Goal: Information Seeking & Learning: Learn about a topic

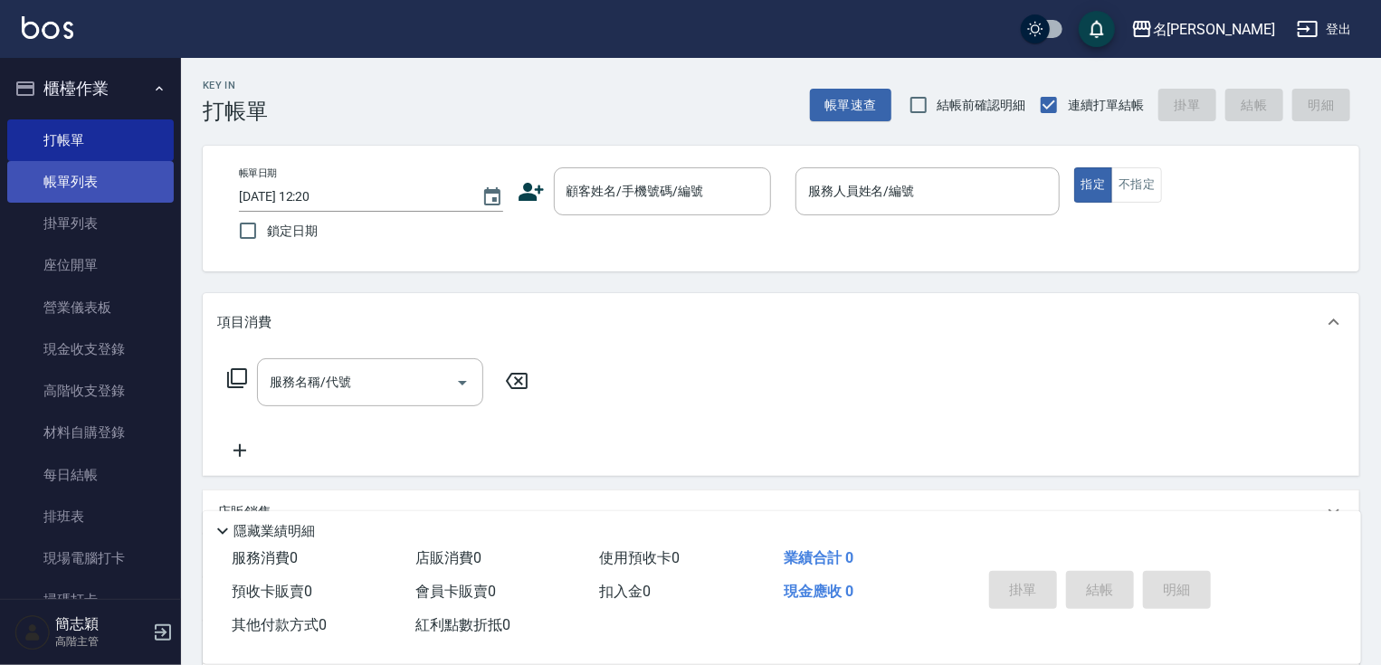
click at [94, 171] on link "帳單列表" at bounding box center [90, 182] width 167 height 42
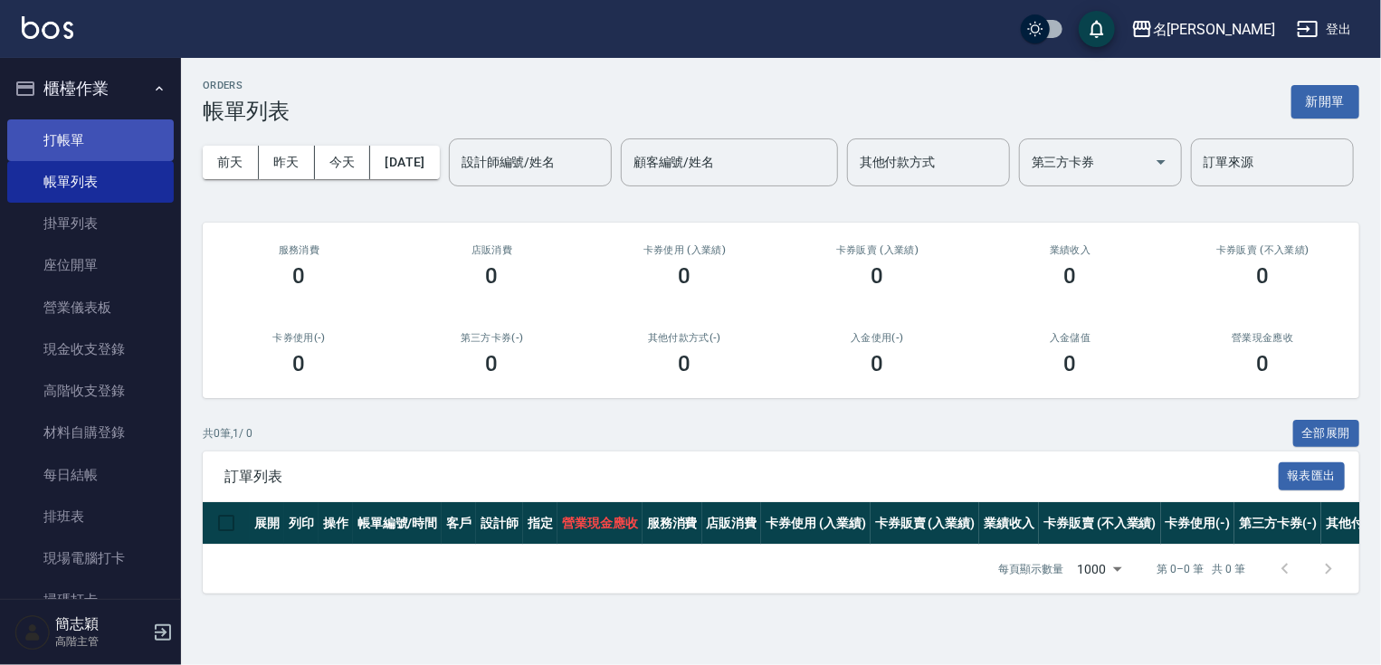
click at [83, 134] on link "打帳單" at bounding box center [90, 140] width 167 height 42
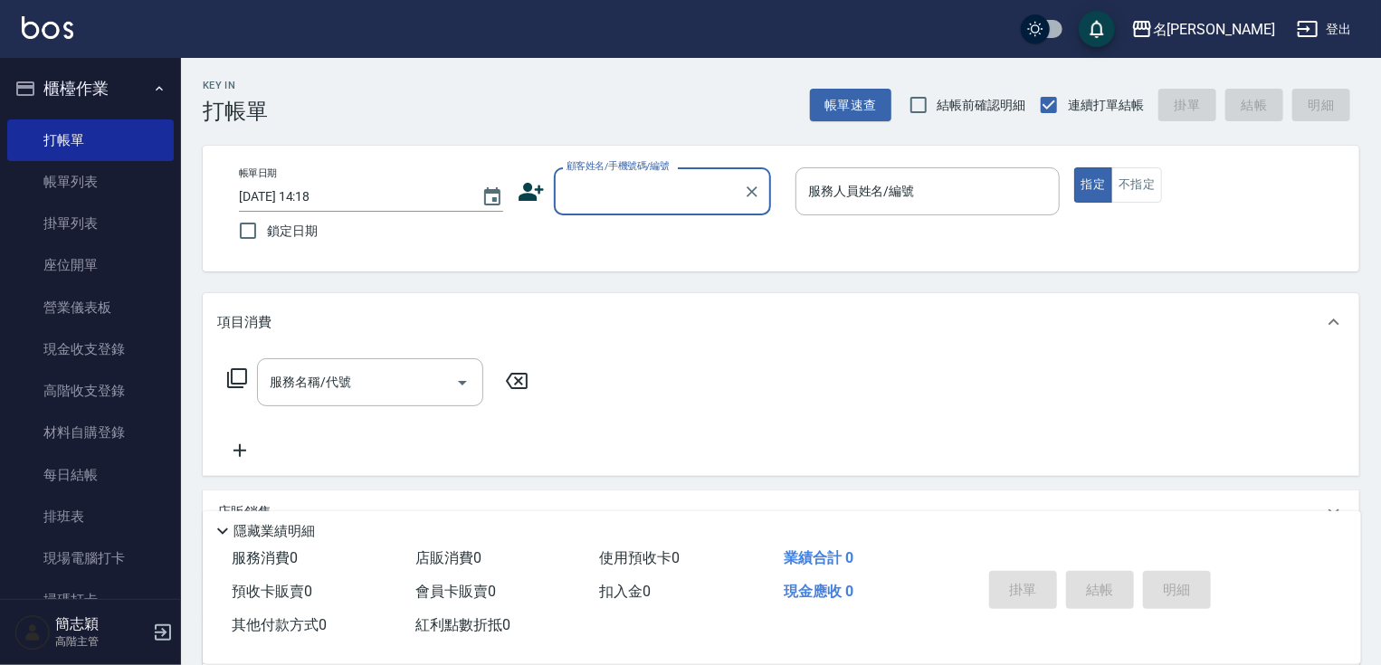
click at [626, 180] on input "顧客姓名/手機號碼/編號" at bounding box center [649, 192] width 174 height 32
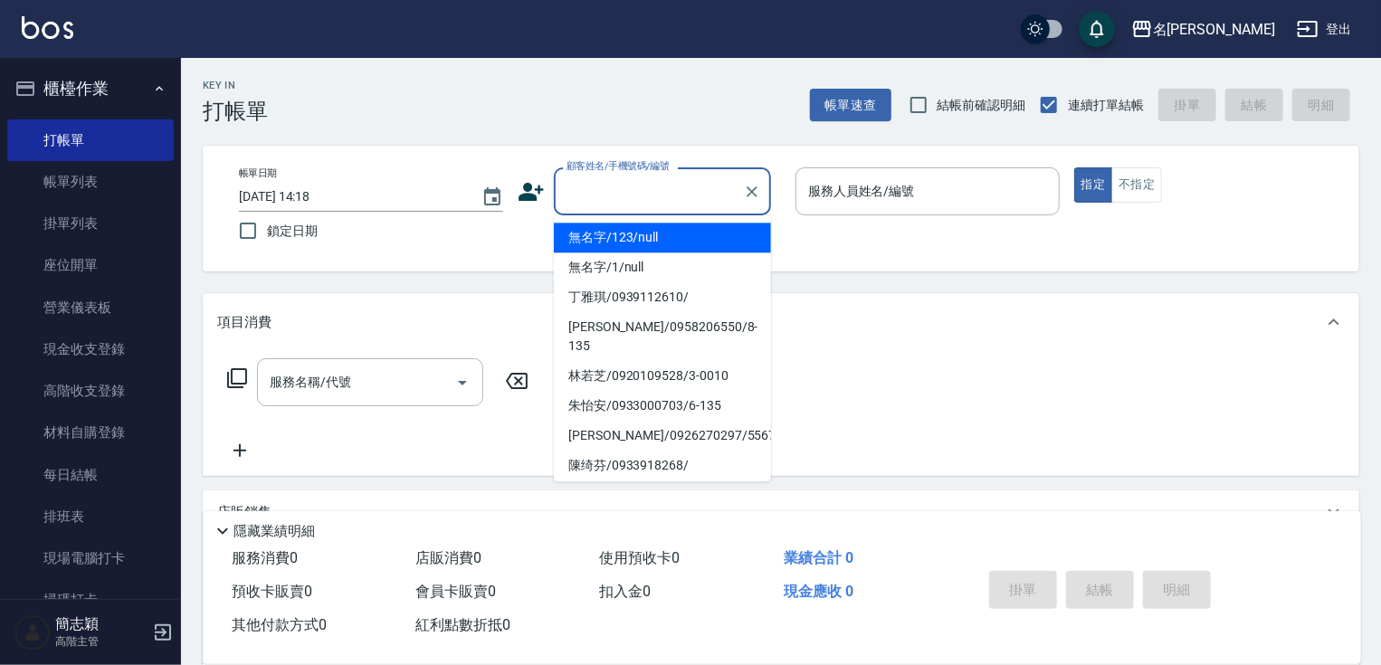
click at [622, 228] on li "無名字/123/null" at bounding box center [662, 238] width 217 height 30
type input "無名字/123/null"
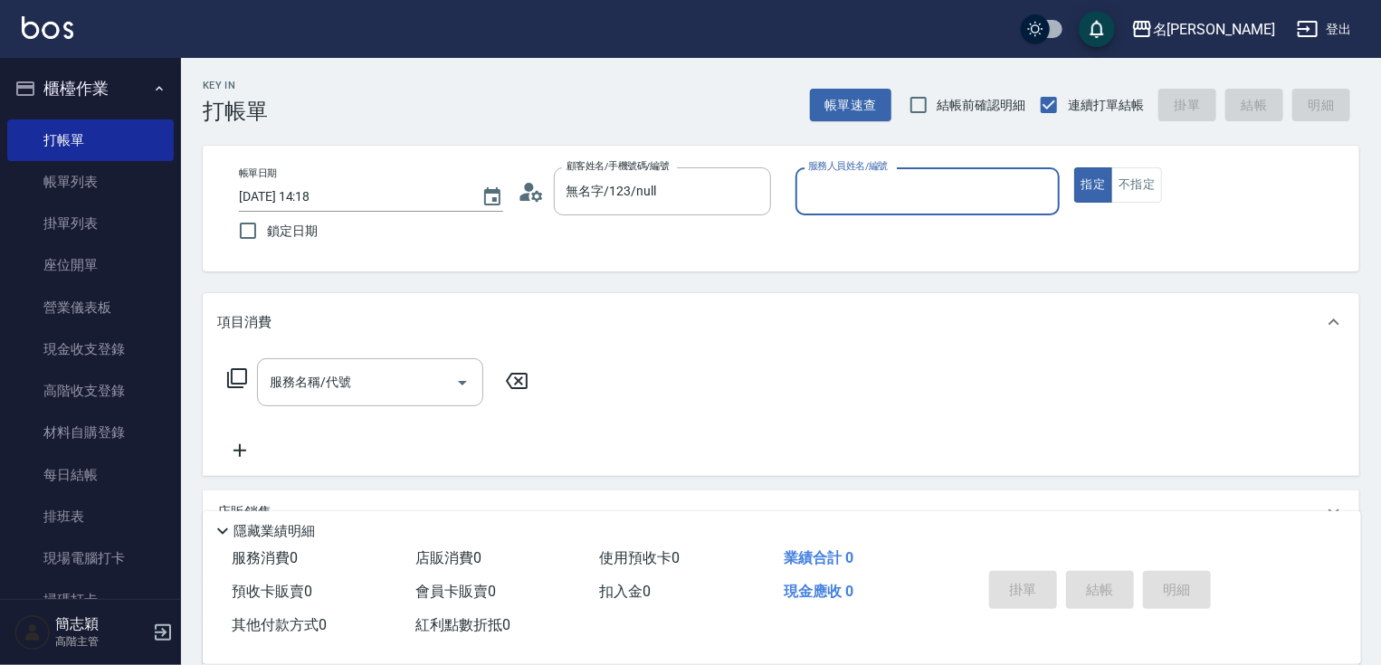
click at [856, 191] on input "服務人員姓名/編號" at bounding box center [928, 192] width 248 height 32
type input "3"
type button "true"
type input "IVY-3"
click at [1137, 179] on button "不指定" at bounding box center [1136, 184] width 51 height 35
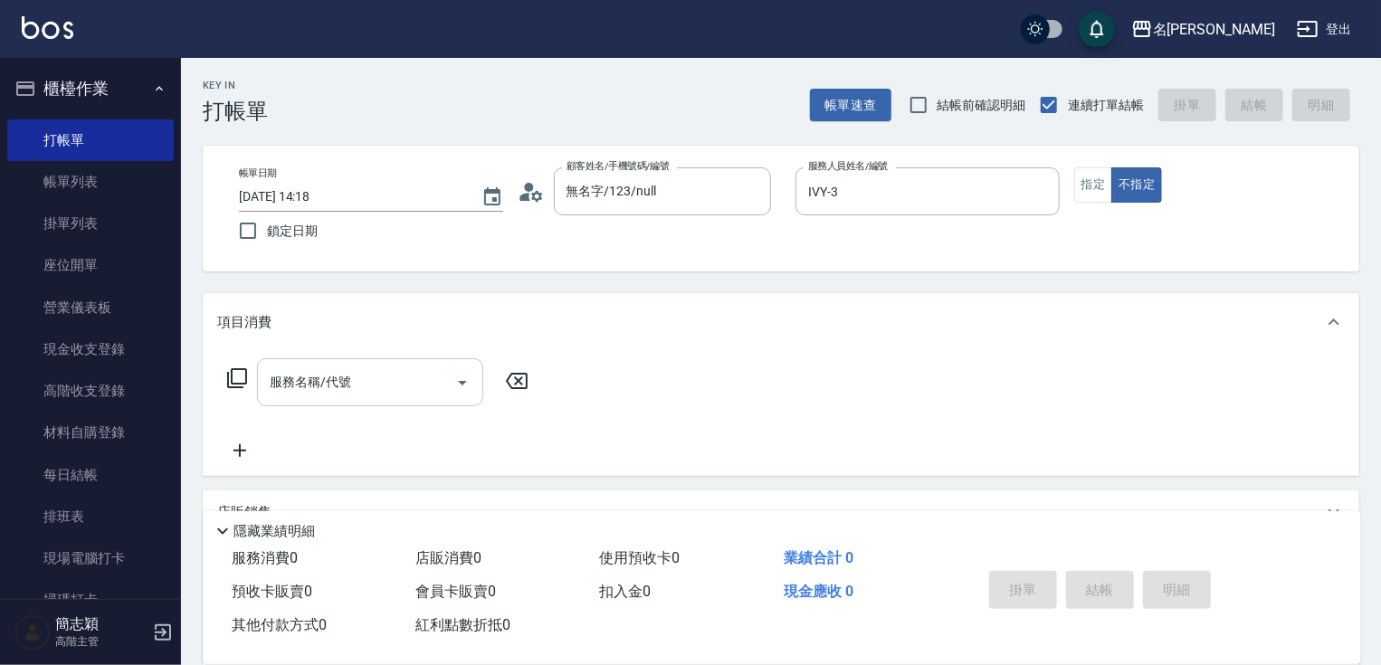
click at [373, 362] on div "服務名稱/代號" at bounding box center [370, 382] width 226 height 48
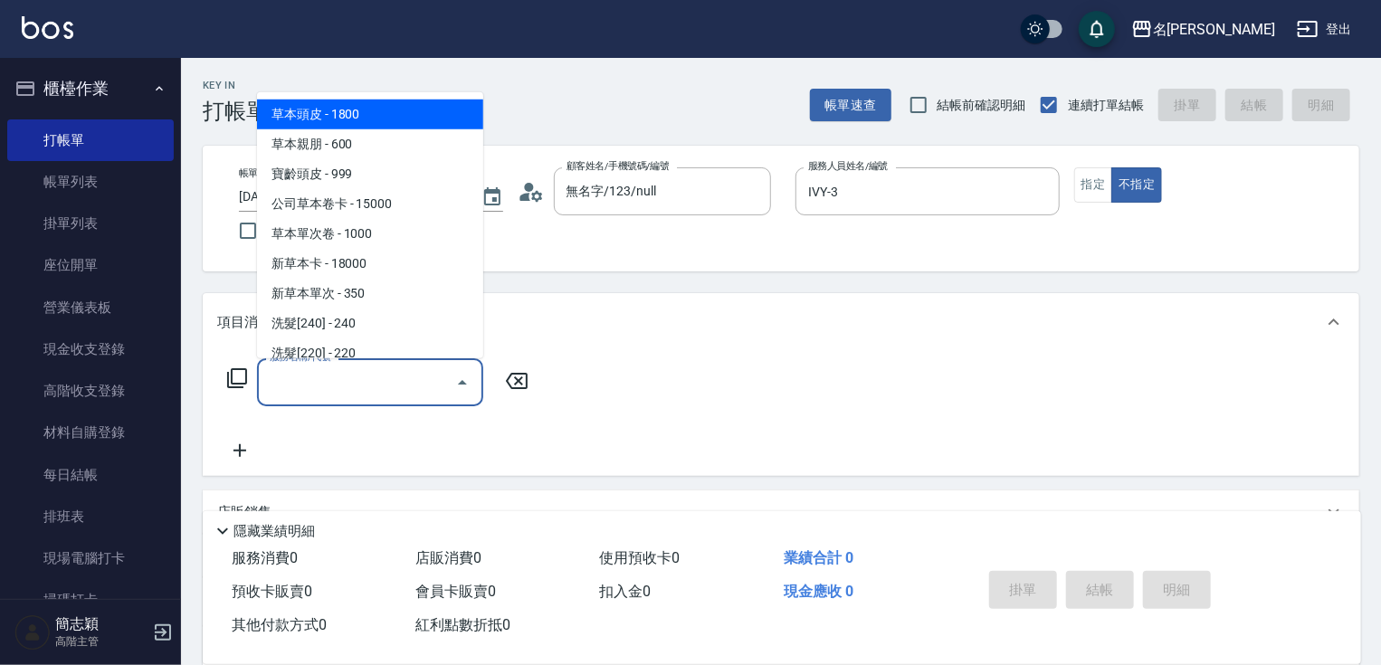
click at [373, 362] on div "服務名稱/代號" at bounding box center [370, 382] width 226 height 48
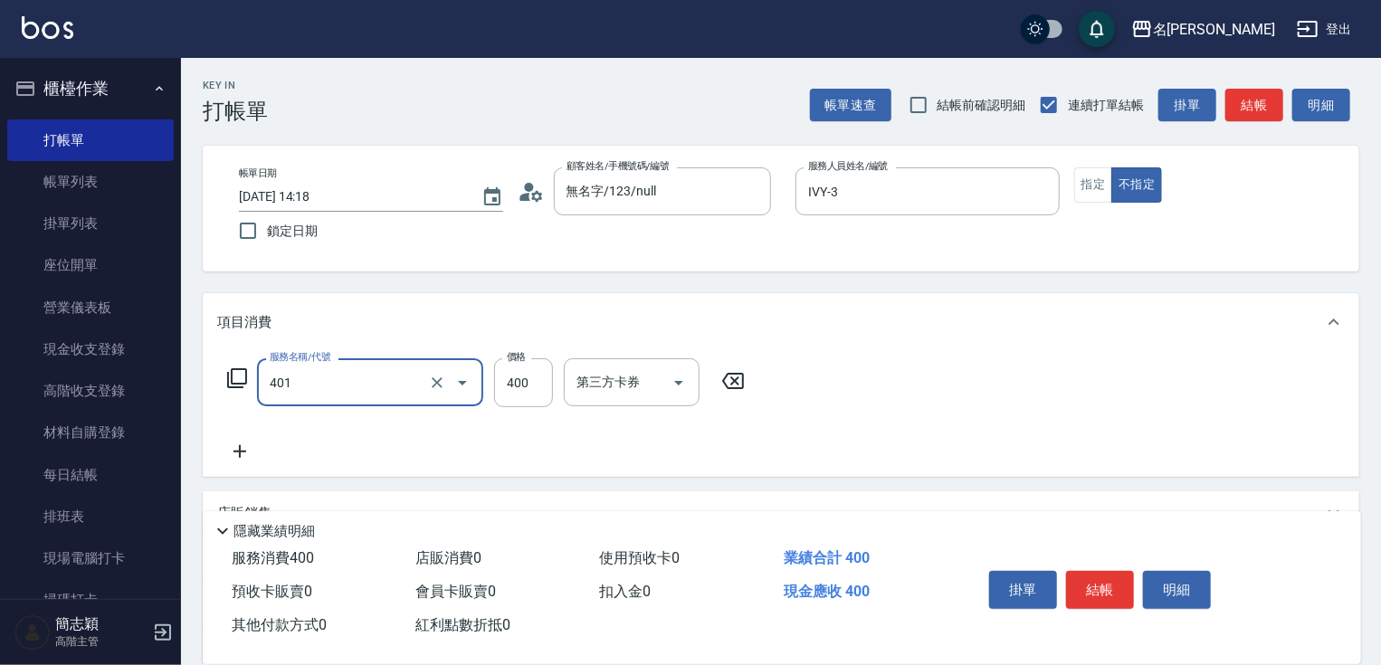
type input "剪髮(400)(401)"
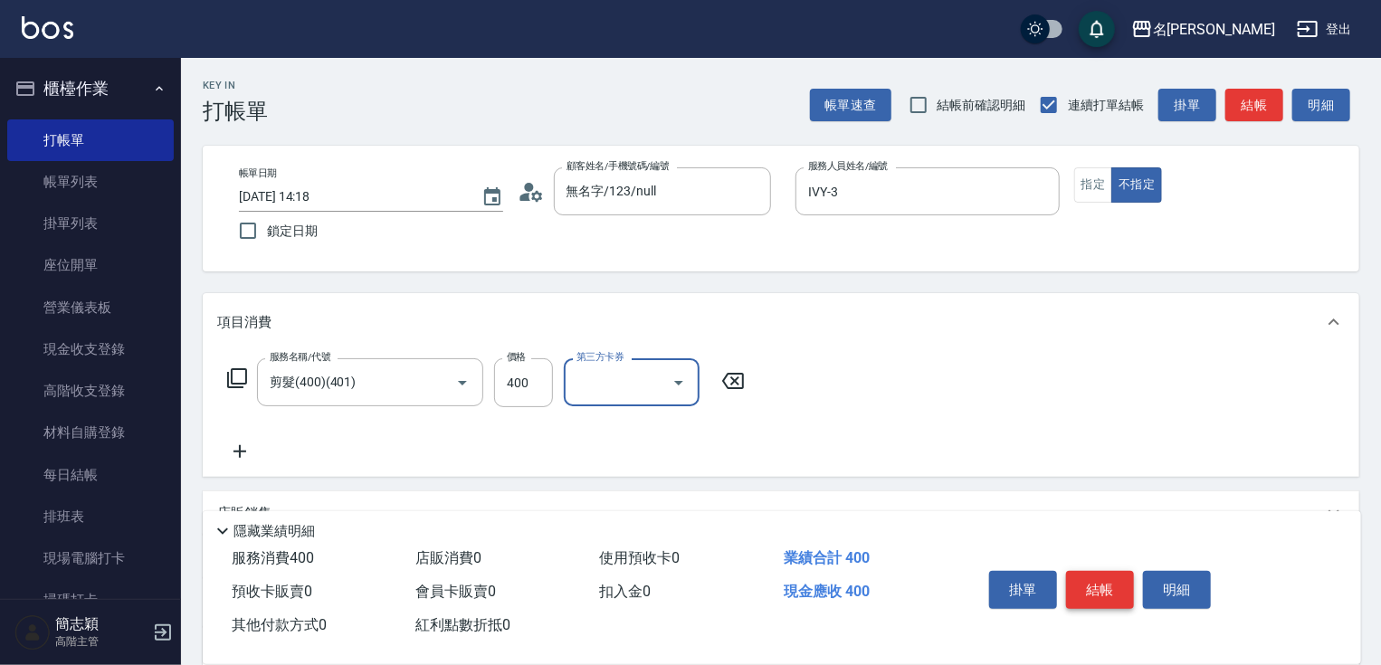
click at [1111, 582] on button "結帳" at bounding box center [1100, 590] width 68 height 38
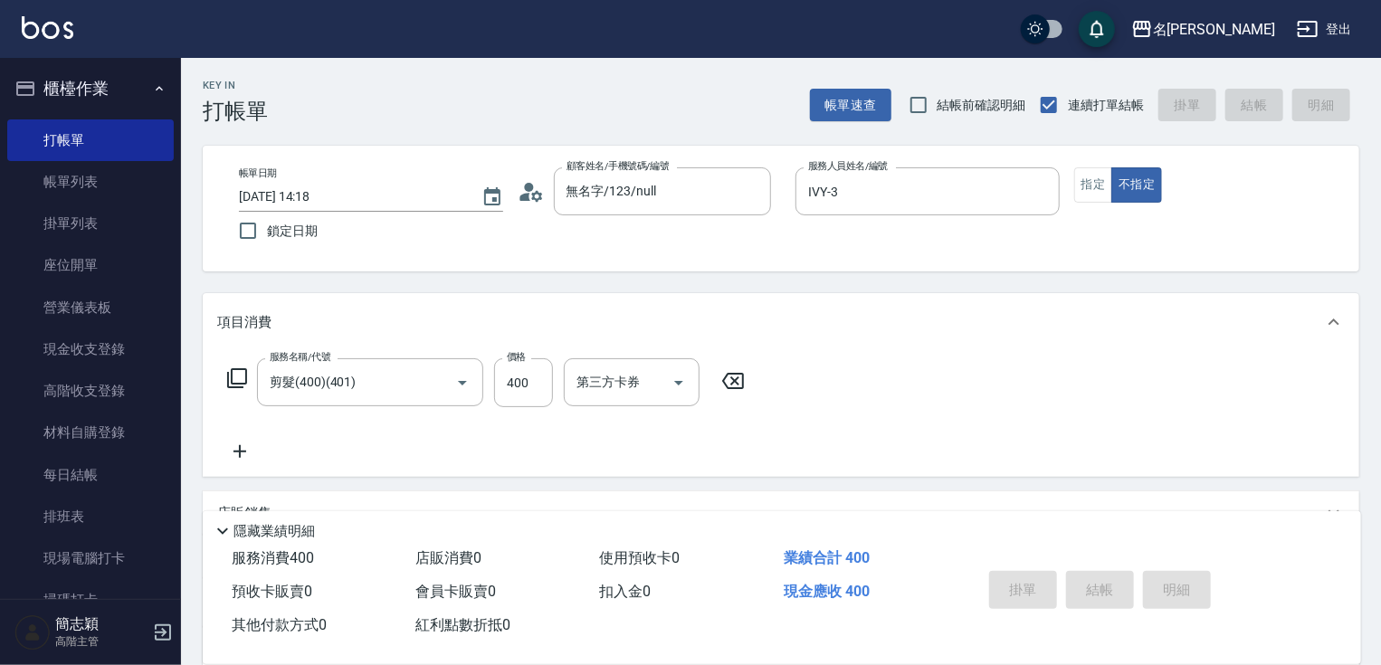
type input "2025/10/11 14:19"
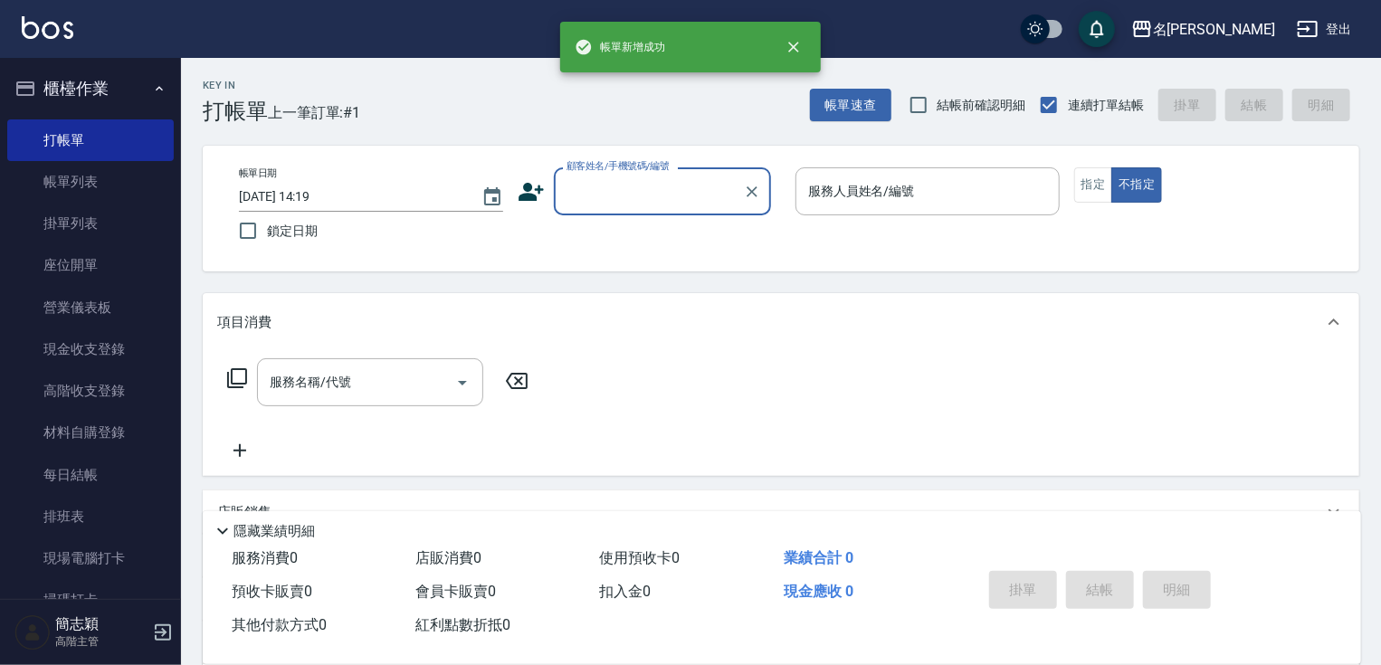
click at [675, 189] on input "顧客姓名/手機號碼/編號" at bounding box center [649, 192] width 174 height 32
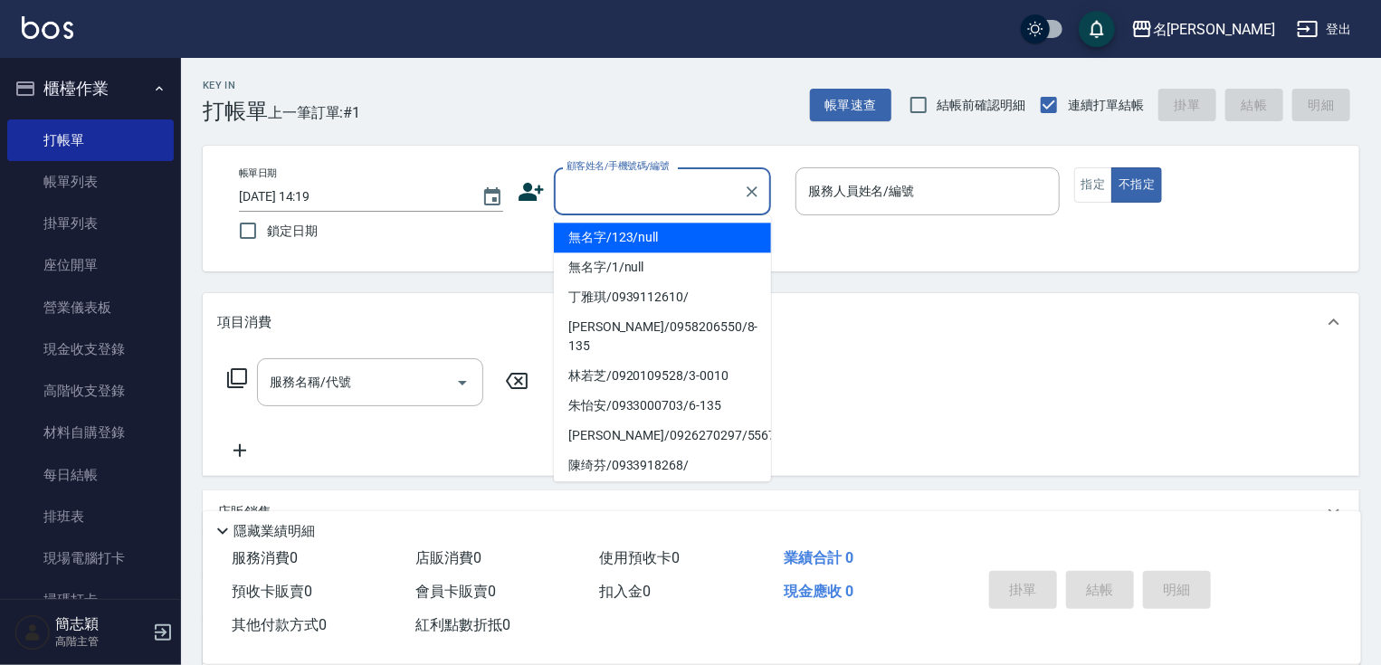
click at [670, 233] on li "無名字/123/null" at bounding box center [662, 238] width 217 height 30
type input "無名字/123/null"
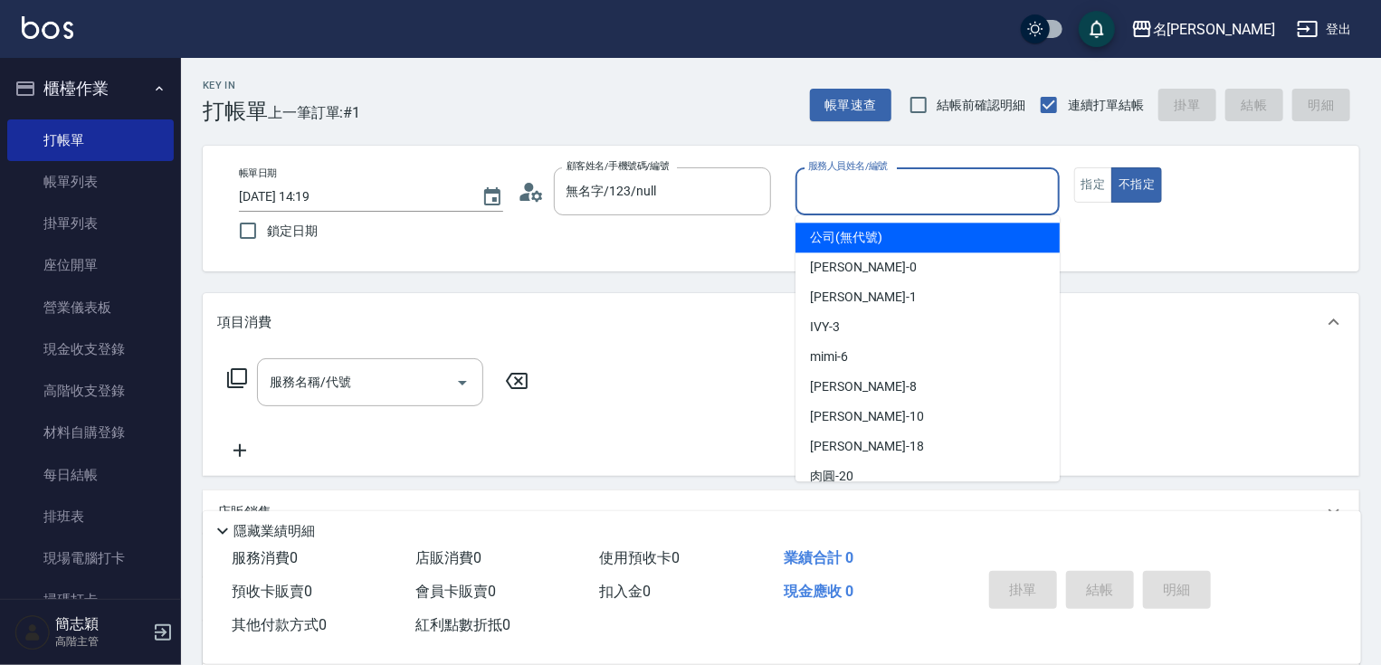
click at [850, 176] on div "服務人員姓名/編號 服務人員姓名/編號" at bounding box center [927, 191] width 264 height 48
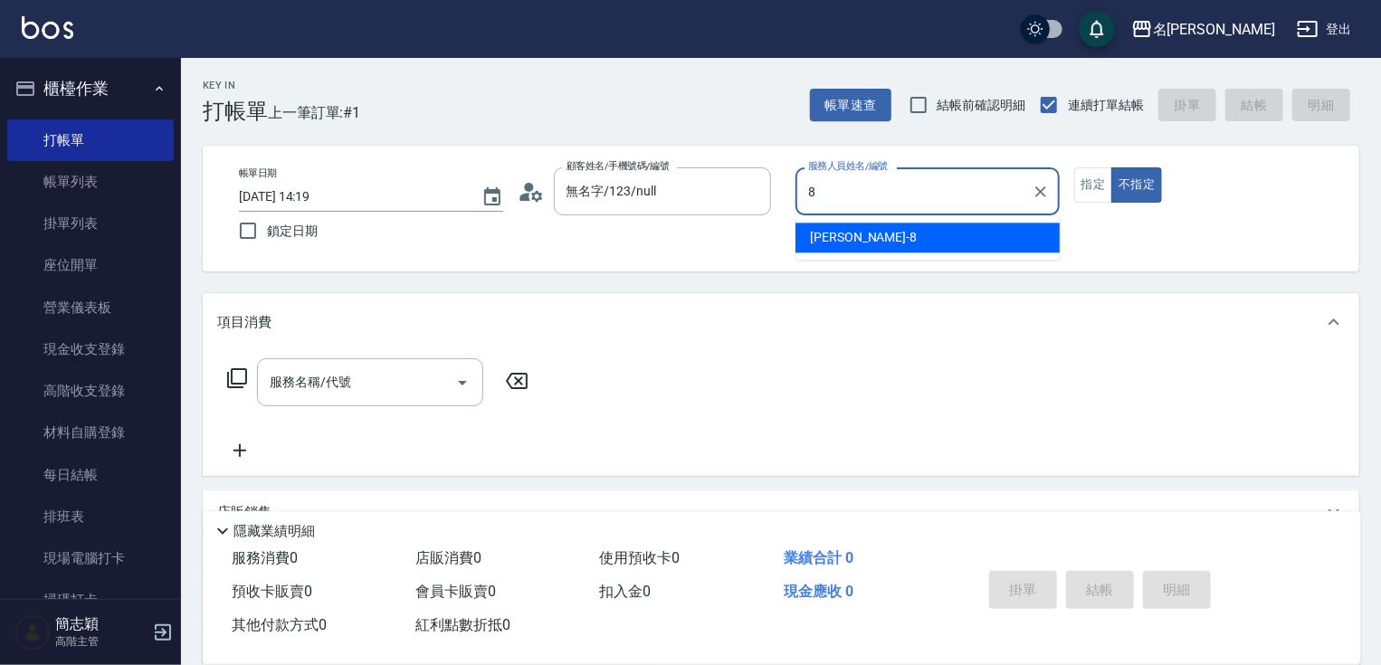
type input "曉容-8"
type button "false"
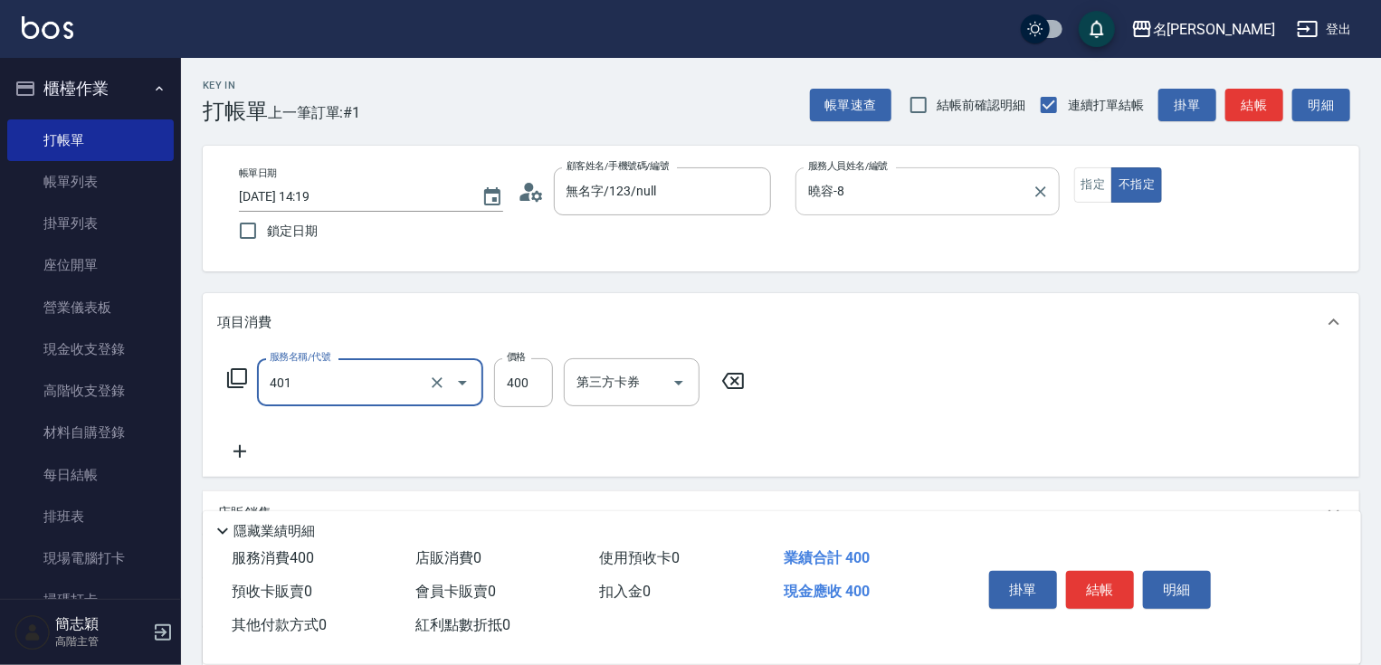
type input "剪髮(400)(401)"
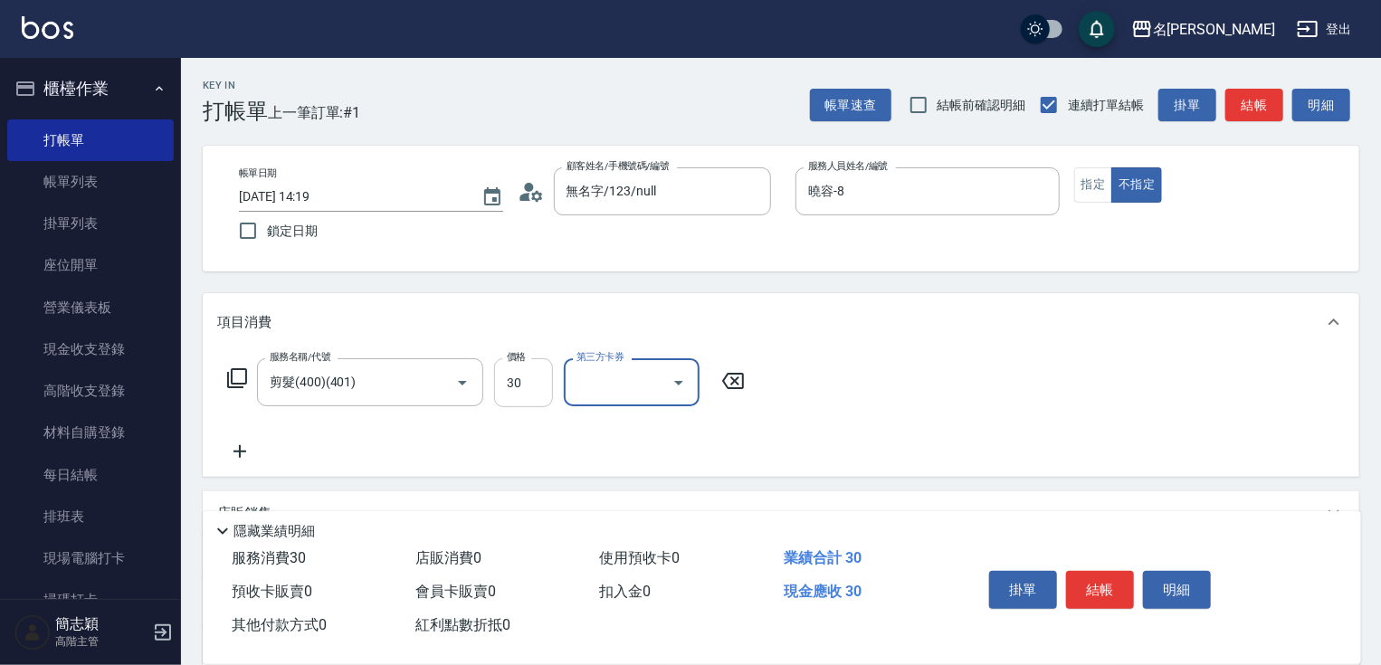
click at [525, 395] on input "30" at bounding box center [523, 382] width 59 height 49
type input "300"
click at [1104, 583] on button "結帳" at bounding box center [1100, 590] width 68 height 38
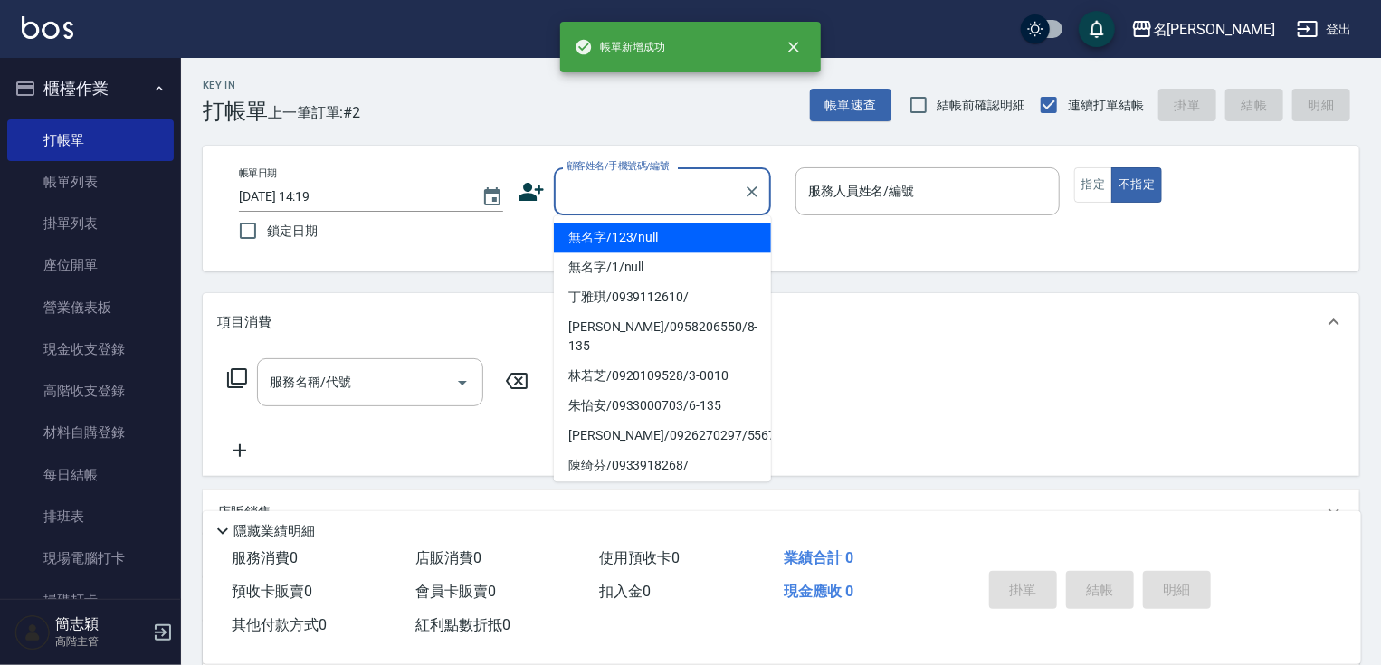
click at [621, 199] on input "顧客姓名/手機號碼/編號" at bounding box center [649, 192] width 174 height 32
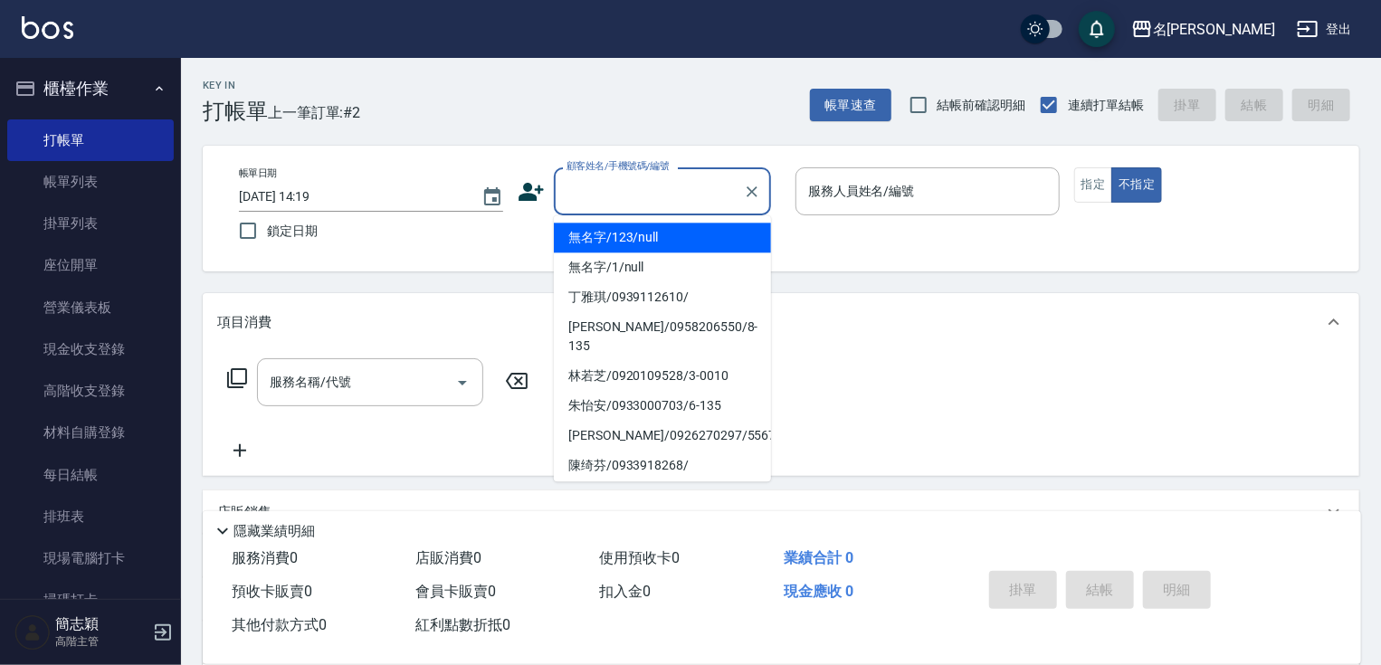
click at [604, 242] on li "無名字/123/null" at bounding box center [662, 238] width 217 height 30
type input "無名字/123/null"
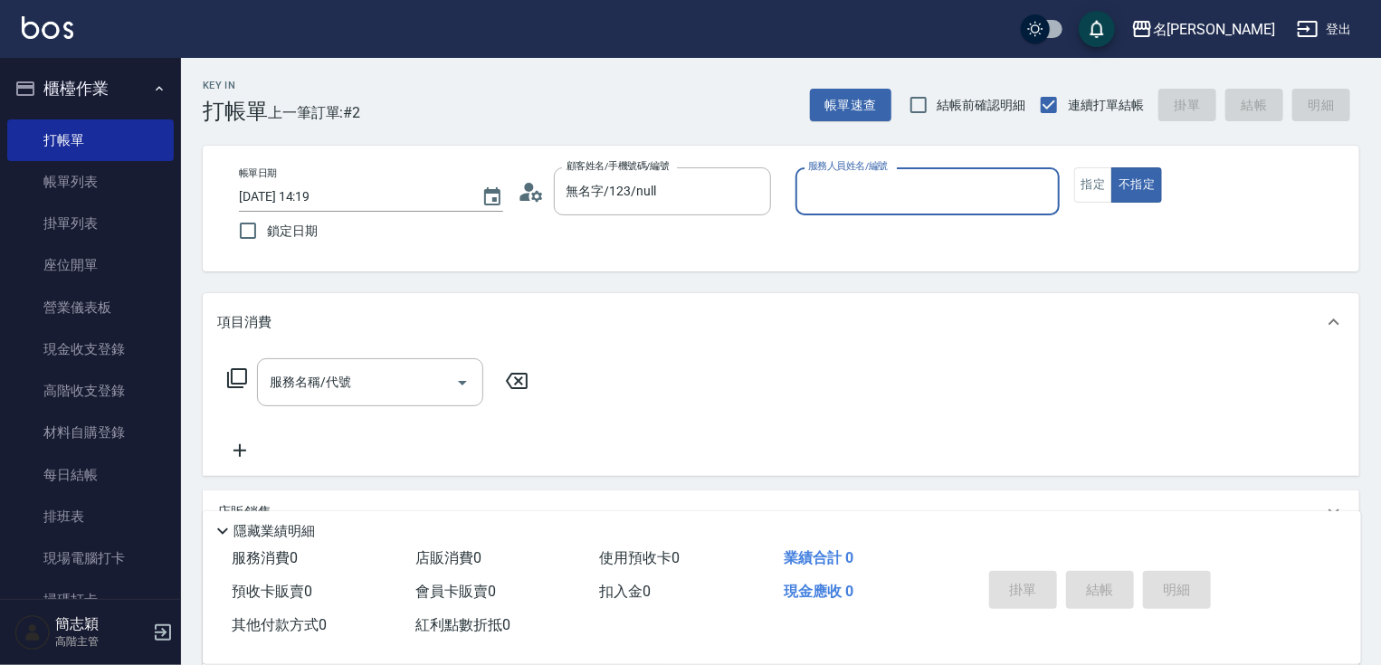
click at [896, 185] on div "服務人員姓名/編號 服務人員姓名/編號" at bounding box center [927, 191] width 264 height 48
type input "IVY-3"
click at [1089, 186] on button "指定" at bounding box center [1093, 184] width 39 height 35
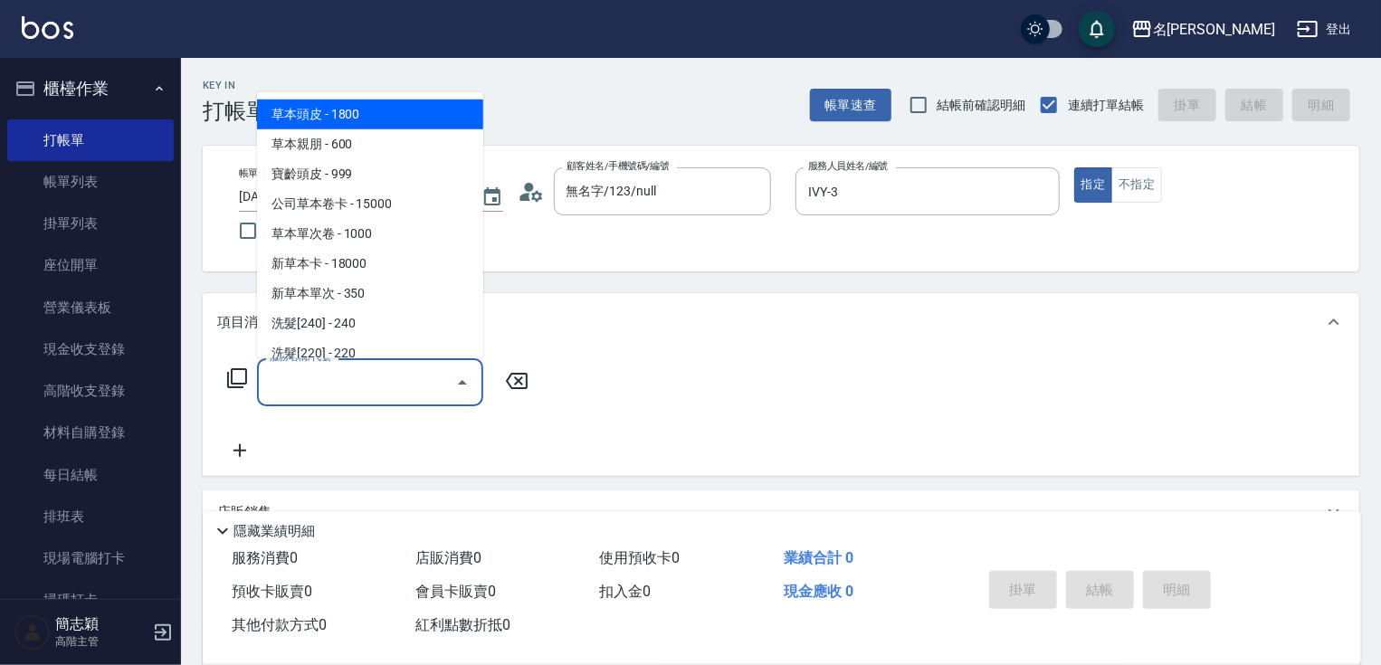
click at [360, 393] on input "服務名稱/代號" at bounding box center [356, 382] width 183 height 32
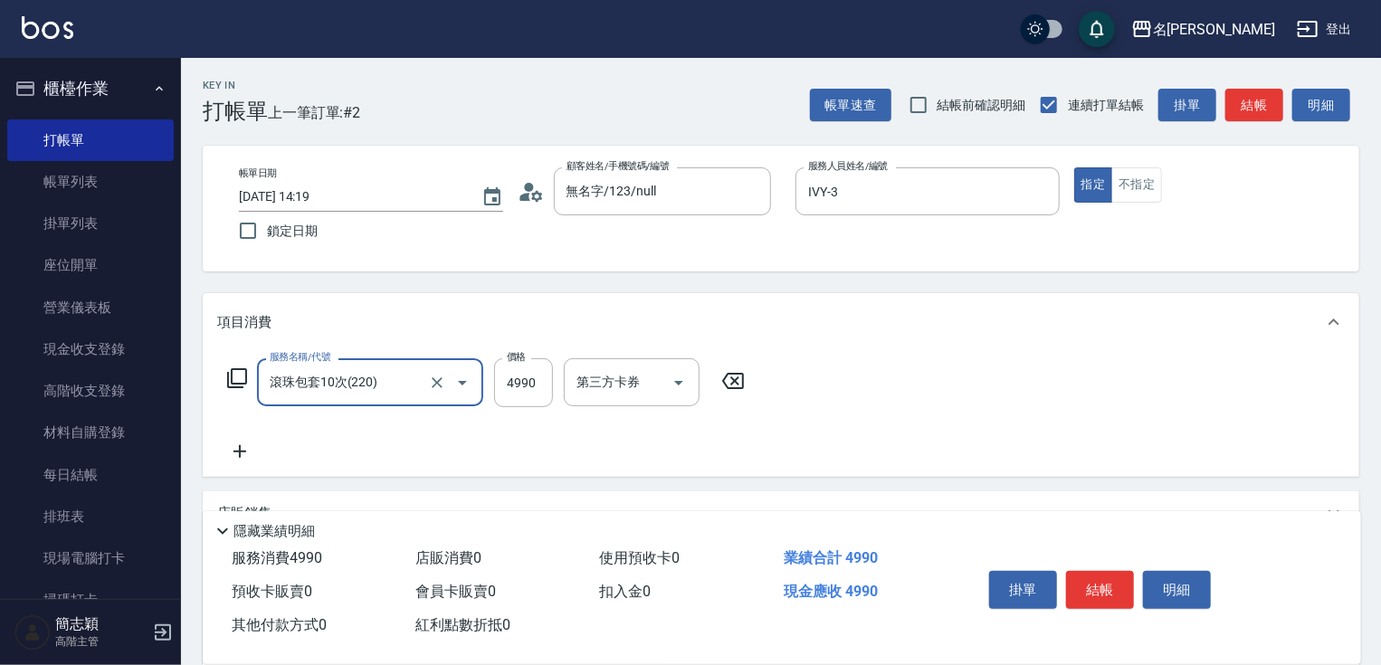
type input "滾珠包套10次(220)"
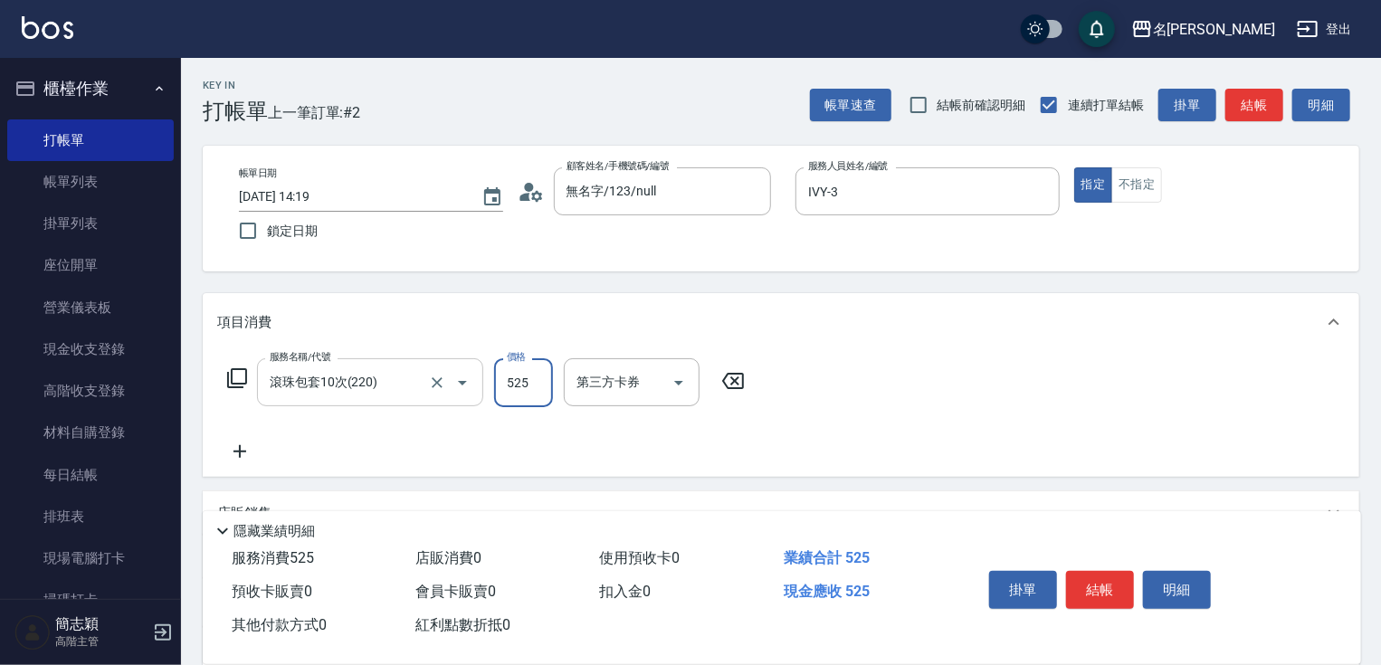
type input "525"
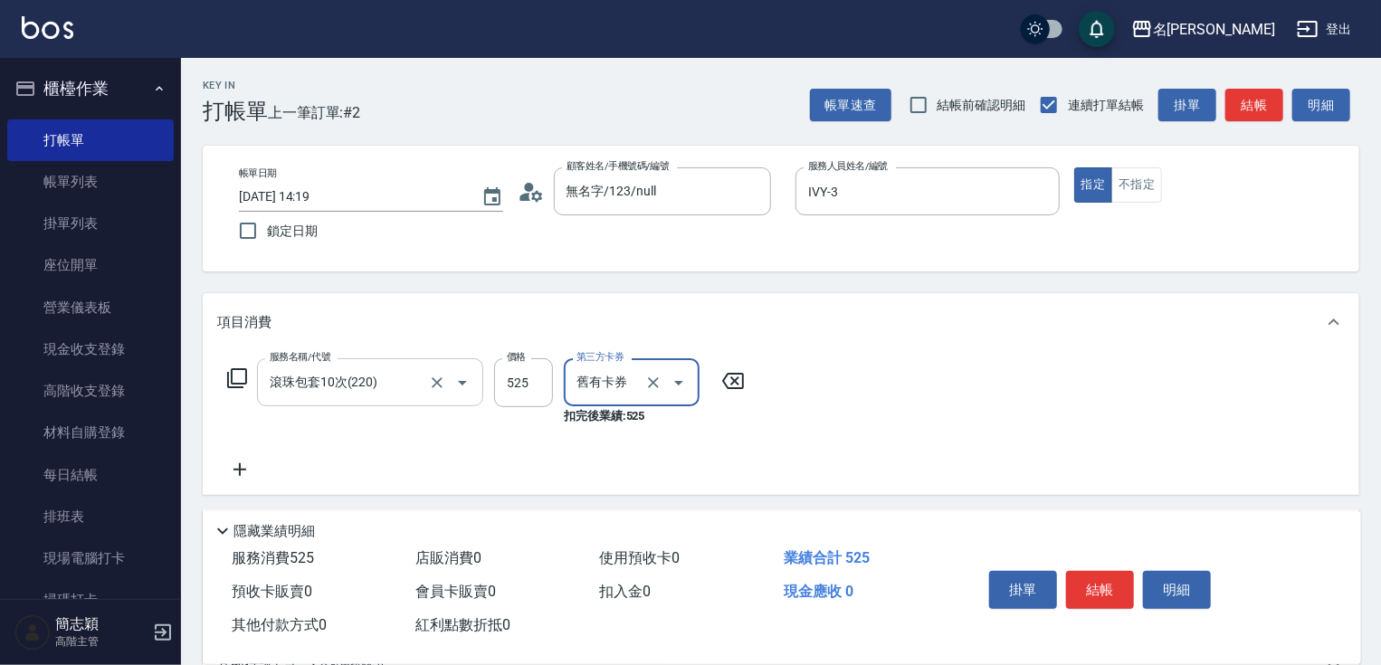
type input "舊有卡券"
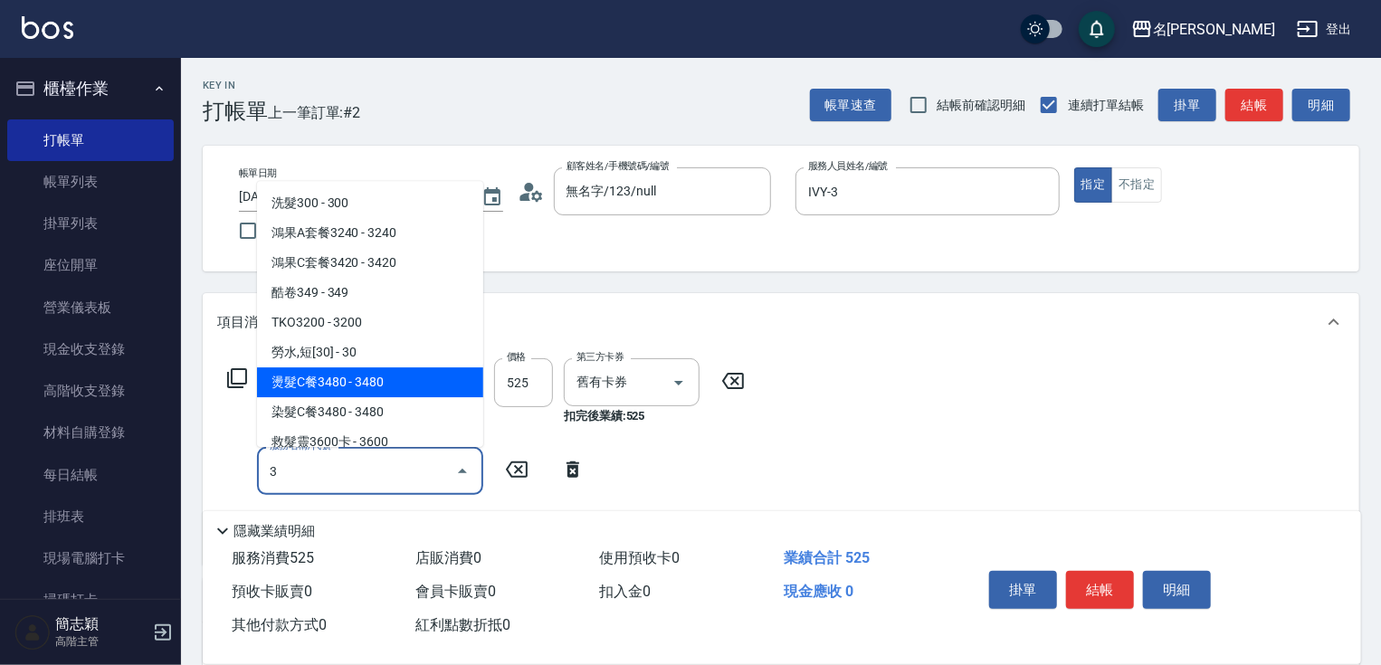
type input "3"
click at [946, 381] on div "服務名稱/代號 滾珠包套10次(220) 服務名稱/代號 價格 525 價格 第三方卡券 舊有卡券 第三方卡券 扣完後業績: 525 服務名稱/代號 服務名稱…" at bounding box center [781, 458] width 1156 height 214
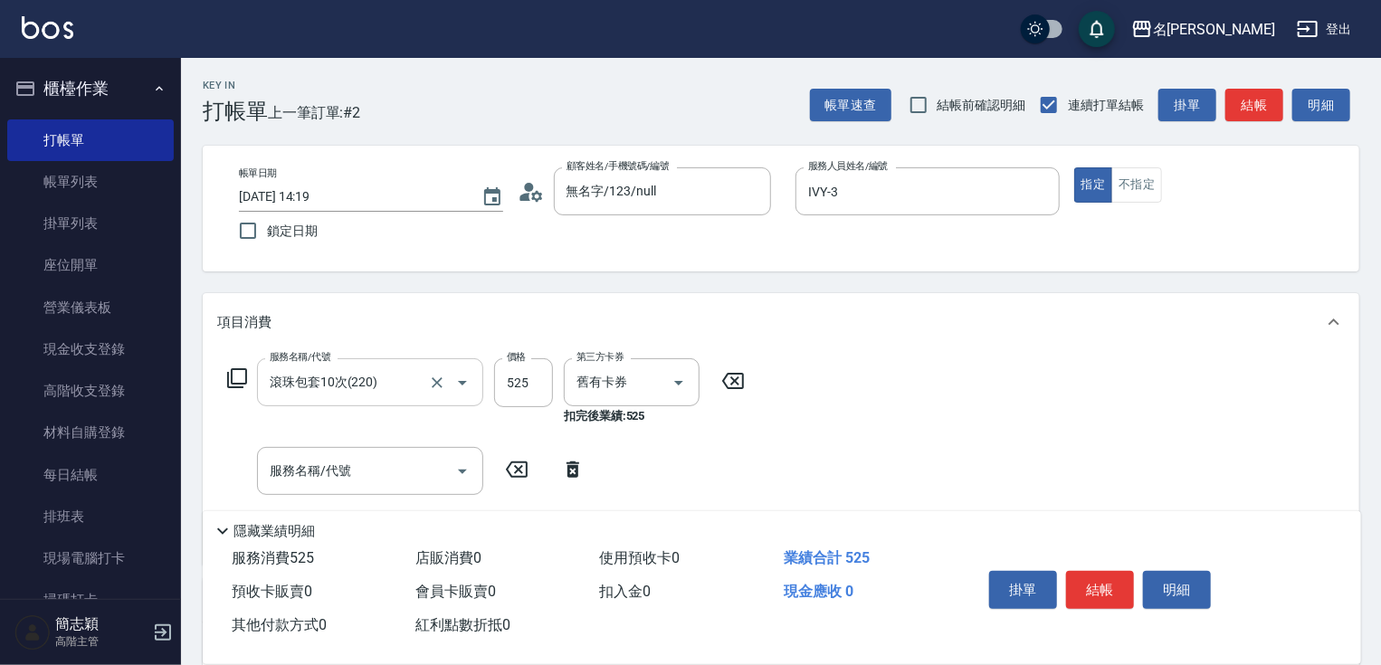
click at [400, 391] on input "滾珠包套10次(220)" at bounding box center [344, 382] width 159 height 32
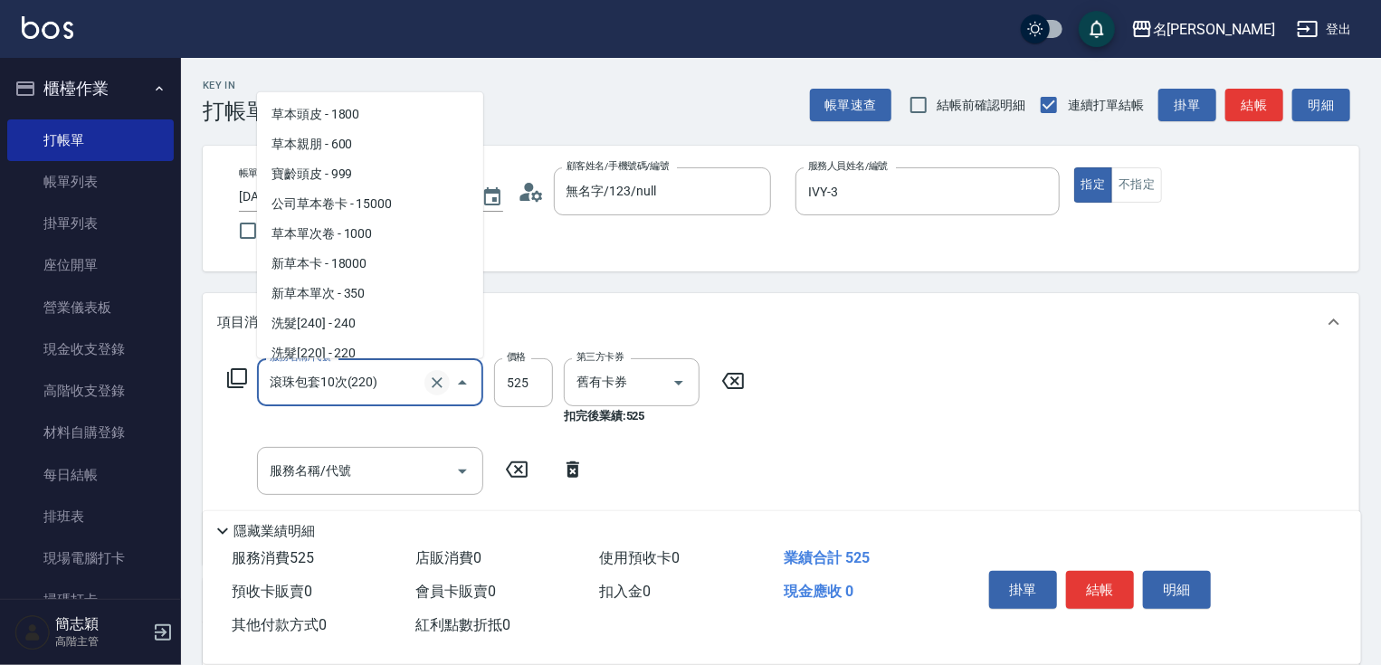
scroll to position [427, 0]
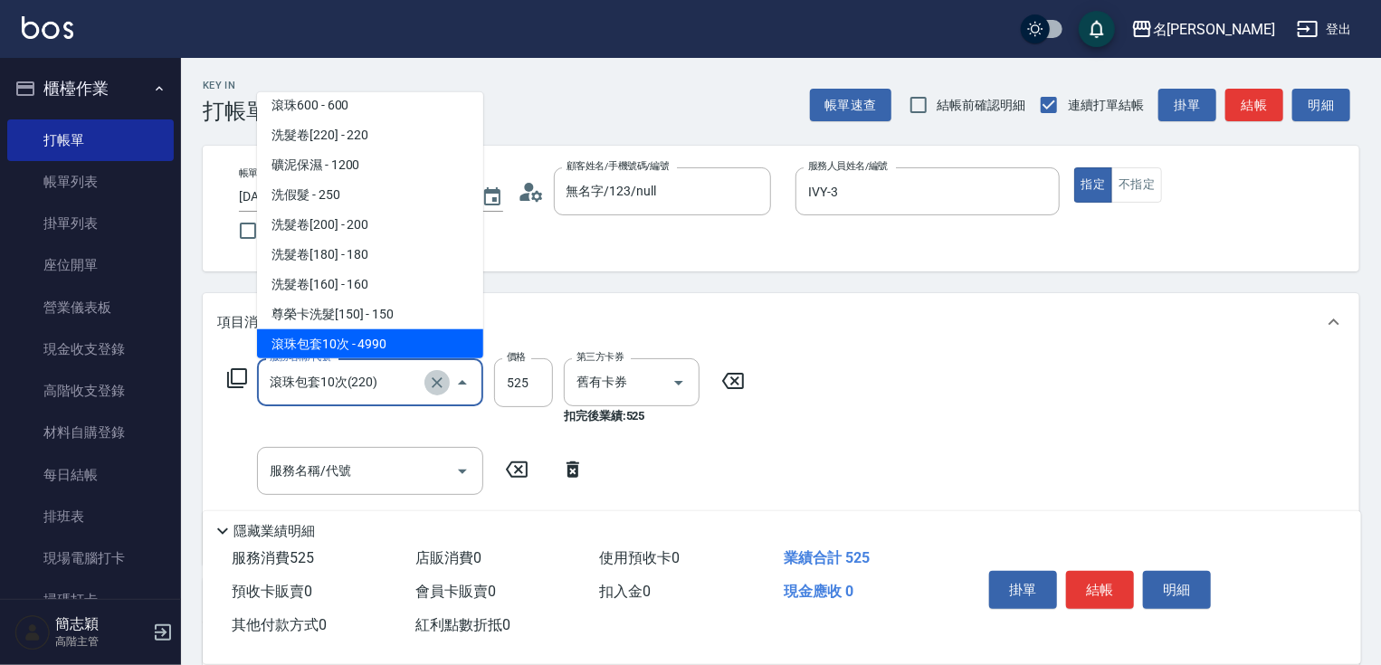
click at [428, 385] on icon "Clear" at bounding box center [437, 383] width 18 height 18
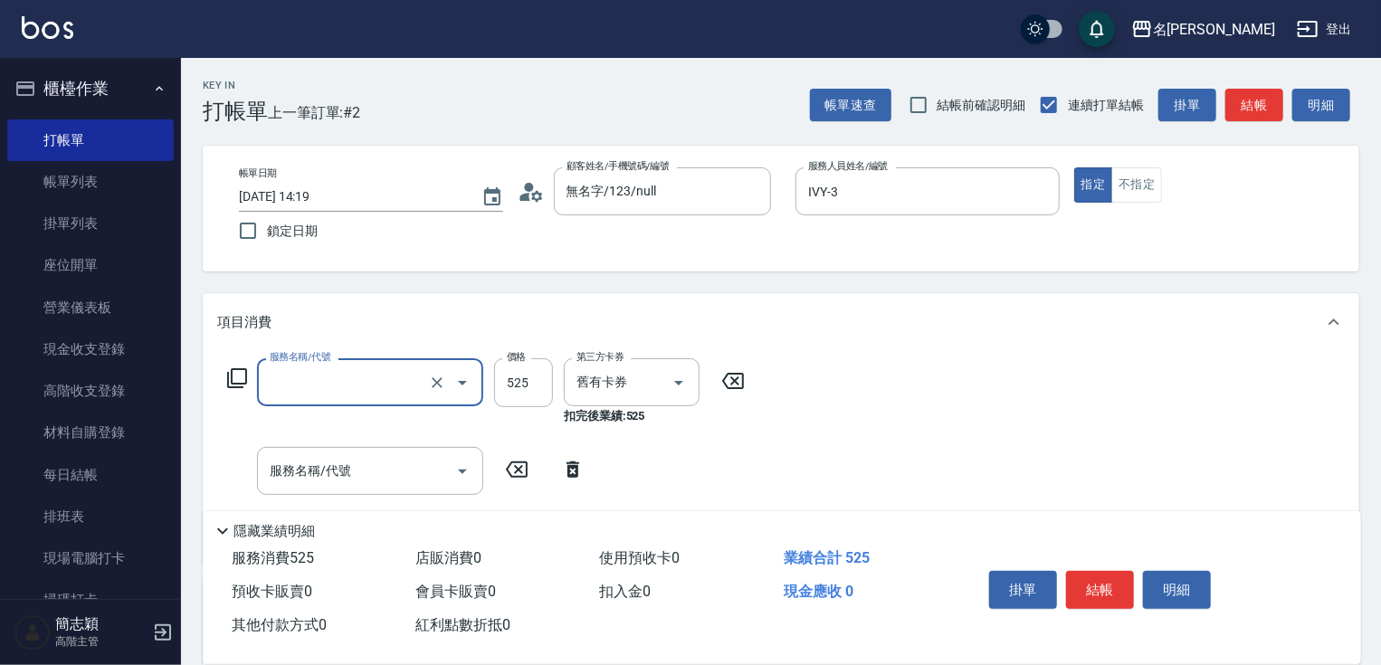
click at [369, 385] on input "服務名稱/代號" at bounding box center [344, 382] width 159 height 32
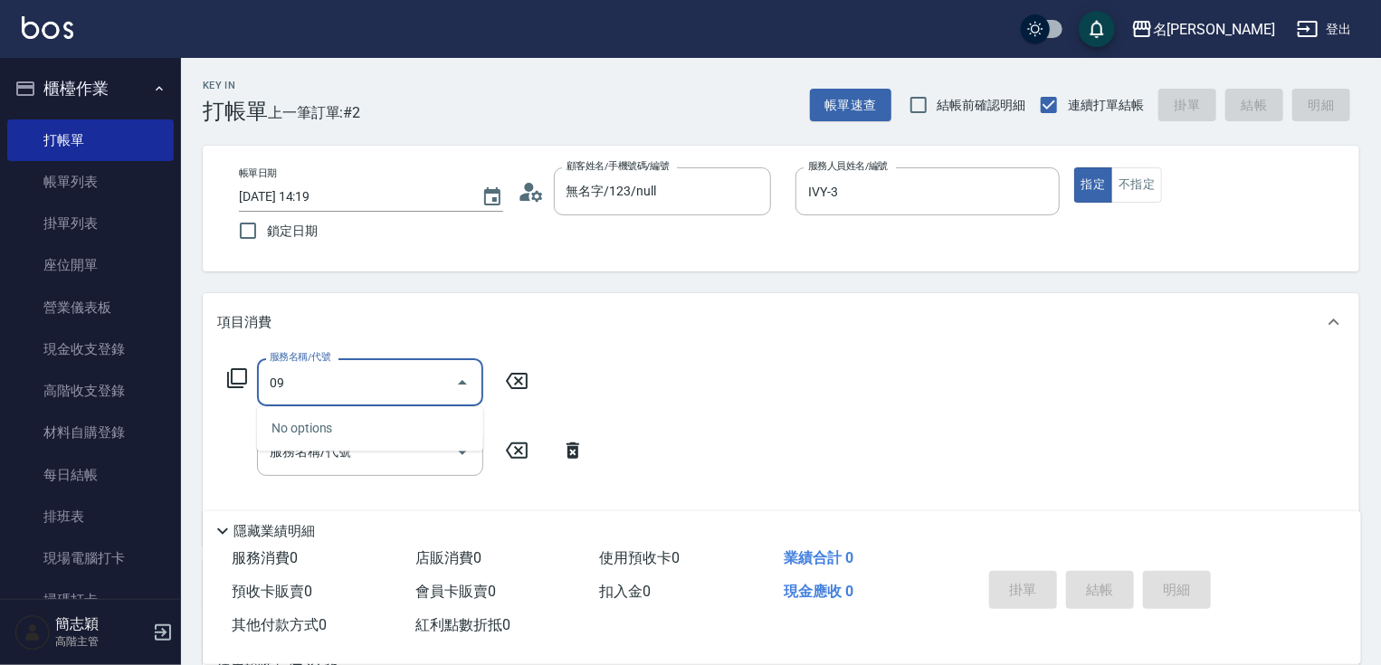
type input "0"
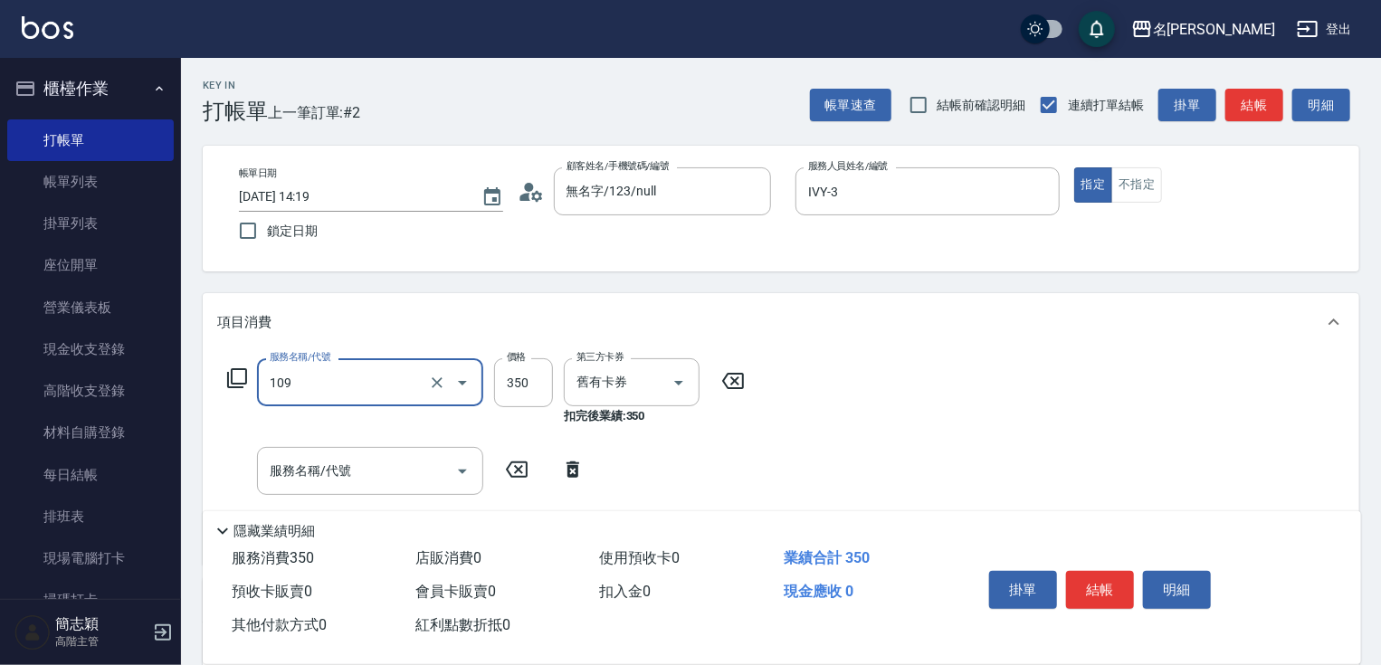
type input "新草本單次(109)"
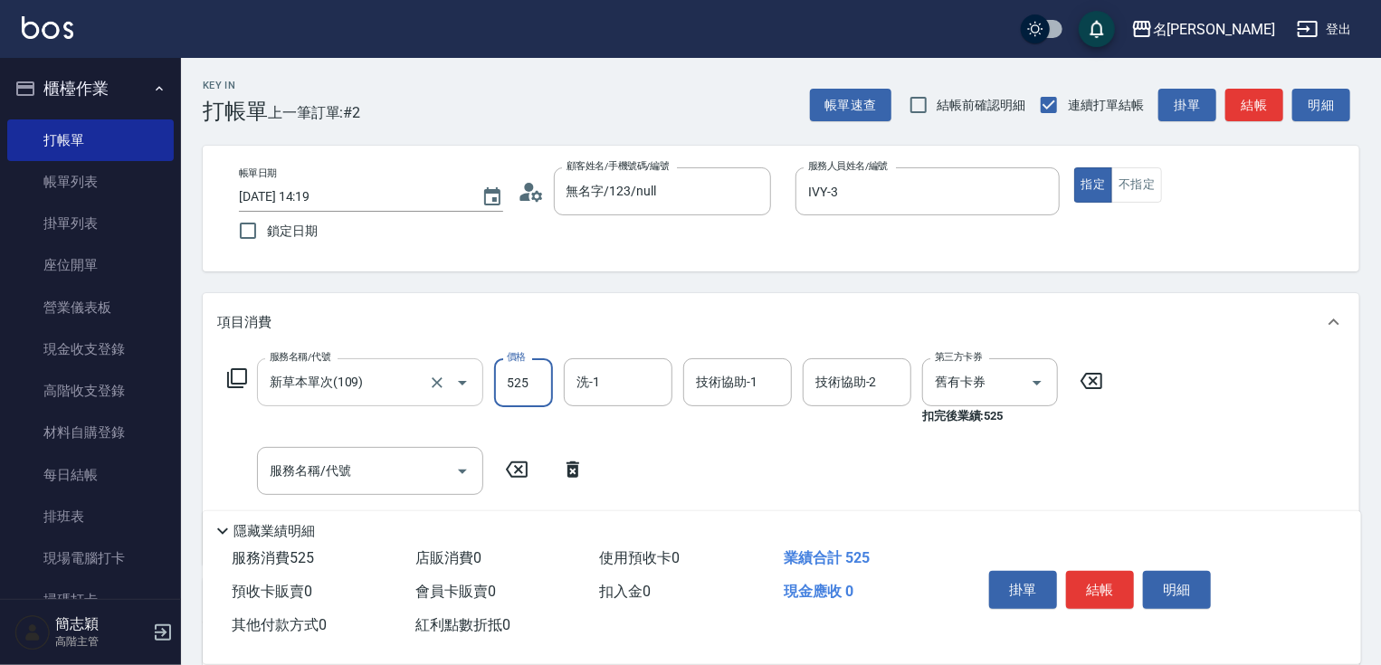
type input "525"
type input "IVY-3"
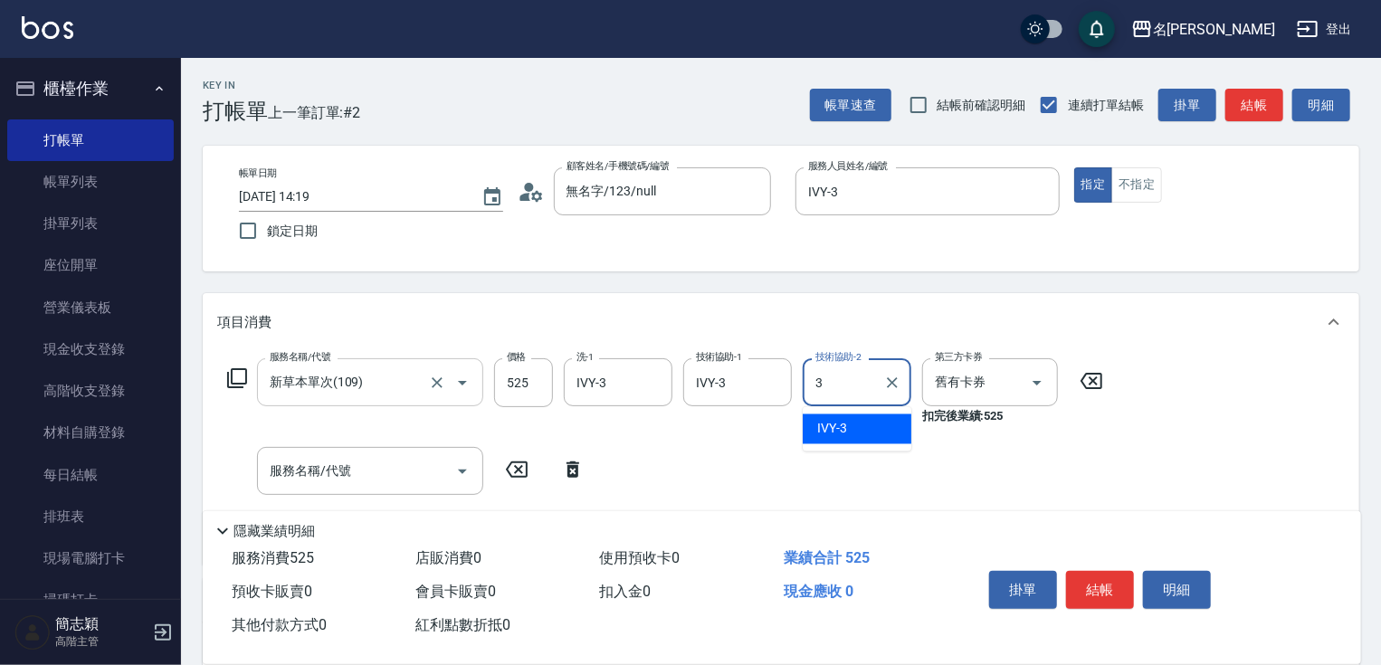
type input "IVY-3"
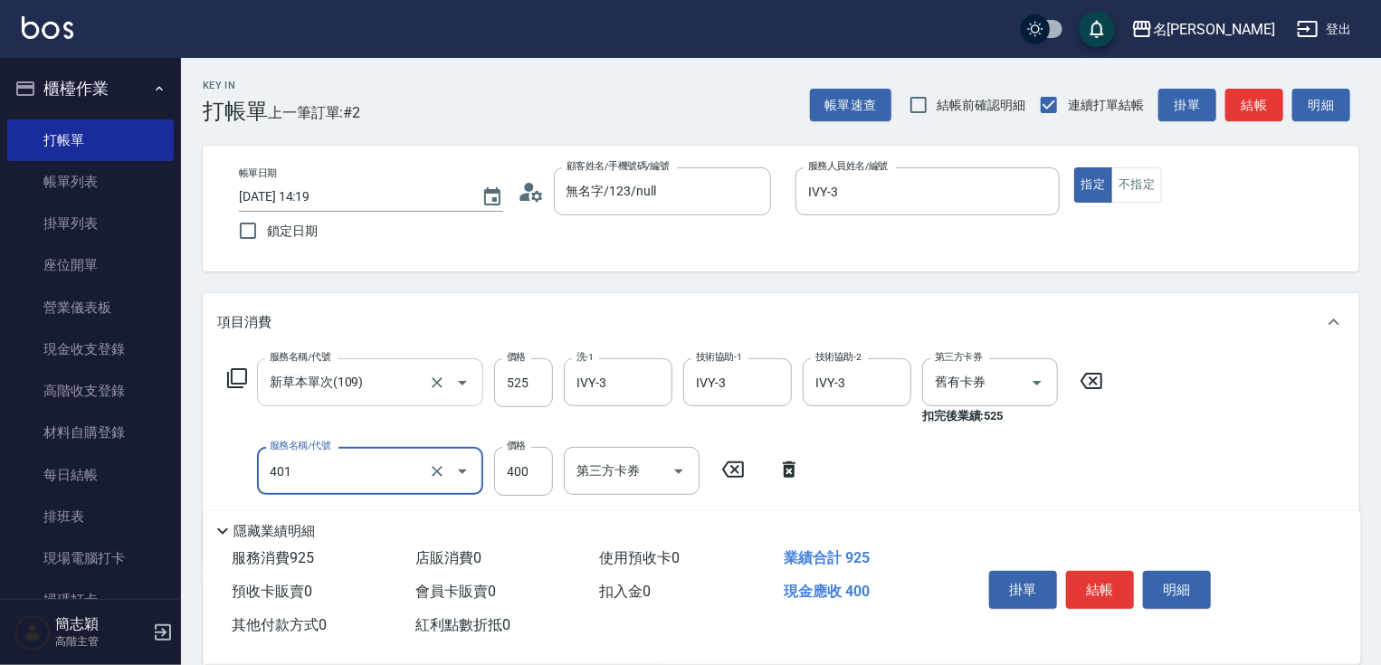
type input "剪髮(400)(401)"
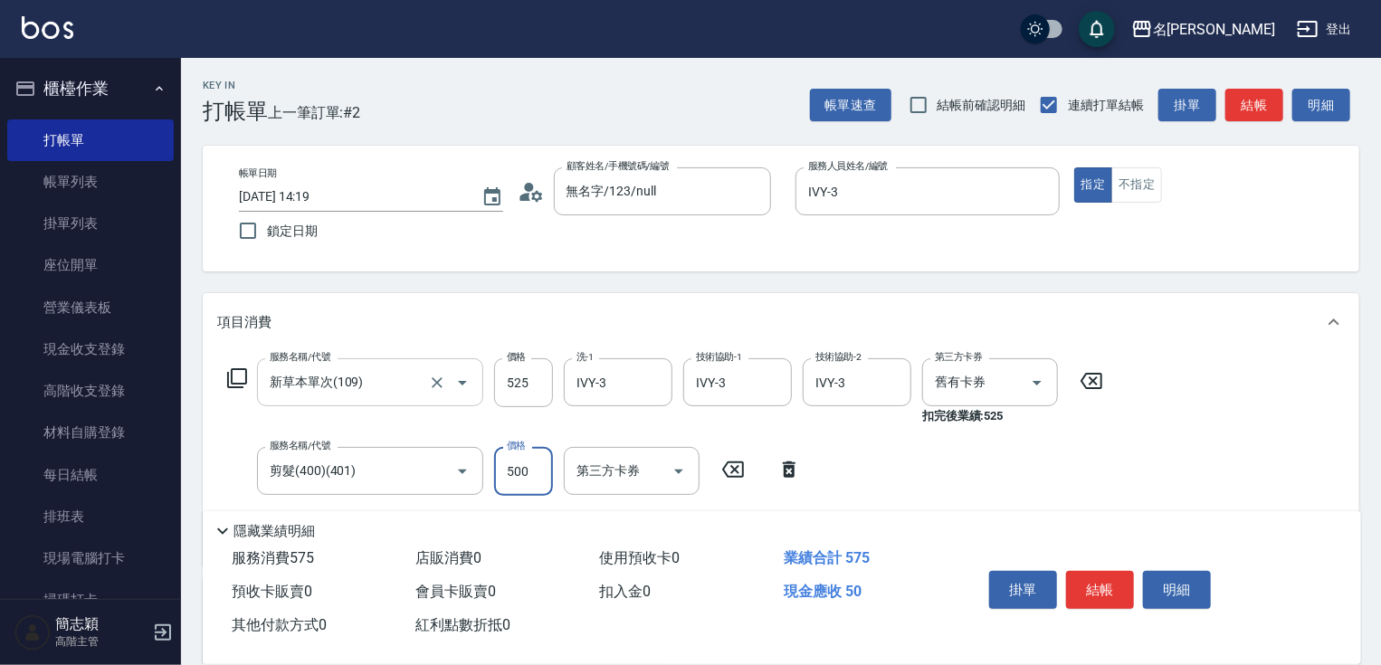
type input "500"
click at [1118, 582] on button "結帳" at bounding box center [1100, 590] width 68 height 38
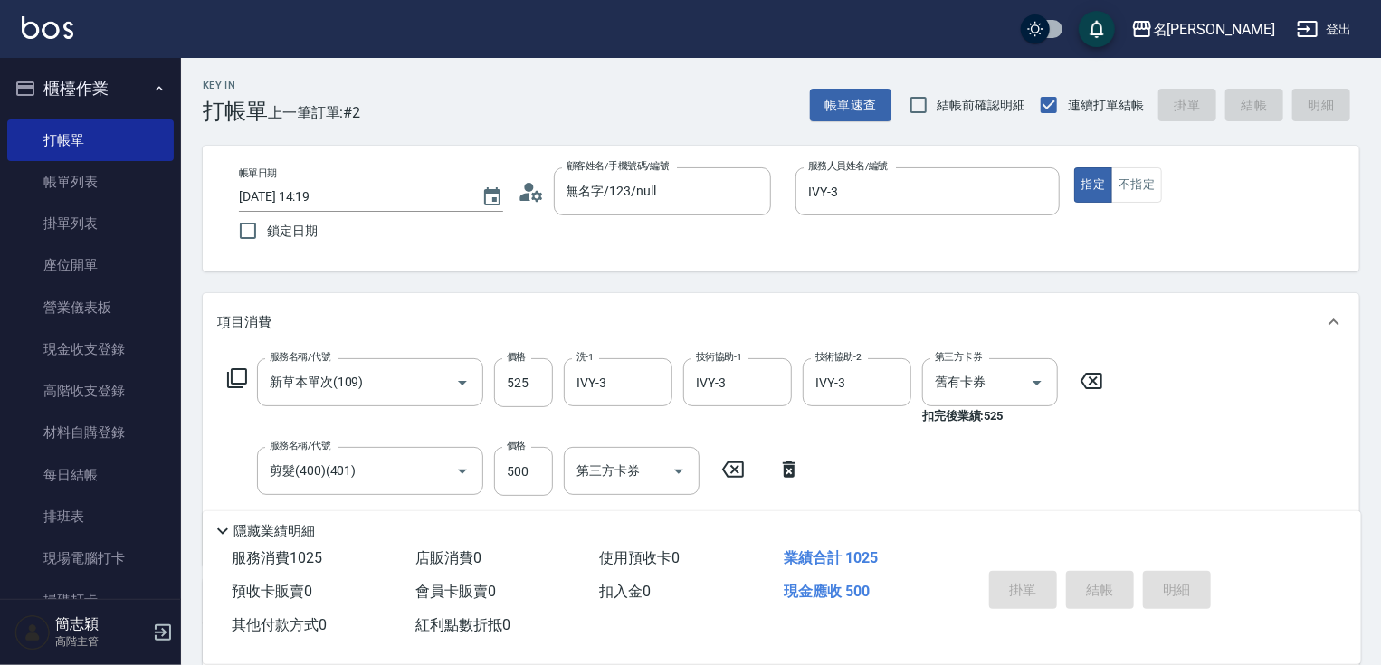
type input "2025/10/11 14:20"
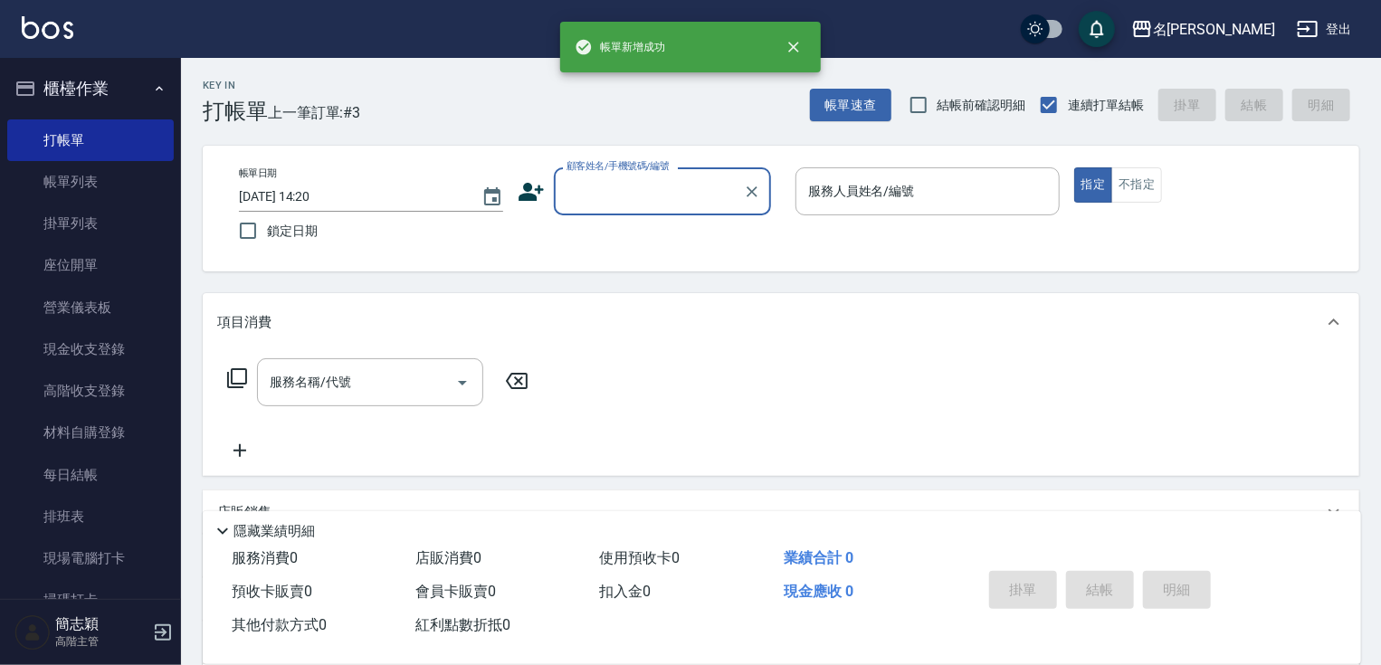
click at [662, 196] on input "顧客姓名/手機號碼/編號" at bounding box center [649, 192] width 174 height 32
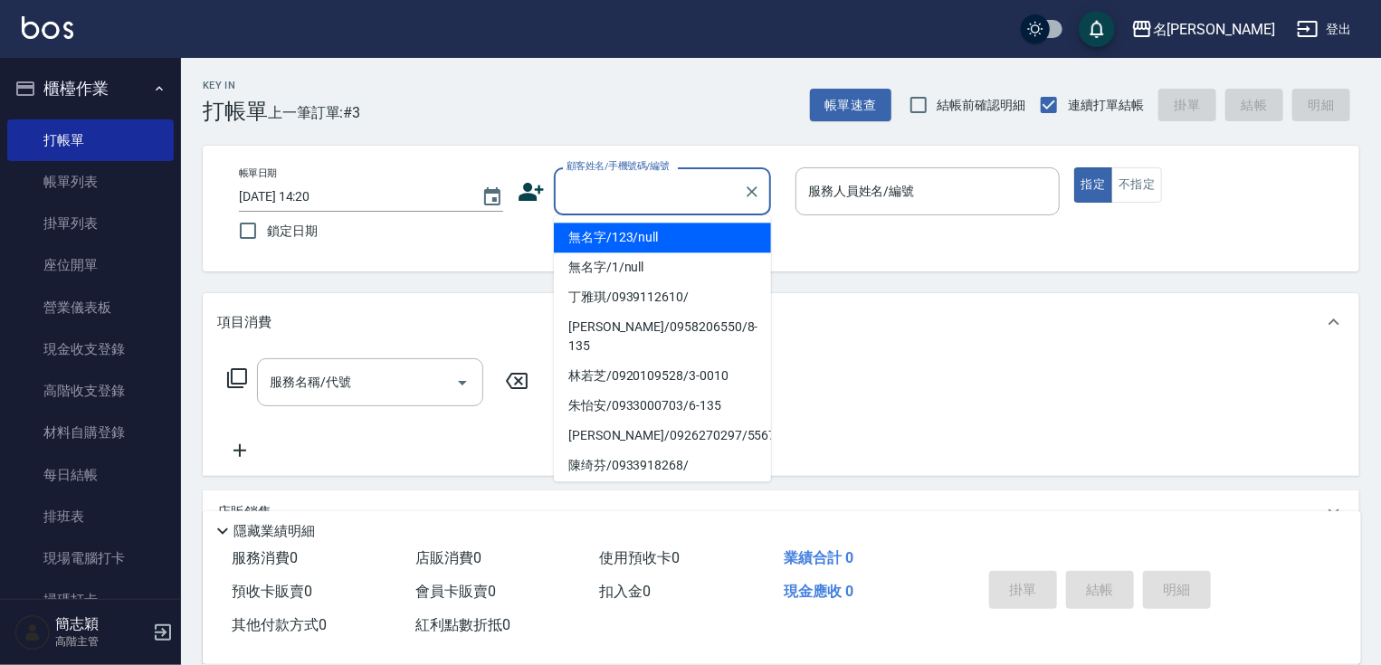
click at [652, 235] on li "無名字/123/null" at bounding box center [662, 238] width 217 height 30
type input "無名字/123/null"
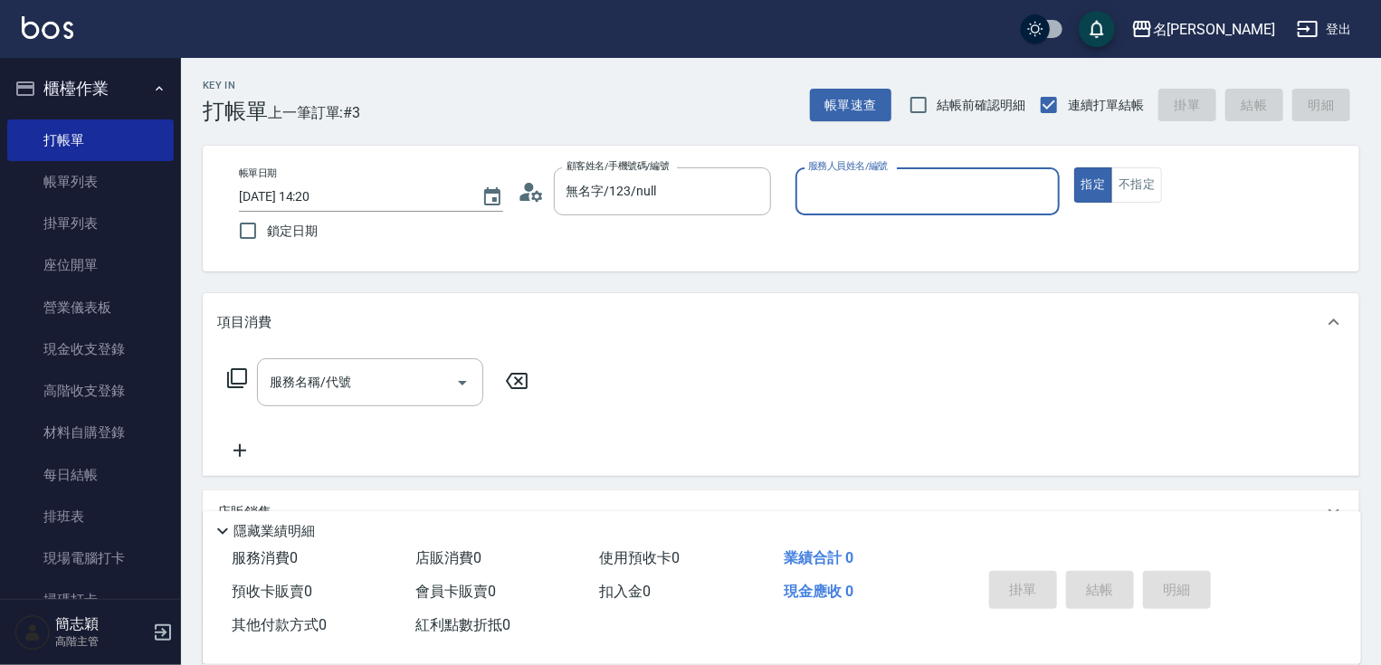
click at [917, 169] on div "服務人員姓名/編號" at bounding box center [927, 191] width 264 height 48
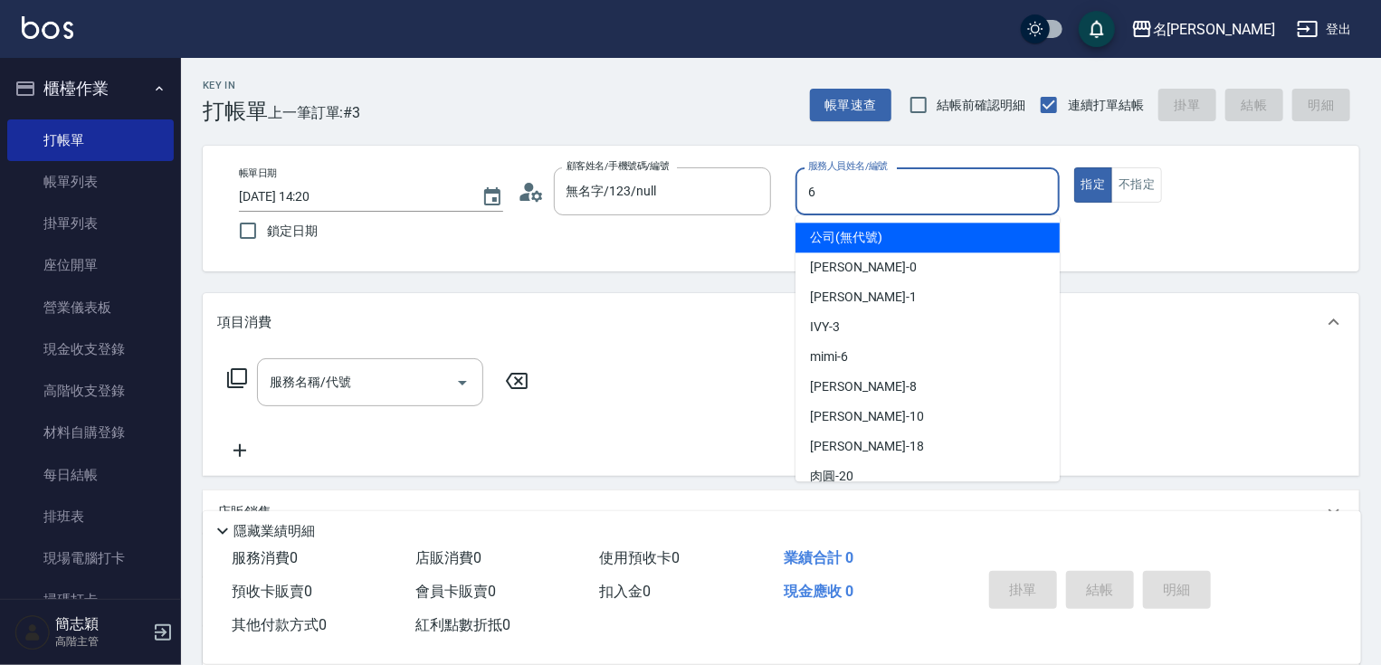
type input "mimi-6"
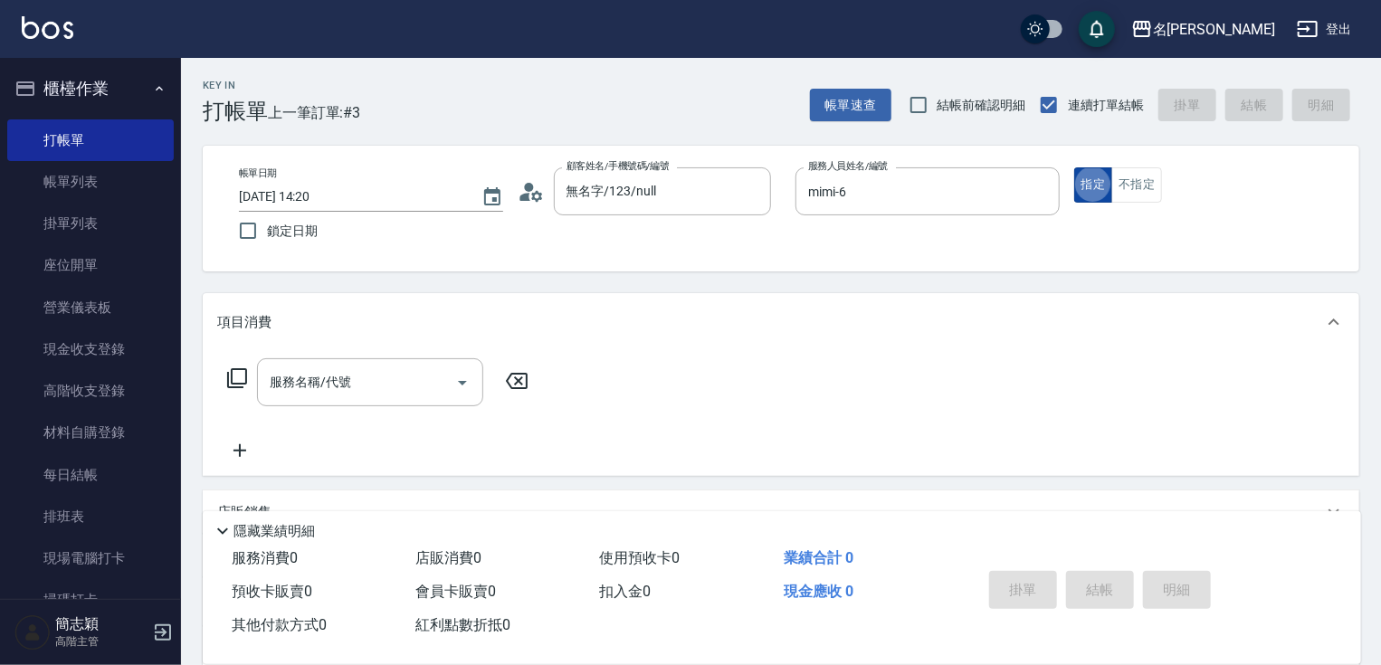
click at [1100, 192] on button "指定" at bounding box center [1093, 184] width 39 height 35
click at [1130, 187] on button "不指定" at bounding box center [1136, 184] width 51 height 35
click at [381, 390] on input "服務名稱/代號" at bounding box center [356, 382] width 183 height 32
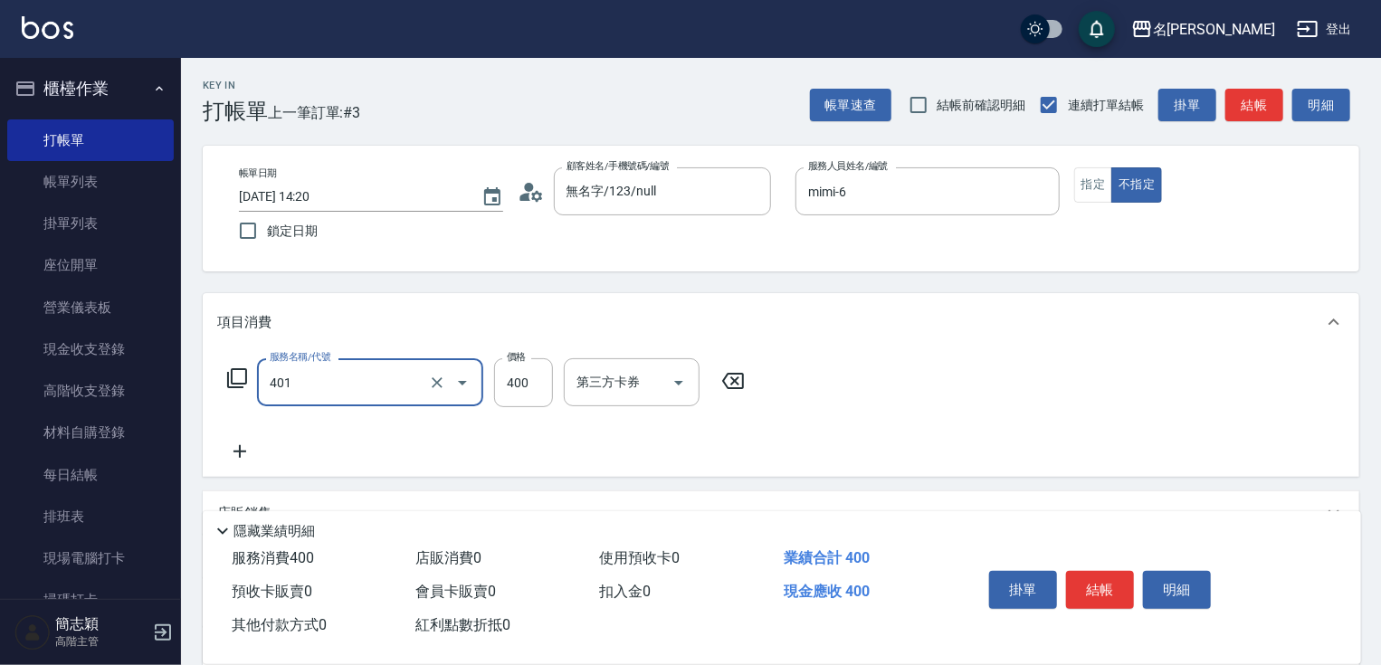
type input "剪髮(400)(401)"
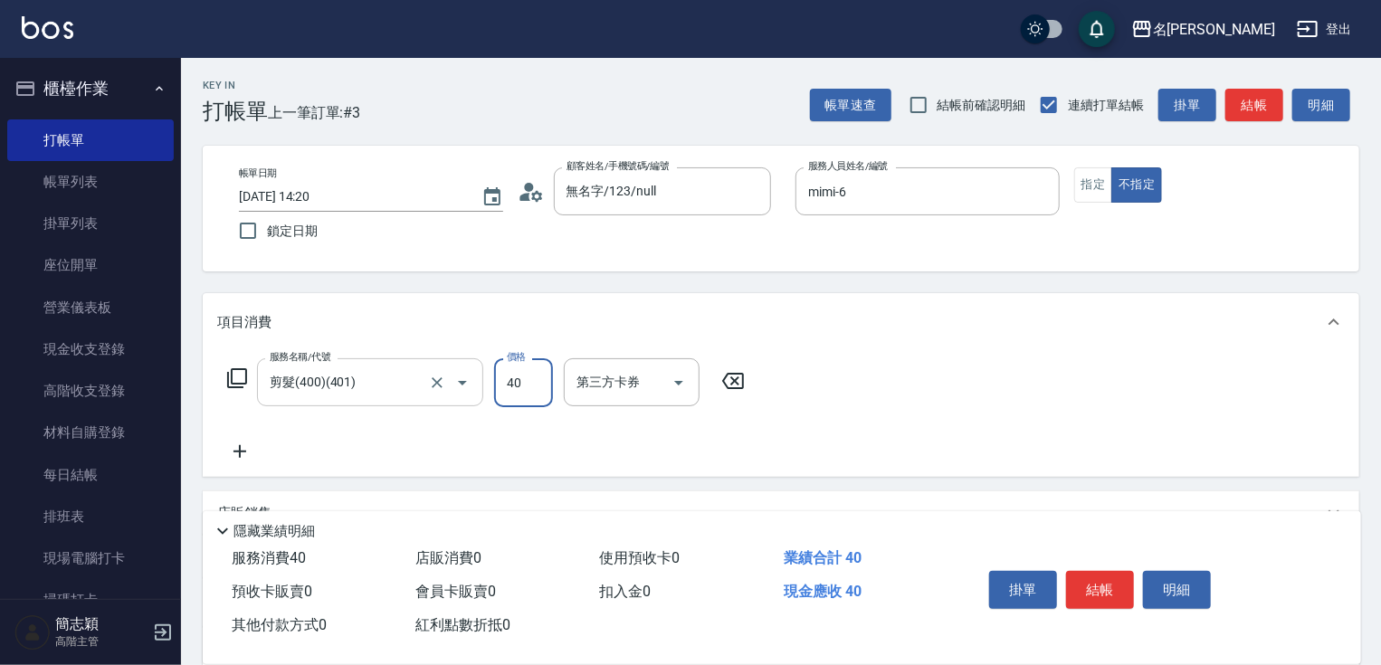
type input "400"
click at [1093, 580] on button "結帳" at bounding box center [1100, 590] width 68 height 38
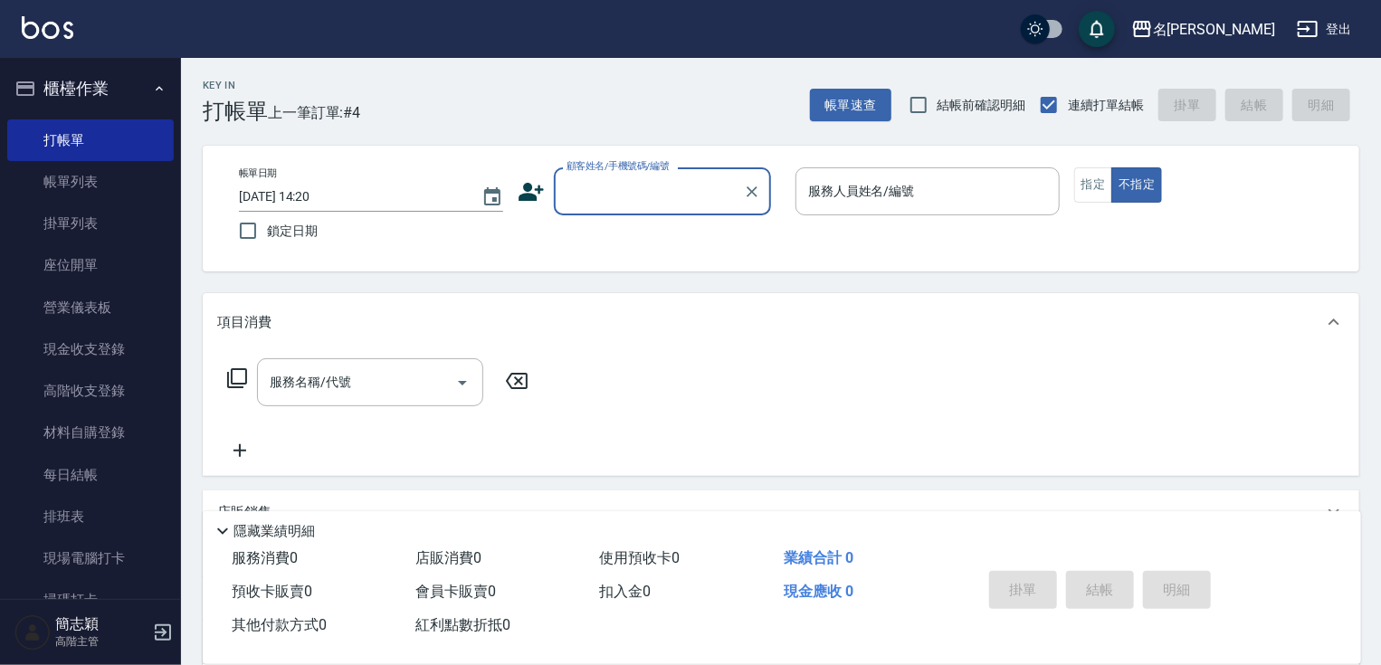
click at [699, 202] on input "顧客姓名/手機號碼/編號" at bounding box center [649, 192] width 174 height 32
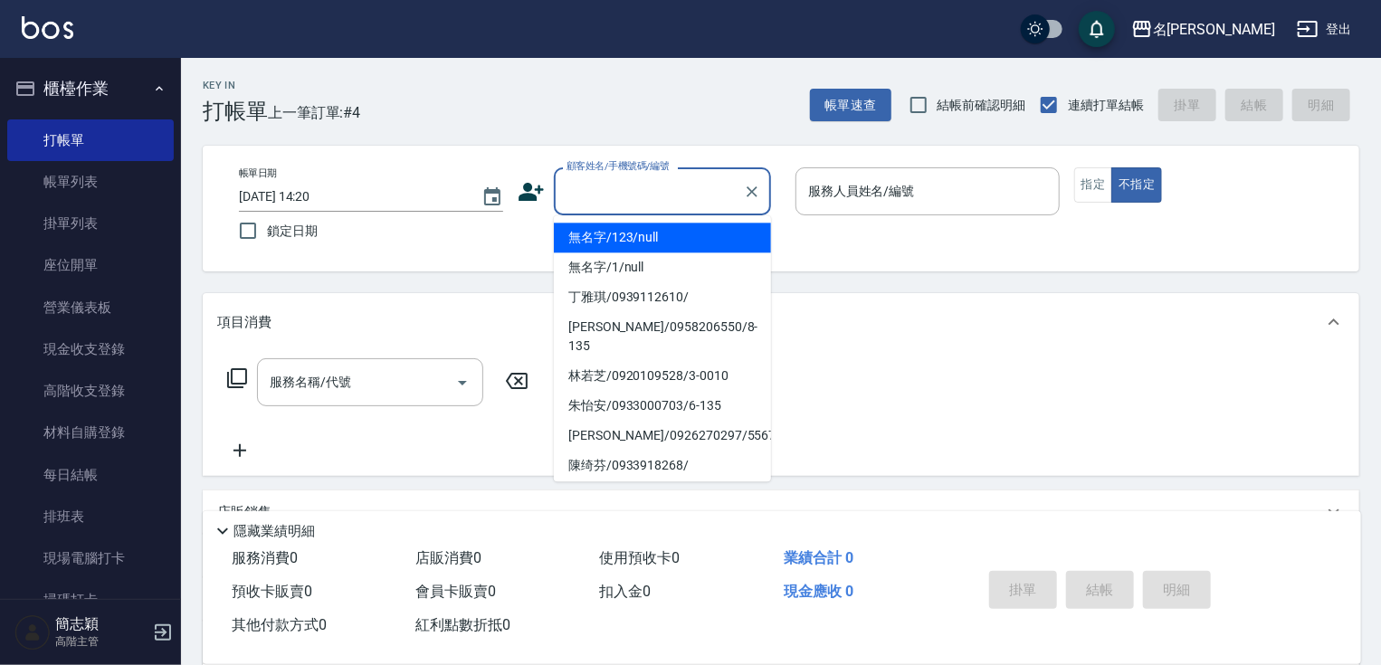
drag, startPoint x: 686, startPoint y: 237, endPoint x: 862, endPoint y: 199, distance: 180.5
click at [686, 238] on li "無名字/123/null" at bounding box center [662, 238] width 217 height 30
type input "無名字/123/null"
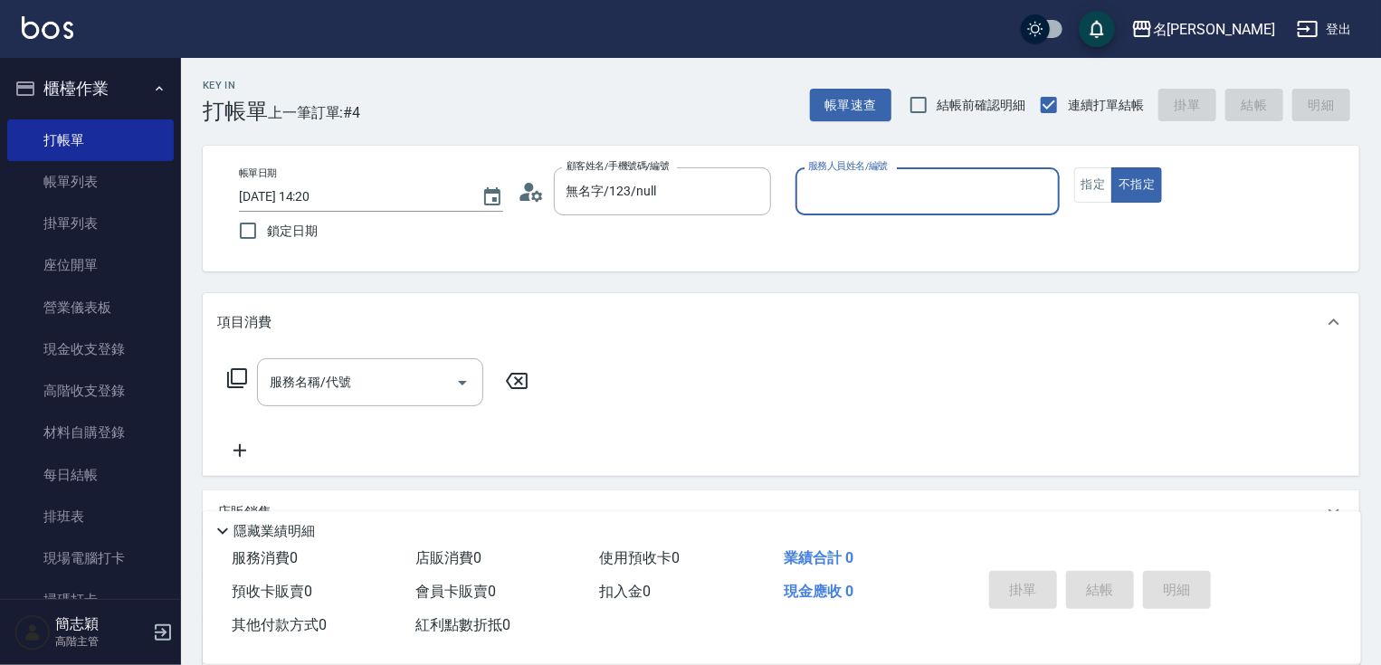
click at [862, 199] on div "服務人員姓名/編號 服務人員姓名/編號" at bounding box center [927, 191] width 264 height 48
type input "Joanne-1"
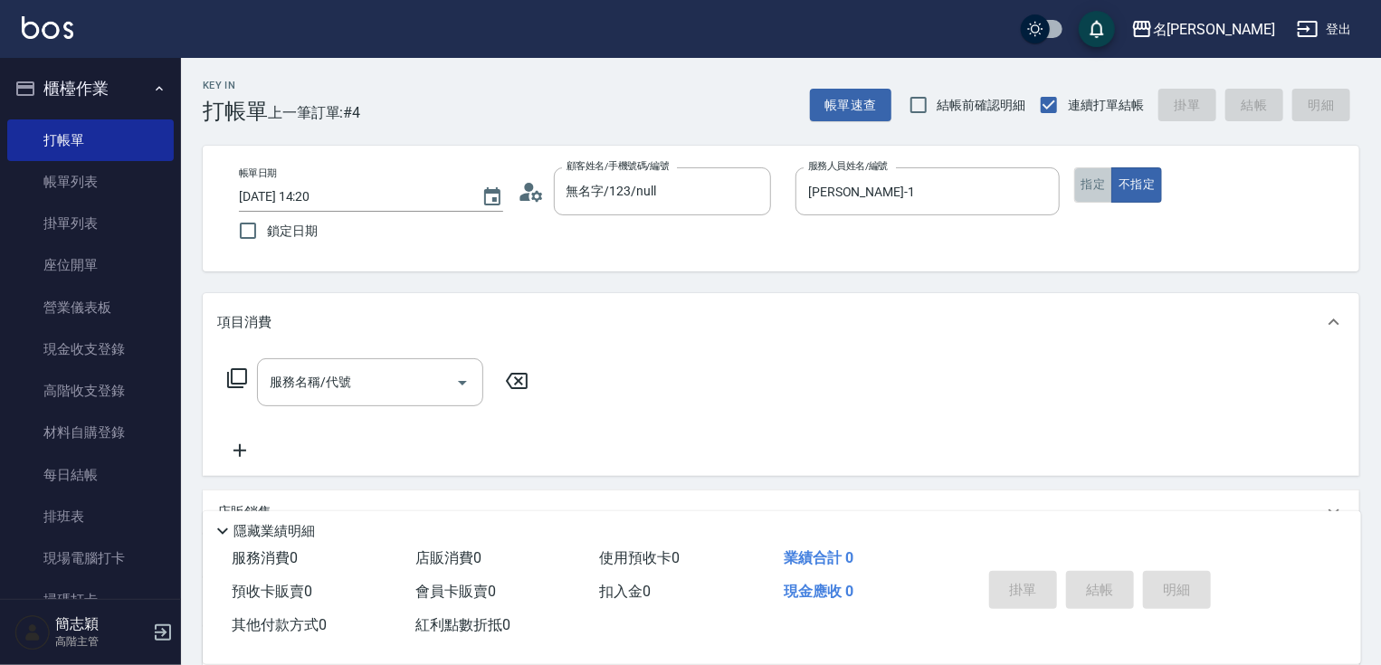
click at [1079, 177] on button "指定" at bounding box center [1093, 184] width 39 height 35
click at [359, 403] on div "服務名稱/代號" at bounding box center [370, 382] width 226 height 48
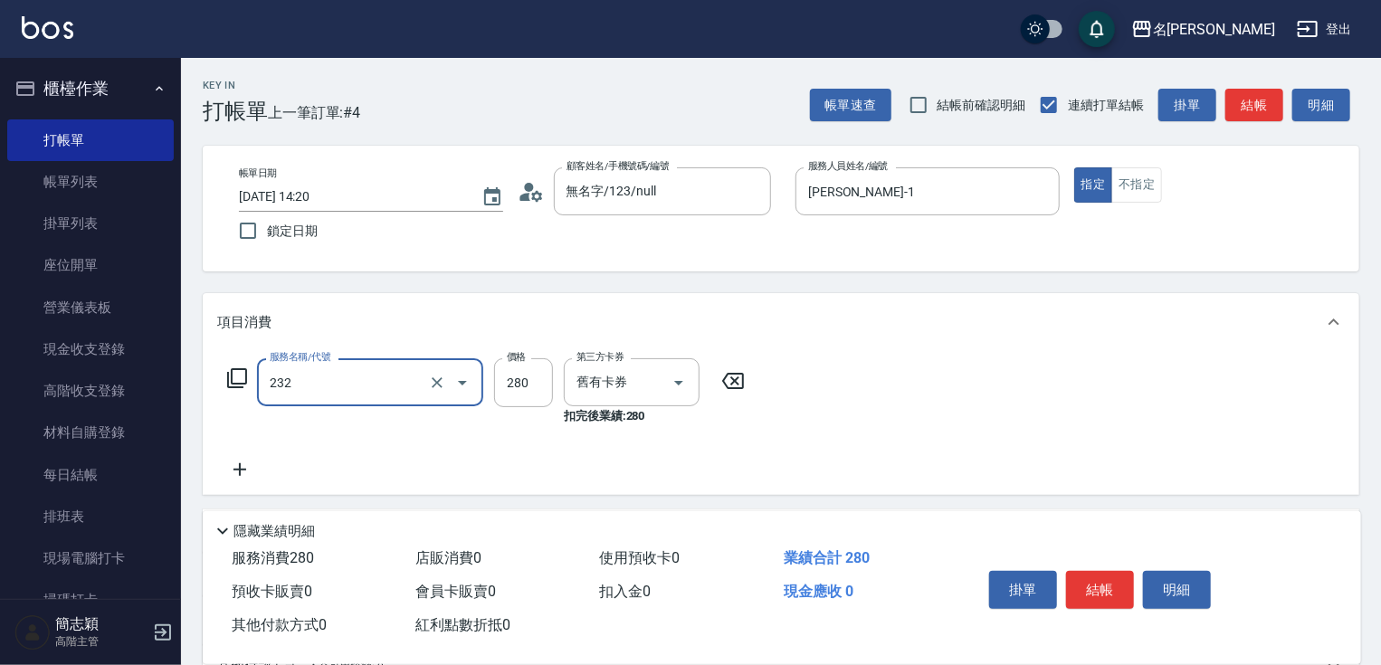
type input "洗髮卷280(232)"
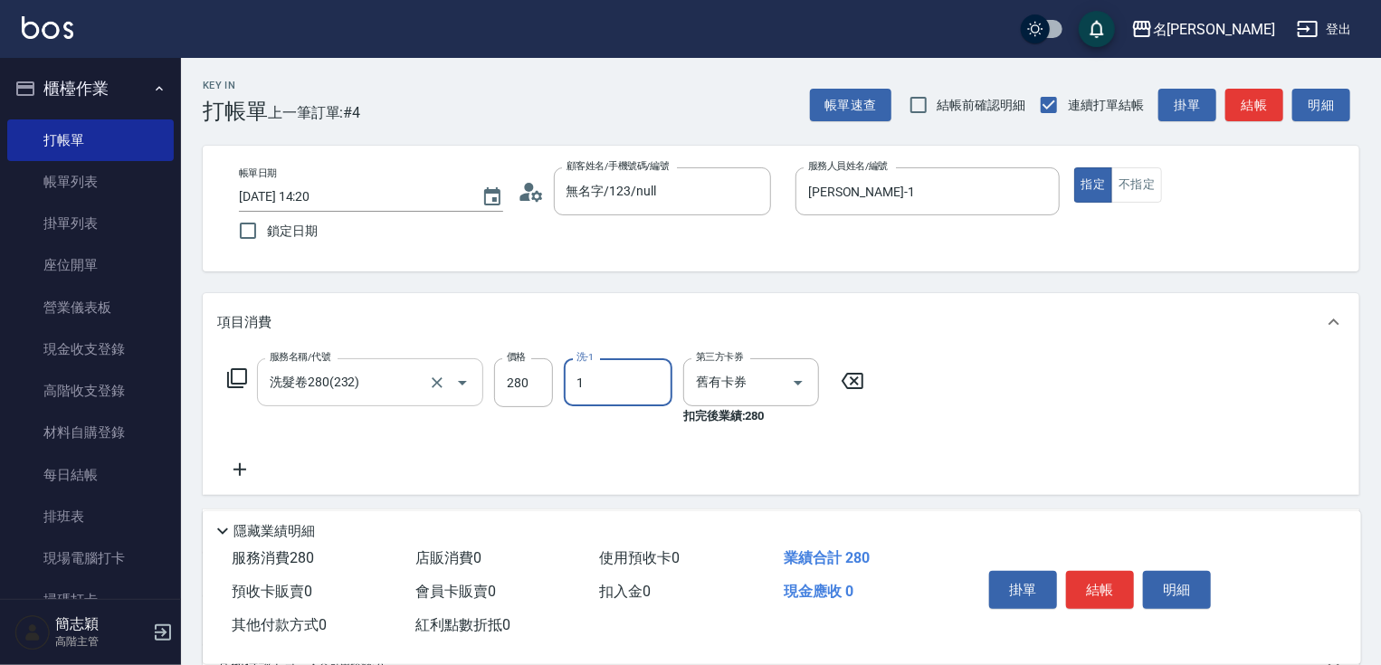
type input "Joanne-1"
click at [1110, 591] on button "結帳" at bounding box center [1100, 590] width 68 height 38
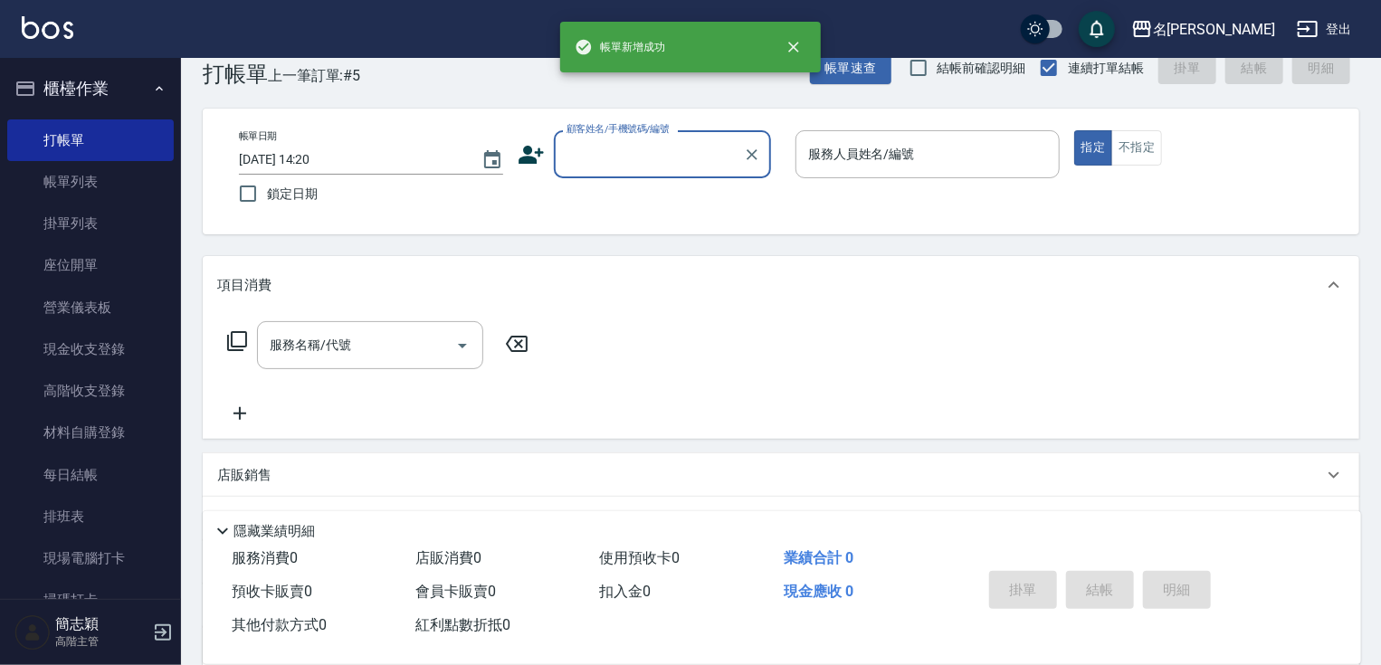
scroll to position [72, 0]
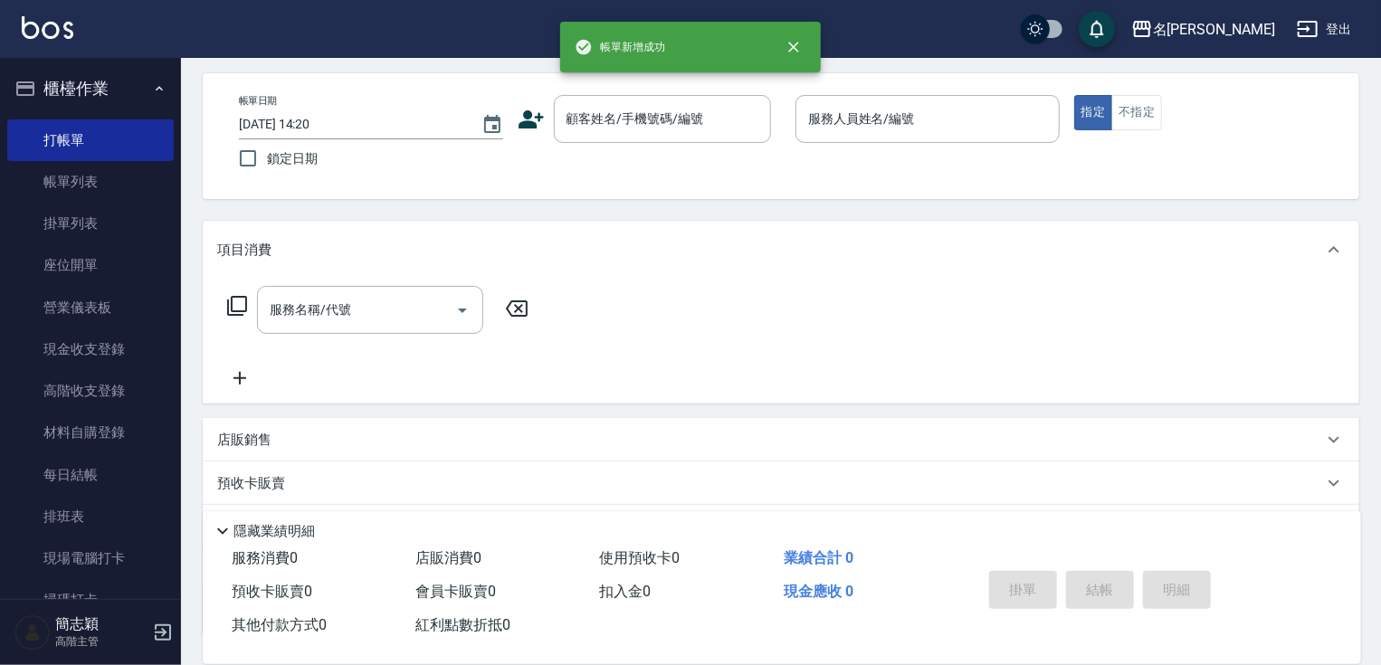
click at [697, 178] on div "帳單日期 2025/10/11 14:20 鎖定日期 顧客姓名/手機號碼/編號 顧客姓名/手機號碼/編號 服務人員姓名/編號 服務人員姓名/編號 指定 不指定" at bounding box center [781, 136] width 1156 height 126
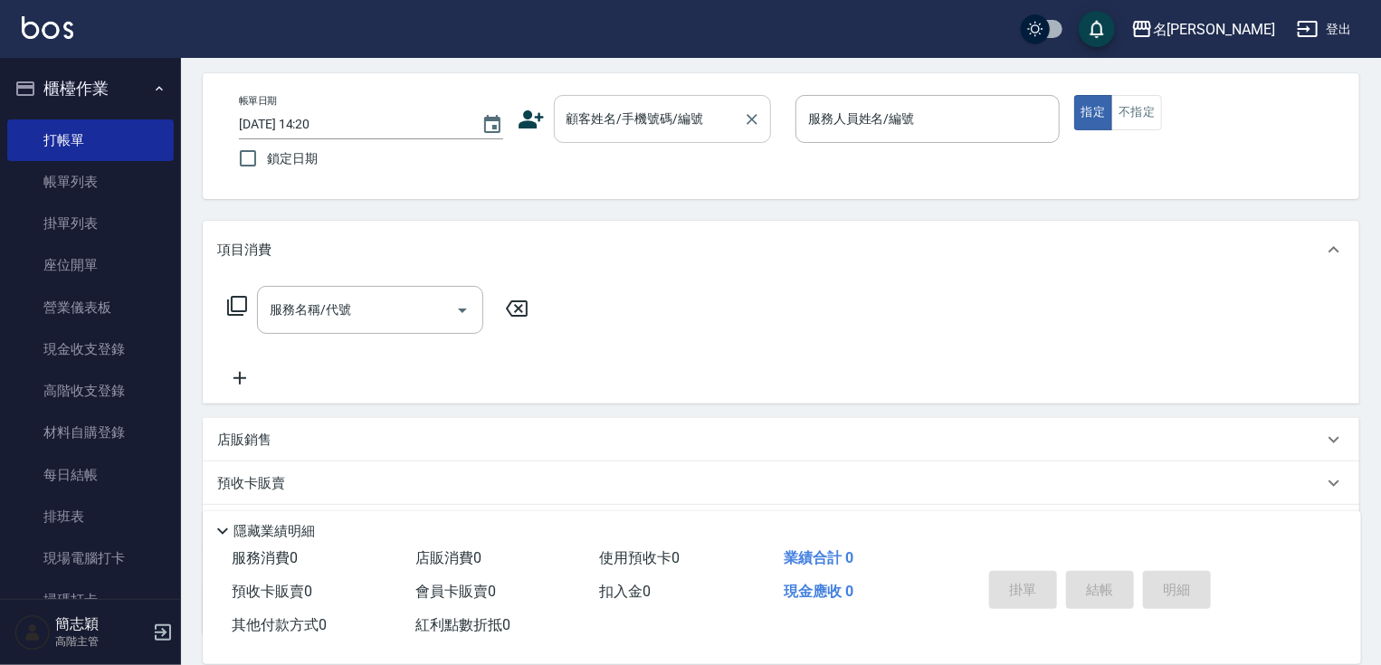
click at [673, 131] on input "顧客姓名/手機號碼/編號" at bounding box center [649, 119] width 174 height 32
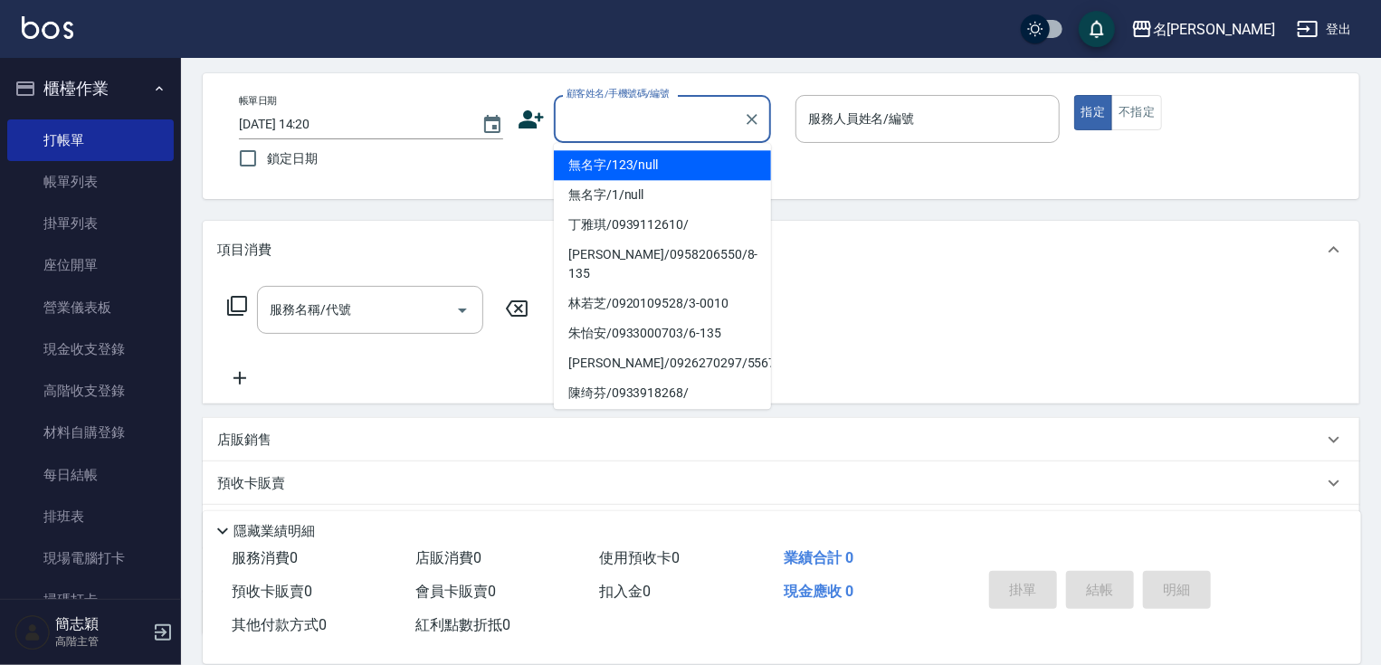
click at [664, 177] on li "無名字/123/null" at bounding box center [662, 165] width 217 height 30
type input "無名字/123/null"
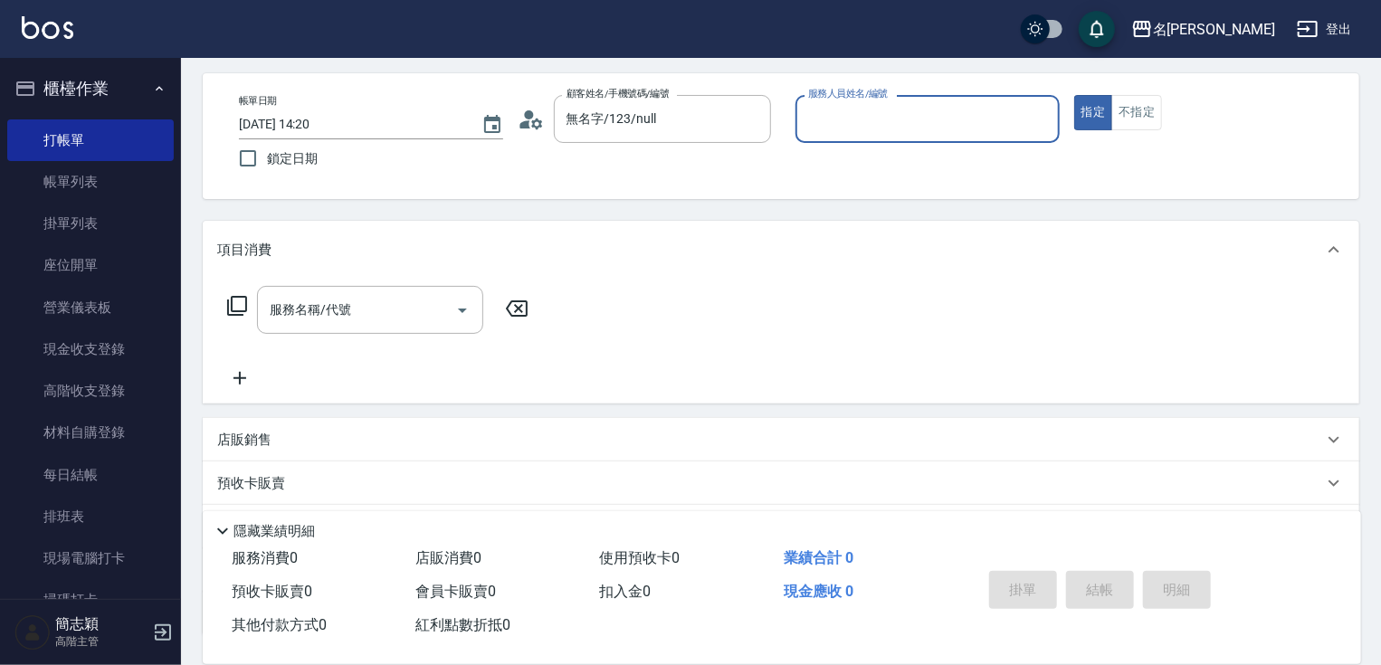
click at [829, 126] on input "服務人員姓名/編號" at bounding box center [928, 119] width 248 height 32
type input "Joanne-1"
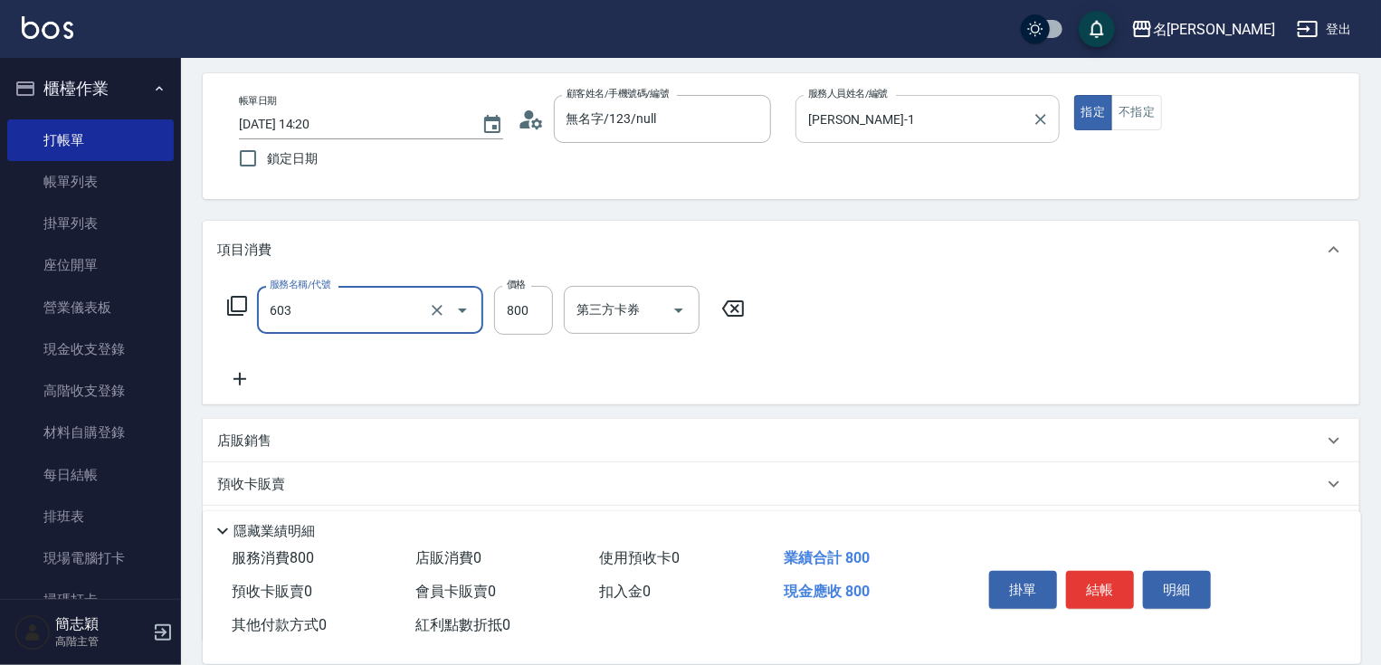
type input "洗+護[800](603)"
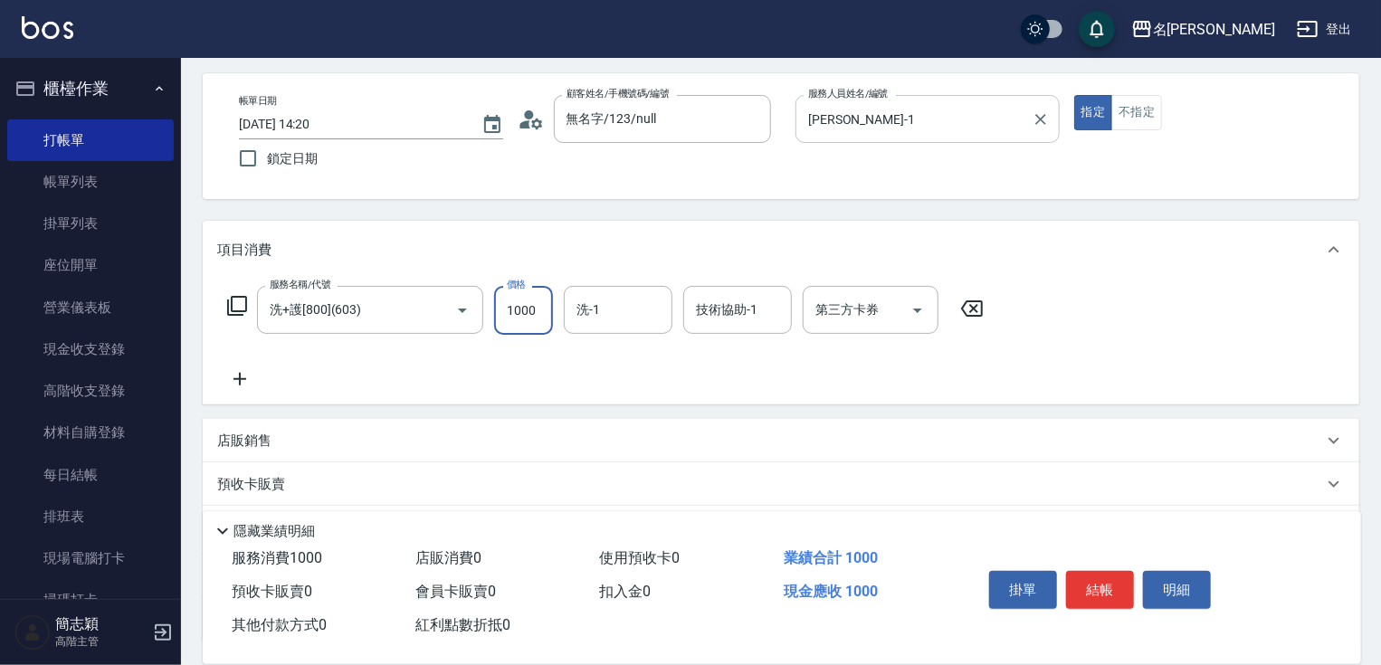
type input "1000"
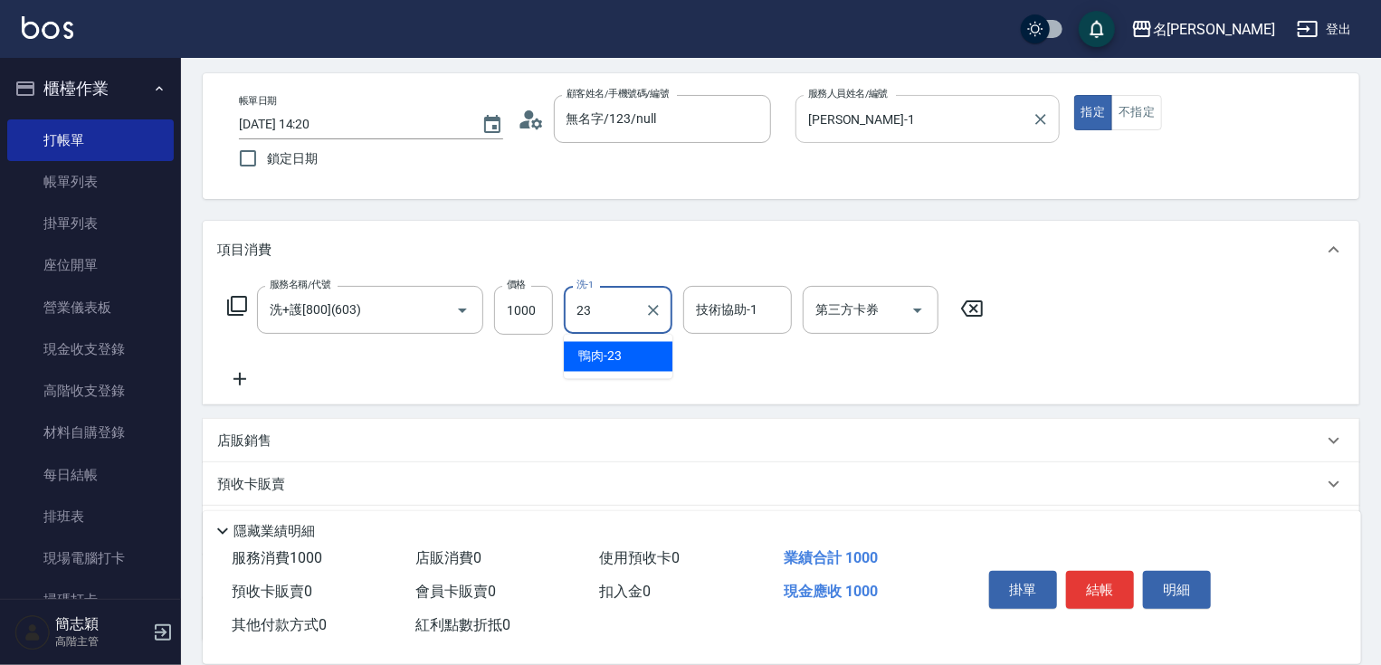
type input "鴨肉-23"
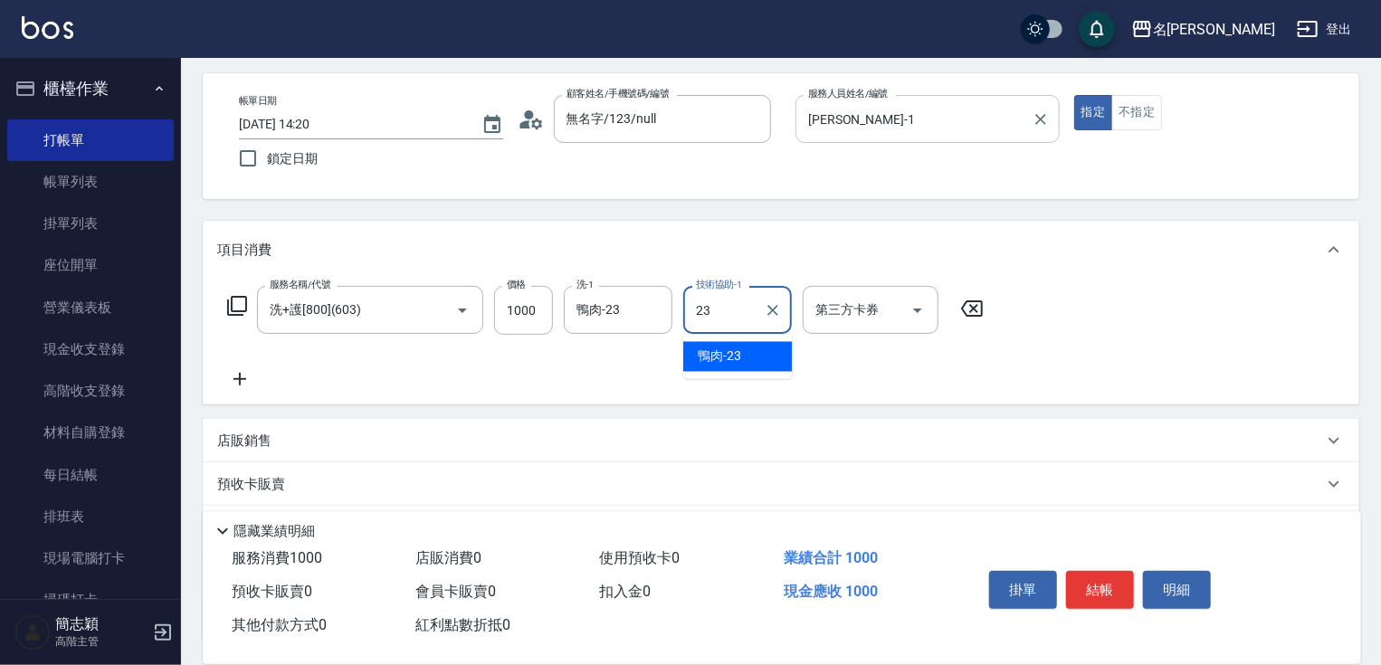
type input "鴨肉-23"
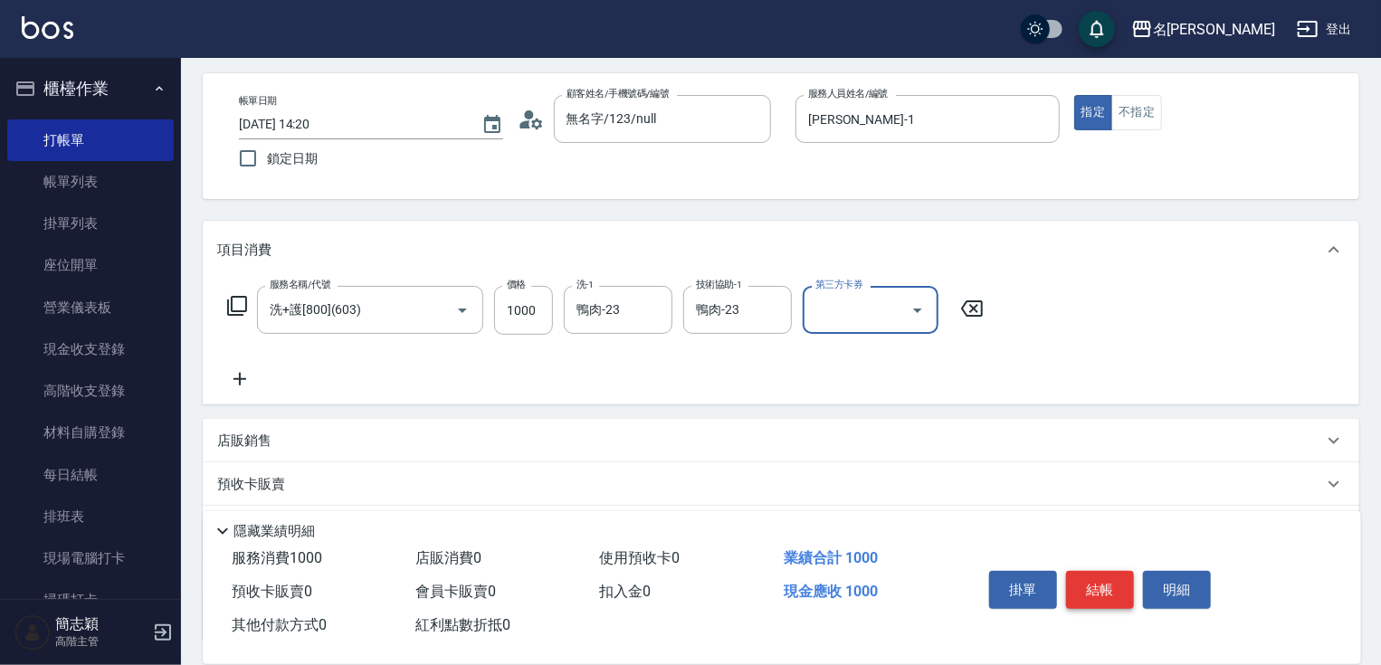
click at [1123, 593] on button "結帳" at bounding box center [1100, 590] width 68 height 38
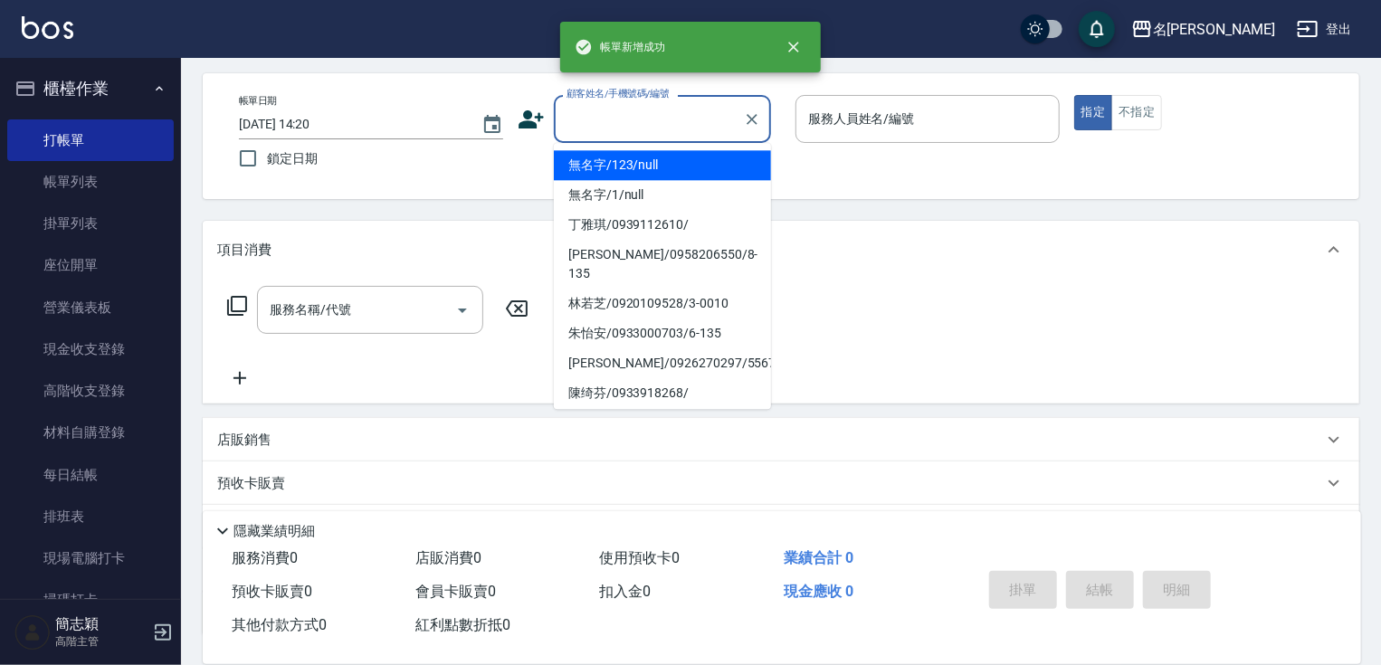
click at [692, 130] on input "顧客姓名/手機號碼/編號" at bounding box center [649, 119] width 174 height 32
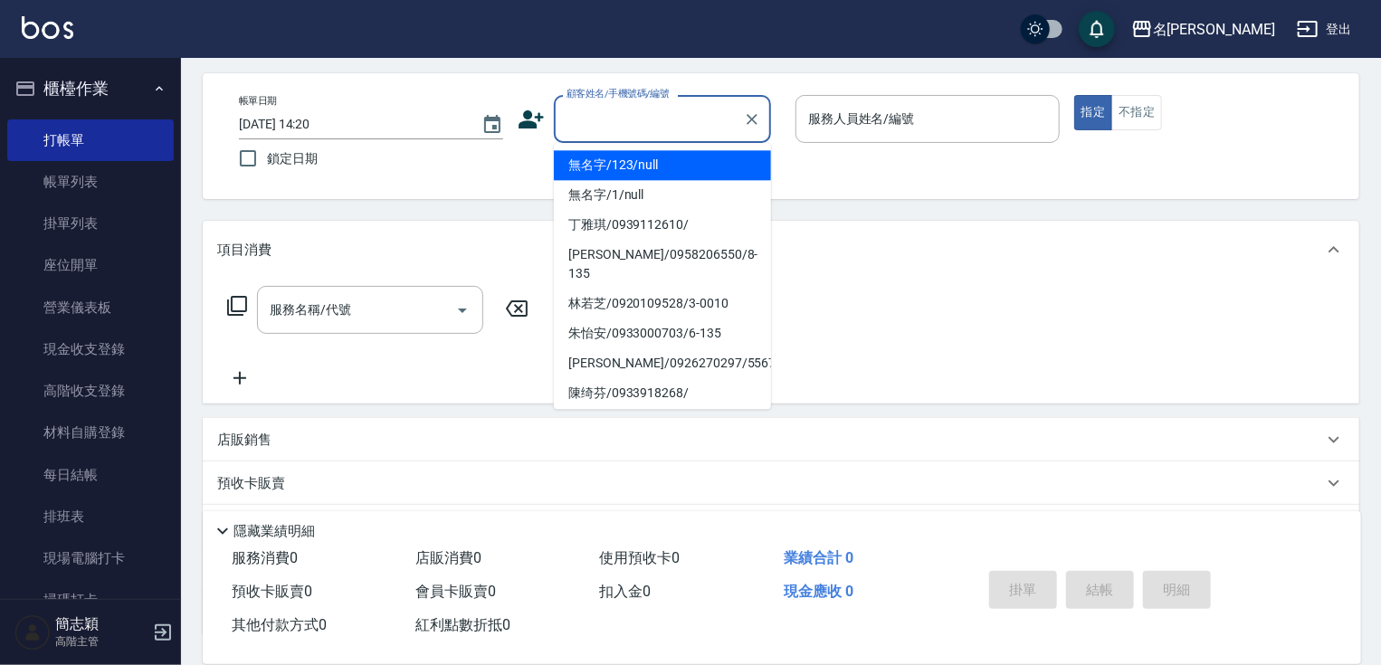
click at [687, 170] on li "無名字/123/null" at bounding box center [662, 165] width 217 height 30
type input "無名字/123/null"
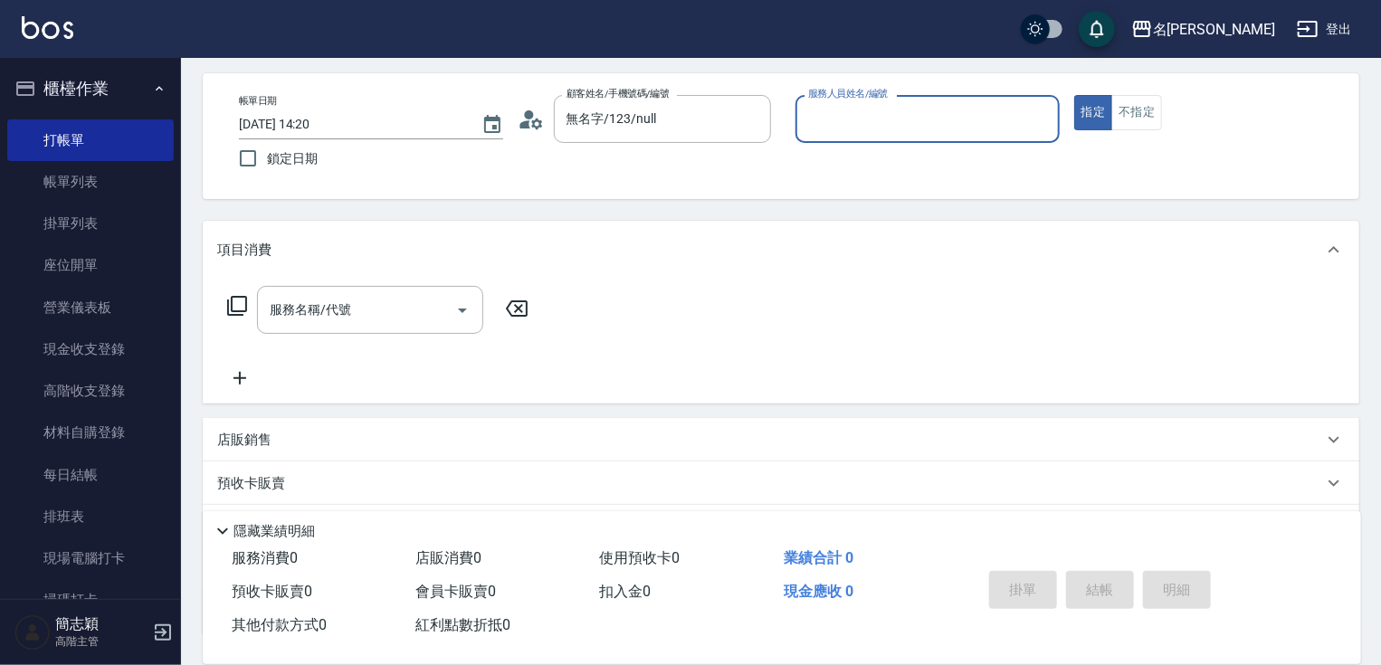
click at [905, 111] on div "服務人員姓名/編號 服務人員姓名/編號" at bounding box center [927, 119] width 264 height 48
type input "mimi-6"
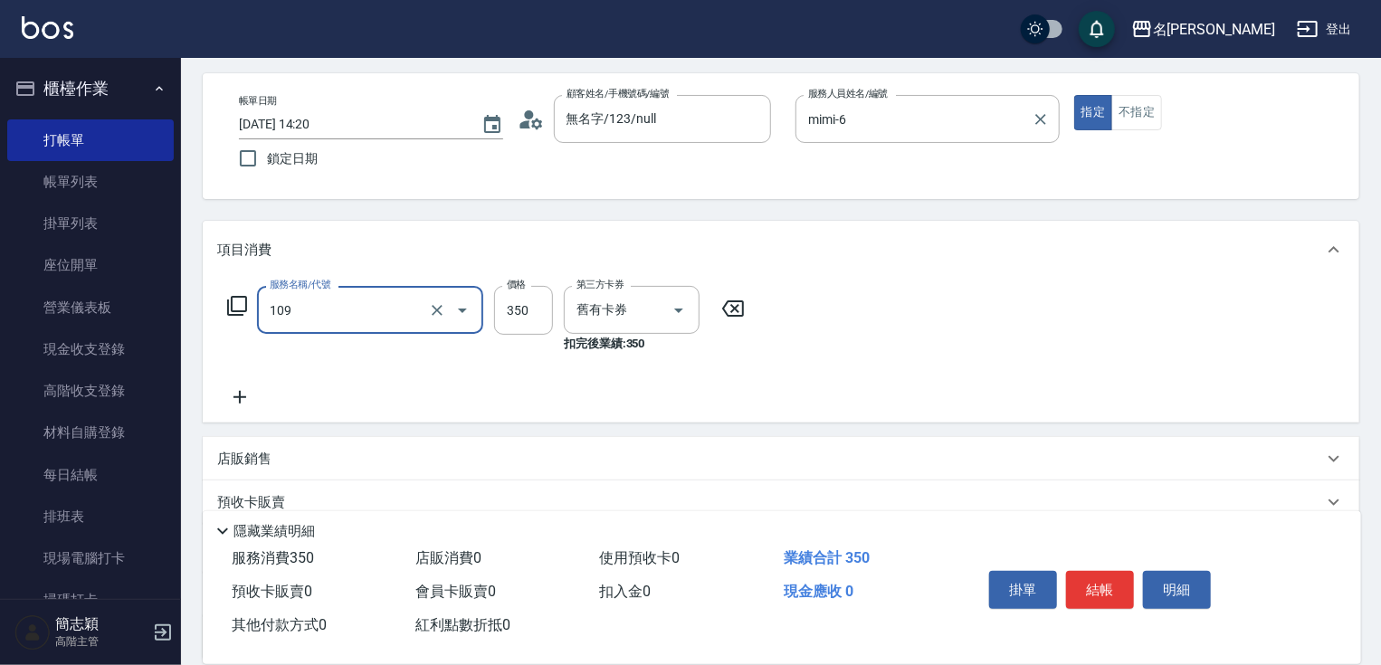
type input "新草本單次(109)"
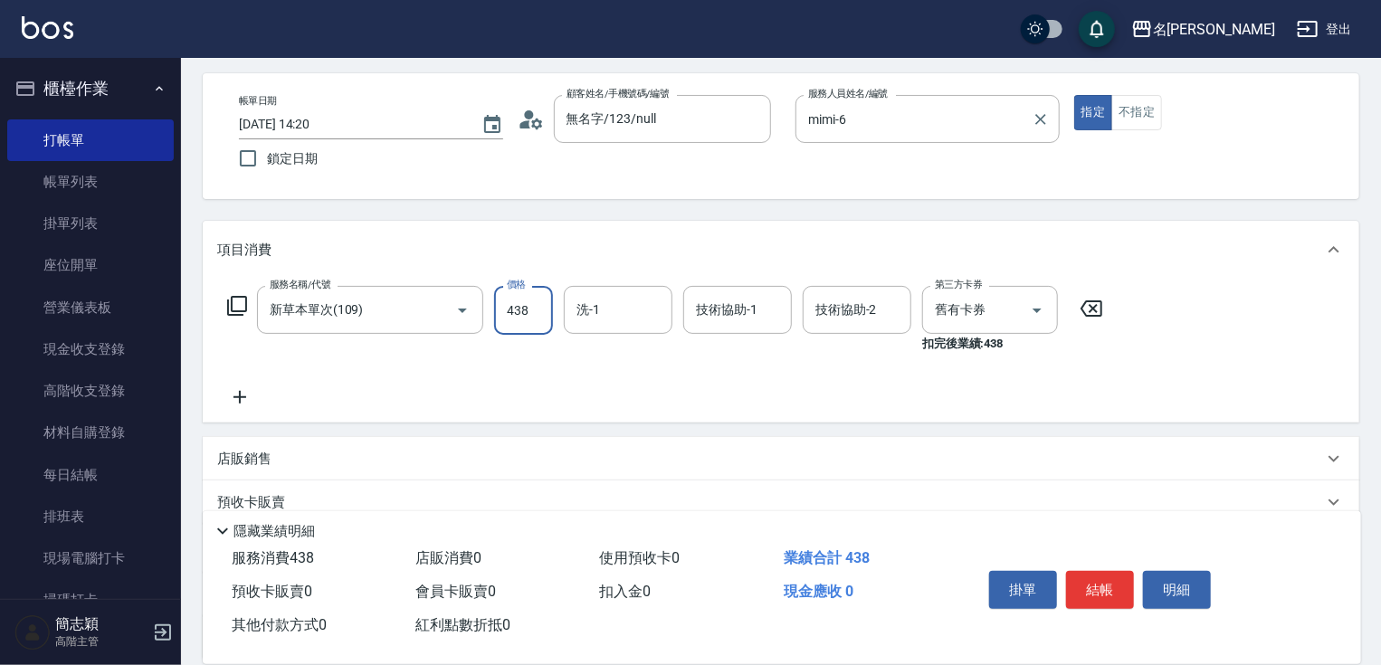
type input "438"
type input "肉圓-20"
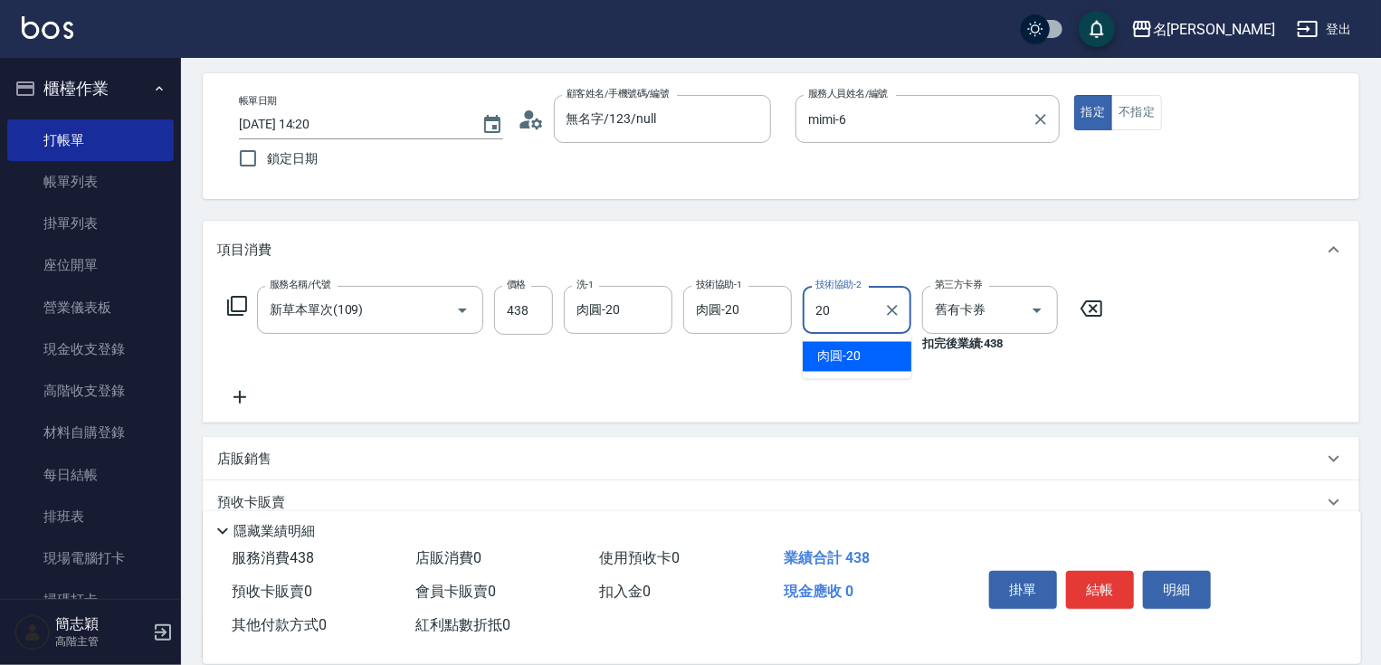
type input "肉圓-20"
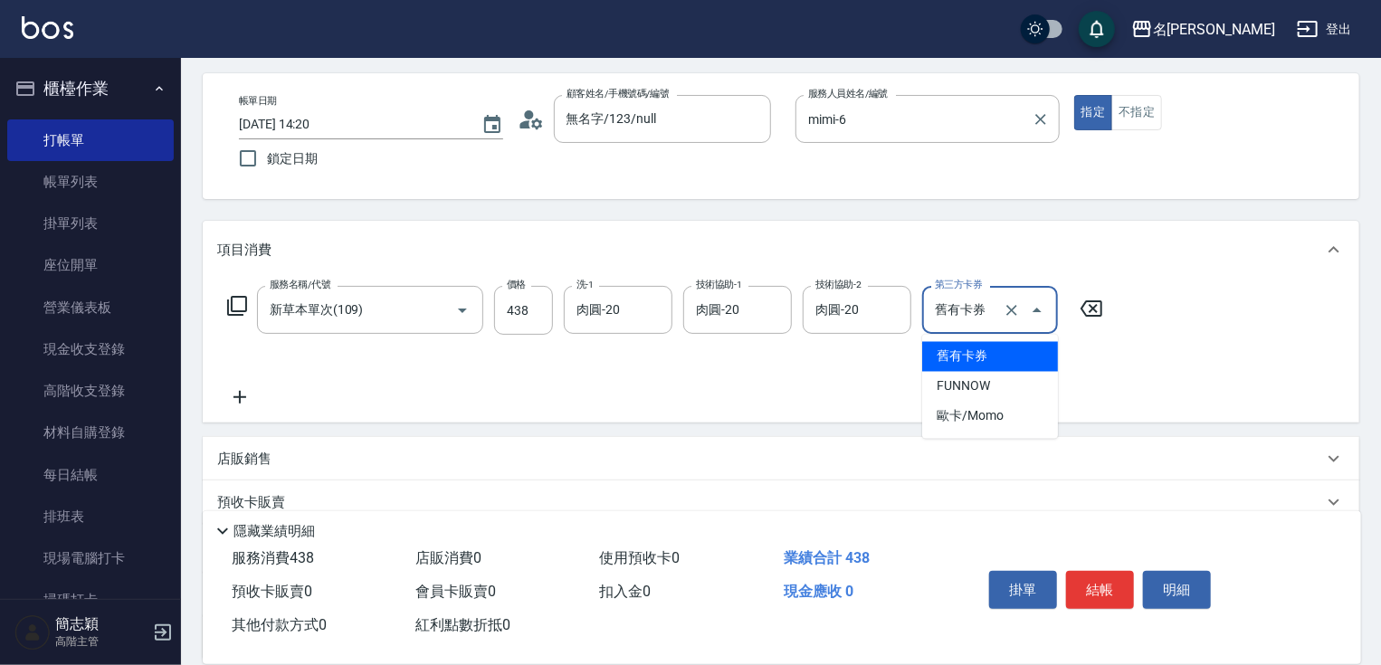
type input "舊有卡券"
click at [1023, 313] on button "Close" at bounding box center [1037, 310] width 29 height 29
click at [1018, 313] on icon "Clear" at bounding box center [1012, 310] width 18 height 18
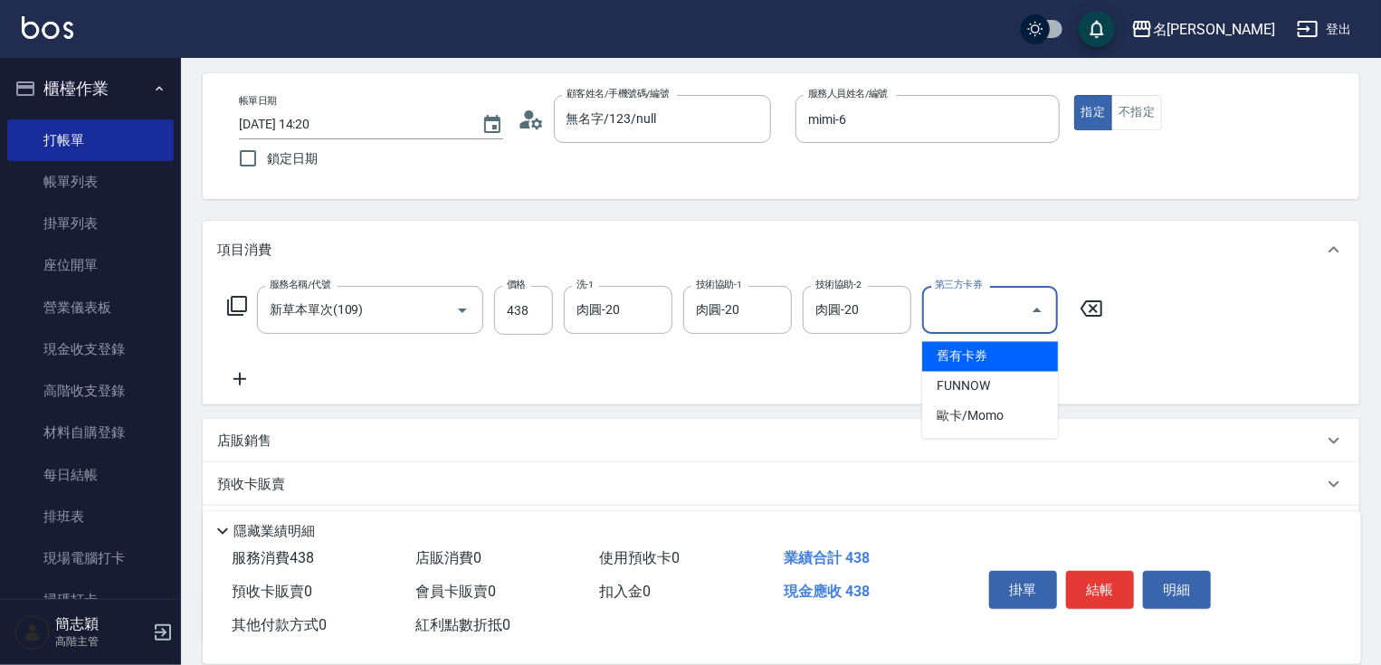
click at [975, 310] on input "第三方卡券" at bounding box center [976, 310] width 92 height 32
type input "舊有卡券"
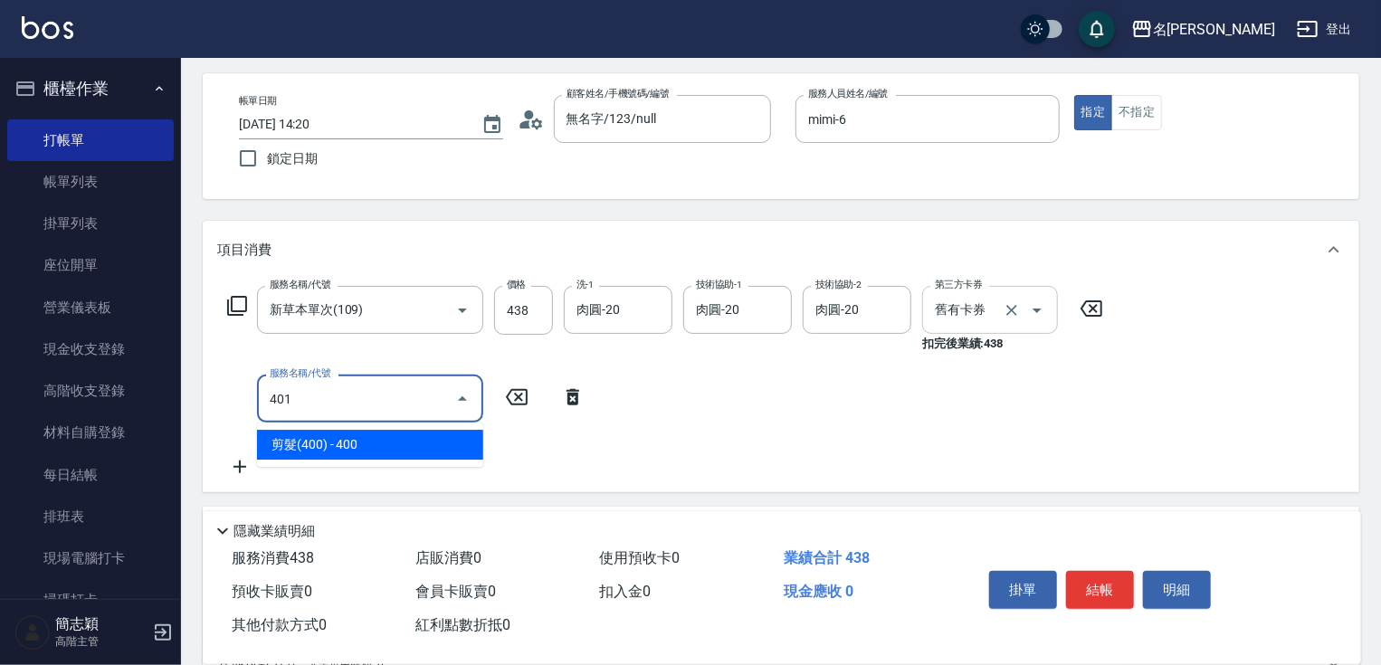
type input "剪髮(400)(401)"
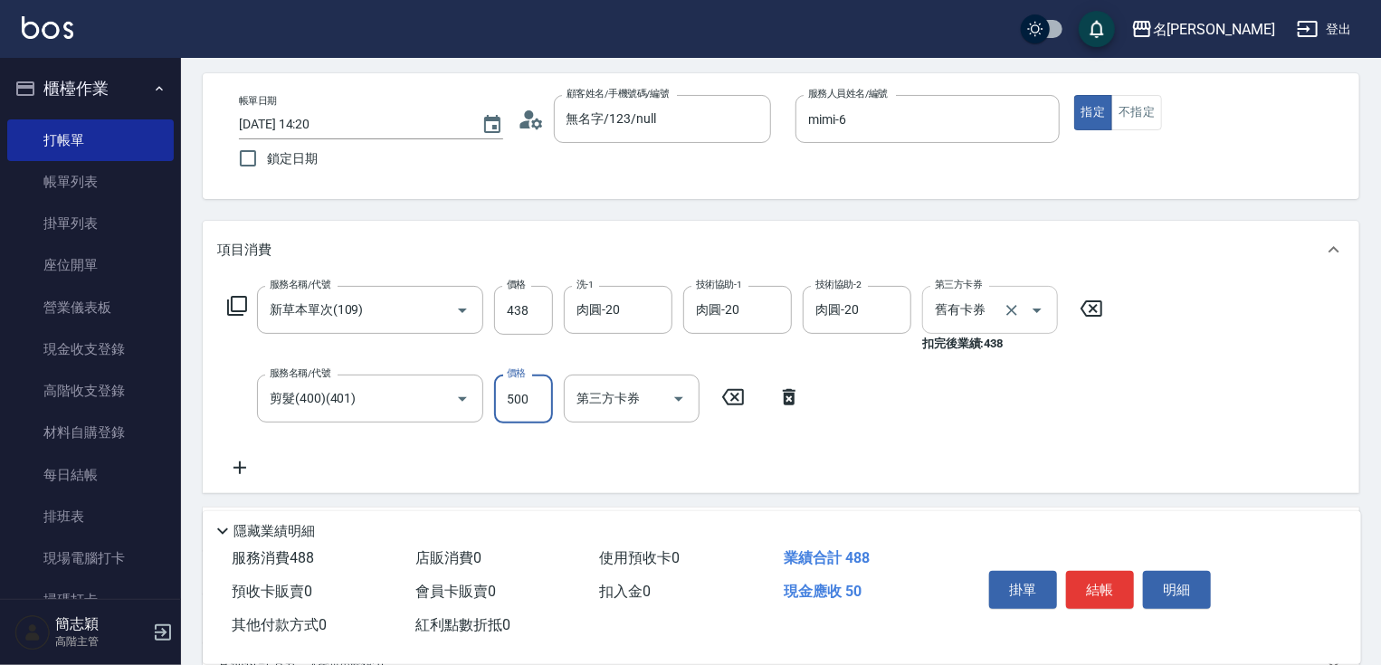
type input "500"
click at [1105, 587] on button "結帳" at bounding box center [1100, 590] width 68 height 38
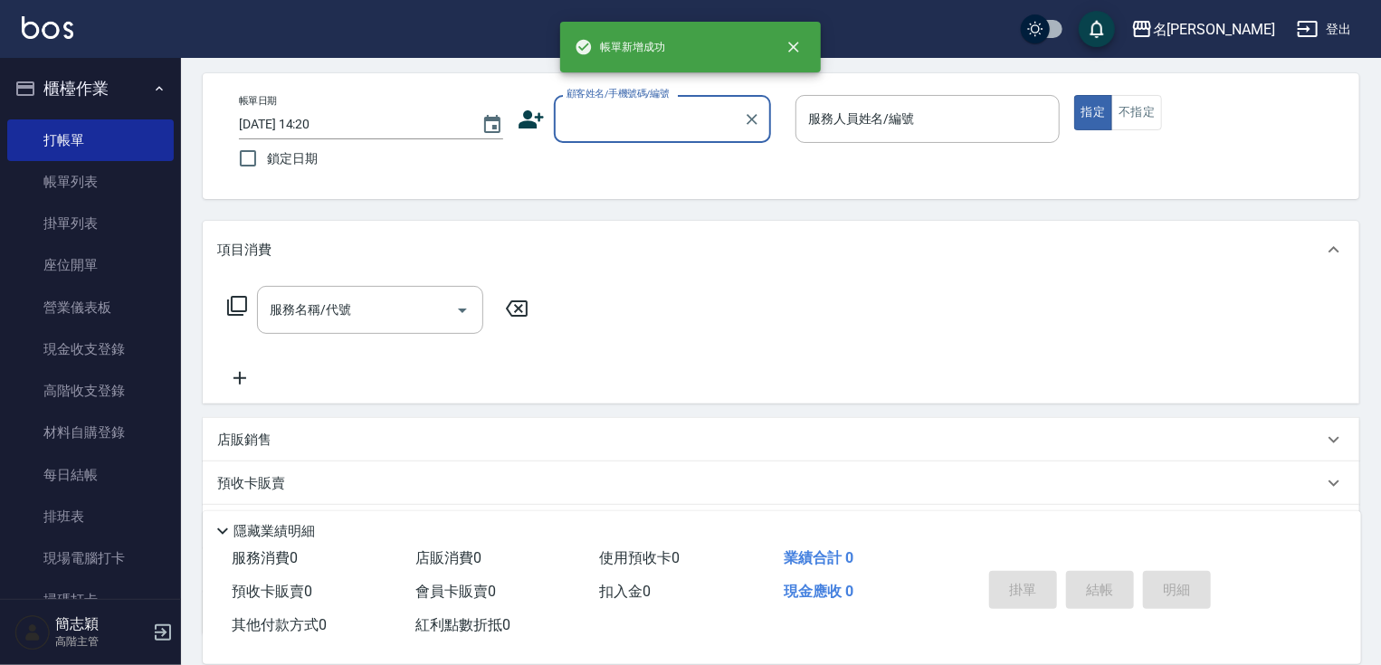
click at [611, 127] on input "顧客姓名/手機號碼/編號" at bounding box center [649, 119] width 174 height 32
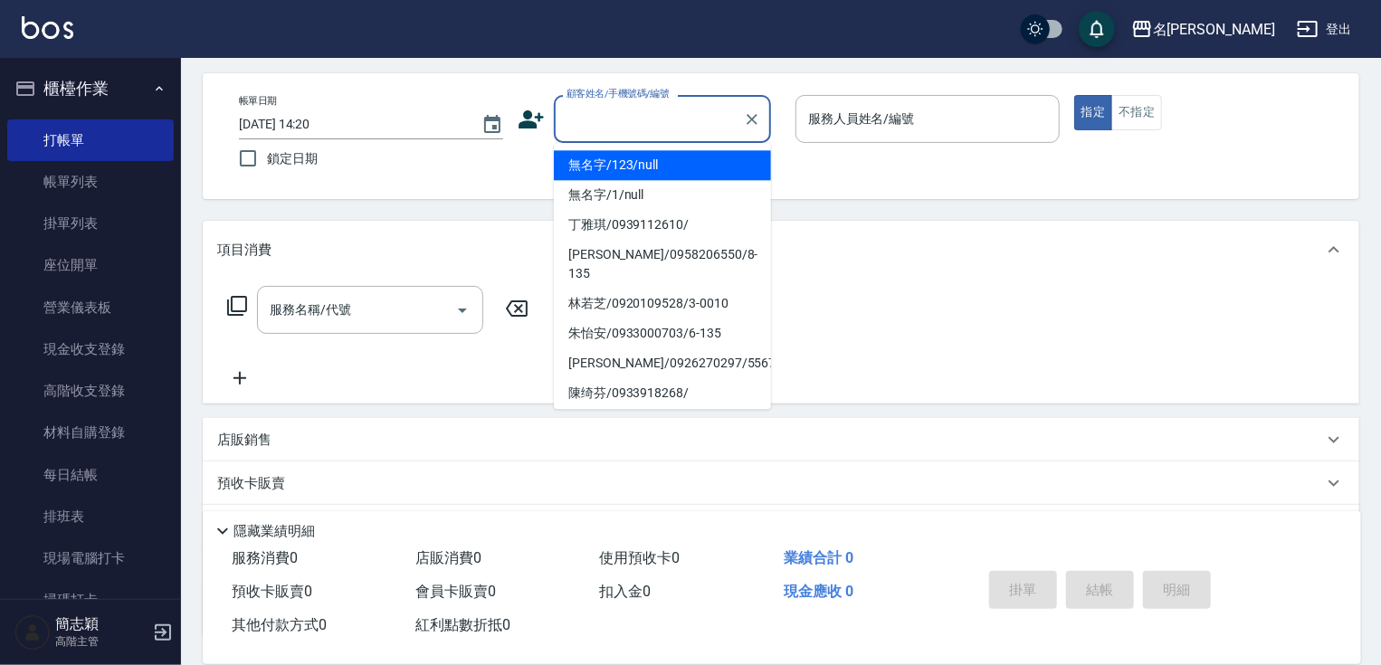
click at [613, 169] on li "無名字/123/null" at bounding box center [662, 165] width 217 height 30
type input "無名字/123/null"
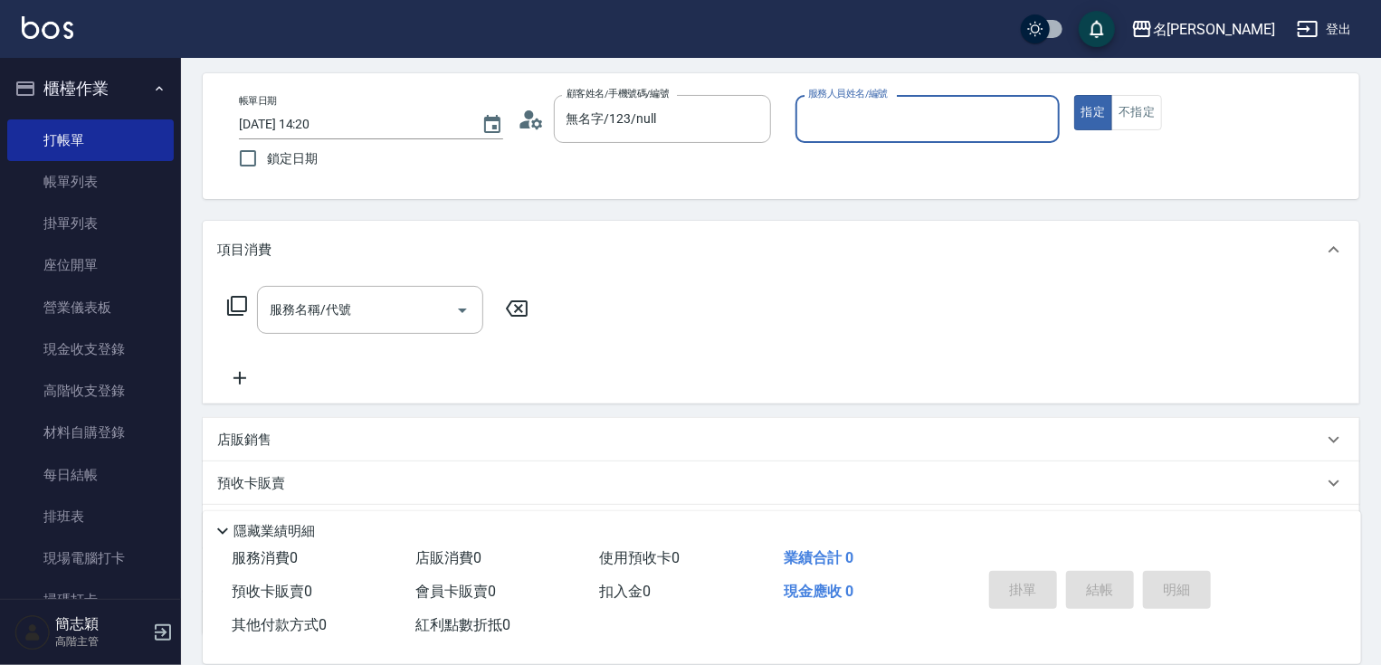
click at [890, 119] on div "服務人員姓名/編號 服務人員姓名/編號" at bounding box center [927, 119] width 264 height 48
type input "mimi-6"
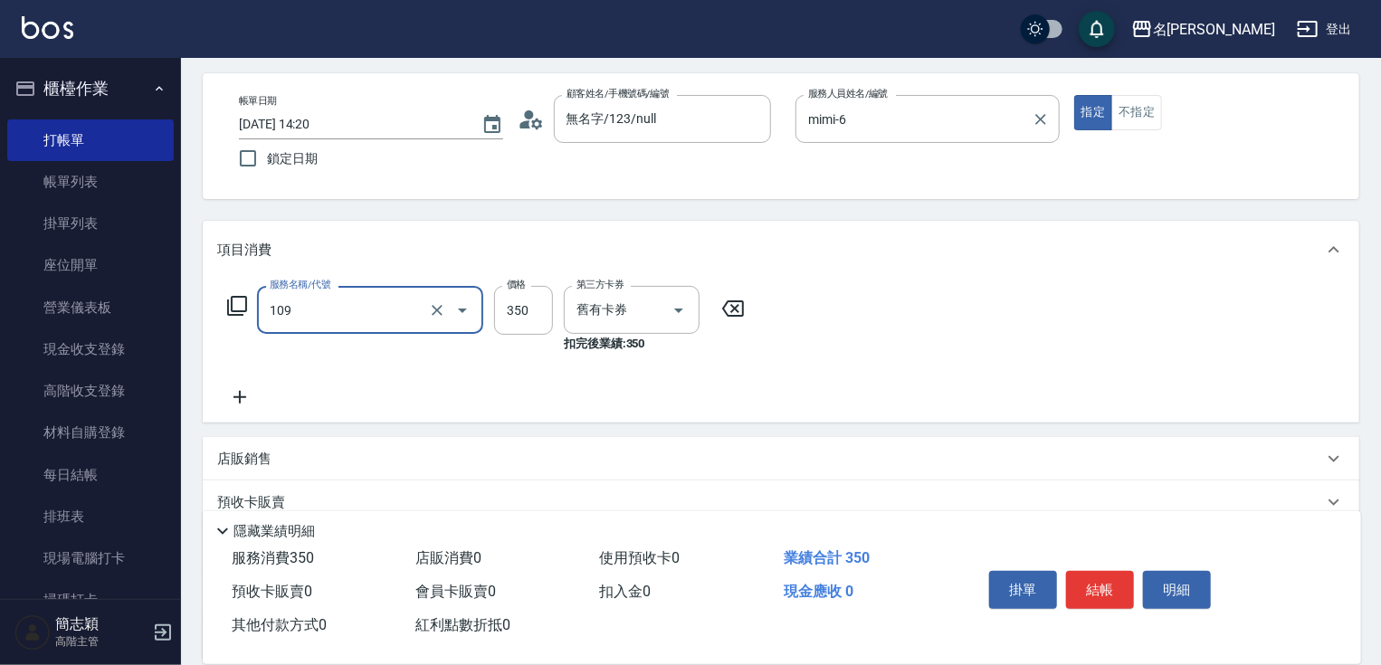
type input "新草本單次(109)"
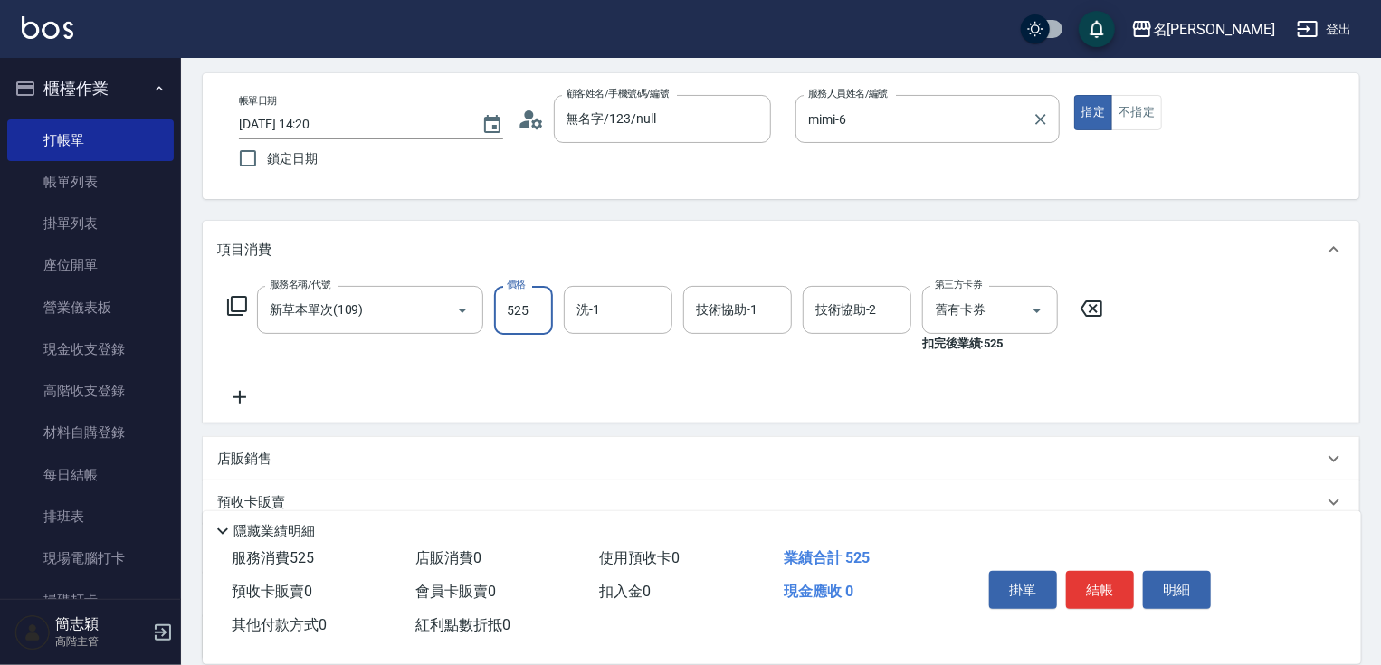
type input "525"
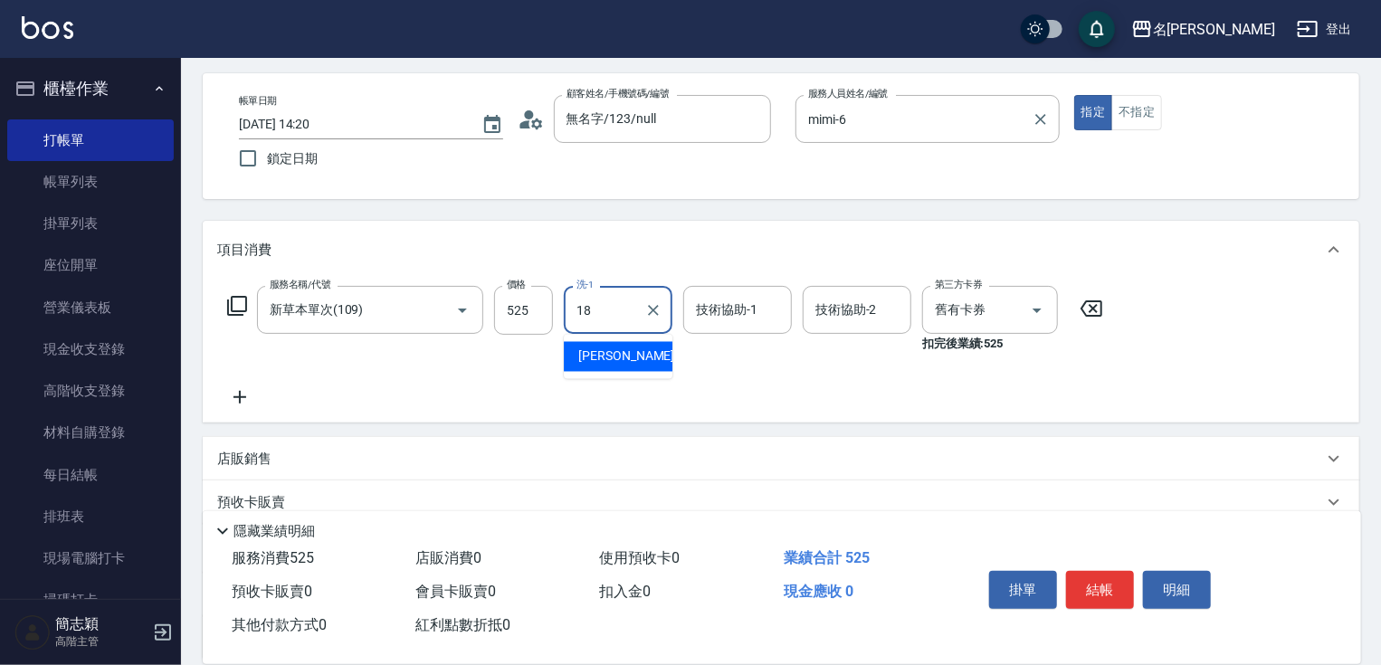
type input "小慧-18"
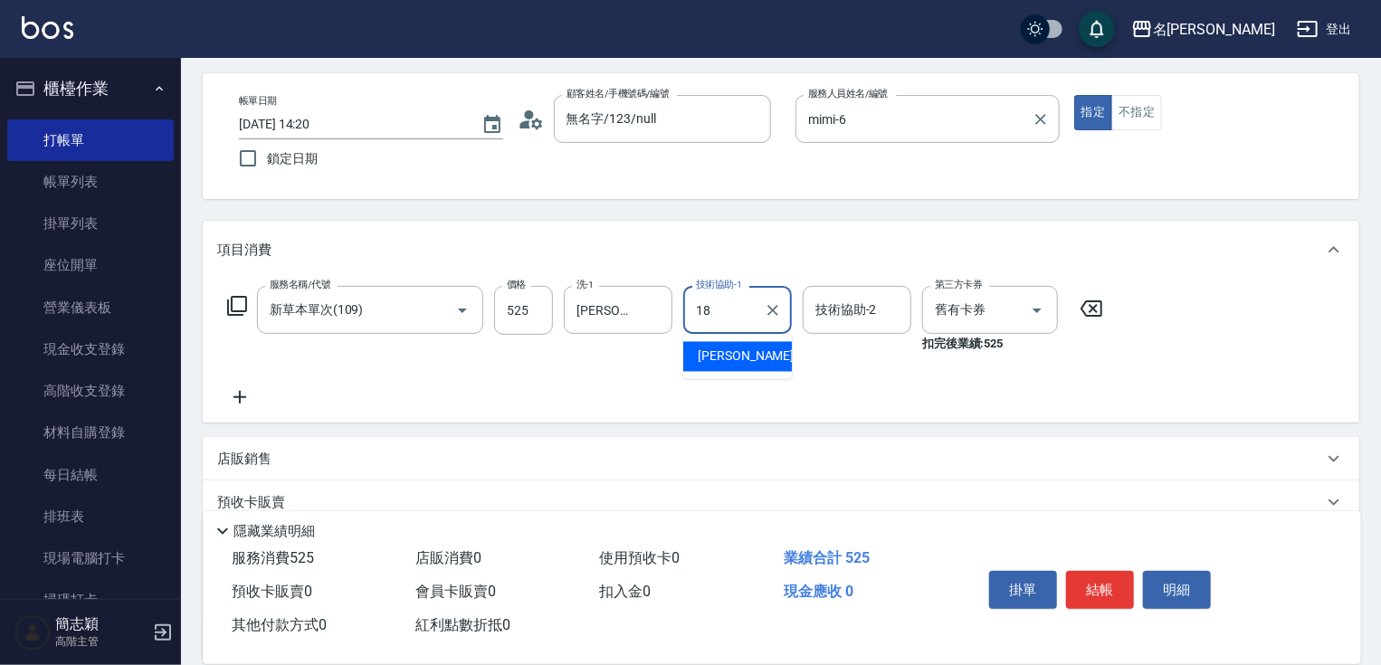
type input "小慧-18"
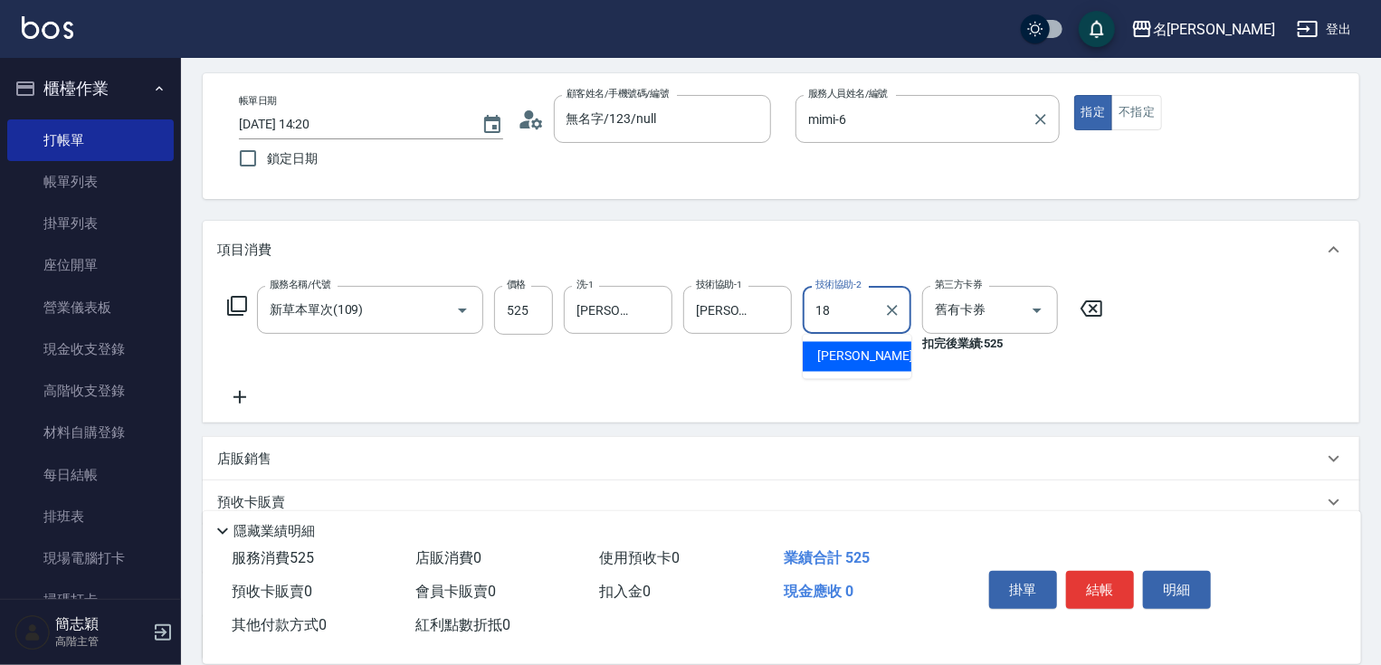
type input "小慧-18"
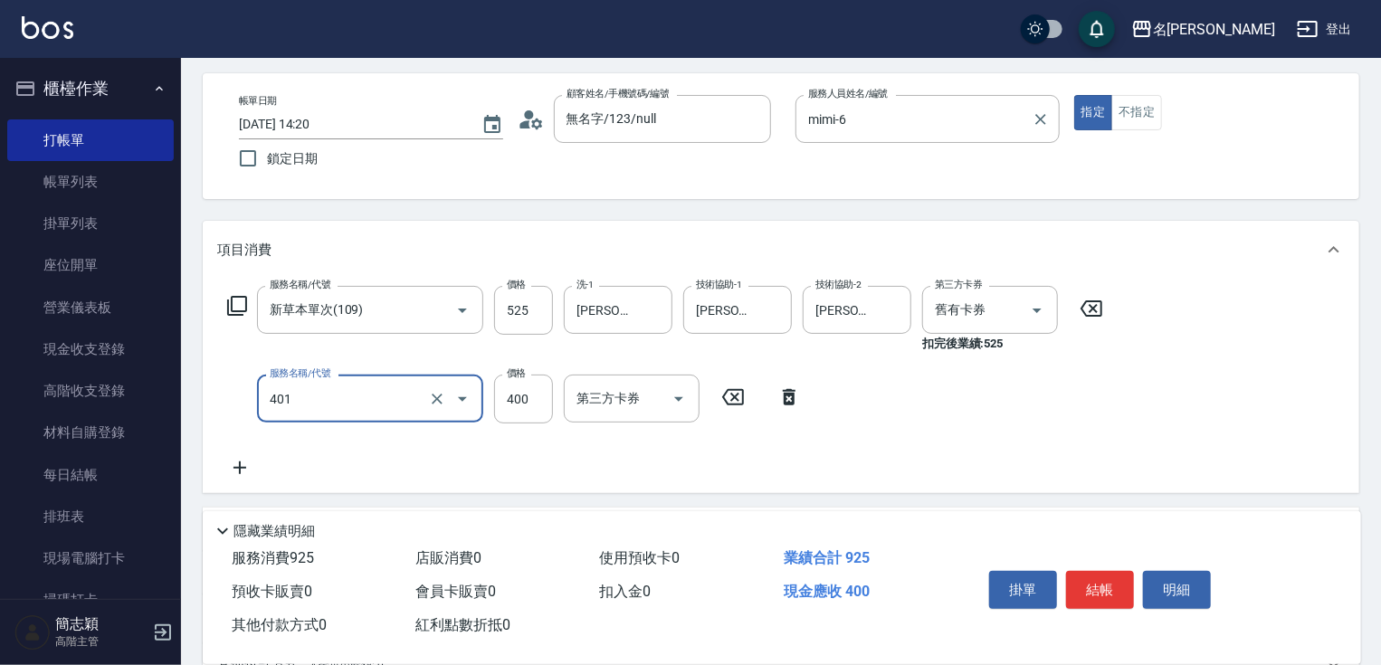
type input "剪髮(400)(401)"
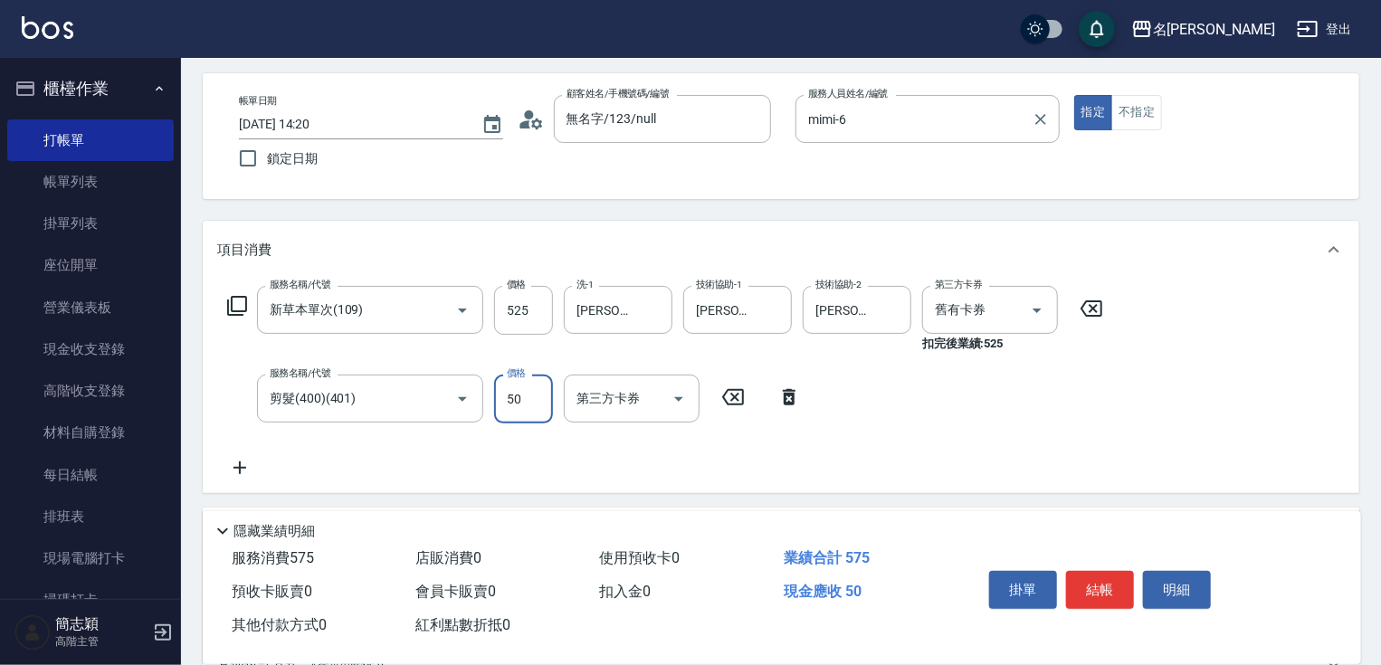
type input "500"
click at [1081, 582] on button "結帳" at bounding box center [1100, 590] width 68 height 38
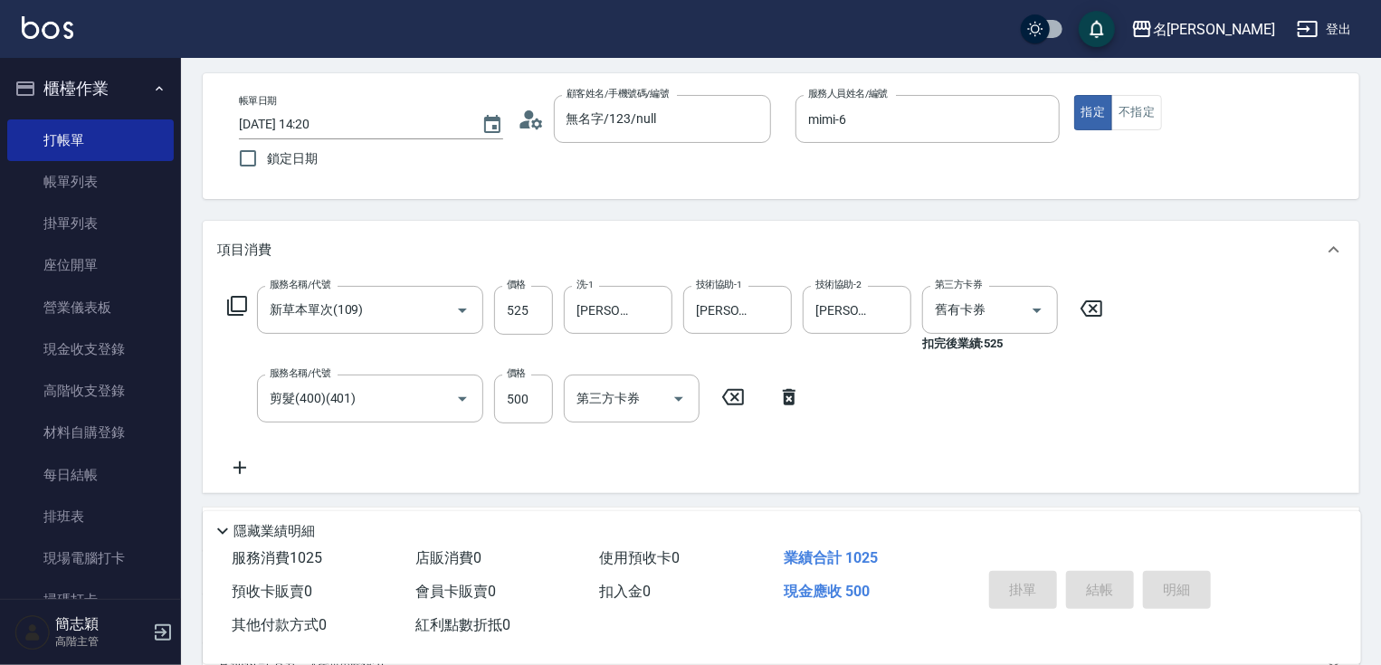
type input "2025/10/11 14:21"
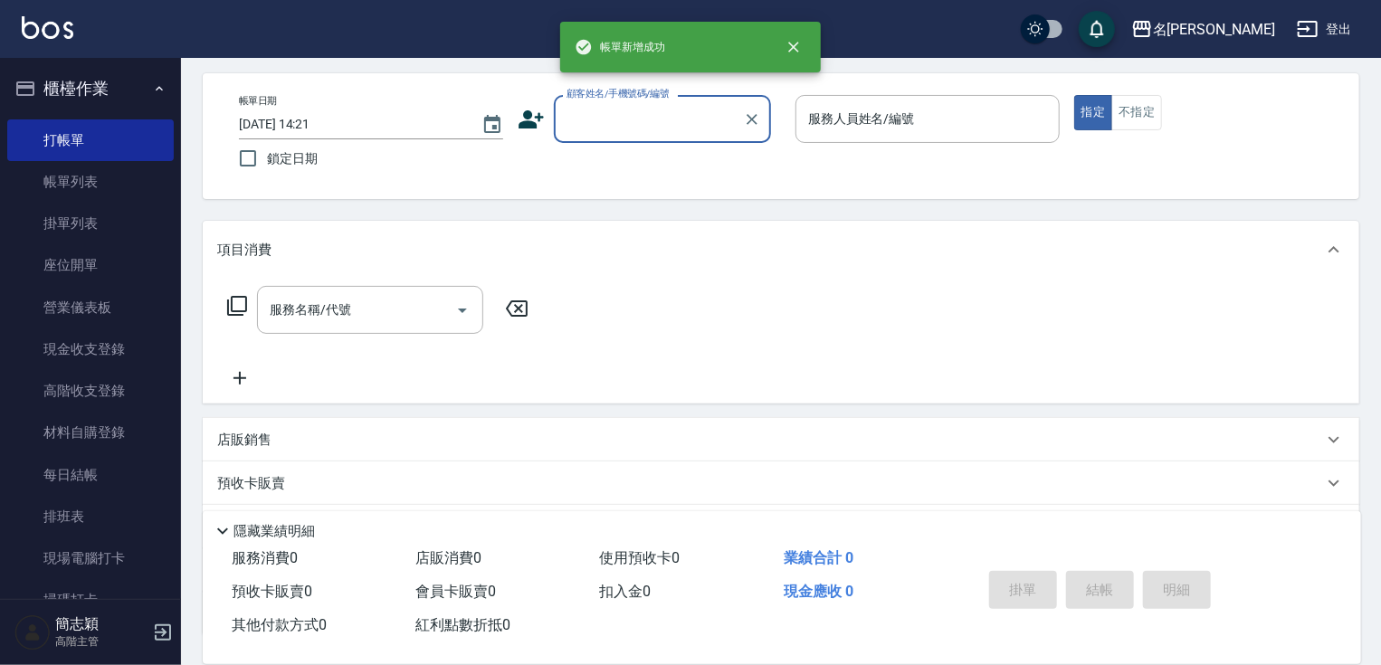
drag, startPoint x: 628, startPoint y: 107, endPoint x: 645, endPoint y: 141, distance: 38.4
click at [629, 111] on input "顧客姓名/手機號碼/編號" at bounding box center [649, 119] width 174 height 32
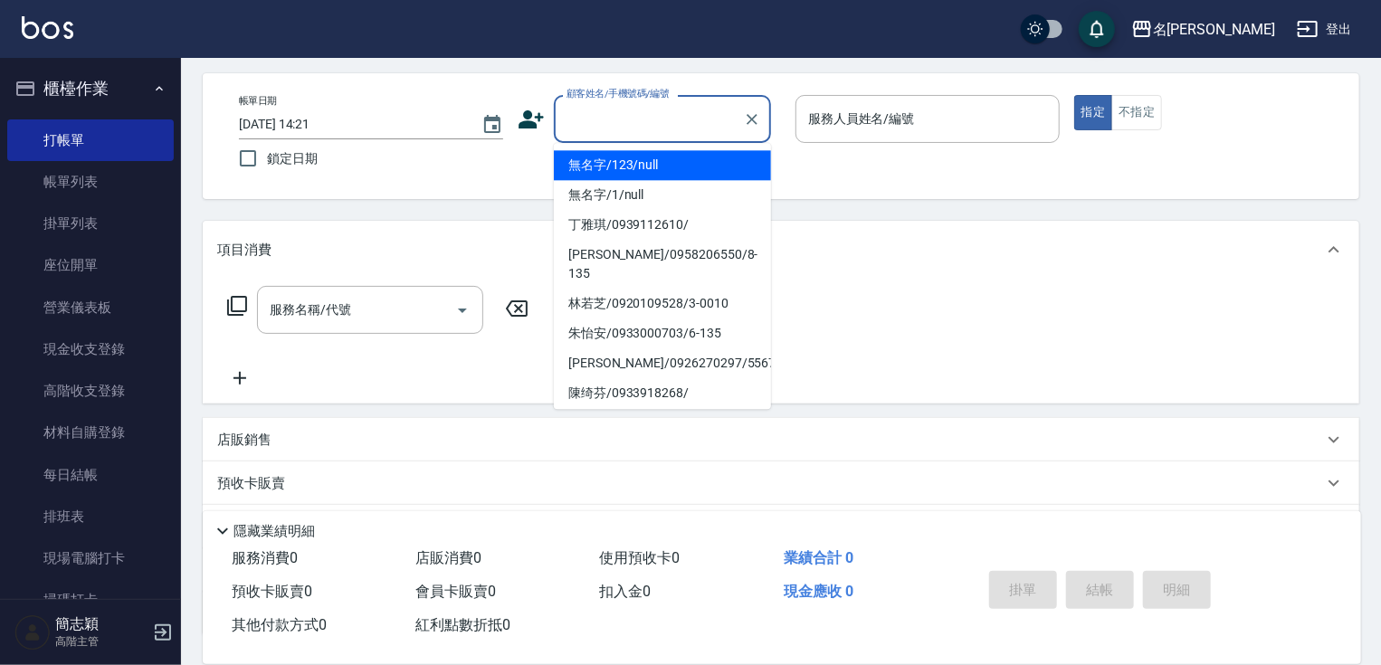
click at [650, 177] on li "無名字/123/null" at bounding box center [662, 165] width 217 height 30
type input "無名字/123/null"
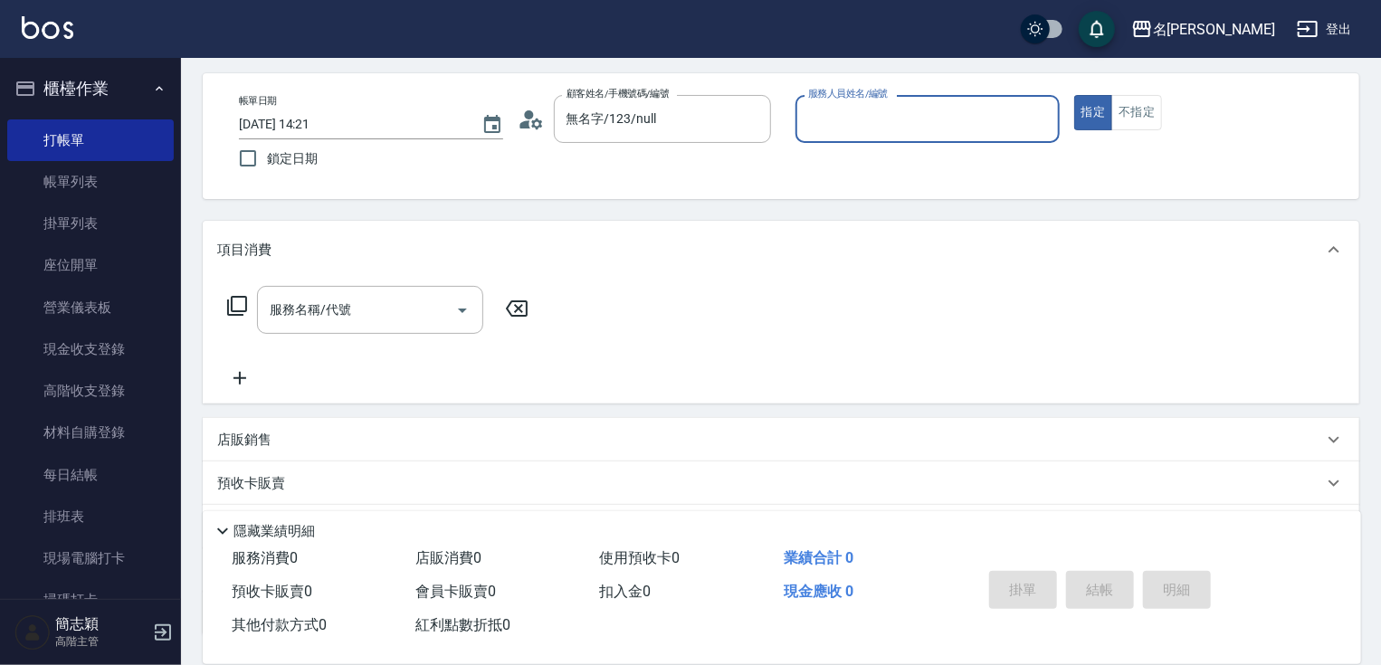
click at [852, 122] on input "服務人員姓名/編號" at bounding box center [928, 119] width 248 height 32
type input "Joanne-1"
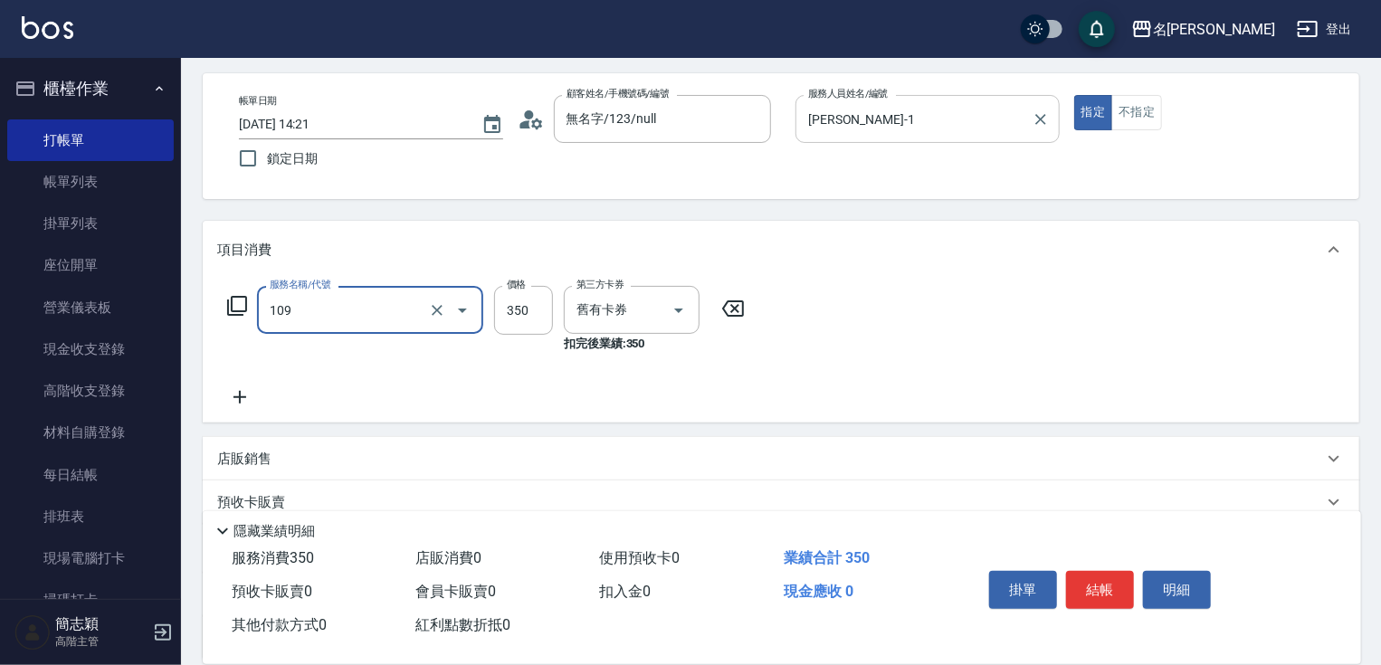
type input "新草本單次(109)"
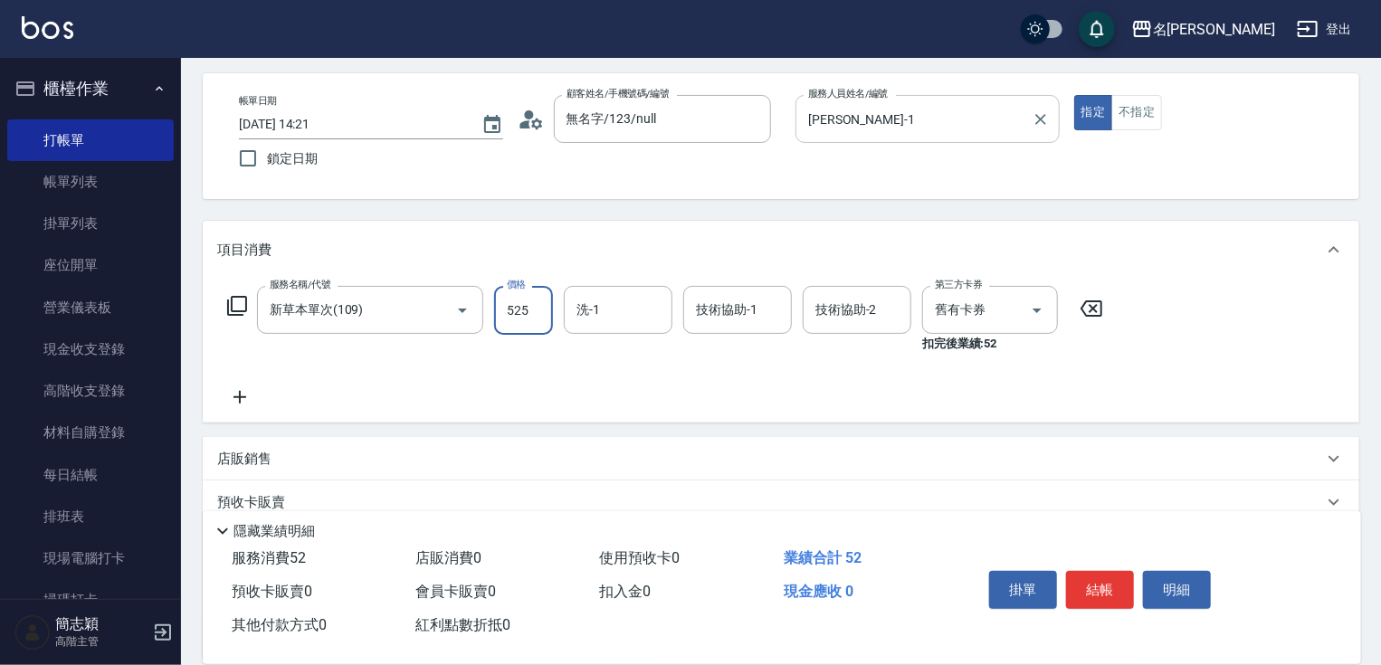
type input "525"
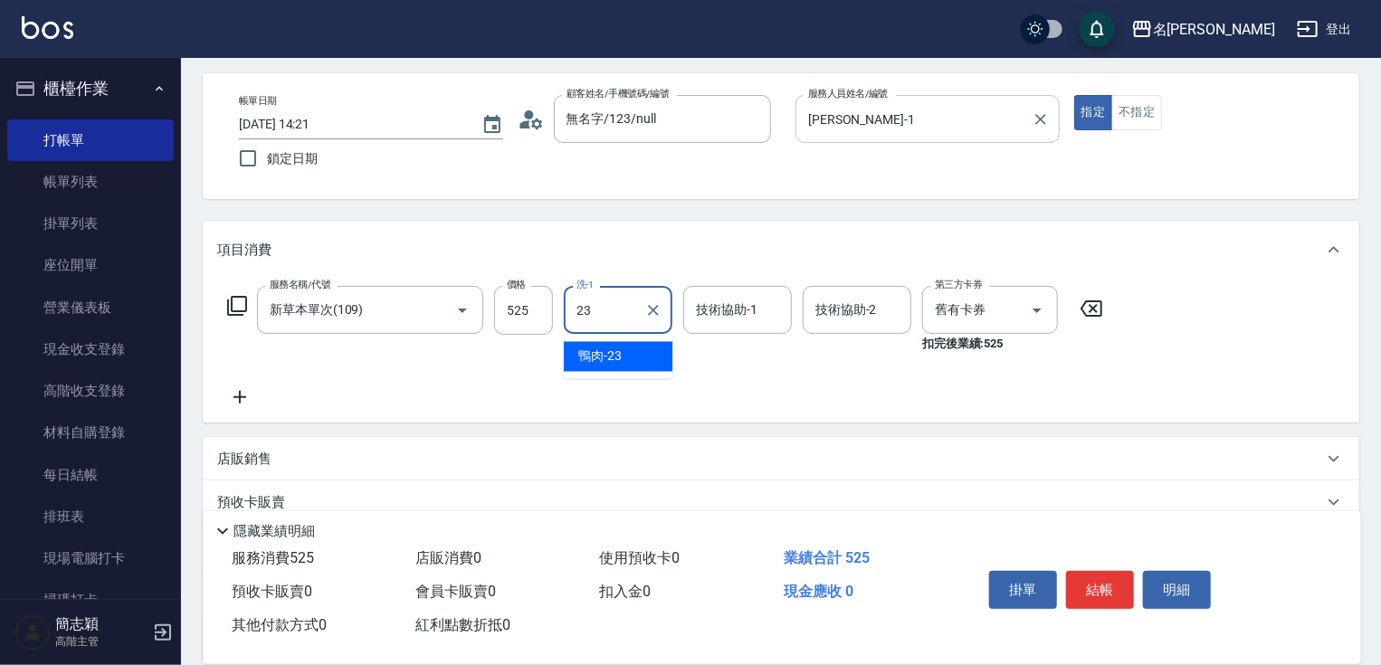
type input "鴨肉-23"
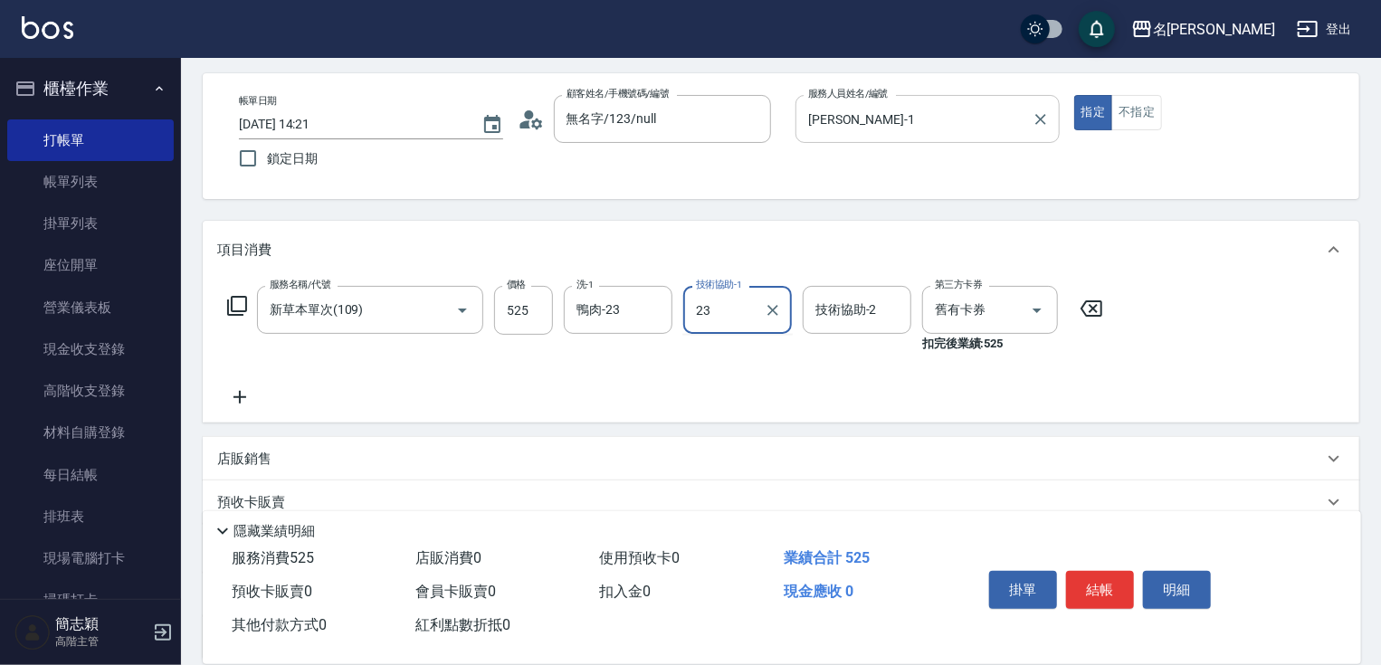
type input "鴨肉-23"
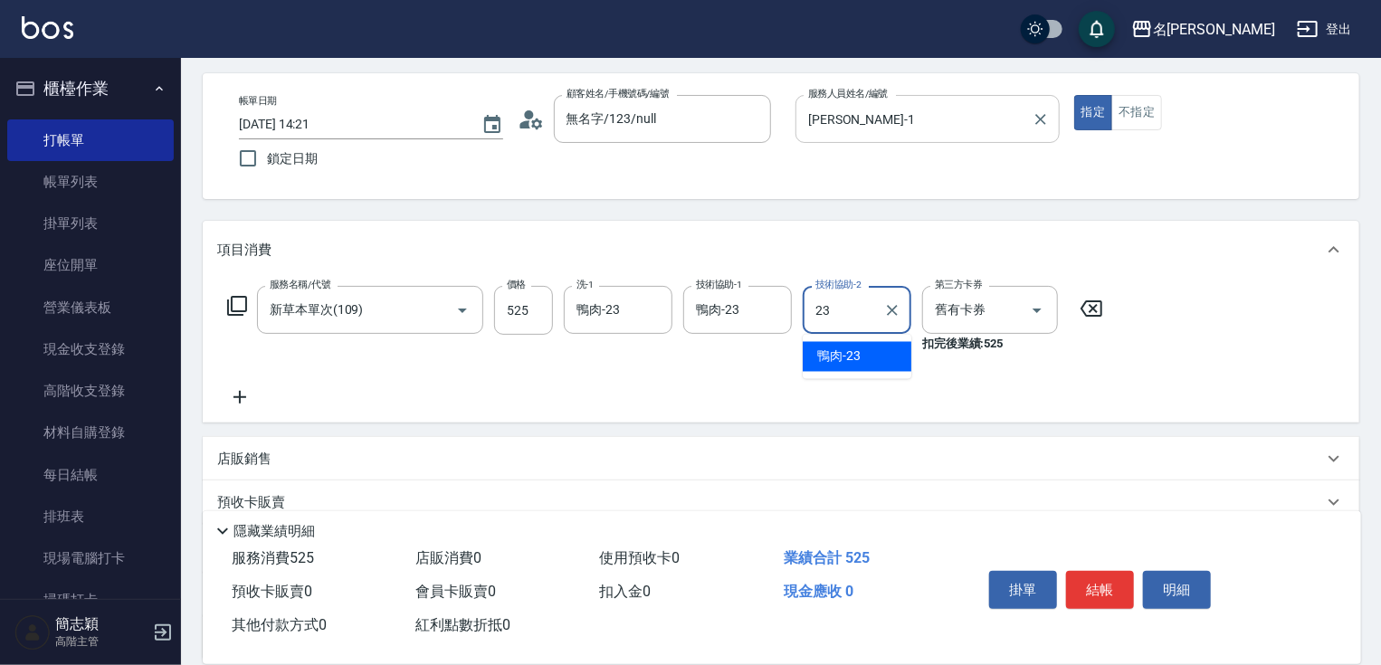
type input "鴨肉-23"
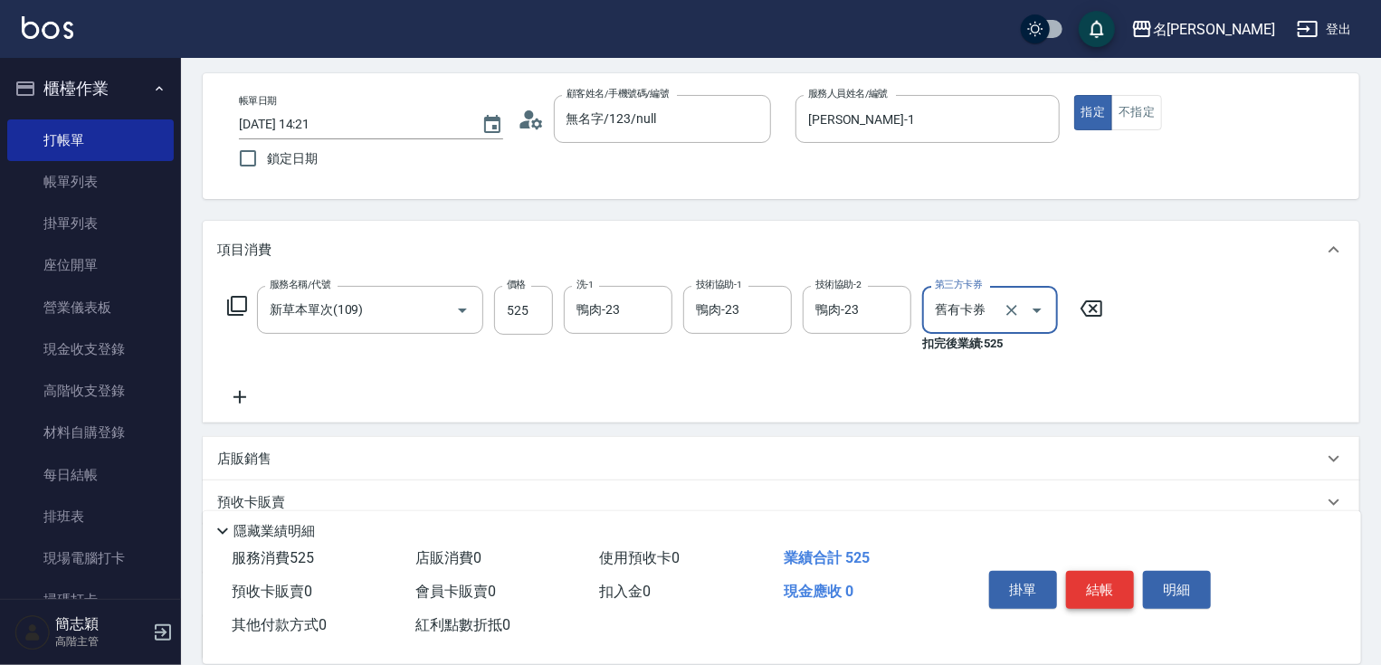
click at [1100, 589] on button "結帳" at bounding box center [1100, 590] width 68 height 38
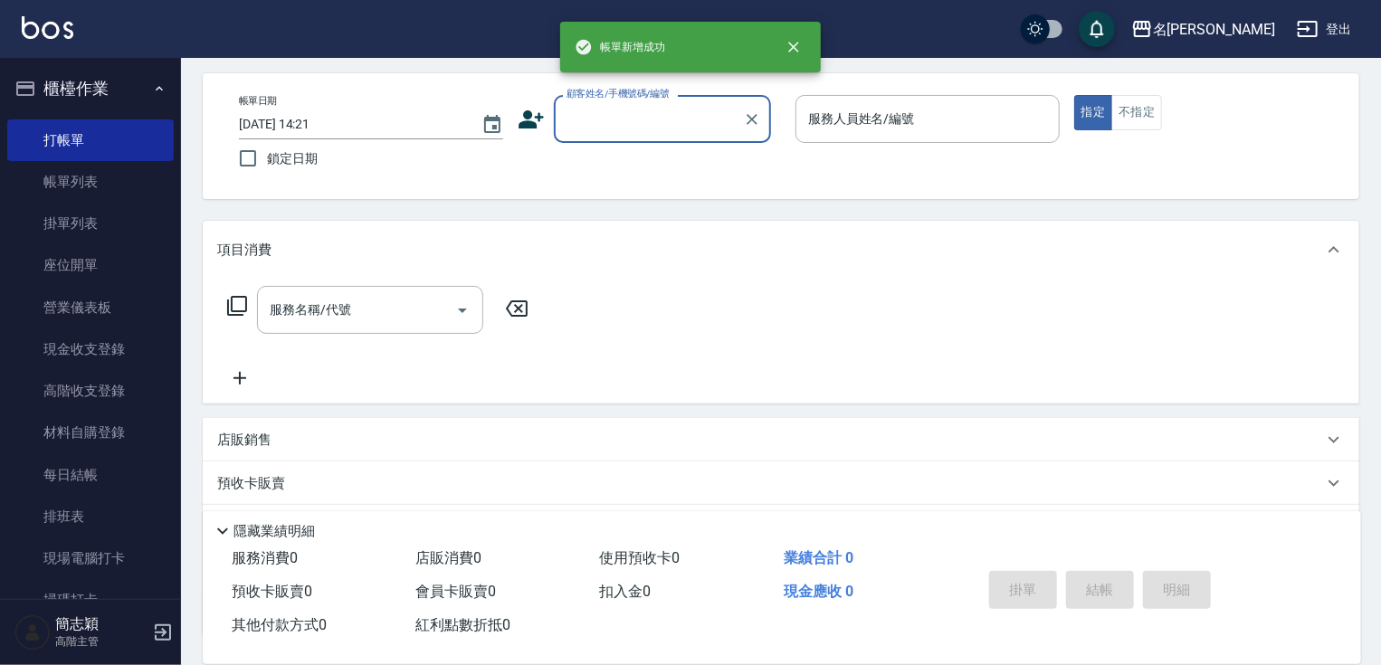
click at [711, 125] on input "顧客姓名/手機號碼/編號" at bounding box center [649, 119] width 174 height 32
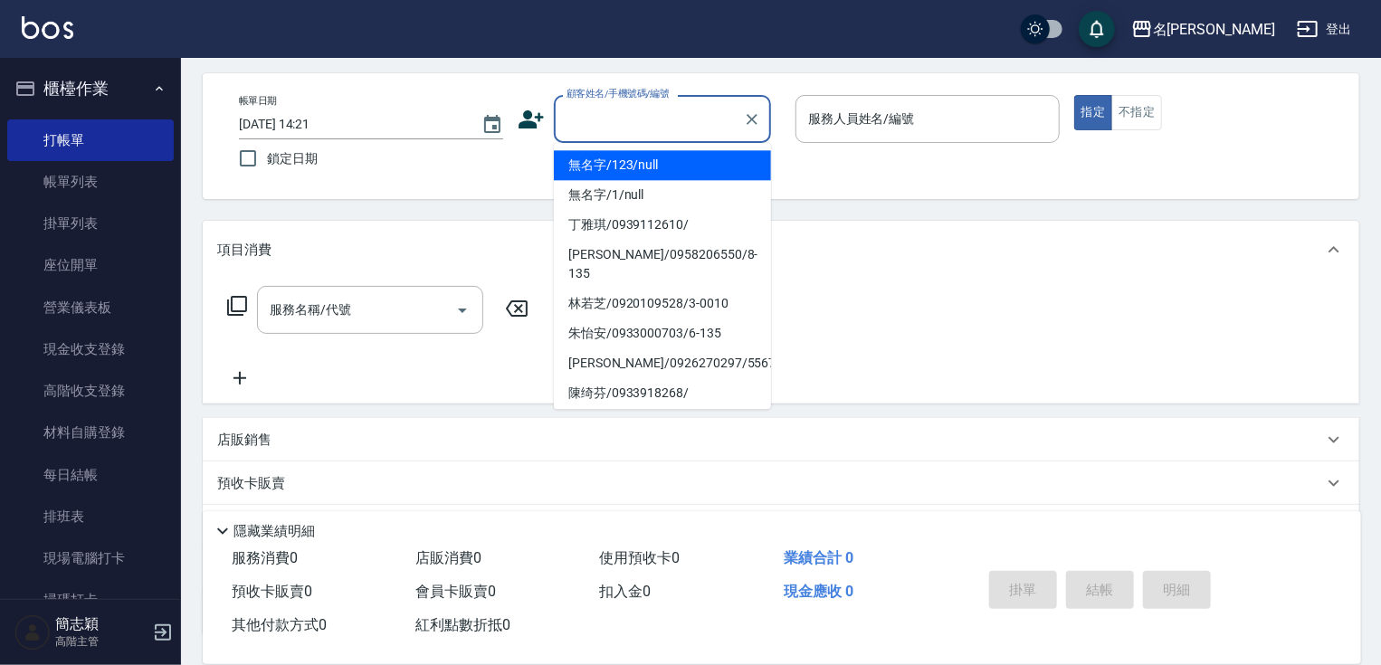
click at [700, 160] on li "無名字/123/null" at bounding box center [662, 165] width 217 height 30
type input "無名字/123/null"
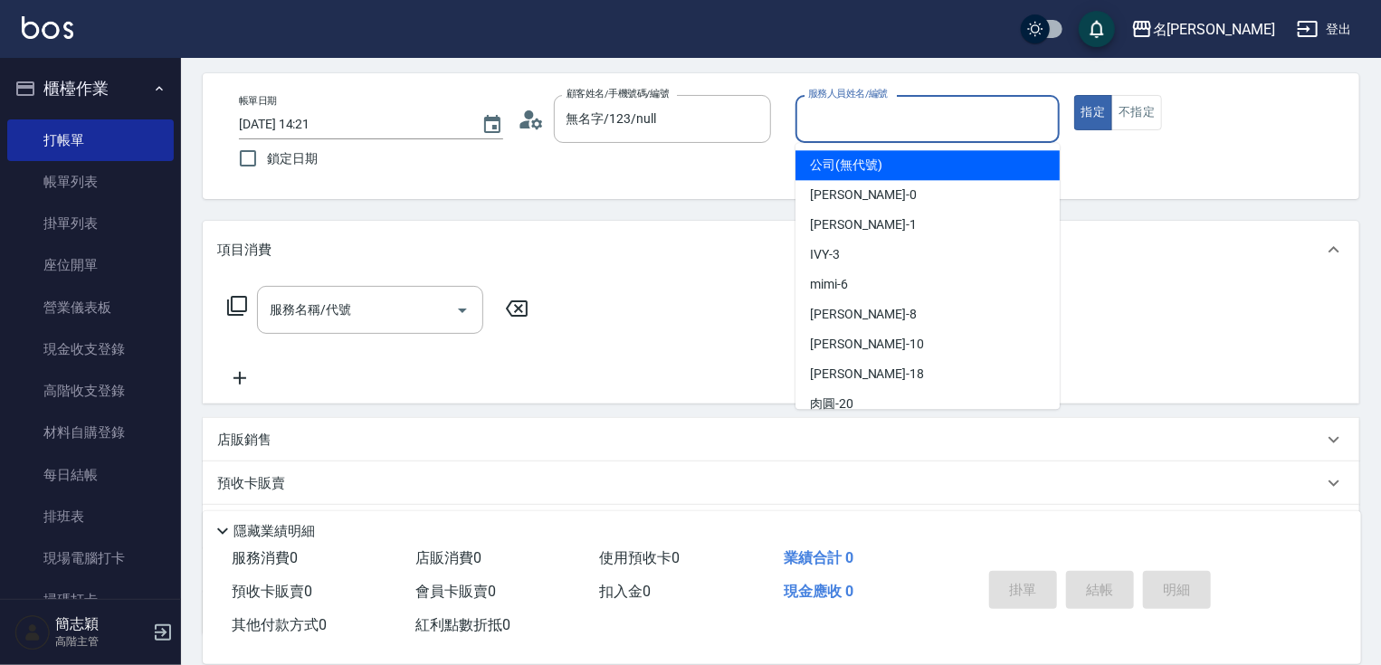
click at [825, 128] on input "服務人員姓名/編號" at bounding box center [928, 119] width 248 height 32
type input "Joanne-1"
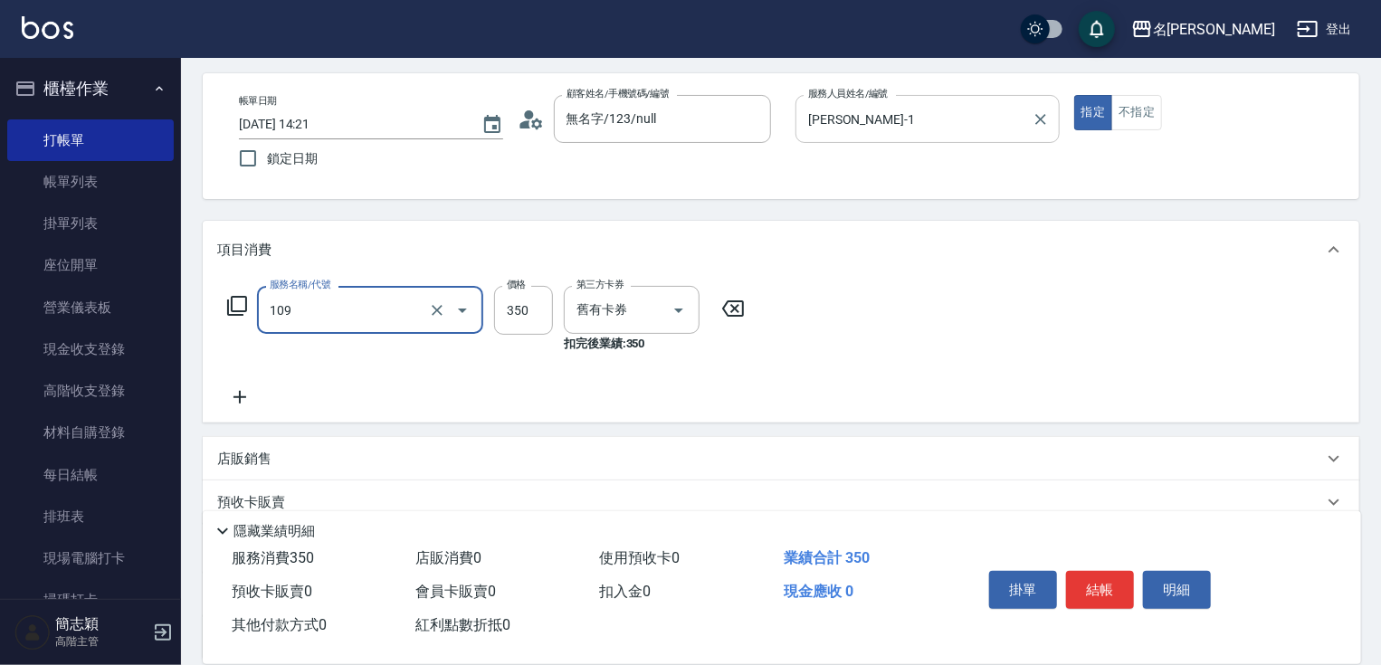
type input "新草本單次(109)"
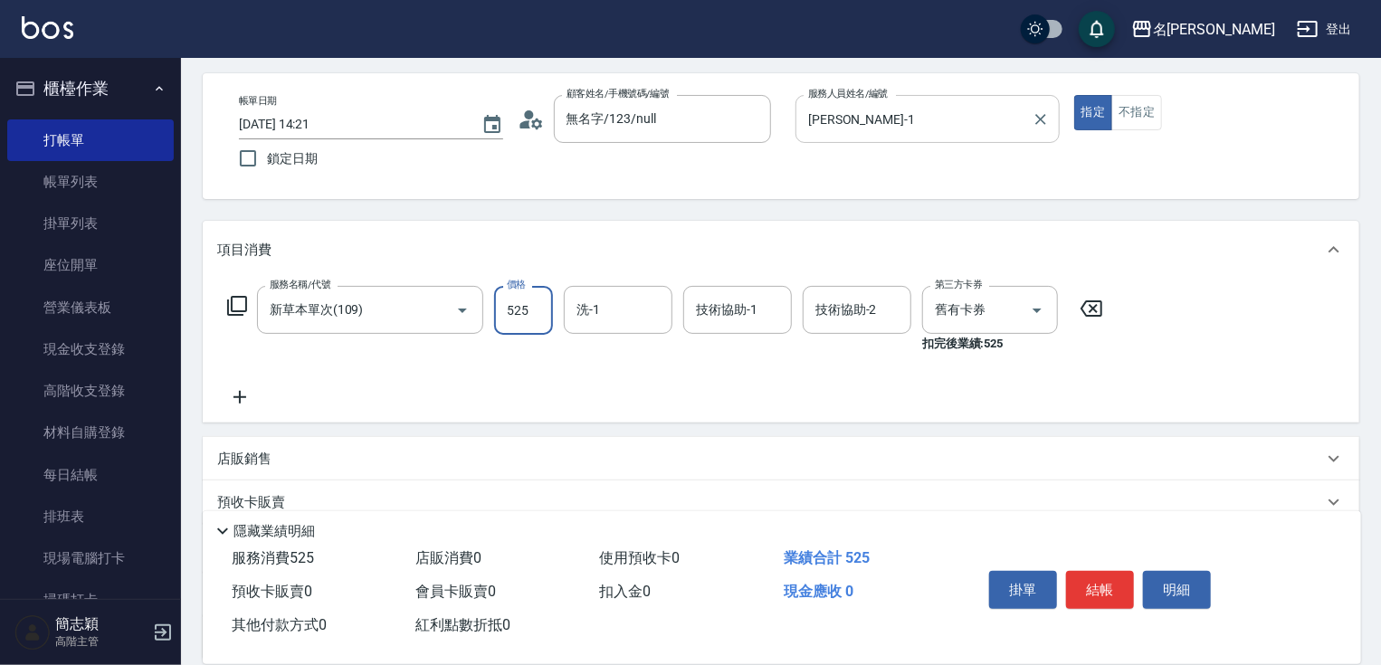
type input "525"
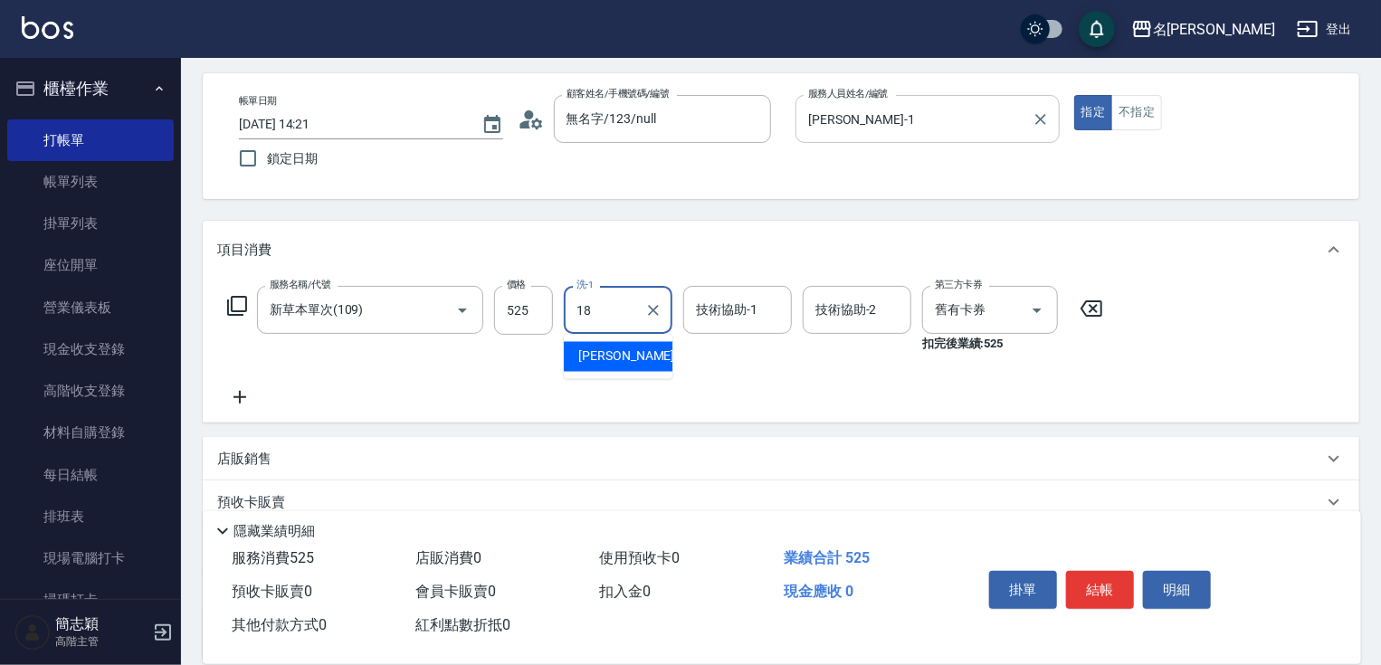
type input "小慧-18"
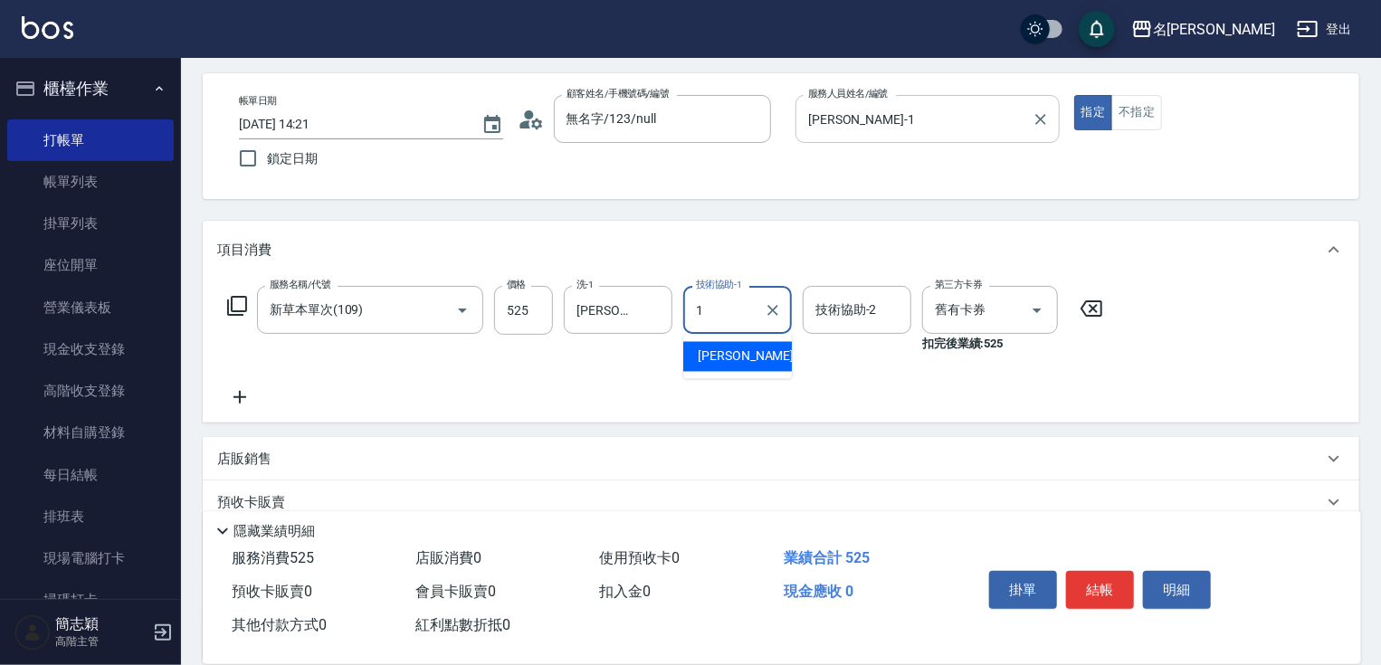
type input "Joanne-1"
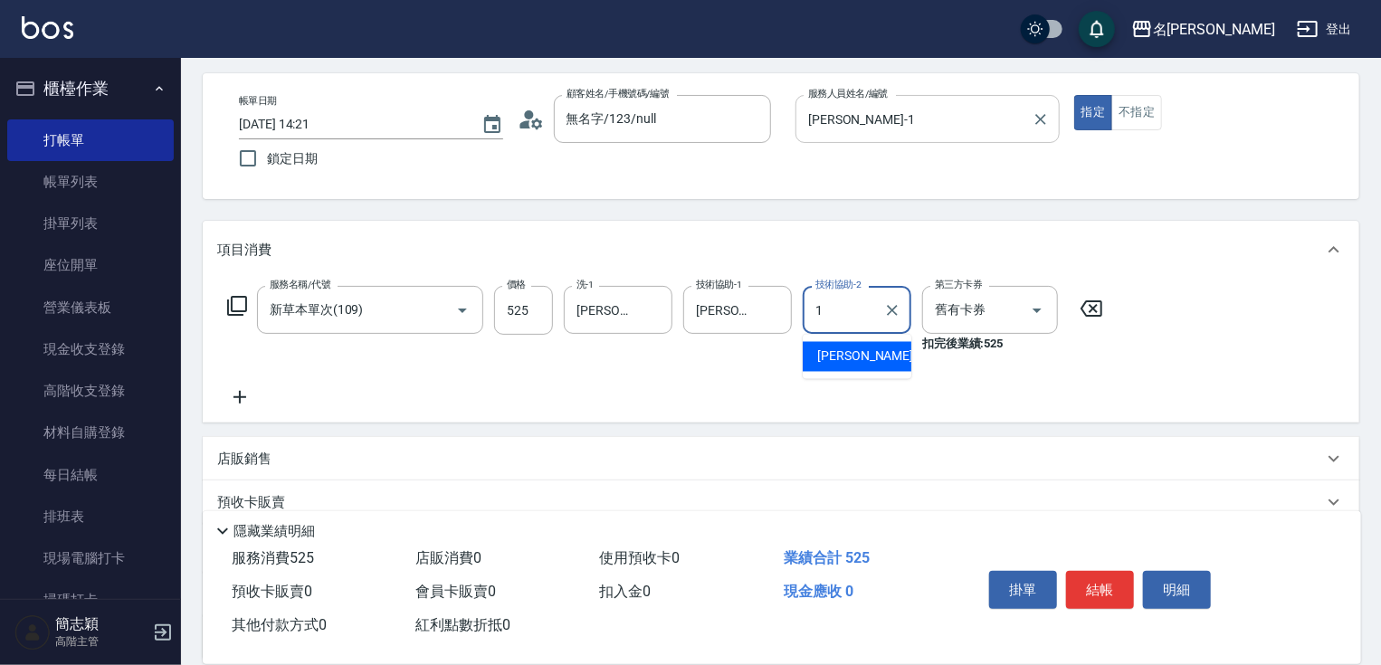
type input "Joanne-1"
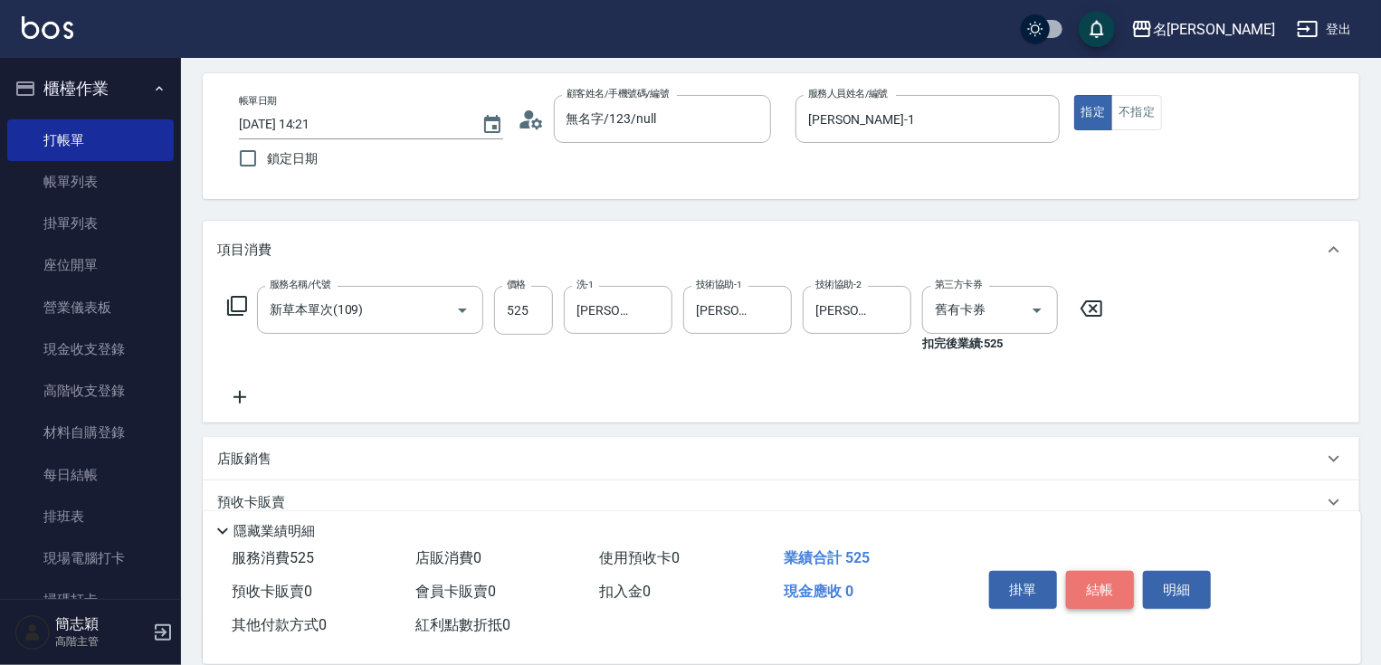
click at [1097, 579] on button "結帳" at bounding box center [1100, 590] width 68 height 38
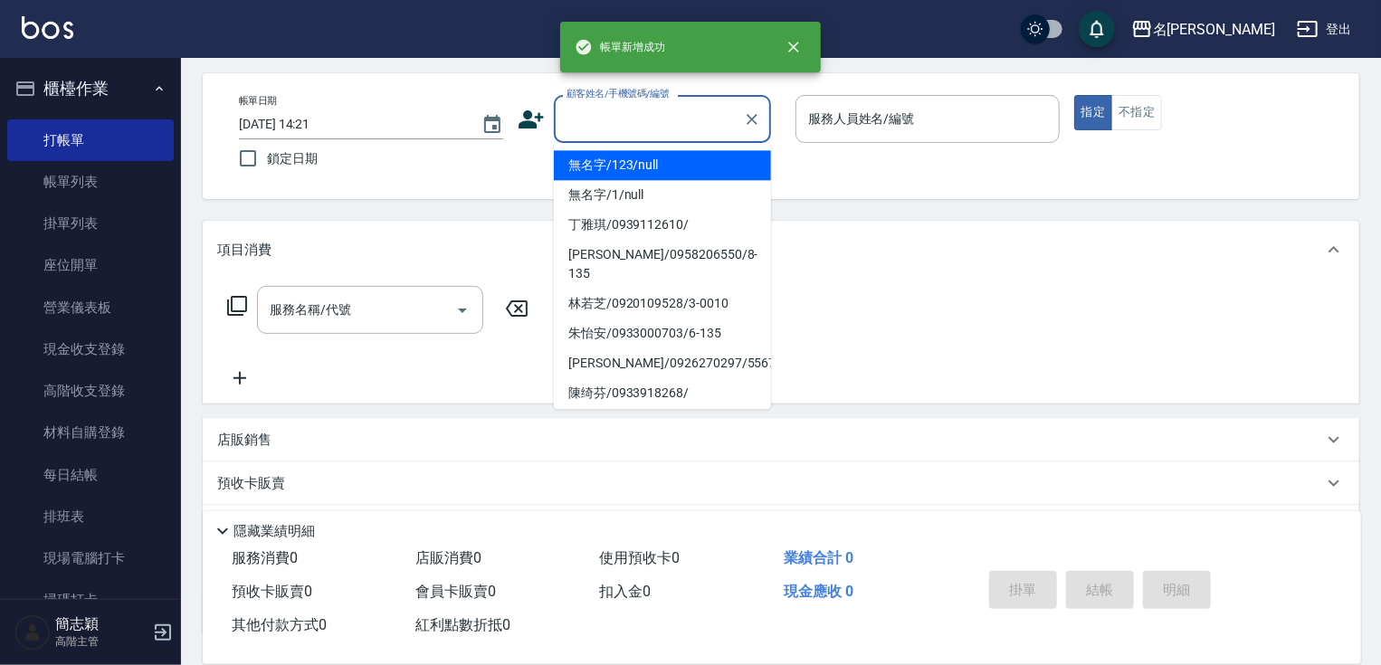
click at [621, 119] on input "顧客姓名/手機號碼/編號" at bounding box center [649, 119] width 174 height 32
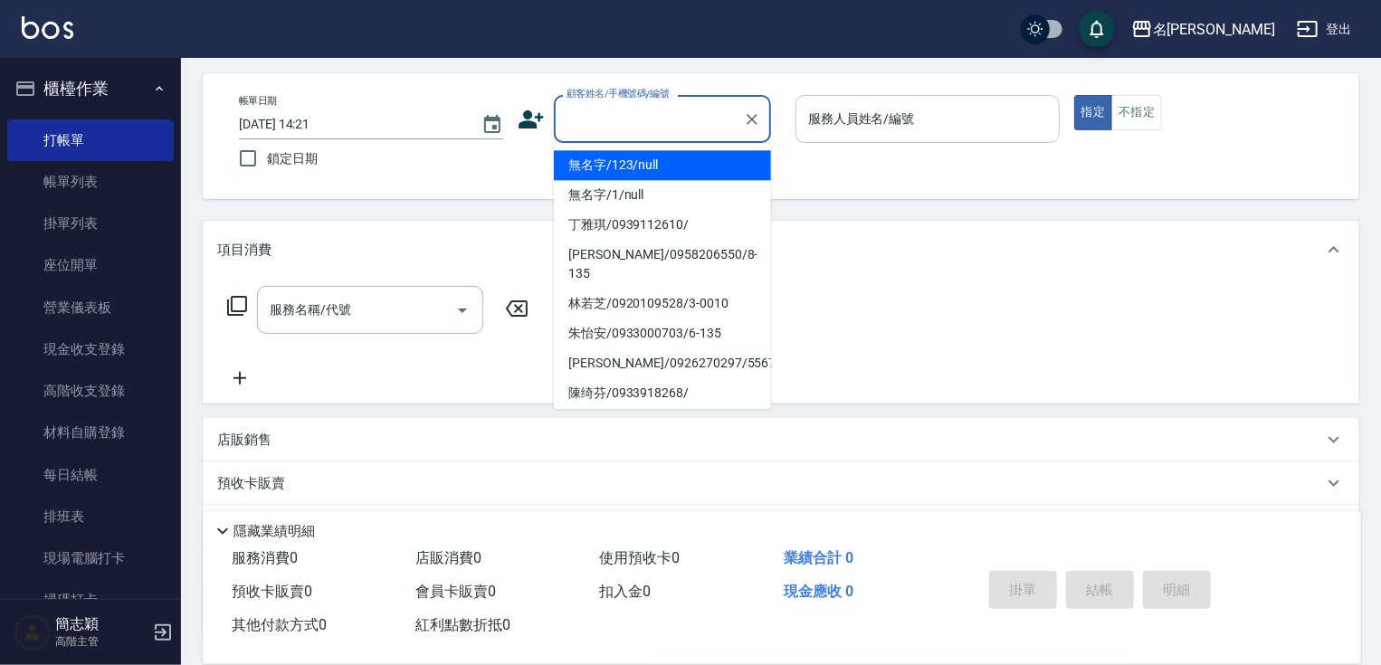
click at [635, 163] on li "無名字/123/null" at bounding box center [662, 165] width 217 height 30
type input "無名字/123/null"
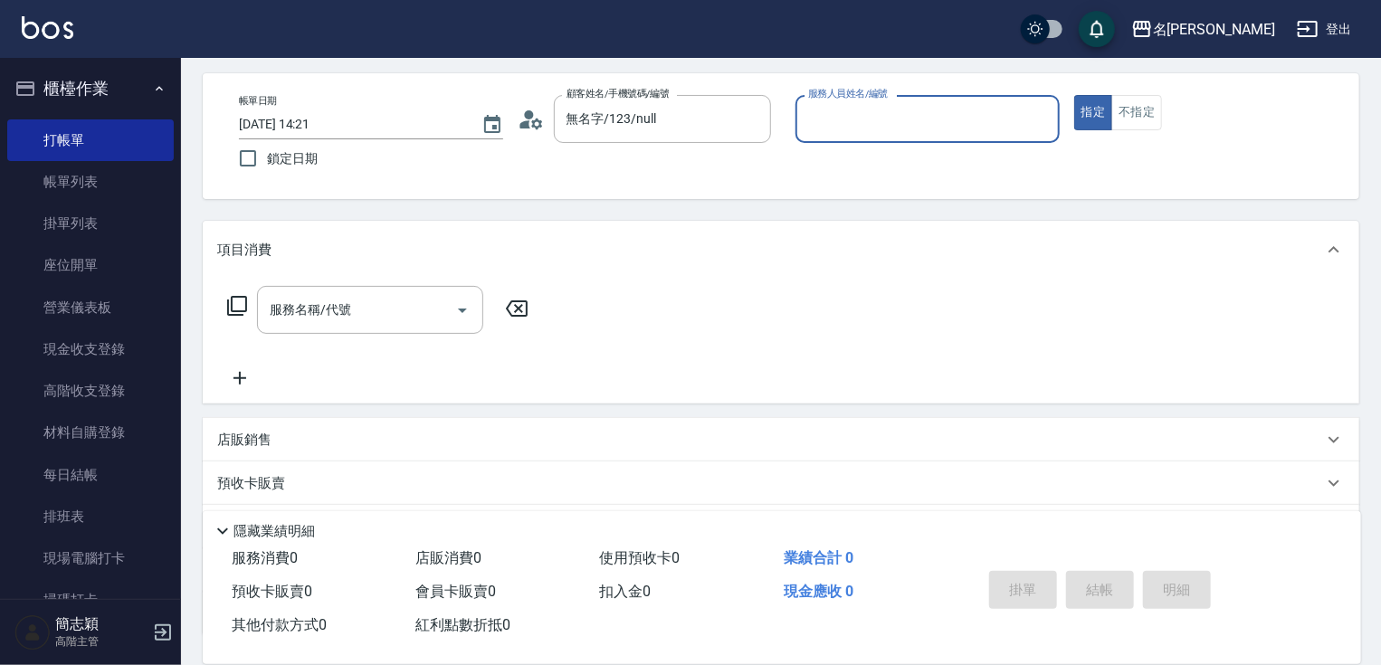
click at [949, 107] on input "服務人員姓名/編號" at bounding box center [928, 119] width 248 height 32
type input "Joanne-1"
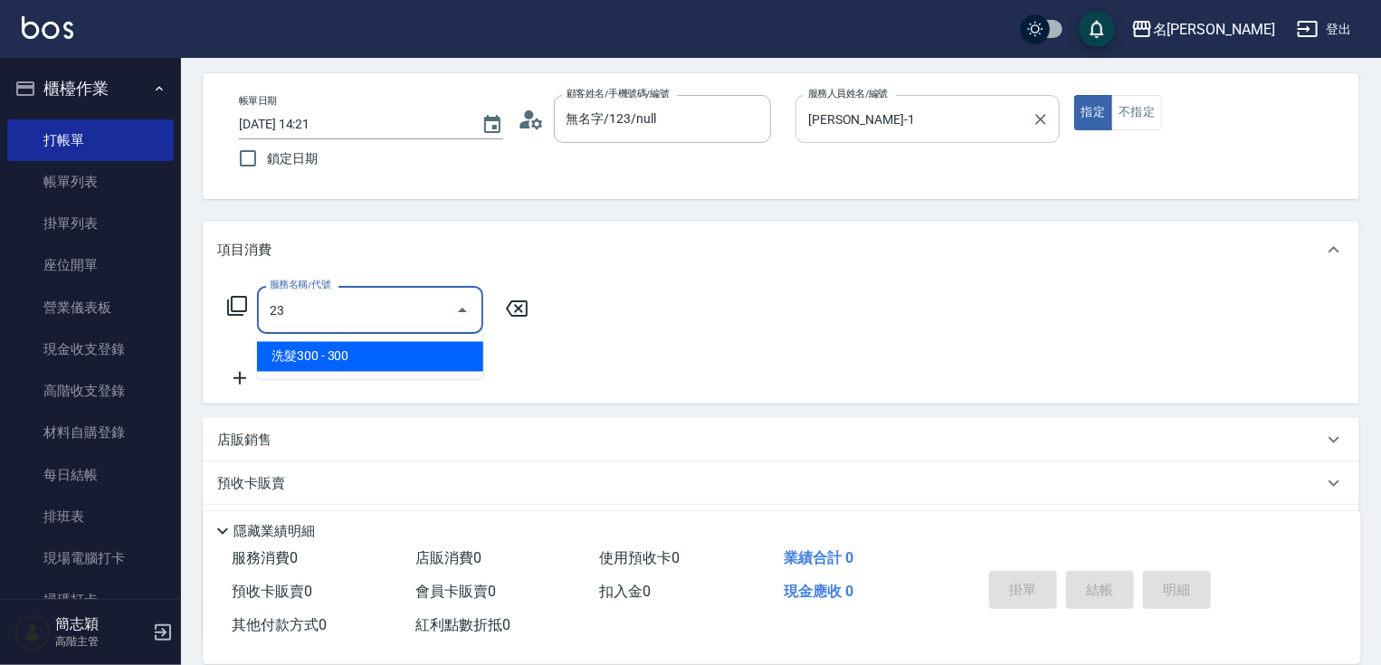
type input "2"
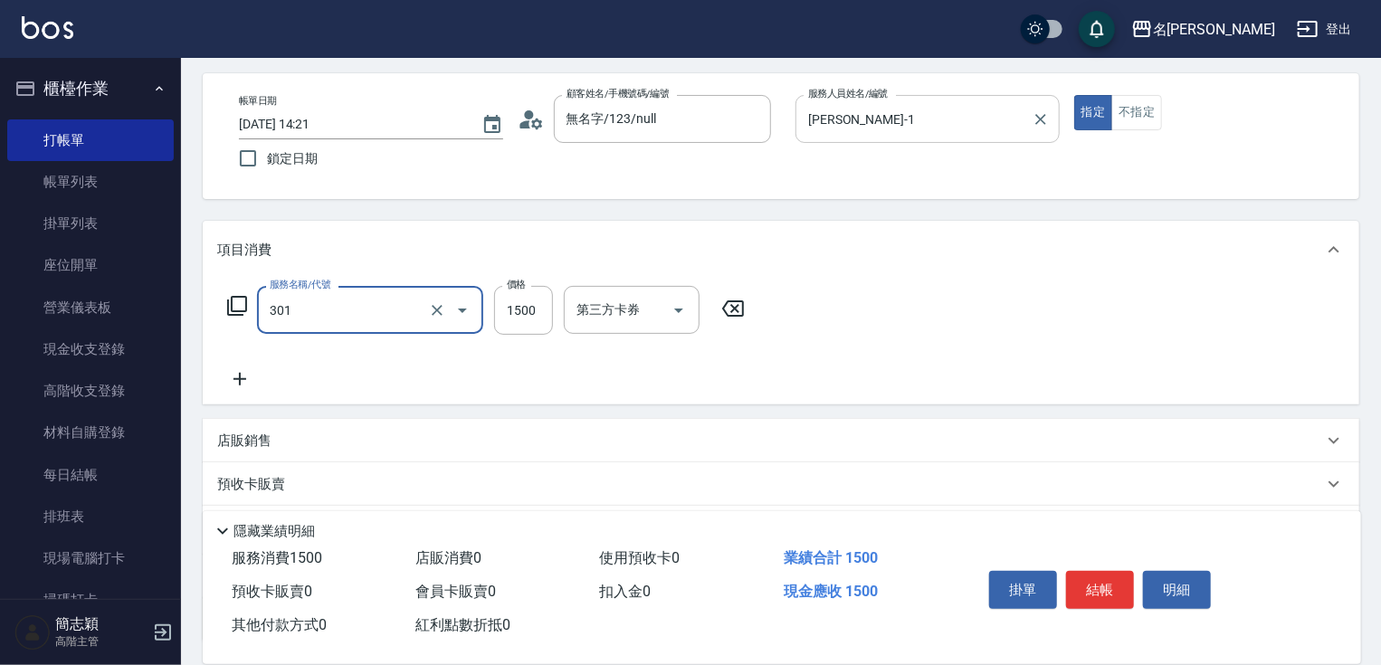
type input "燙髮(1500)(301)"
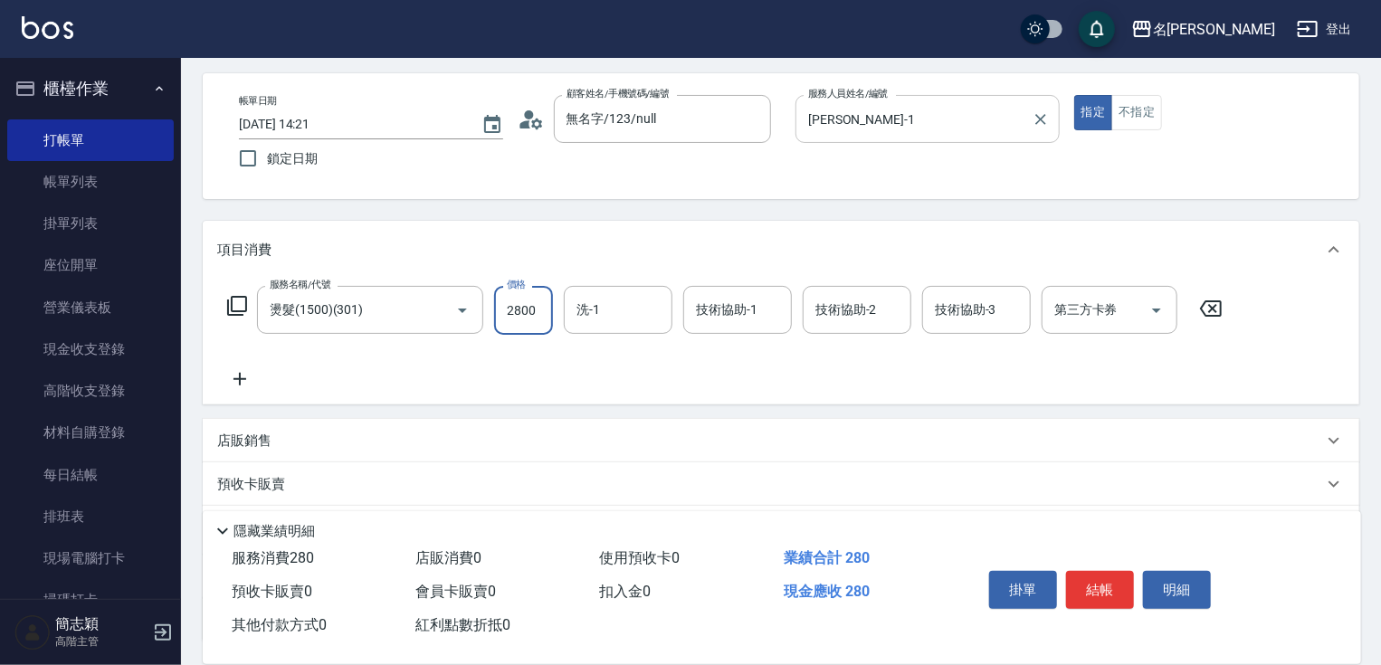
type input "2800"
type input "2"
click at [594, 316] on input "洗-1" at bounding box center [618, 310] width 92 height 32
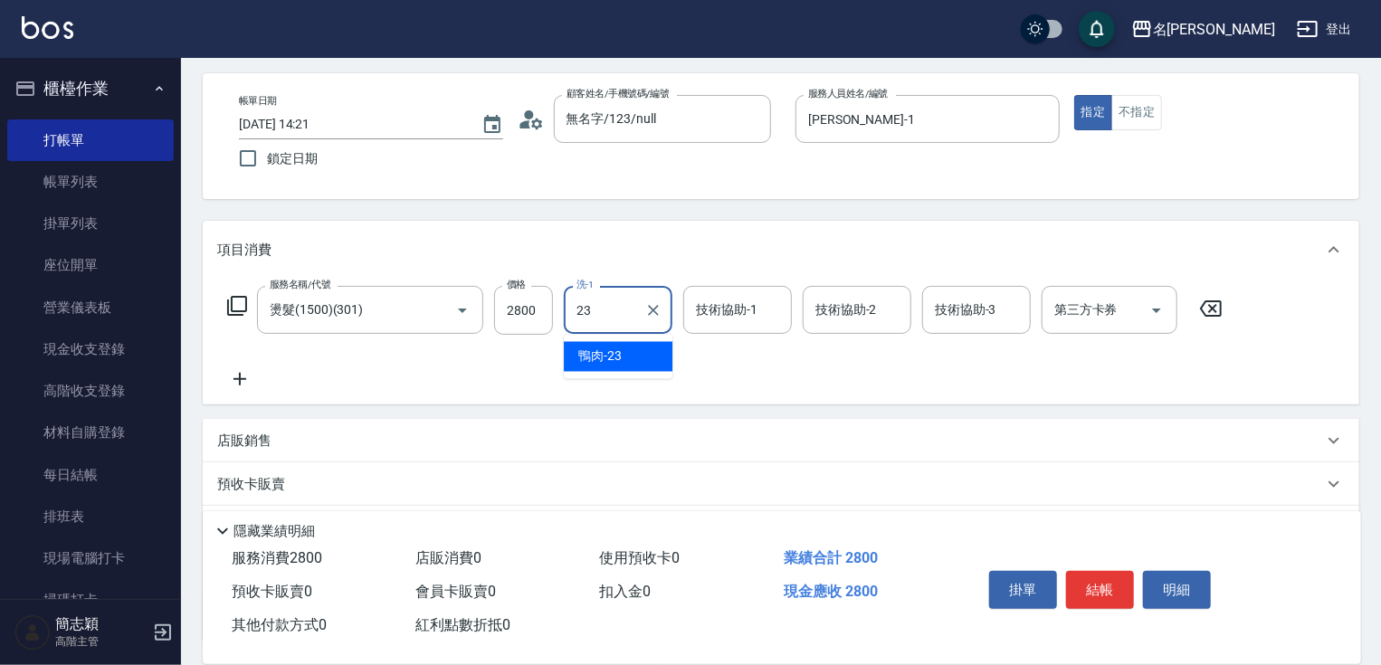
type input "鴨肉-23"
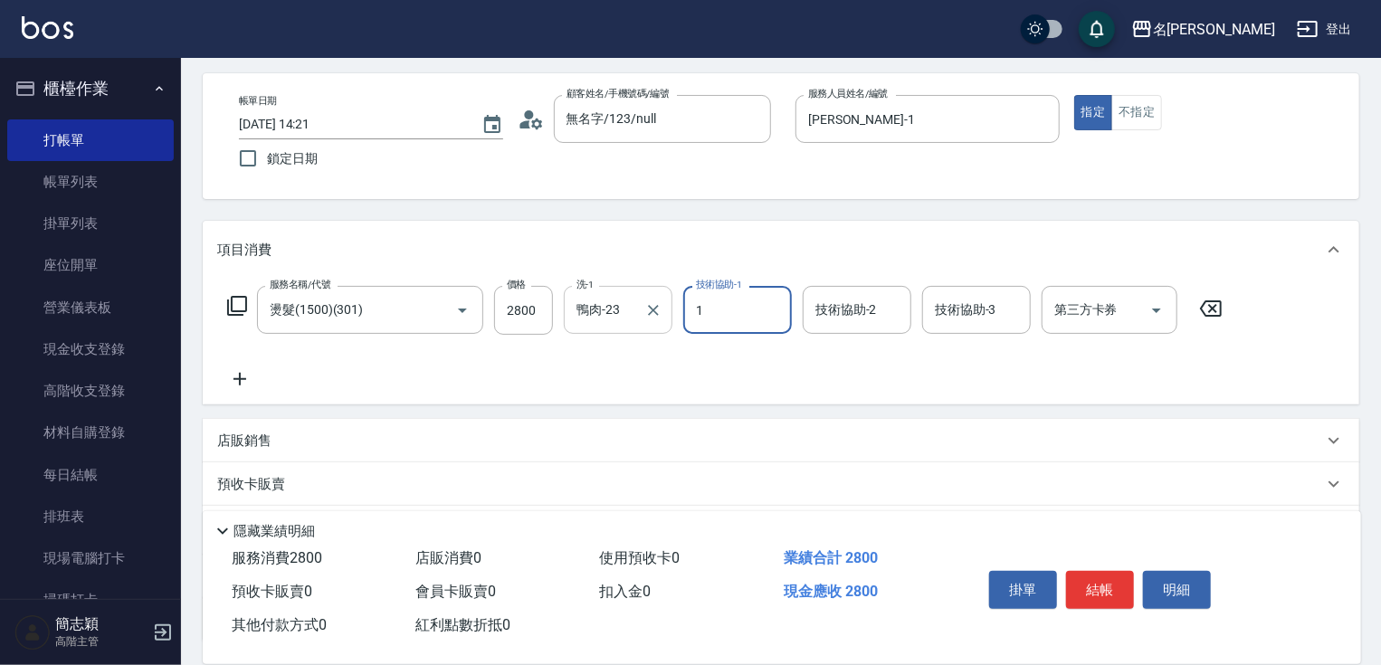
type input "Joanne-1"
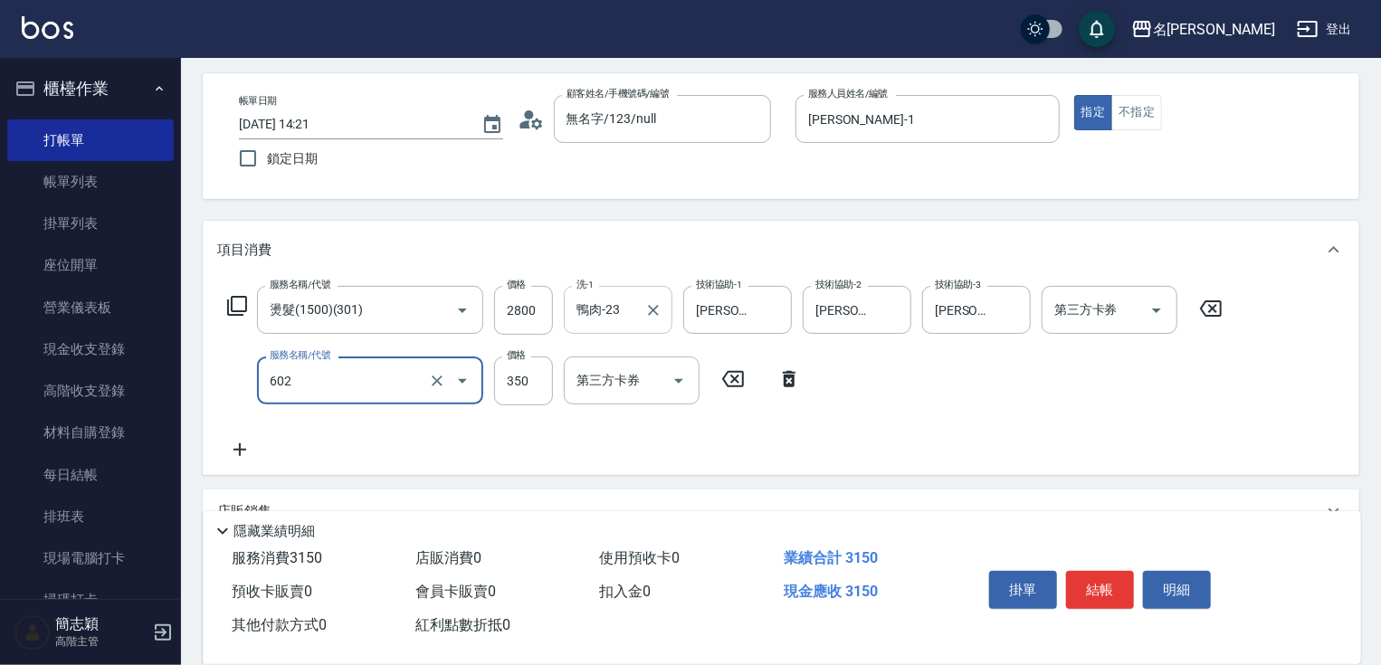
type input "護髮(602)"
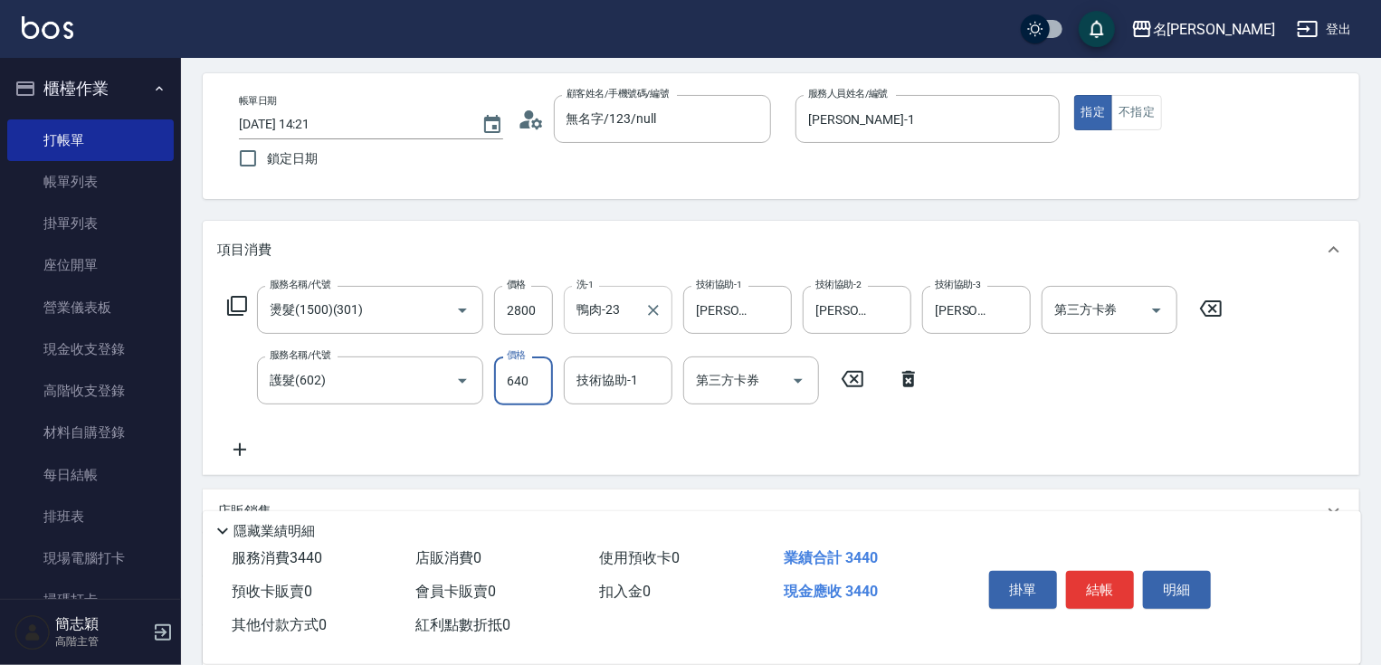
type input "640"
type input "Joanne-1"
click at [1074, 584] on button "結帳" at bounding box center [1100, 590] width 68 height 38
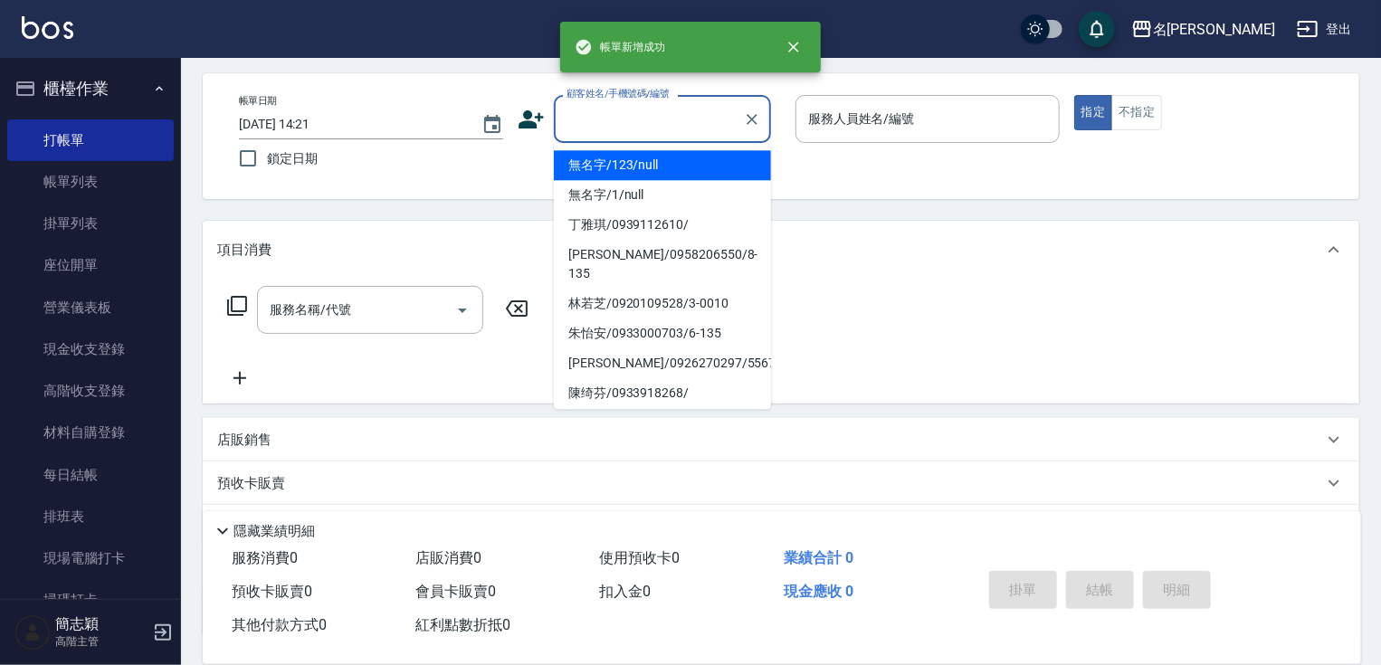
click at [670, 129] on input "顧客姓名/手機號碼/編號" at bounding box center [649, 119] width 174 height 32
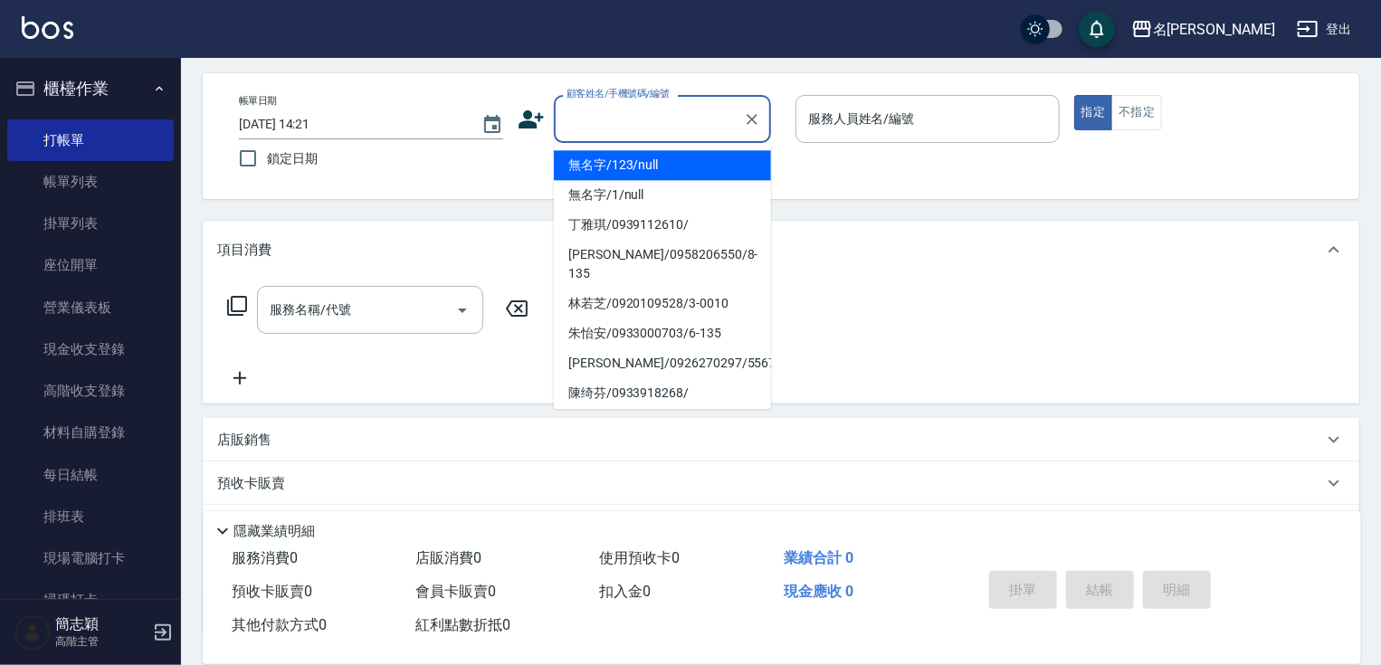
click at [675, 177] on li "無名字/123/null" at bounding box center [662, 165] width 217 height 30
type input "無名字/123/null"
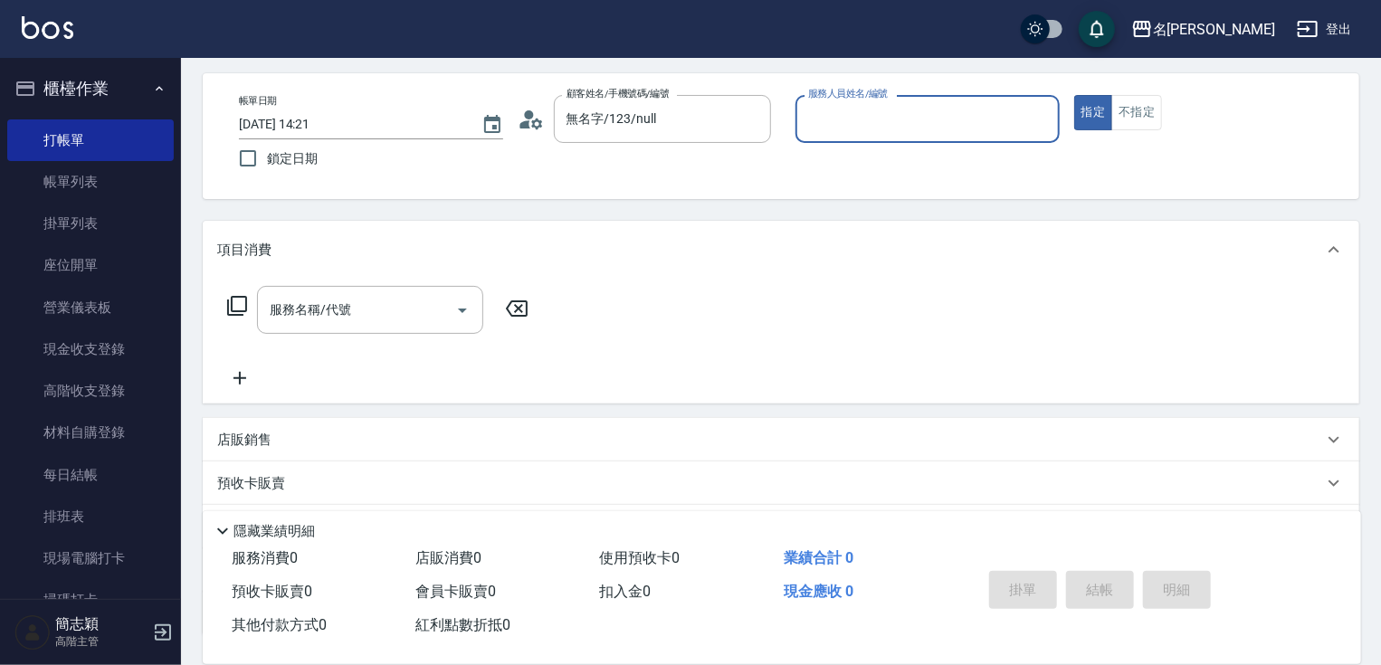
click at [927, 142] on div "服務人員姓名/編號" at bounding box center [927, 119] width 264 height 48
type input "IVY-3"
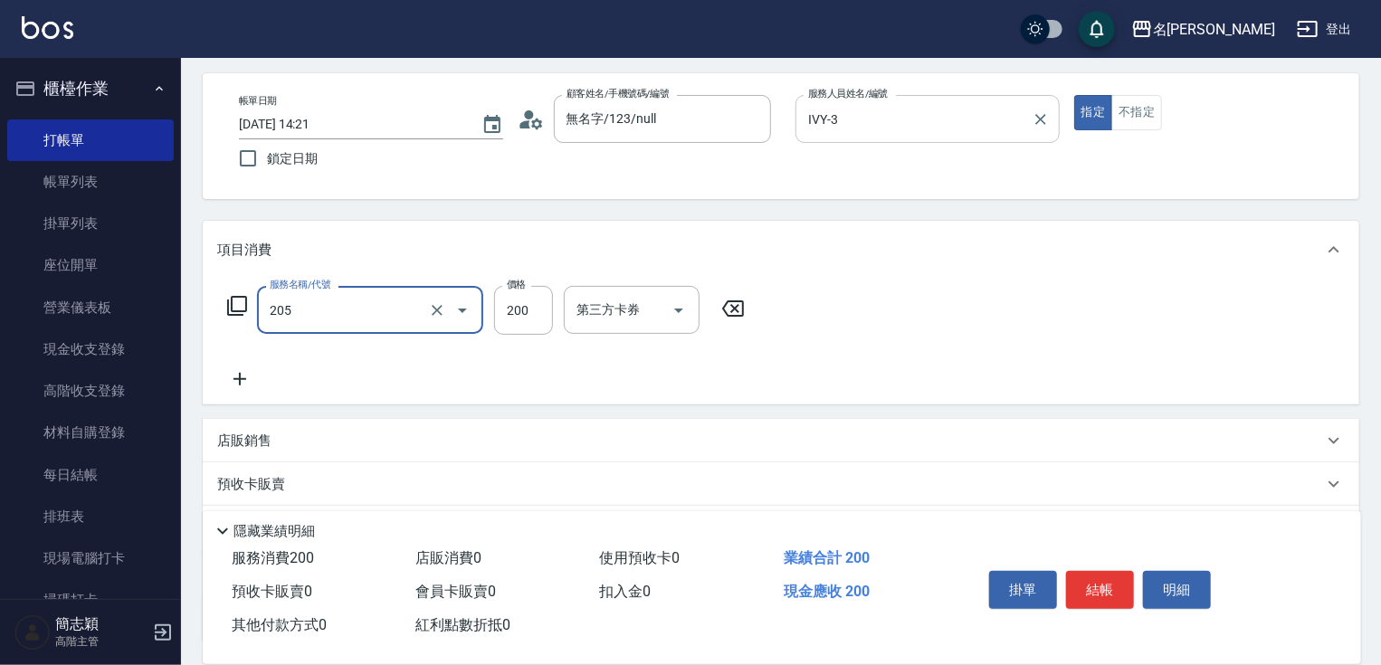
type input "洗髮[200](205)"
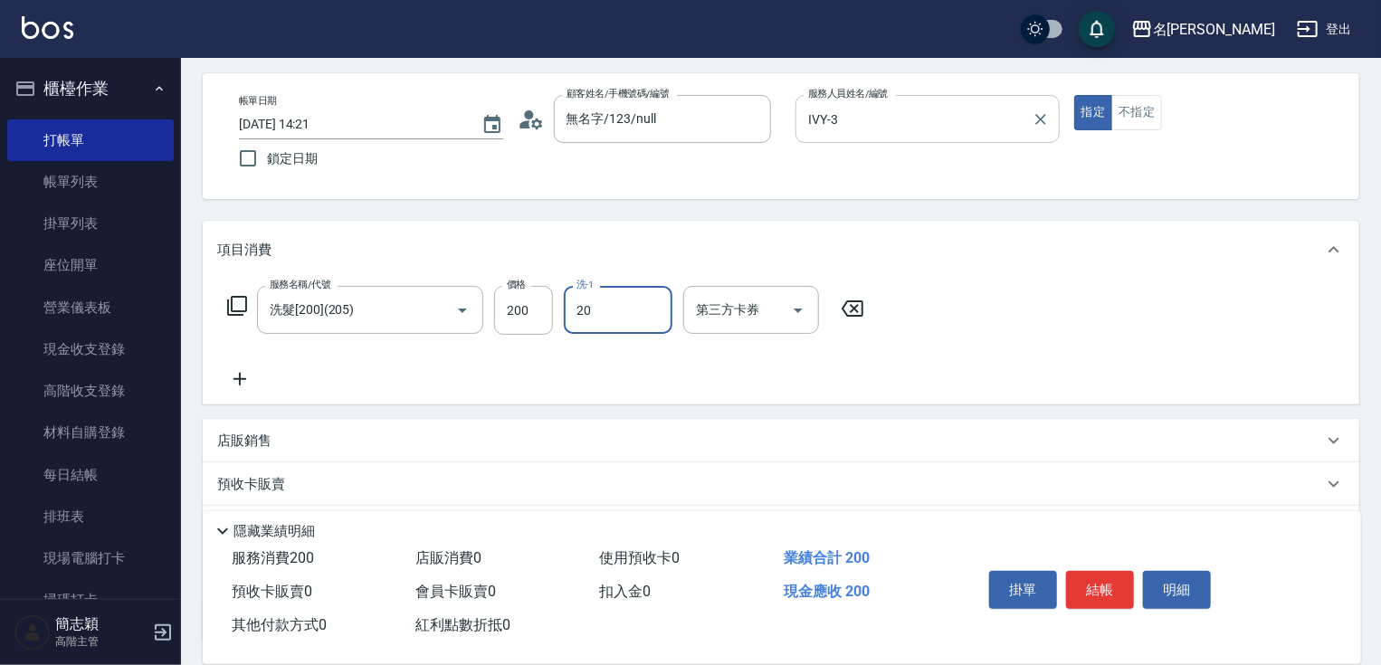
type input "肉圓-20"
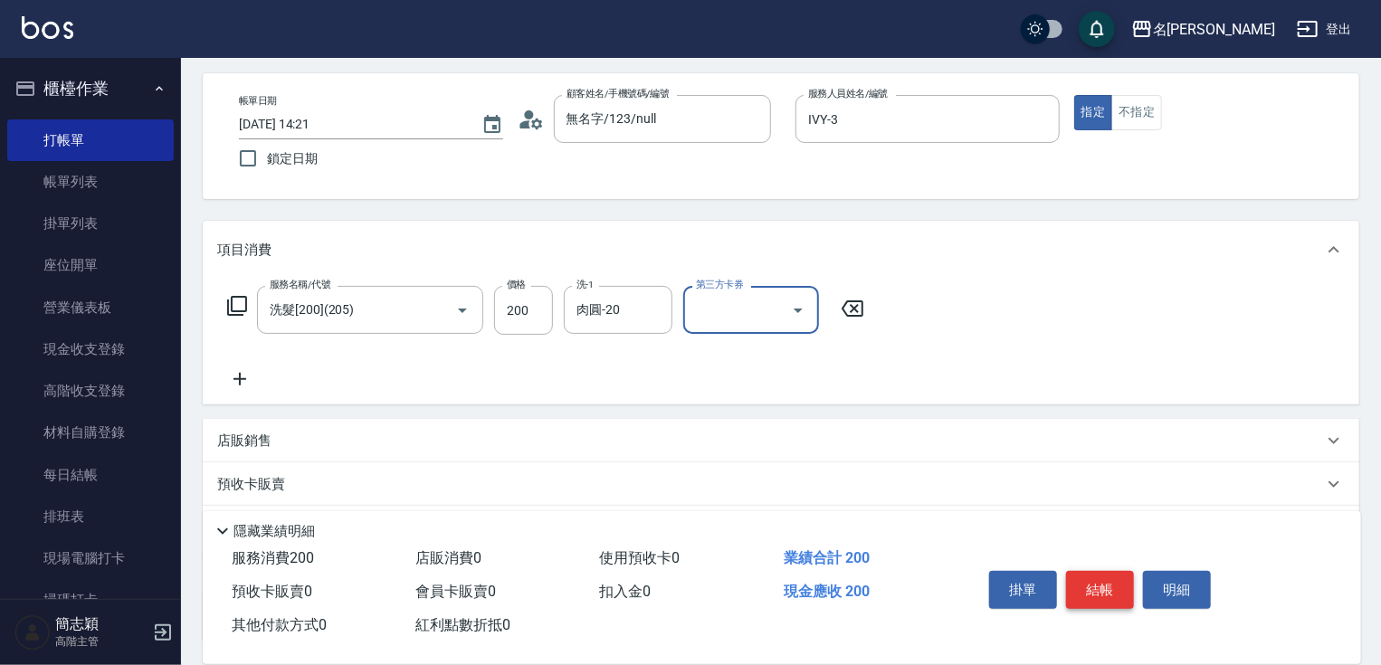
click at [1119, 592] on button "結帳" at bounding box center [1100, 590] width 68 height 38
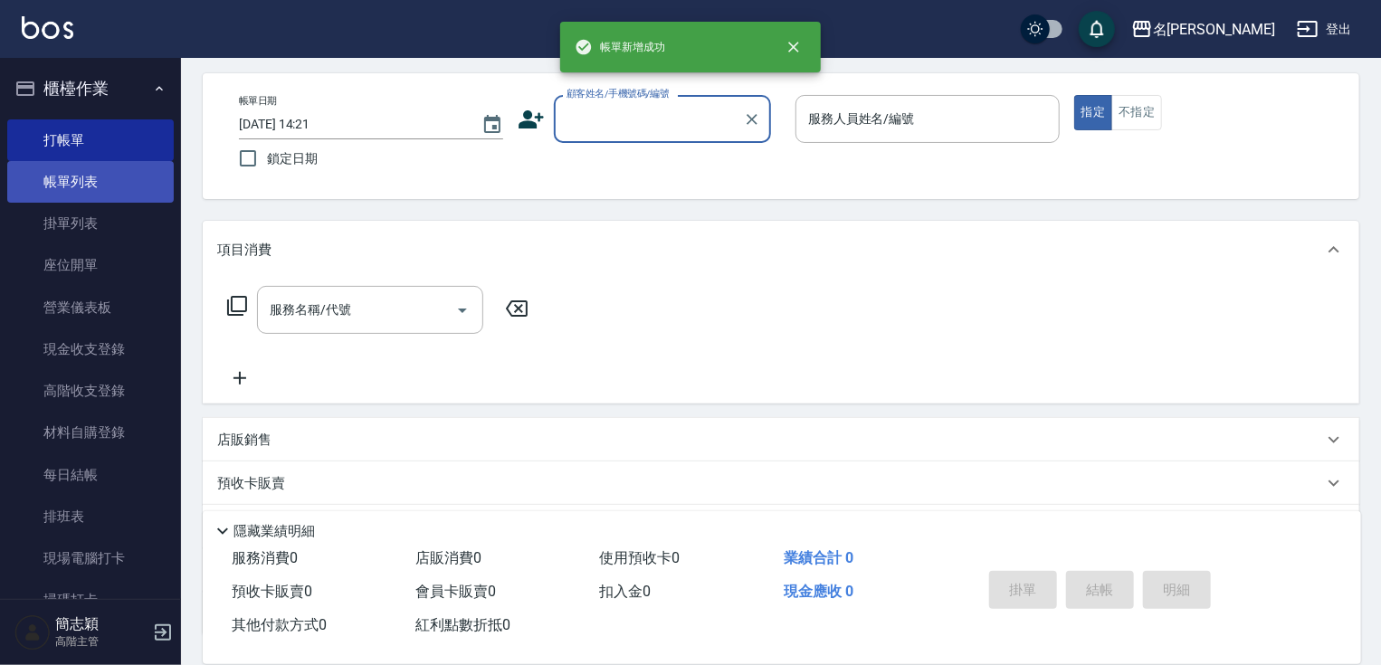
click at [75, 176] on link "帳單列表" at bounding box center [90, 182] width 167 height 42
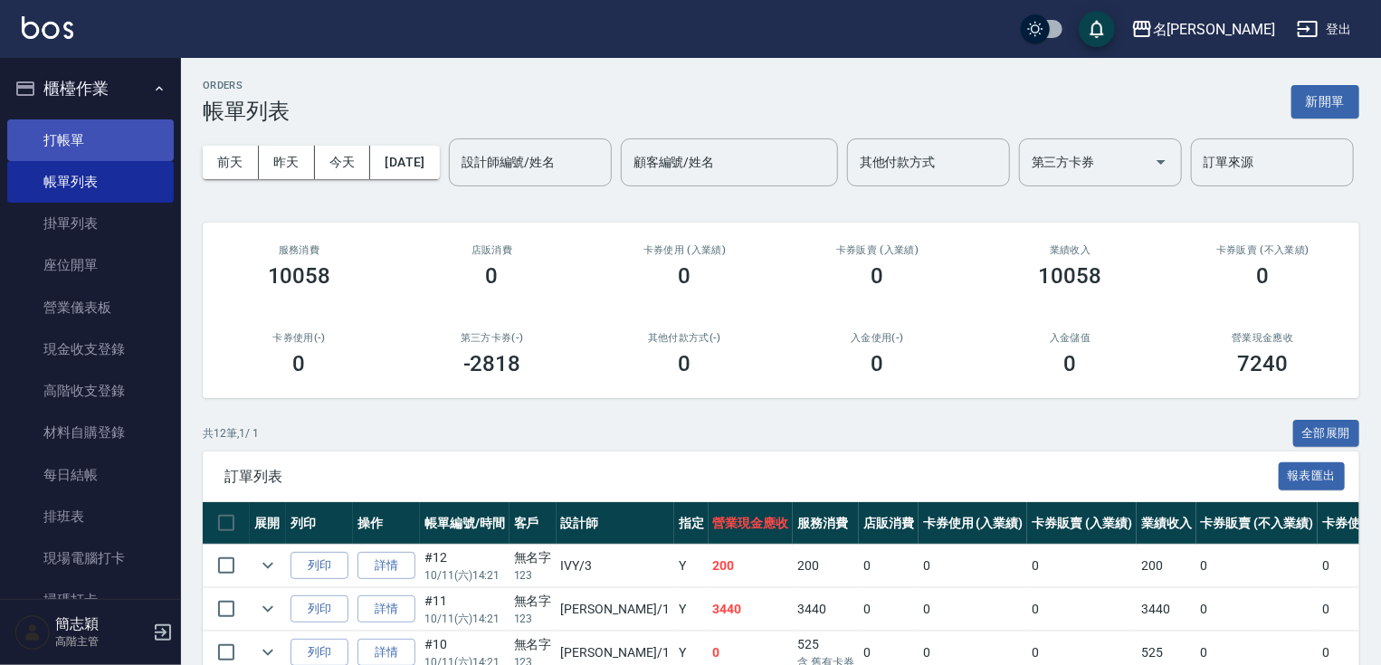
click at [100, 137] on link "打帳單" at bounding box center [90, 140] width 167 height 42
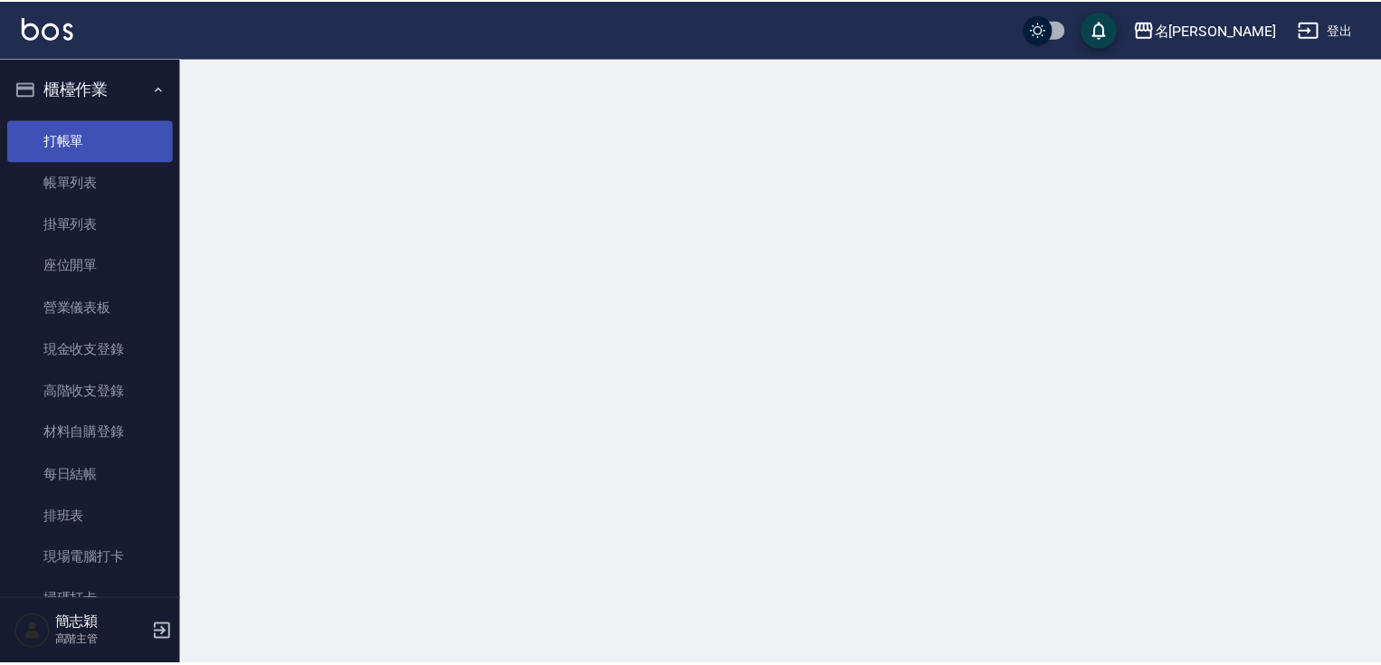
scroll to position [72, 0]
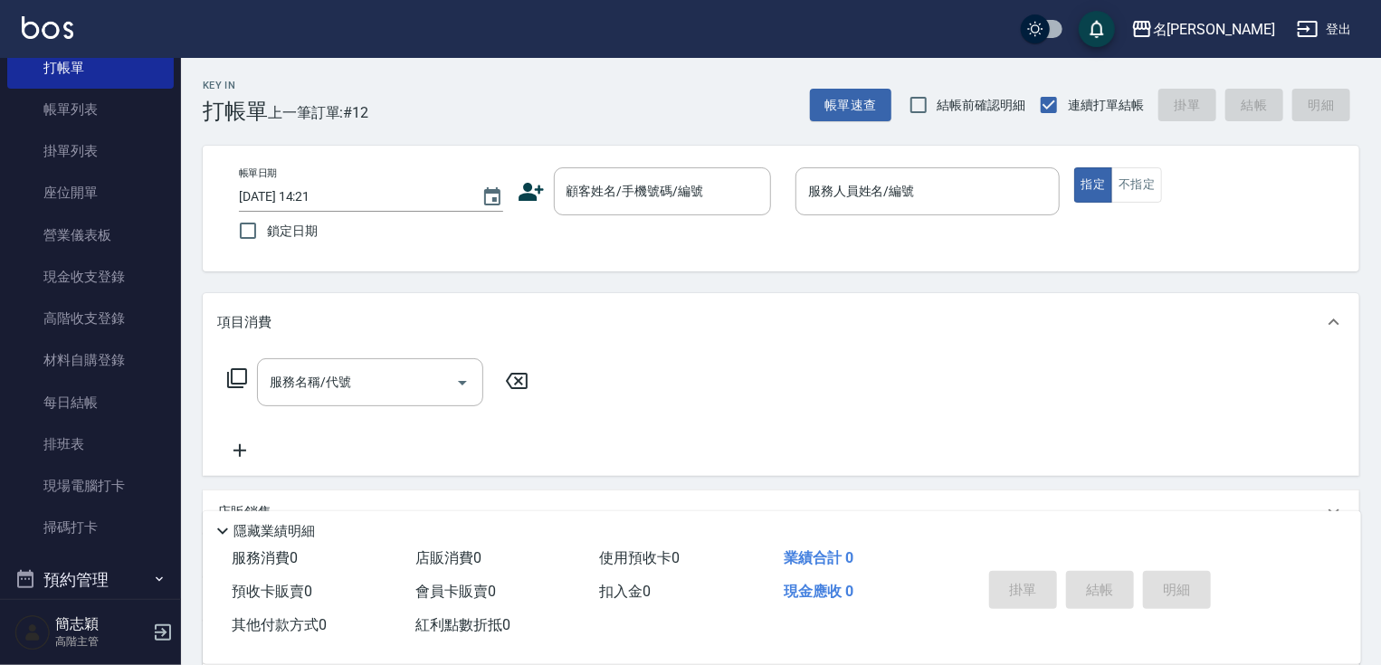
drag, startPoint x: 171, startPoint y: 143, endPoint x: 180, endPoint y: 360, distance: 217.4
click at [180, 360] on nav "櫃檯作業 打帳單 帳單列表 掛單列表 座位開單 營業儀表板 現金收支登錄 高階收支登錄 材料自購登錄 每日結帳 排班表 現場電腦打卡 掃碼打卡 預約管理 預約…" at bounding box center [90, 328] width 181 height 541
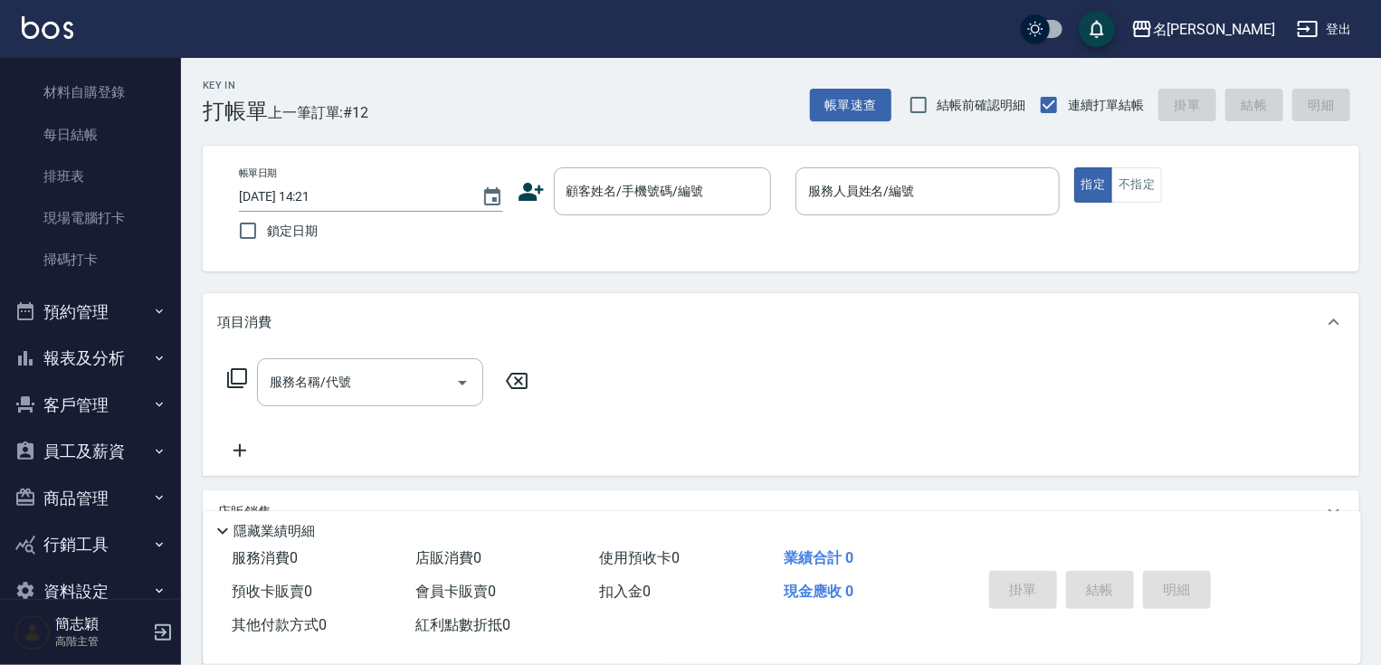
scroll to position [365, 0]
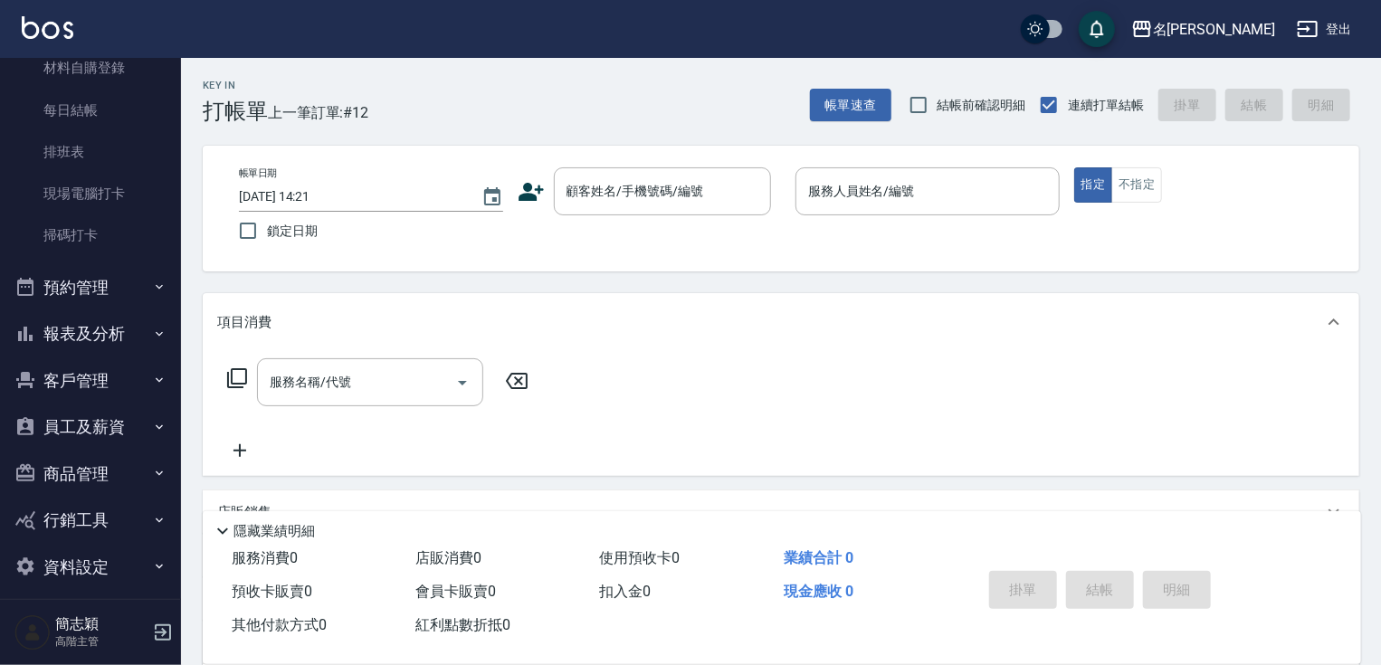
click at [111, 332] on button "報表及分析" at bounding box center [90, 333] width 167 height 47
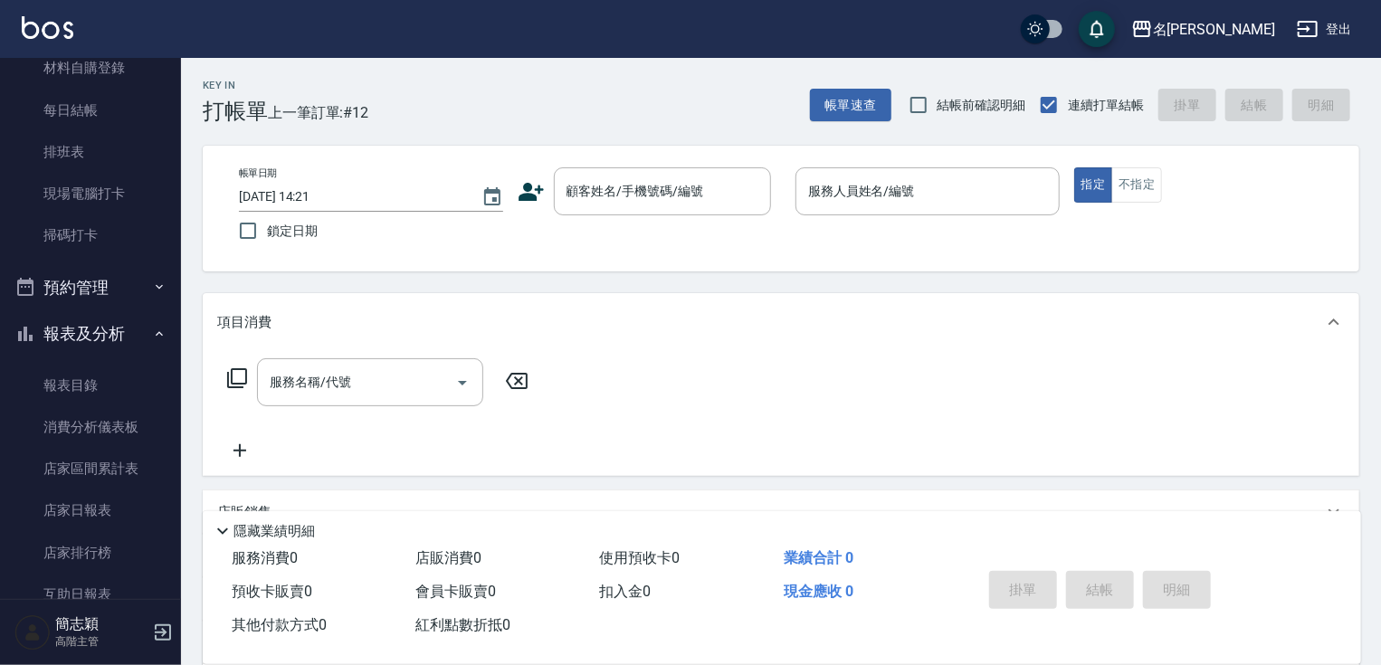
drag, startPoint x: 170, startPoint y: 235, endPoint x: 167, endPoint y: 366, distance: 130.3
click at [170, 525] on nav "櫃檯作業 打帳單 帳單列表 掛單列表 座位開單 營業儀表板 現金收支登錄 高階收支登錄 材料自購登錄 每日結帳 排班表 現場電腦打卡 掃碼打卡 預約管理 預約…" at bounding box center [90, 328] width 181 height 541
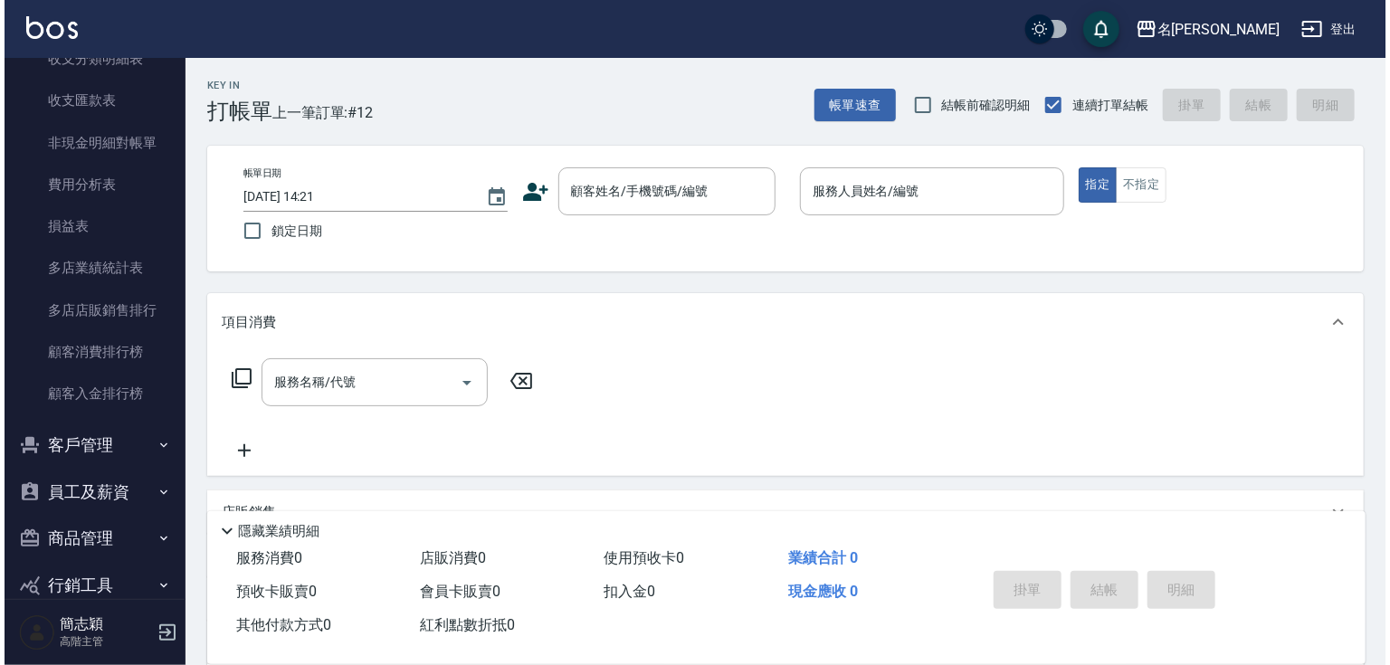
scroll to position [2143, 0]
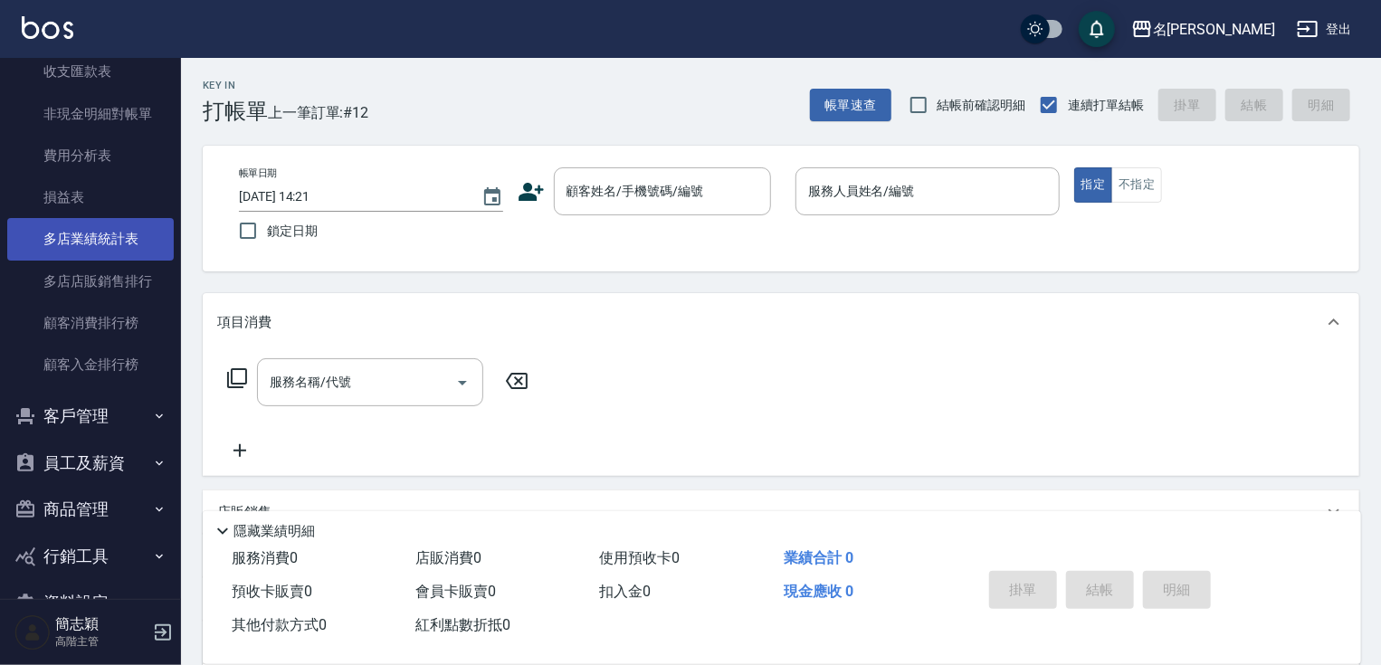
click at [118, 243] on link "多店業績統計表" at bounding box center [90, 239] width 167 height 42
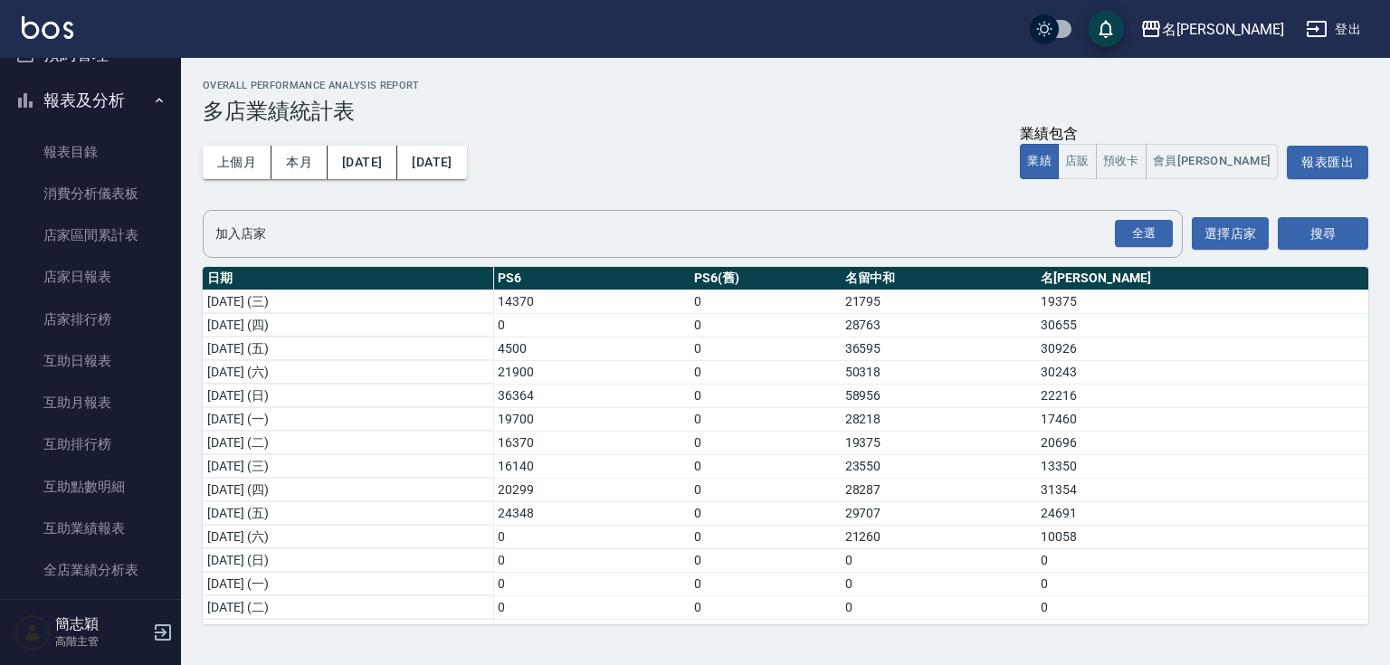
scroll to position [587, 0]
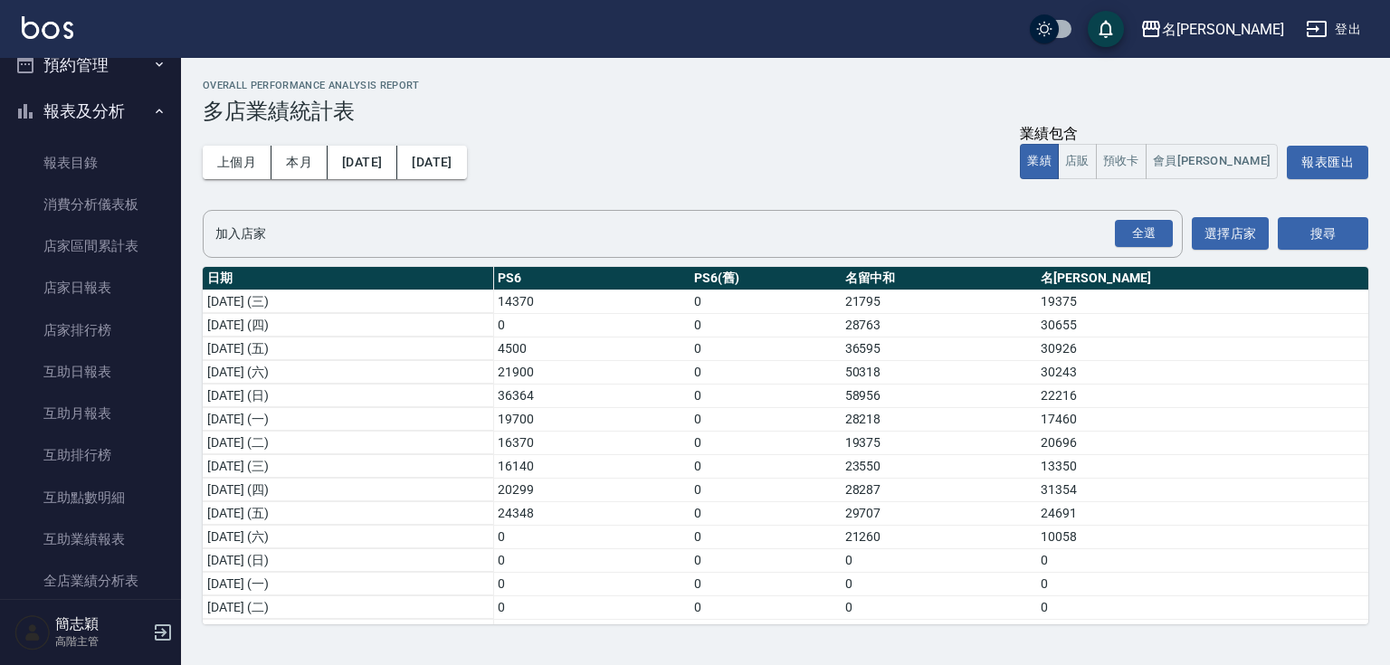
click at [126, 119] on button "報表及分析" at bounding box center [90, 111] width 167 height 47
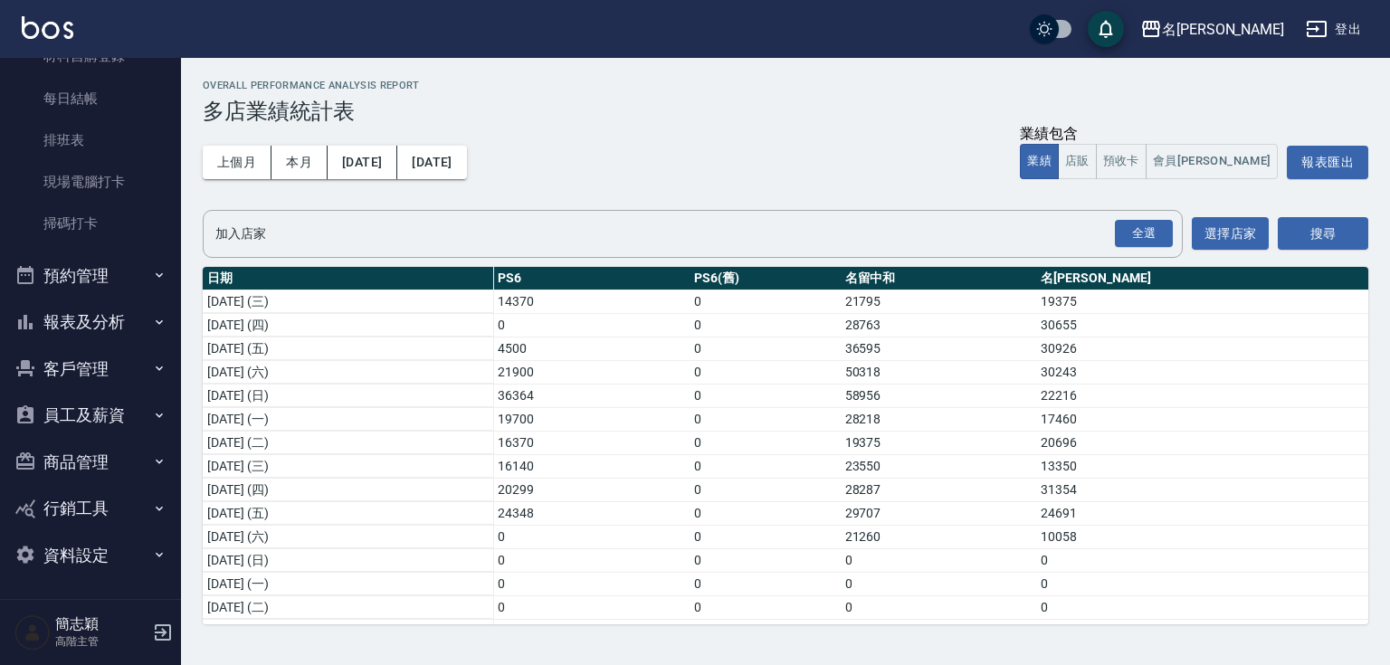
scroll to position [0, 0]
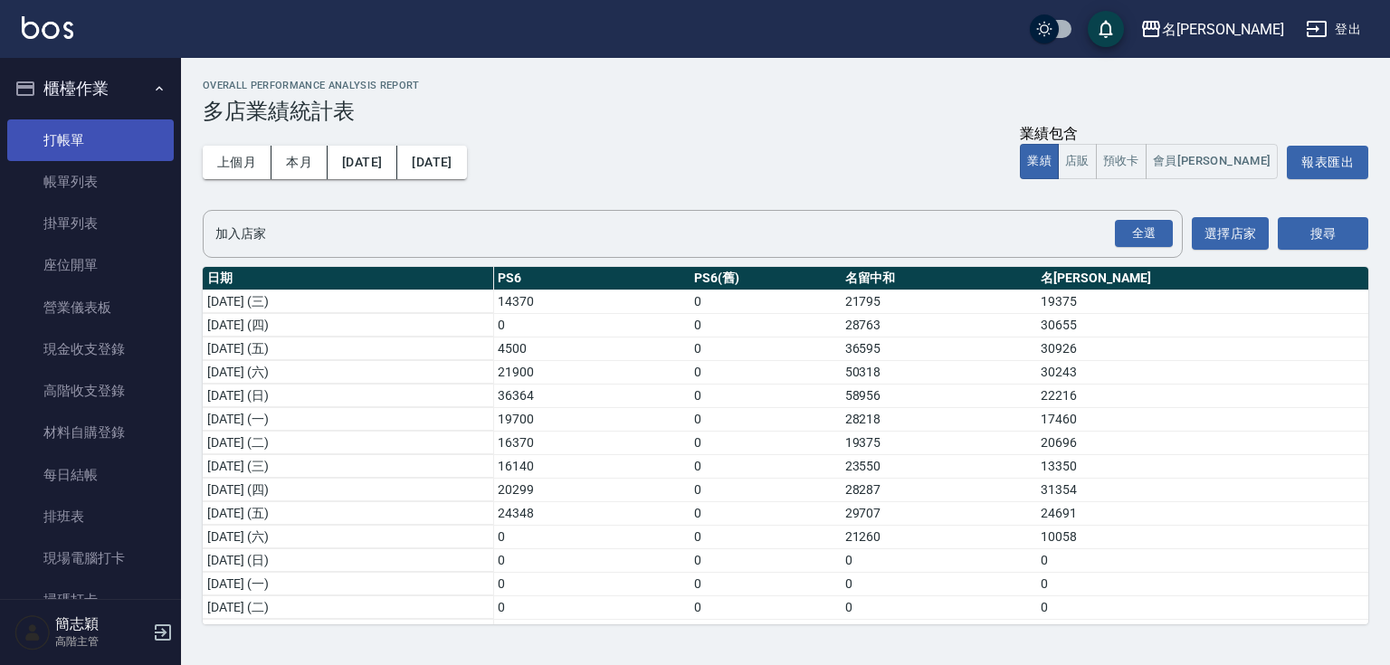
click at [138, 130] on link "打帳單" at bounding box center [90, 140] width 167 height 42
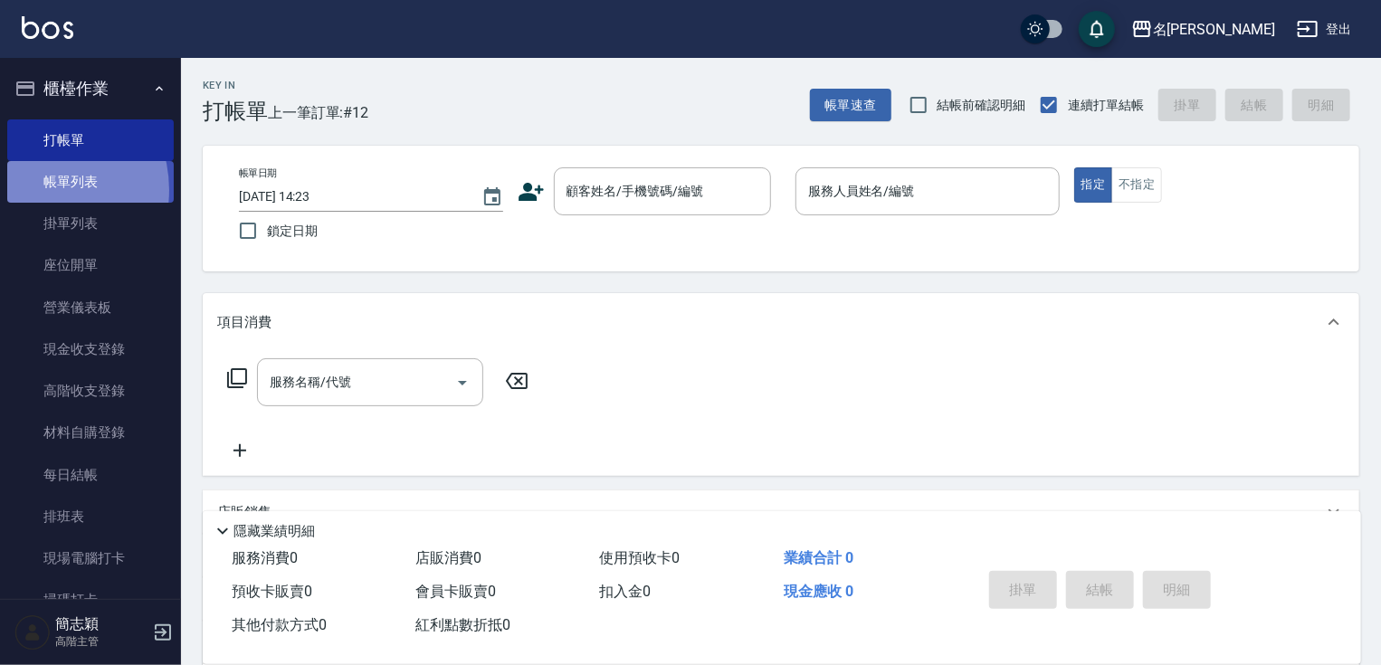
click at [37, 190] on link "帳單列表" at bounding box center [90, 182] width 167 height 42
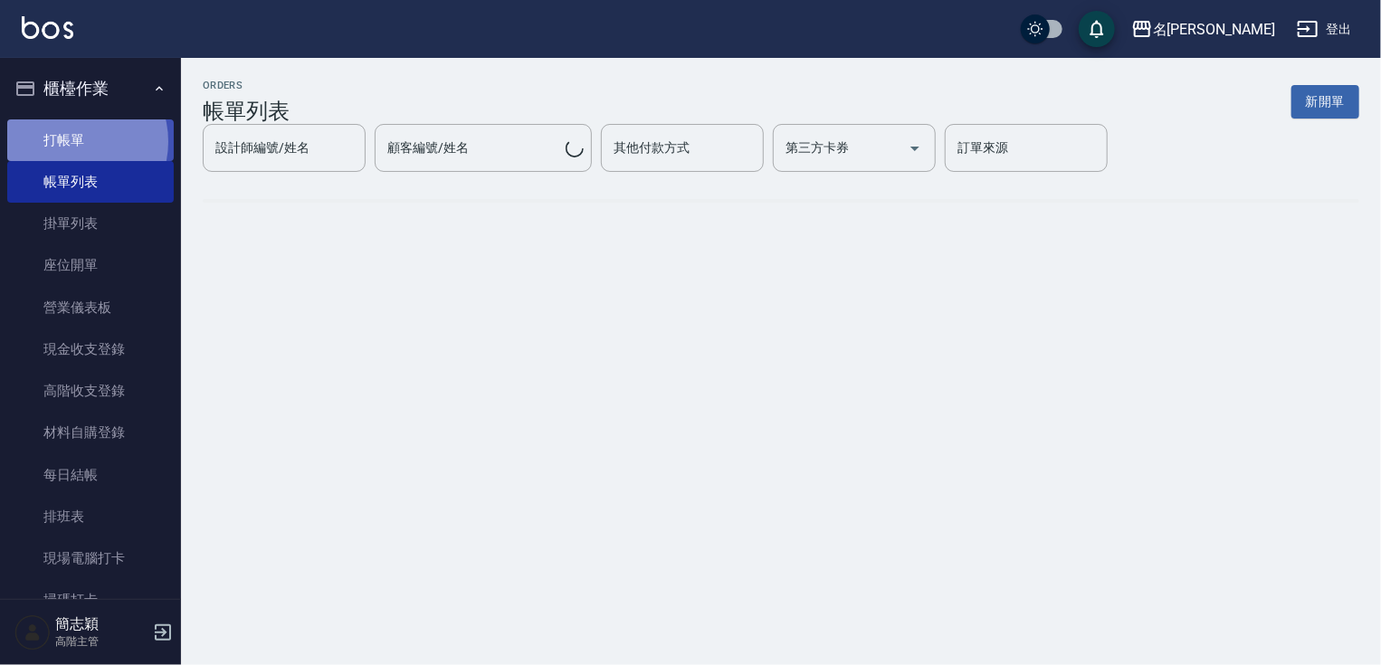
click at [73, 141] on link "打帳單" at bounding box center [90, 140] width 167 height 42
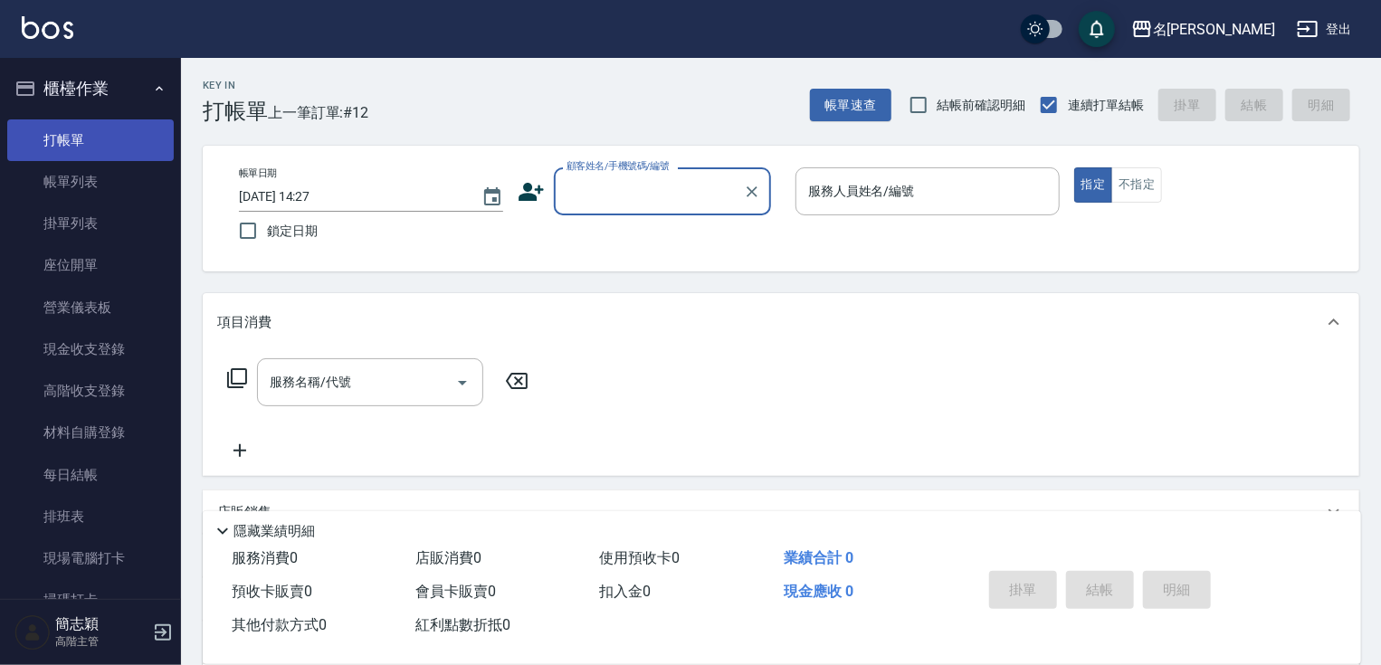
click at [73, 141] on link "打帳單" at bounding box center [90, 140] width 167 height 42
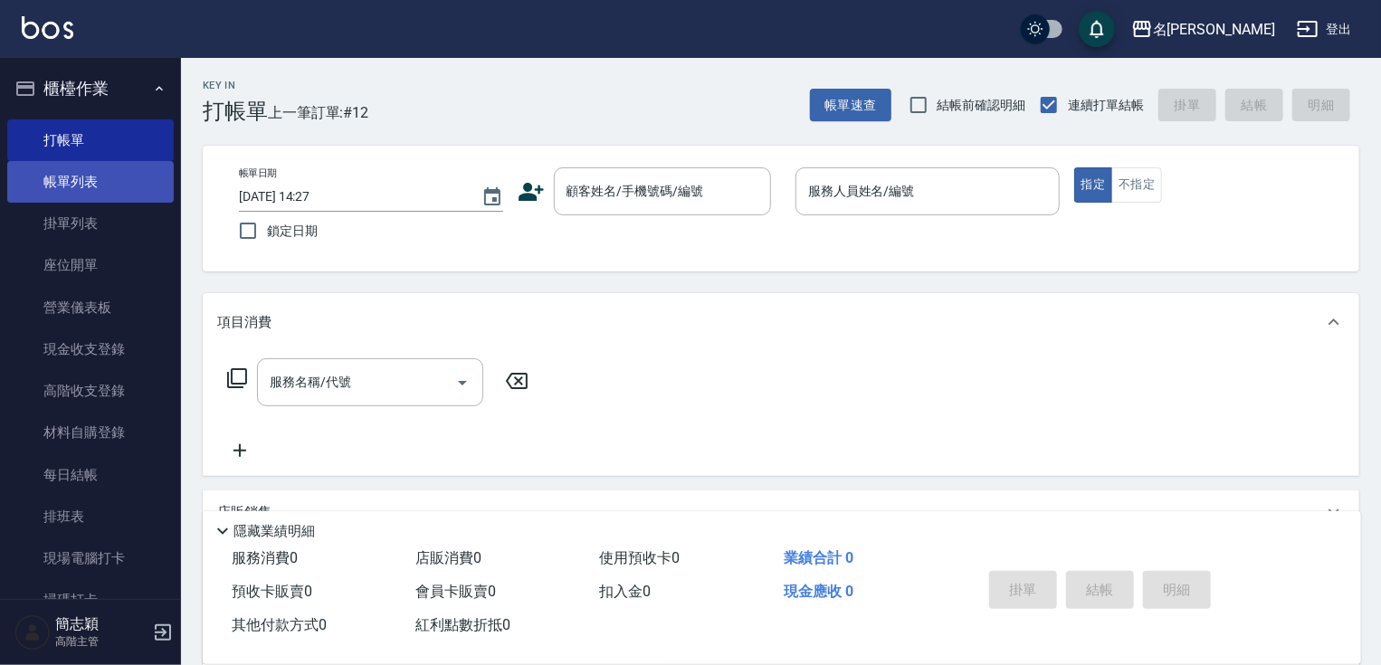
click at [119, 181] on link "帳單列表" at bounding box center [90, 182] width 167 height 42
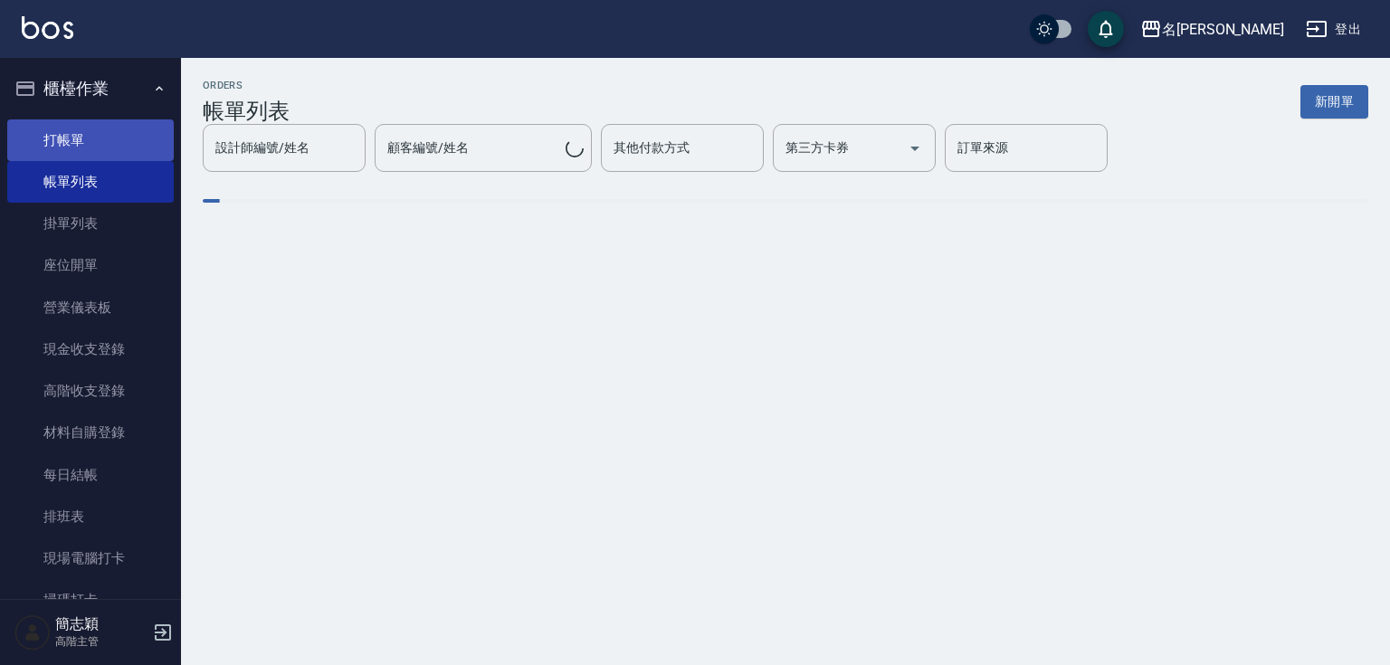
click at [105, 138] on link "打帳單" at bounding box center [90, 140] width 167 height 42
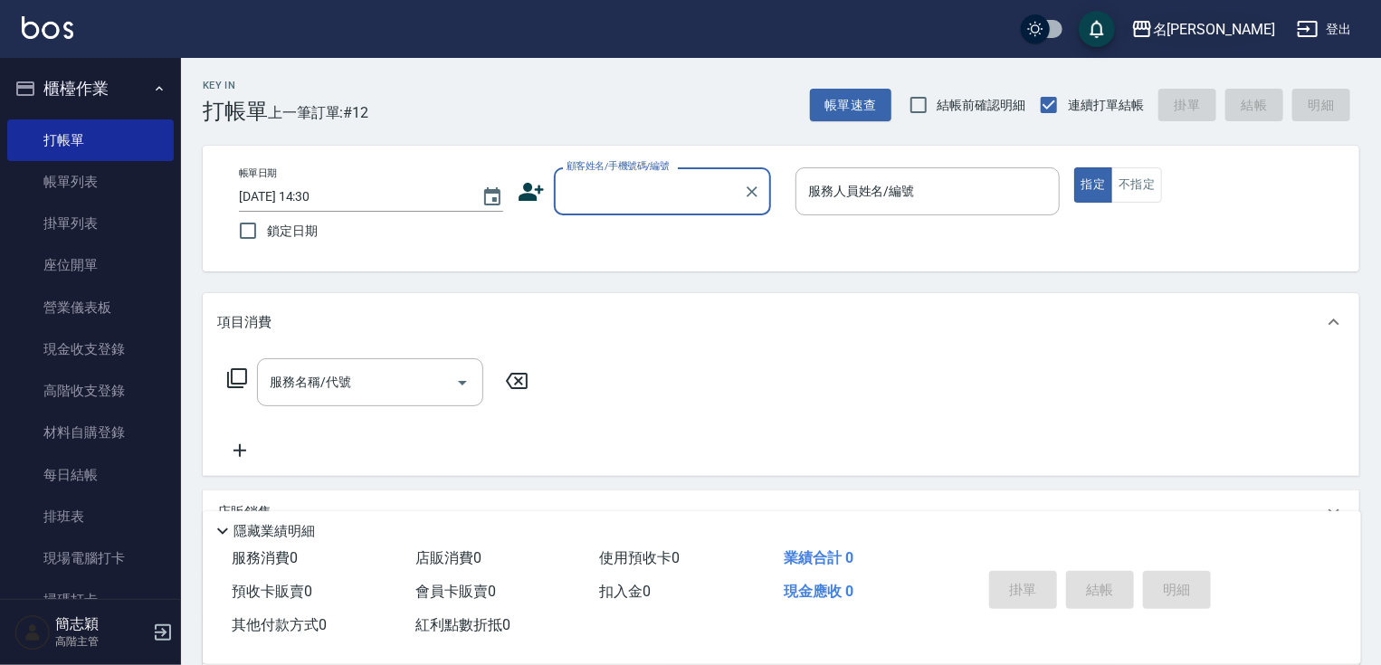
click at [1239, 31] on div "名[PERSON_NAME]" at bounding box center [1214, 29] width 122 height 23
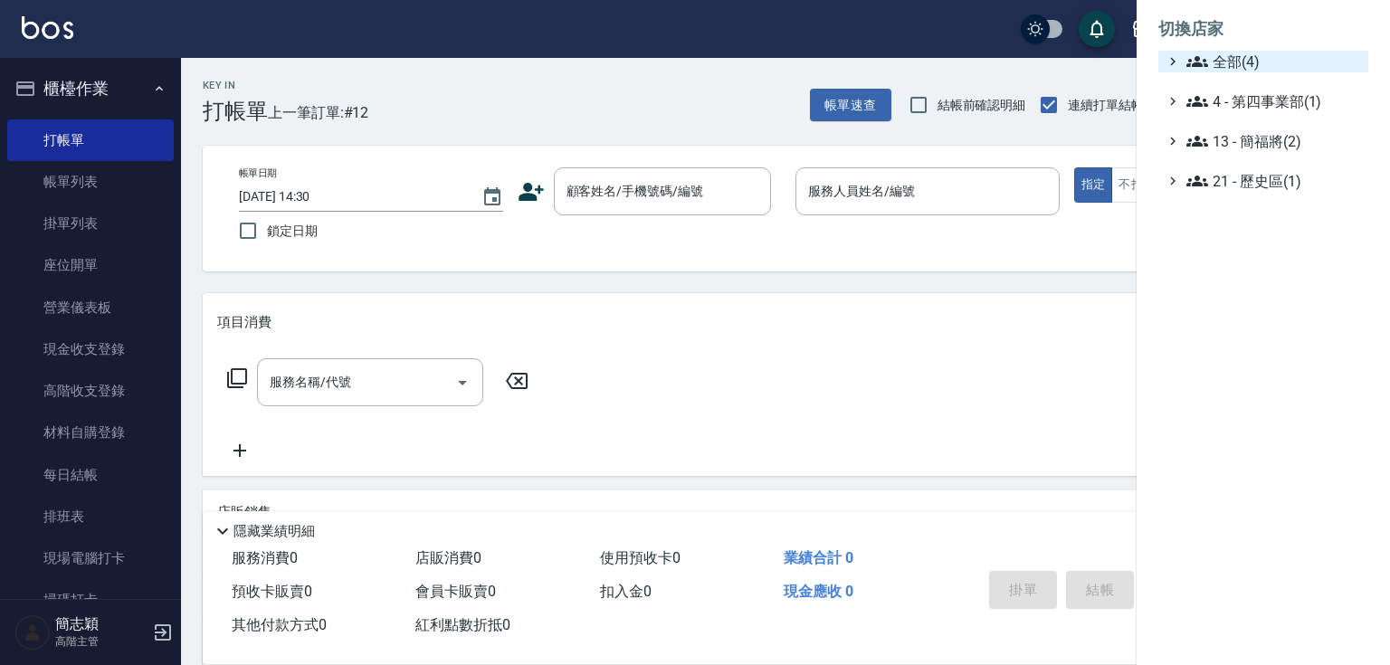
click at [1238, 62] on span "全部(4)" at bounding box center [1273, 62] width 175 height 22
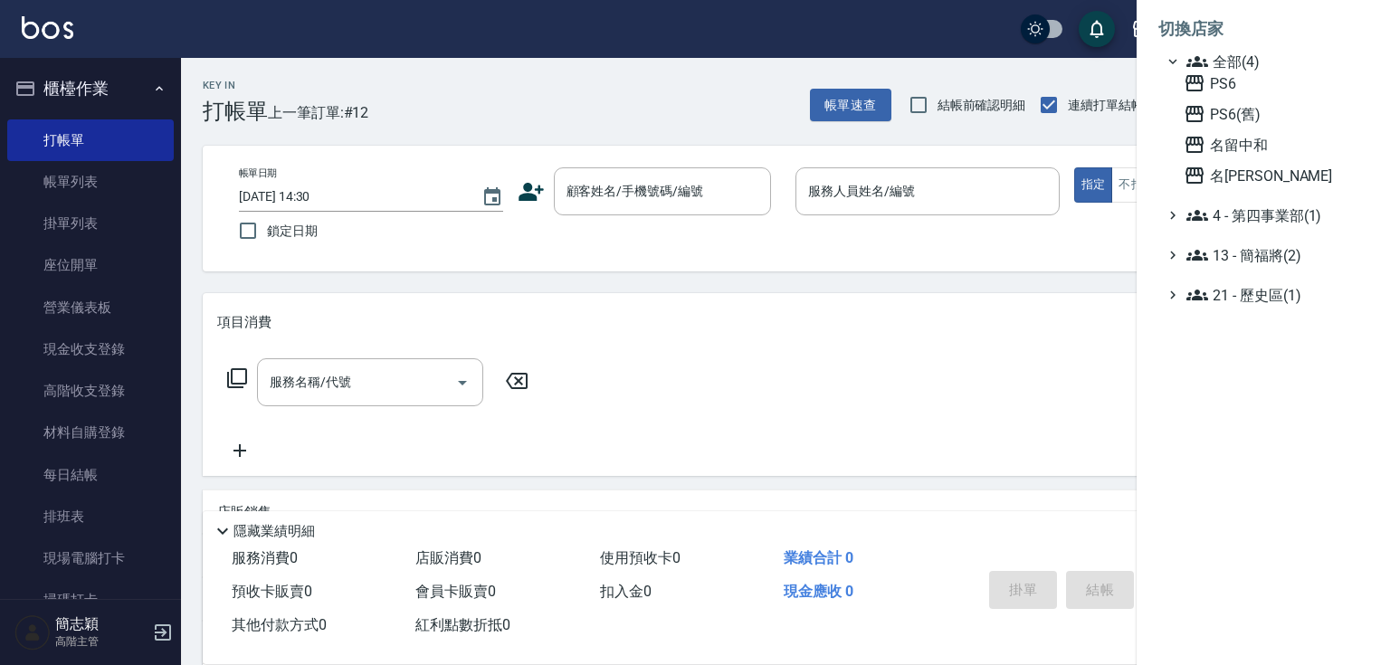
click at [1237, 143] on span "名留中和" at bounding box center [1272, 145] width 177 height 22
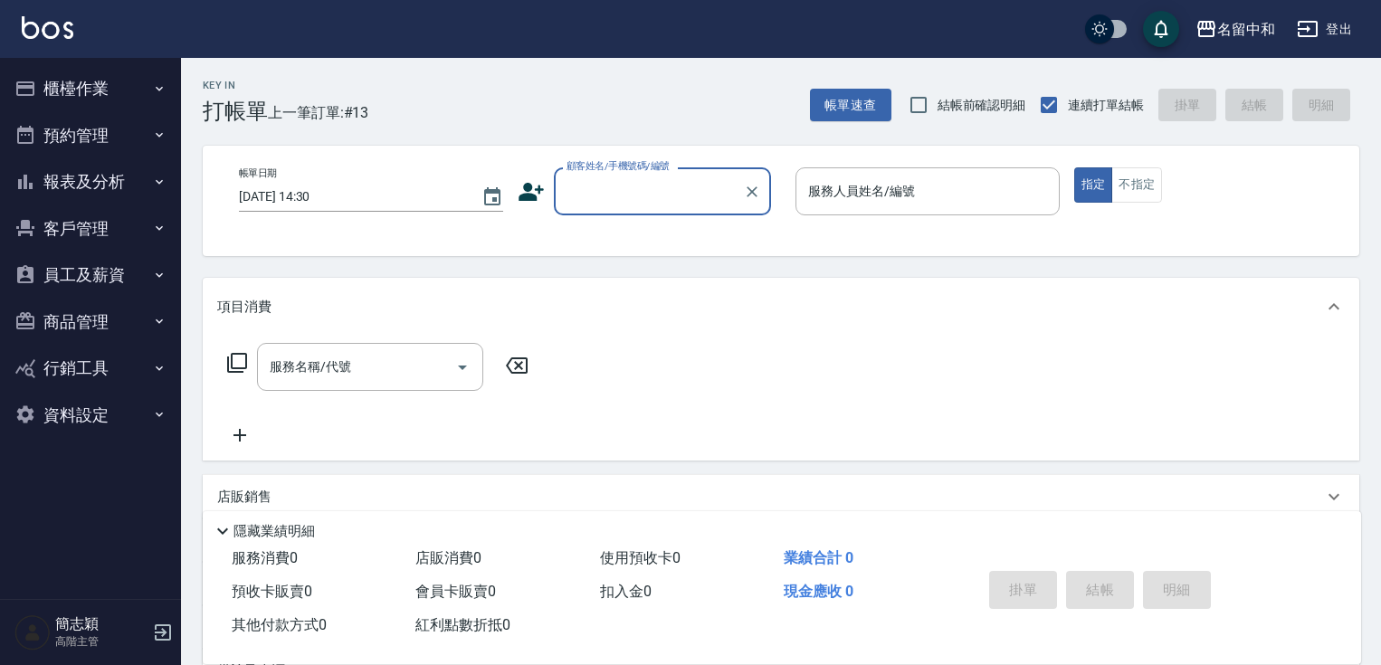
click at [96, 176] on button "報表及分析" at bounding box center [90, 181] width 167 height 47
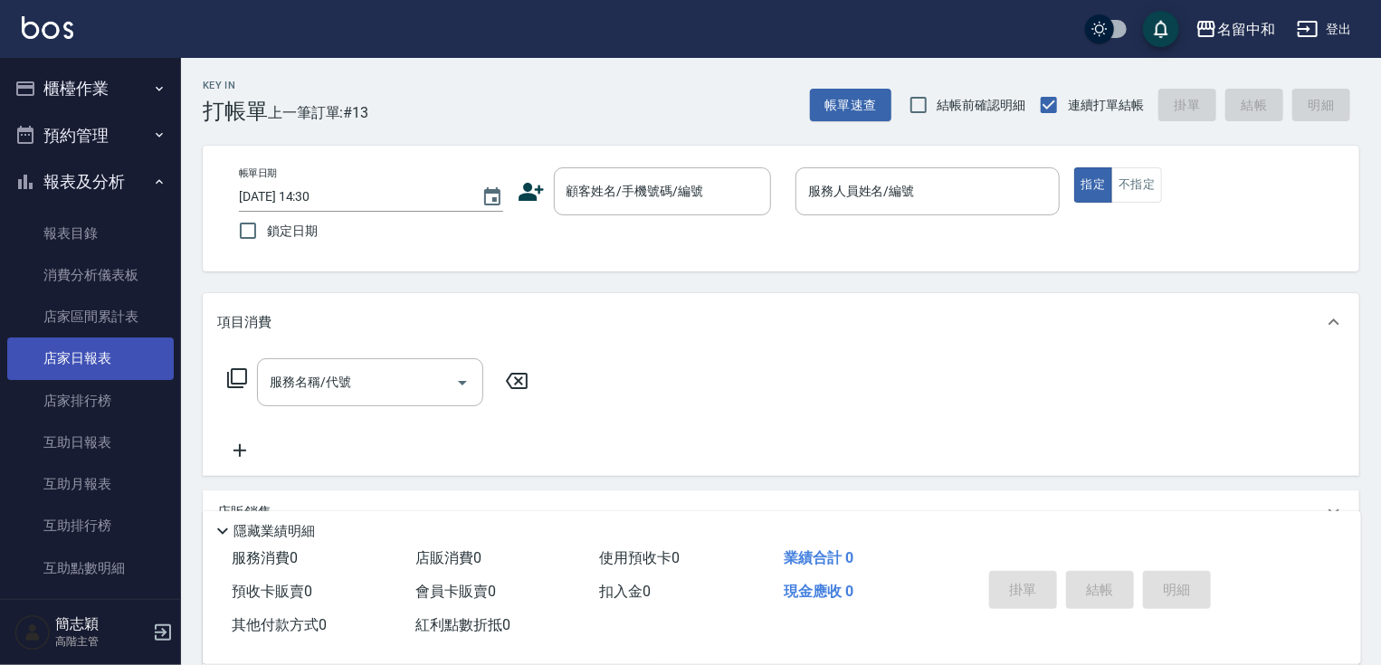
click at [109, 360] on link "店家日報表" at bounding box center [90, 359] width 167 height 42
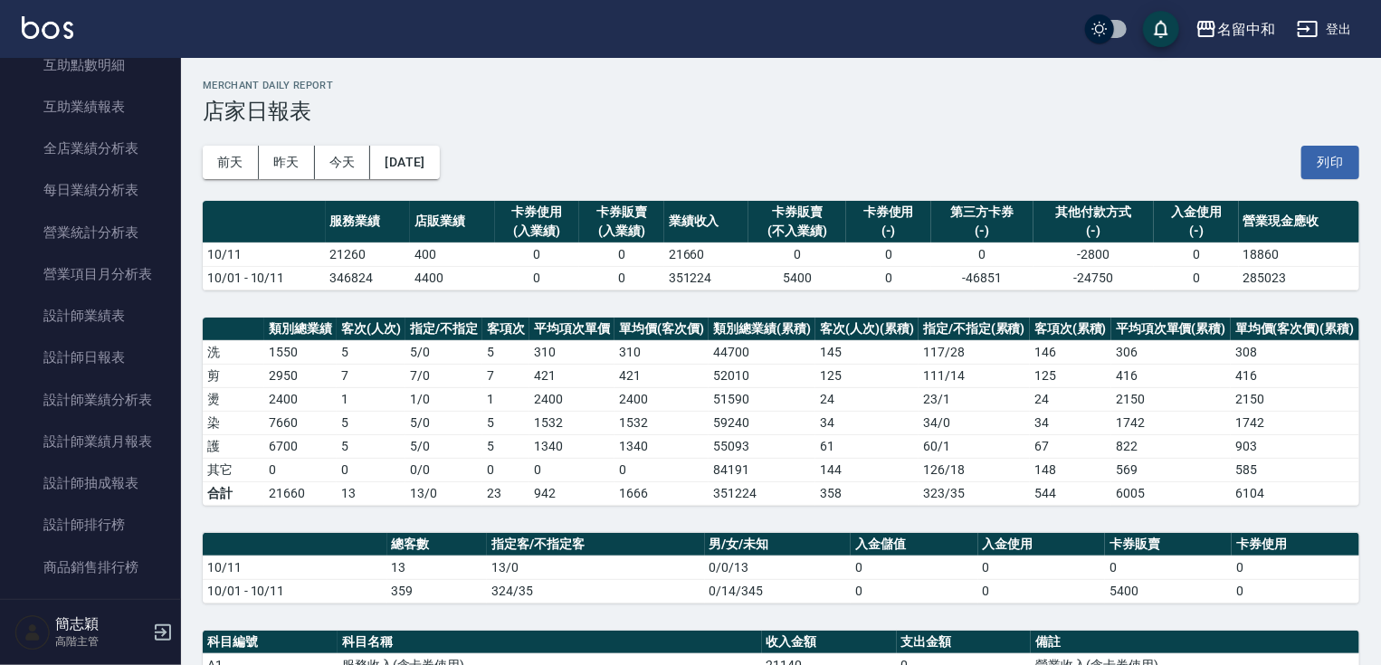
scroll to position [554, 0]
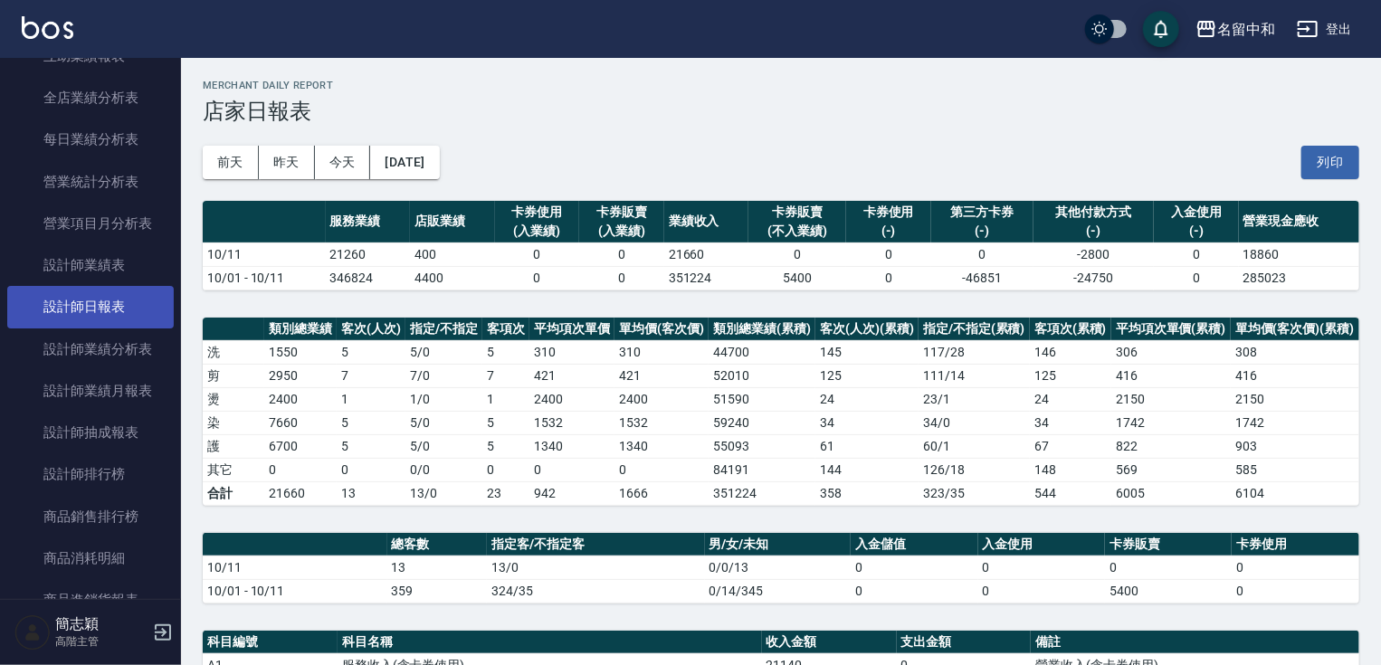
click at [124, 304] on link "設計師日報表" at bounding box center [90, 307] width 167 height 42
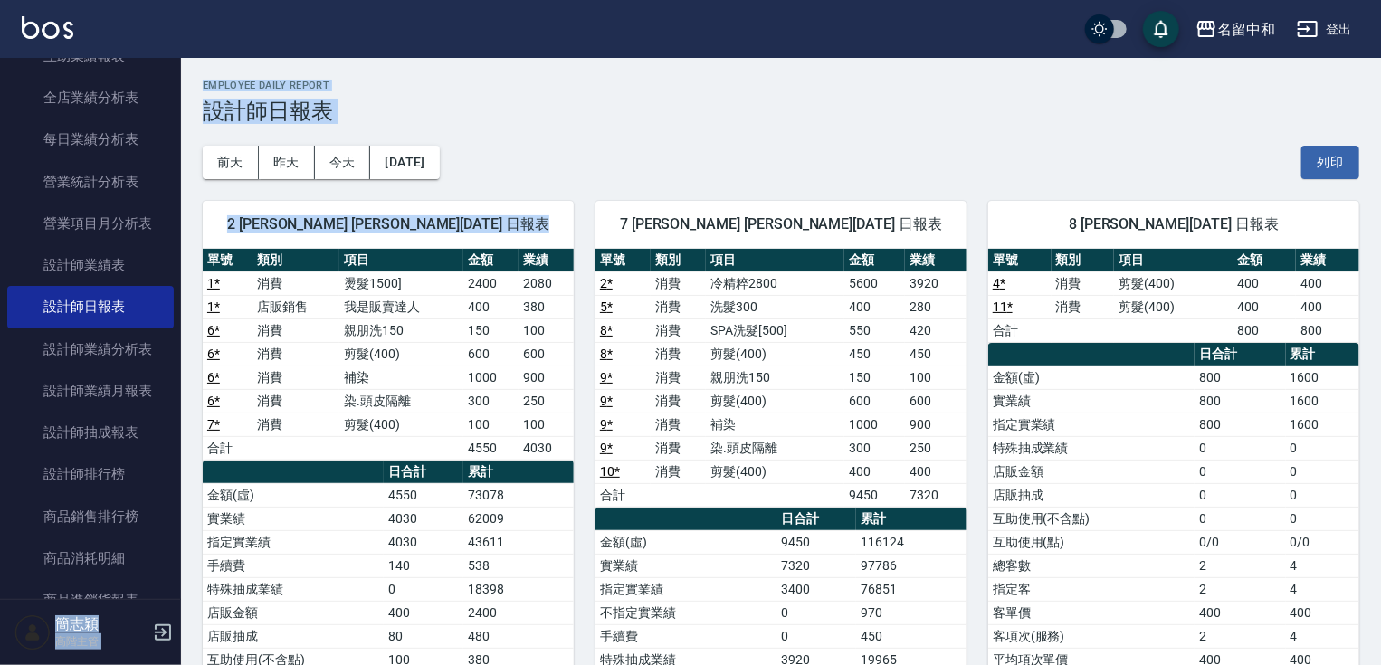
drag, startPoint x: 182, startPoint y: 253, endPoint x: 178, endPoint y: 184, distance: 69.8
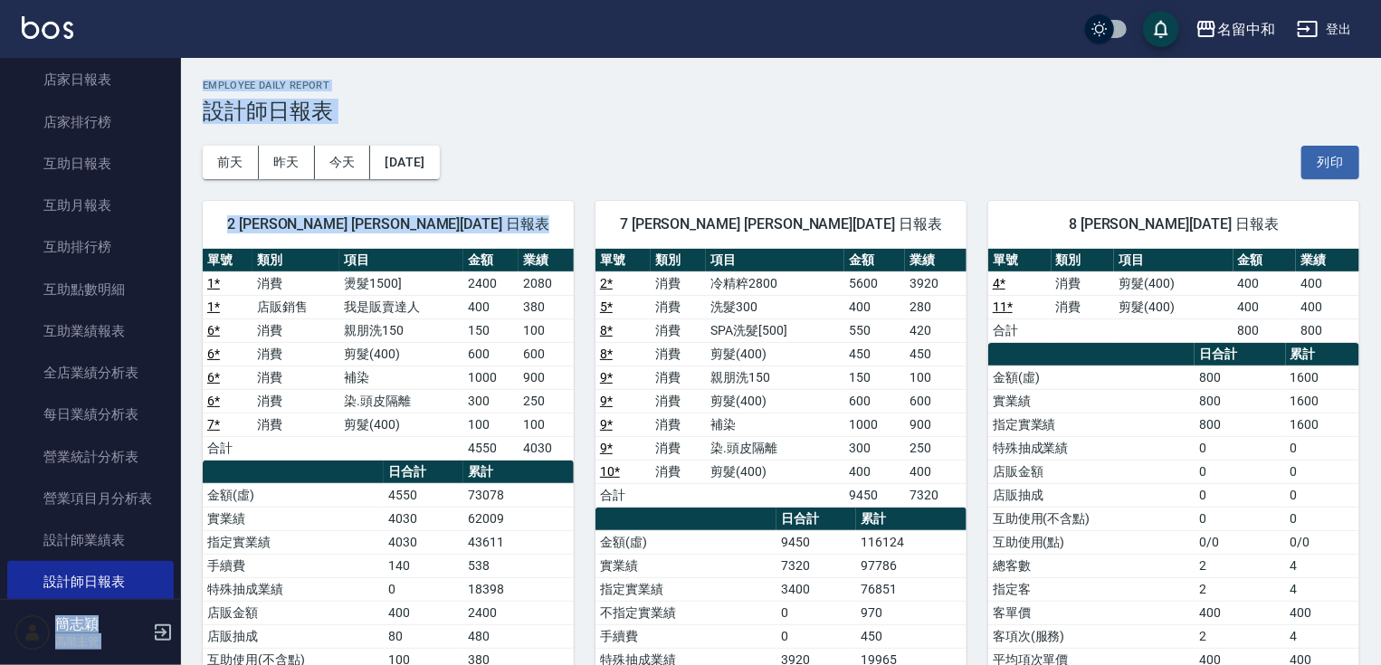
scroll to position [267, 0]
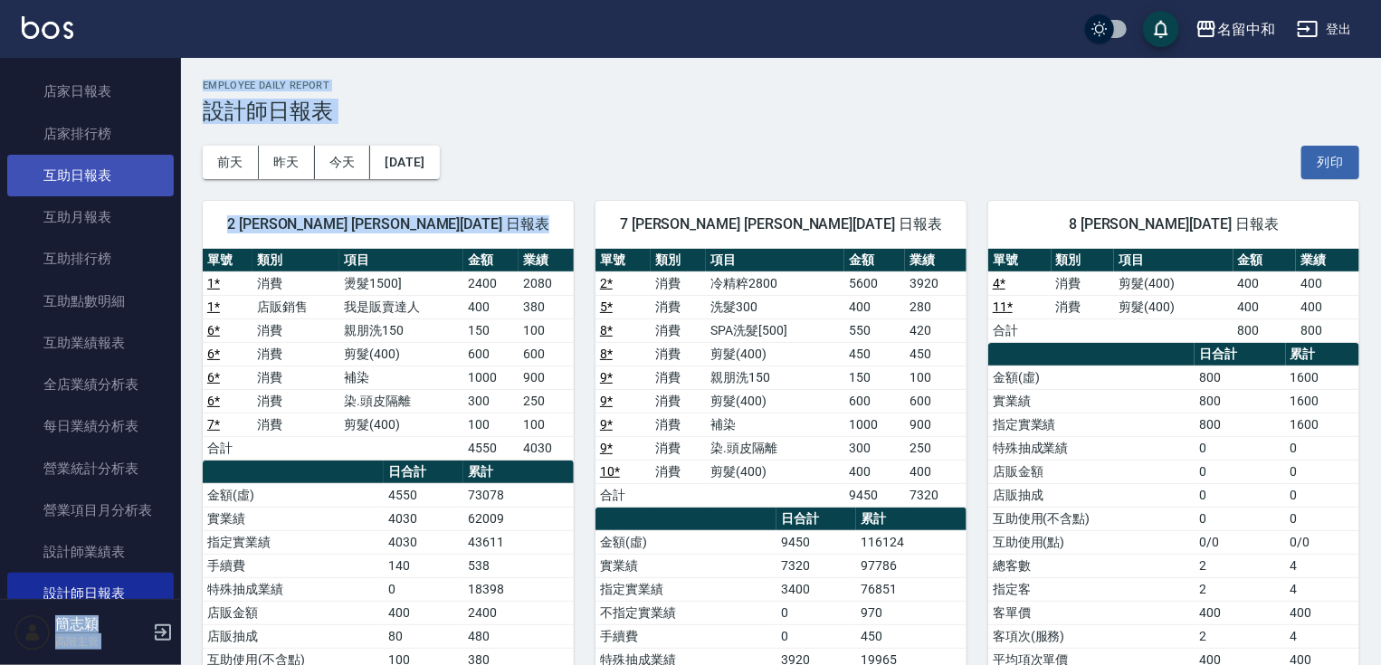
click at [97, 174] on link "互助日報表" at bounding box center [90, 176] width 167 height 42
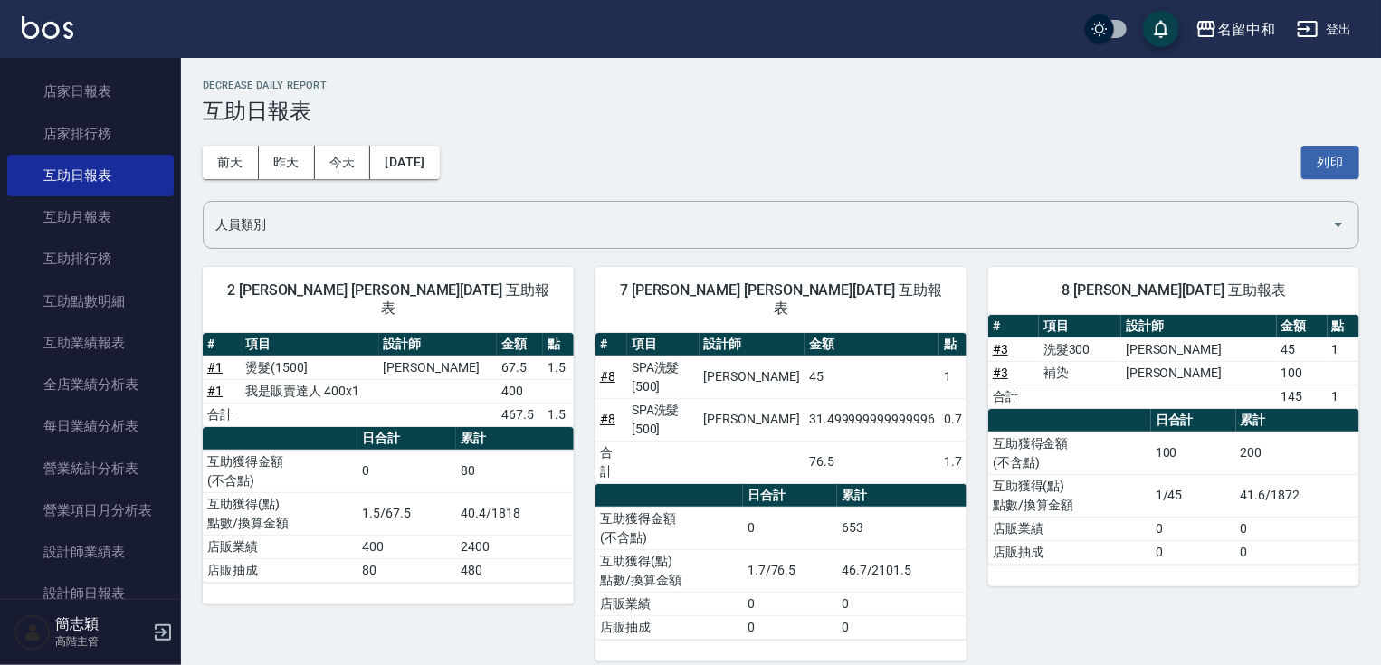
click at [171, 72] on nav "櫃檯作業 打帳單 帳單列表 掛單列表 座位開單 營業儀表板 現金收支登錄 高階收支登錄 材料自購登錄 每日結帳 排班表 現場電腦打卡 掃碼打卡 預約管理 預約…" at bounding box center [90, 328] width 181 height 541
click at [1224, 30] on div "名留中和" at bounding box center [1246, 29] width 58 height 23
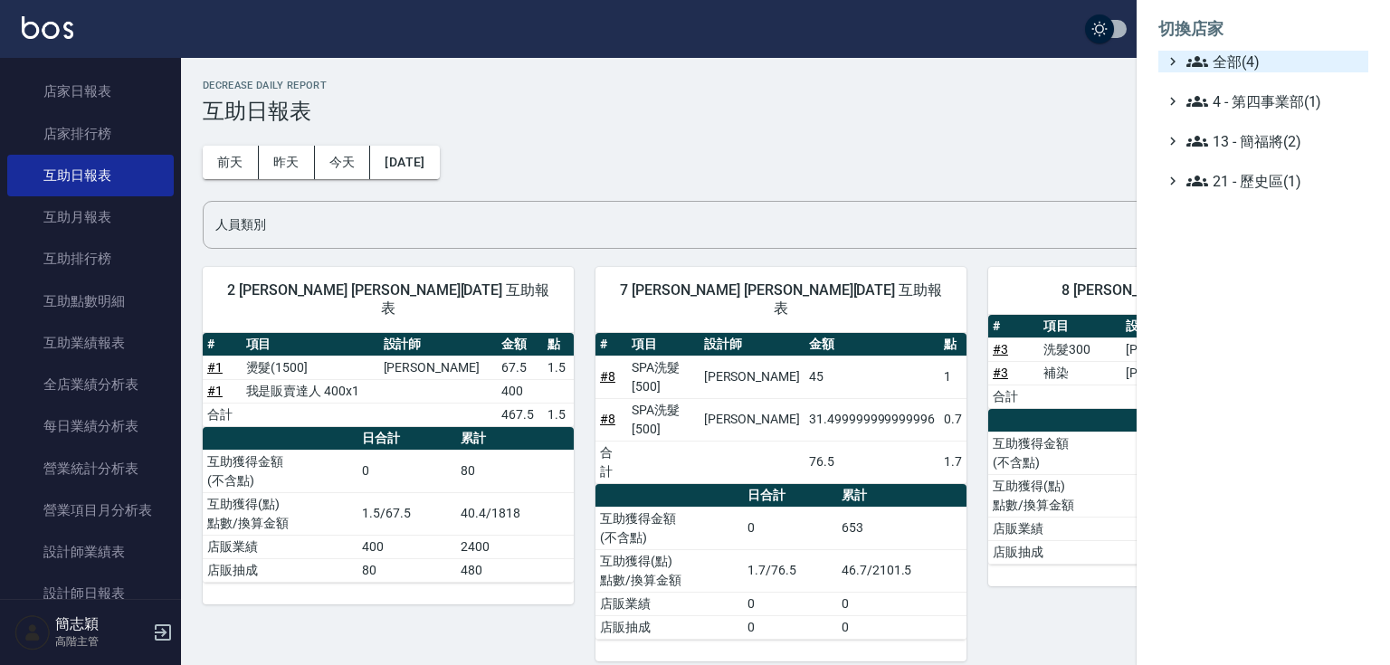
click at [1220, 53] on span "全部(4)" at bounding box center [1273, 62] width 175 height 22
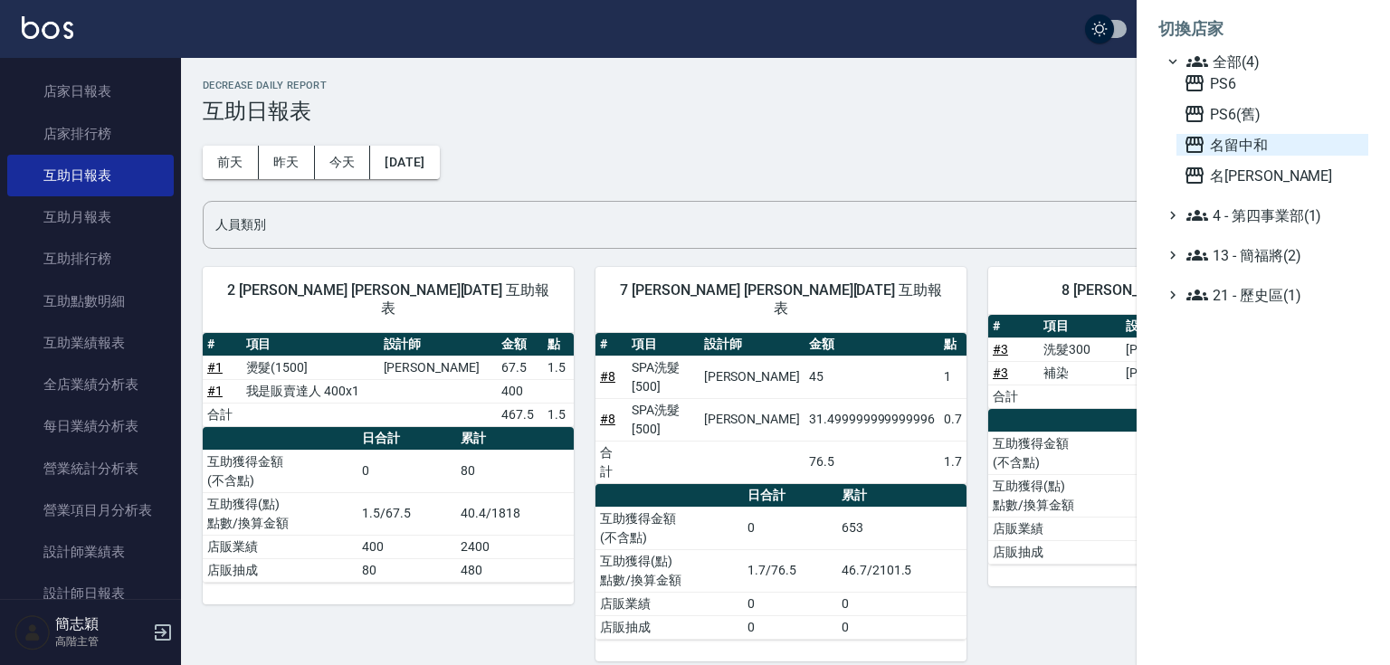
click at [1242, 147] on span "名留中和" at bounding box center [1272, 145] width 177 height 22
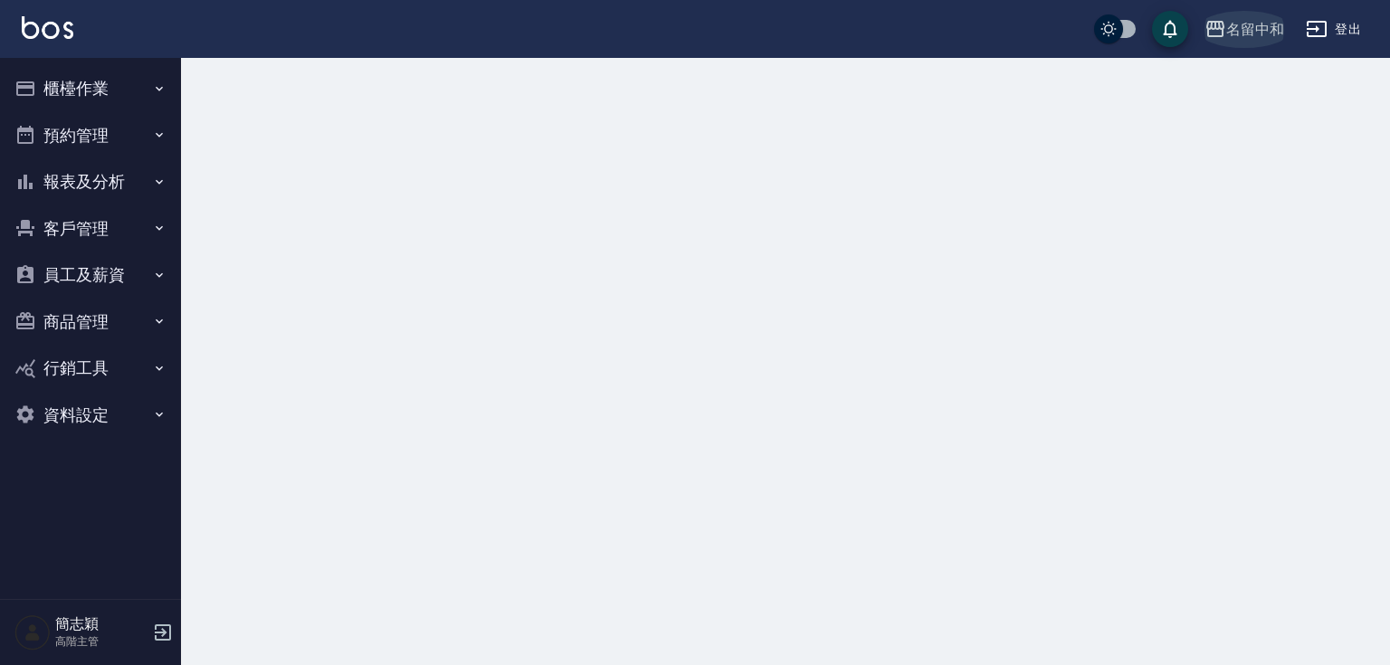
click at [1261, 36] on div "名留中和" at bounding box center [1255, 29] width 58 height 23
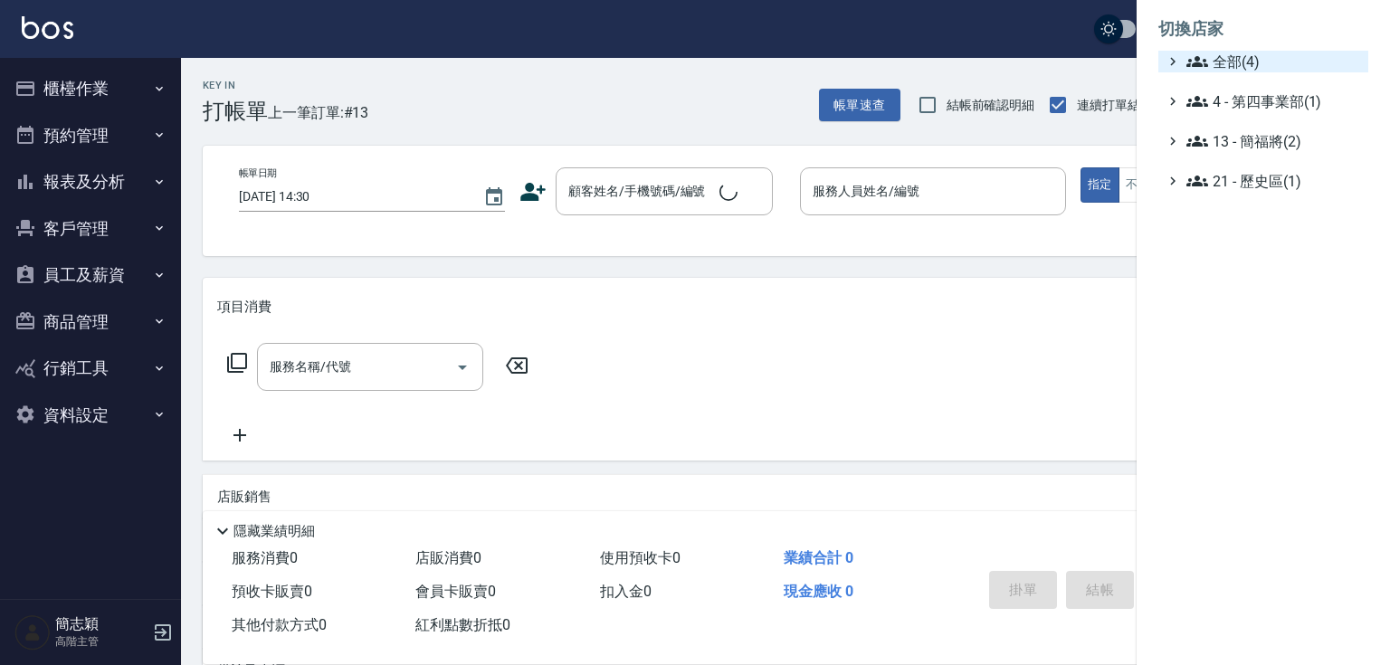
click at [1252, 56] on span "全部(4)" at bounding box center [1273, 62] width 175 height 22
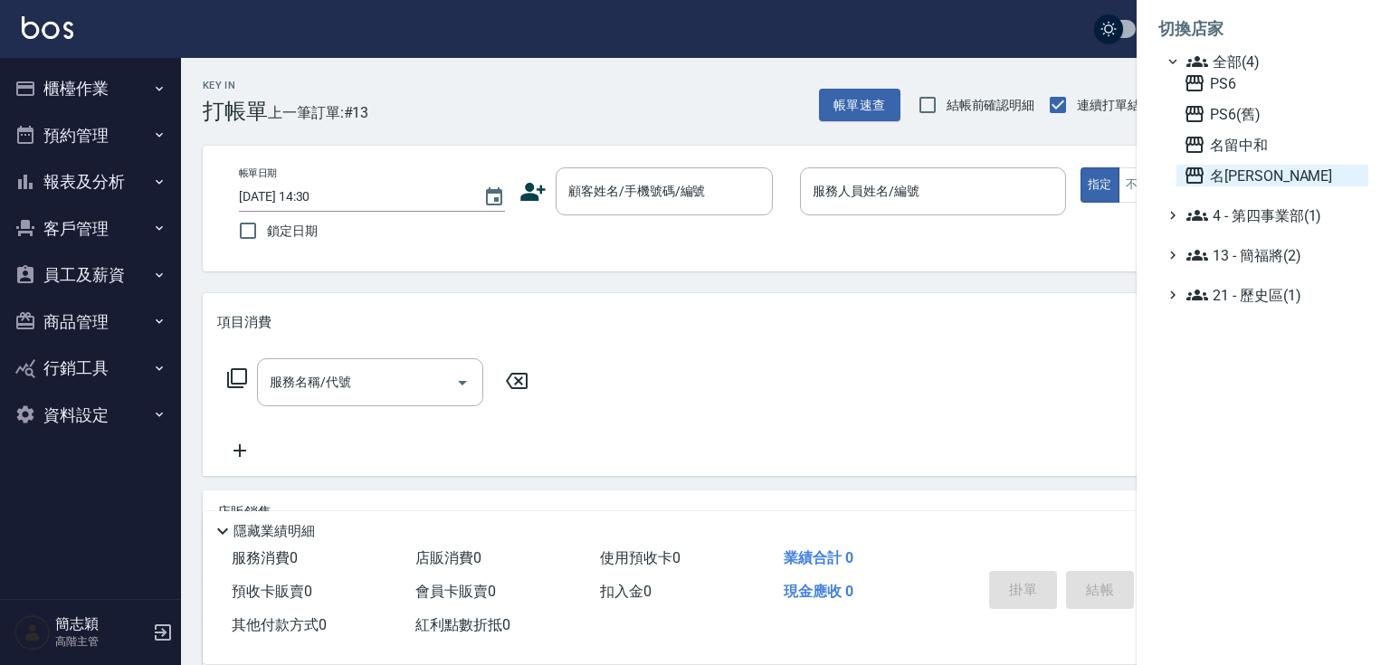
click at [1248, 170] on span "名[PERSON_NAME]" at bounding box center [1272, 176] width 177 height 22
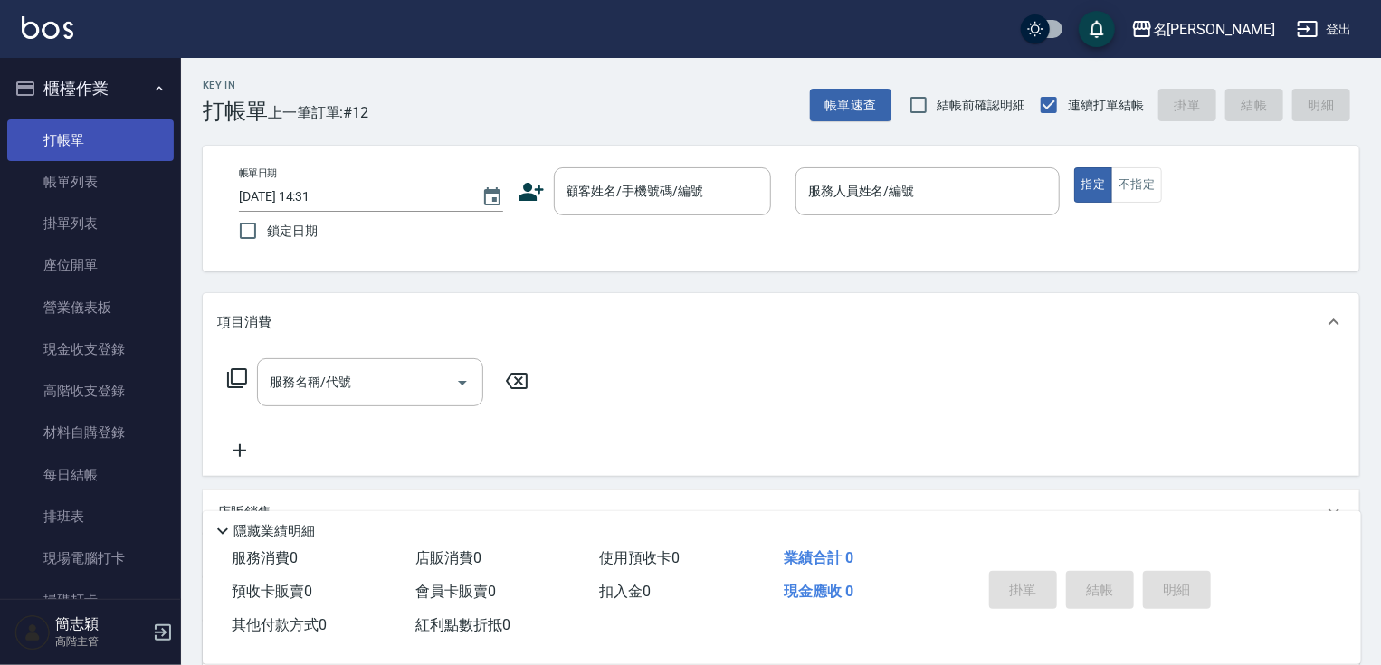
click at [93, 145] on link "打帳單" at bounding box center [90, 140] width 167 height 42
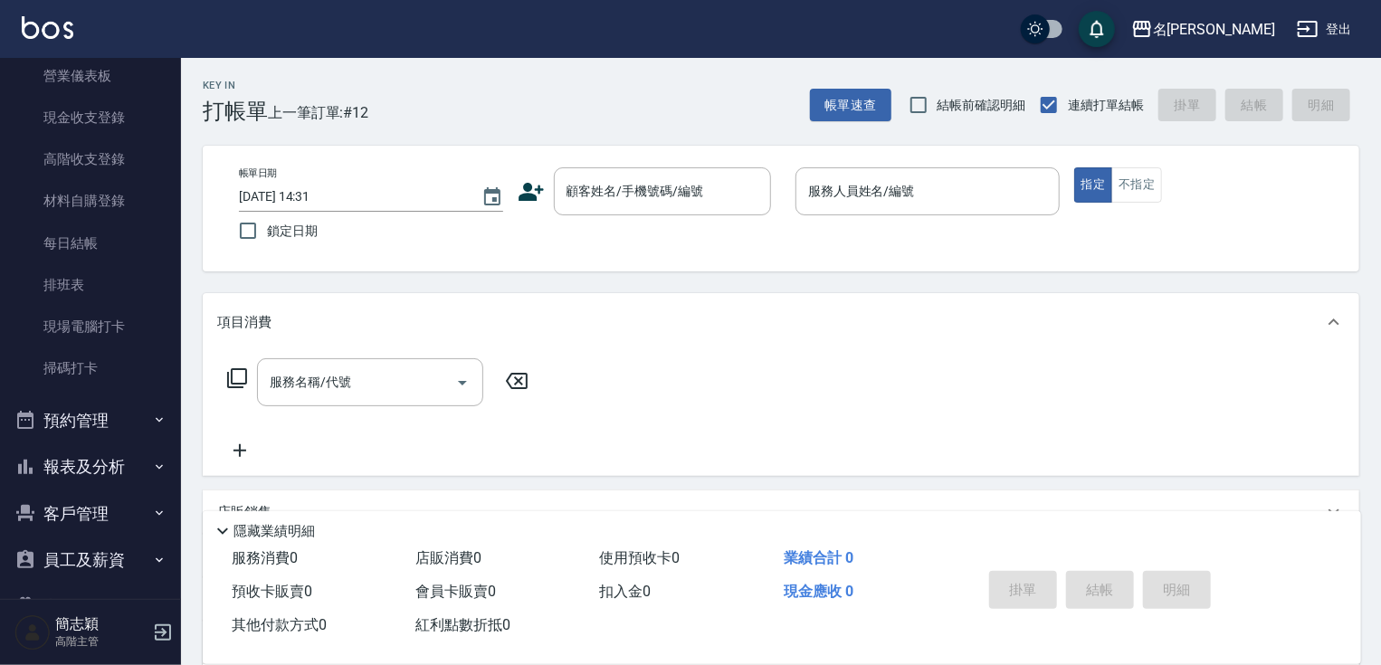
scroll to position [239, 0]
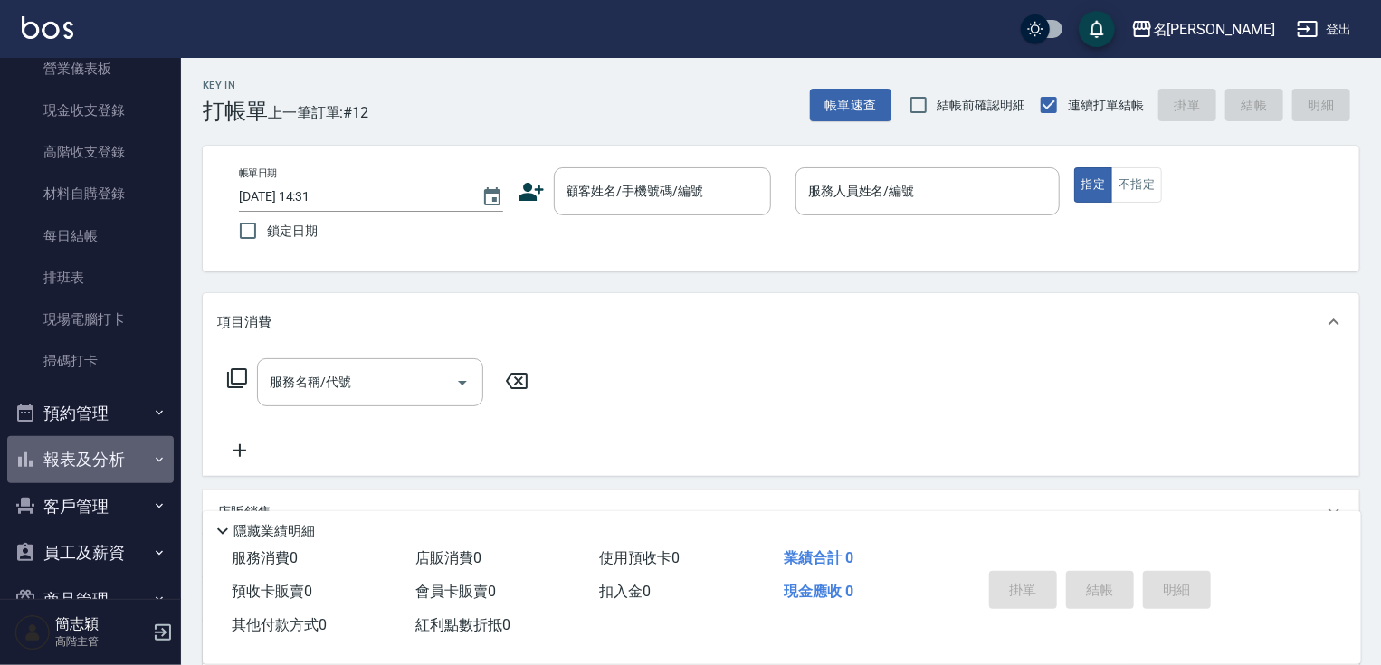
click at [126, 461] on button "報表及分析" at bounding box center [90, 459] width 167 height 47
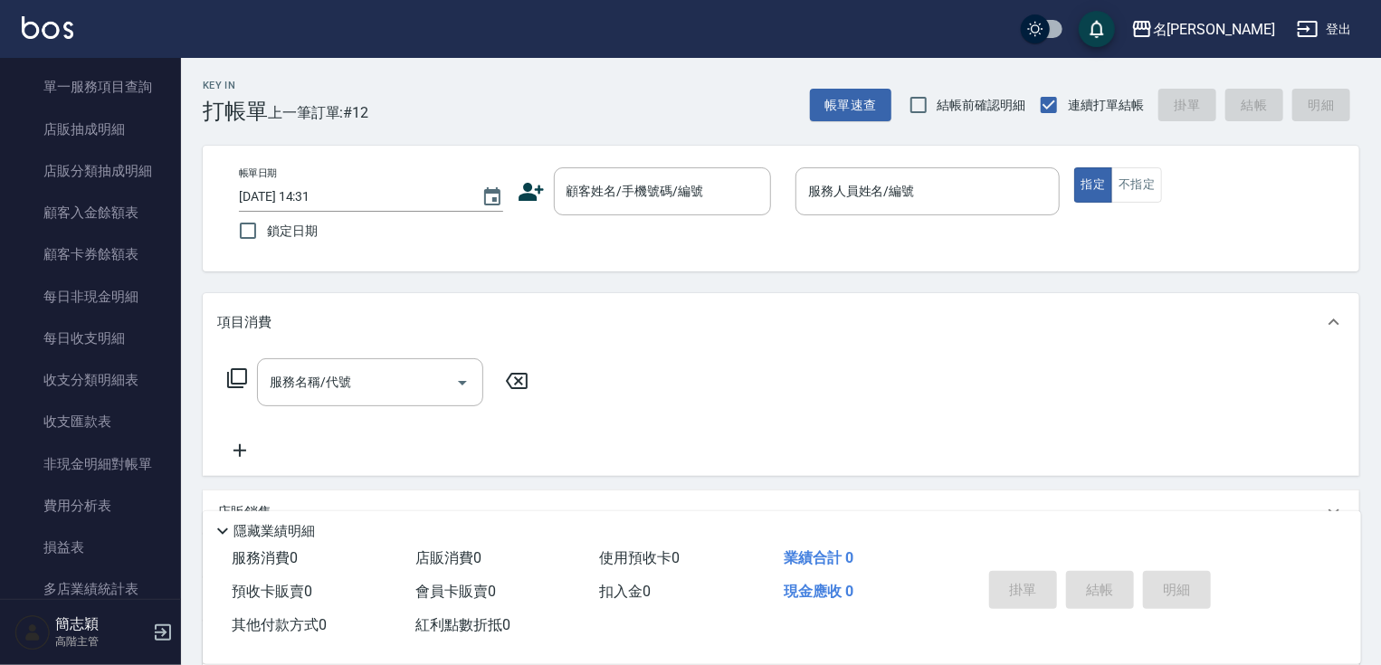
scroll to position [1866, 0]
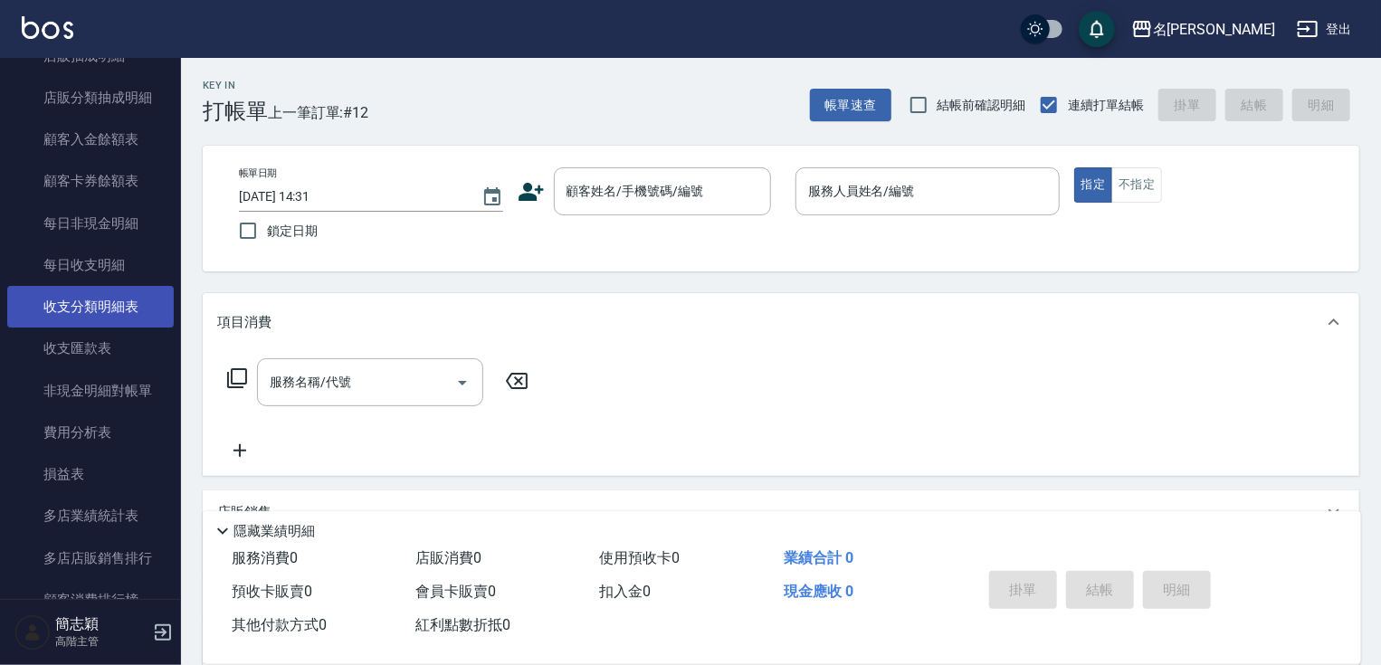
click at [130, 304] on link "收支分類明細表" at bounding box center [90, 307] width 167 height 42
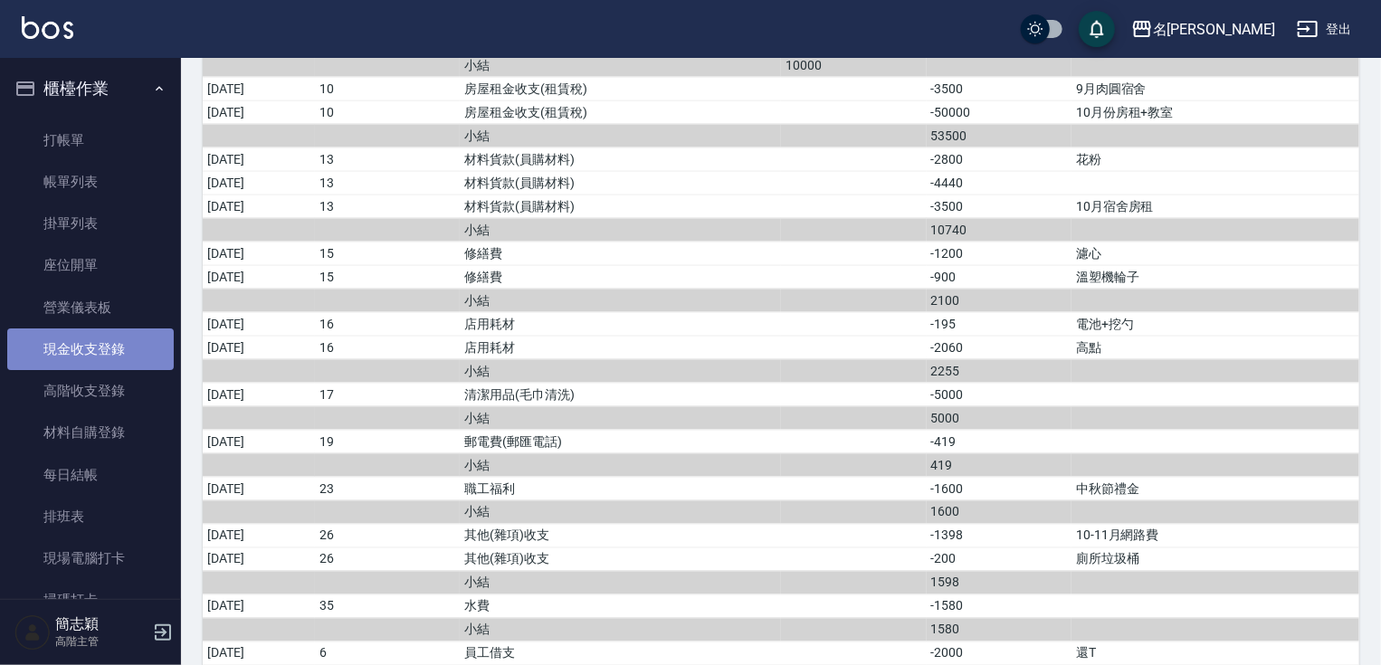
click at [105, 347] on link "現金收支登錄" at bounding box center [90, 349] width 167 height 42
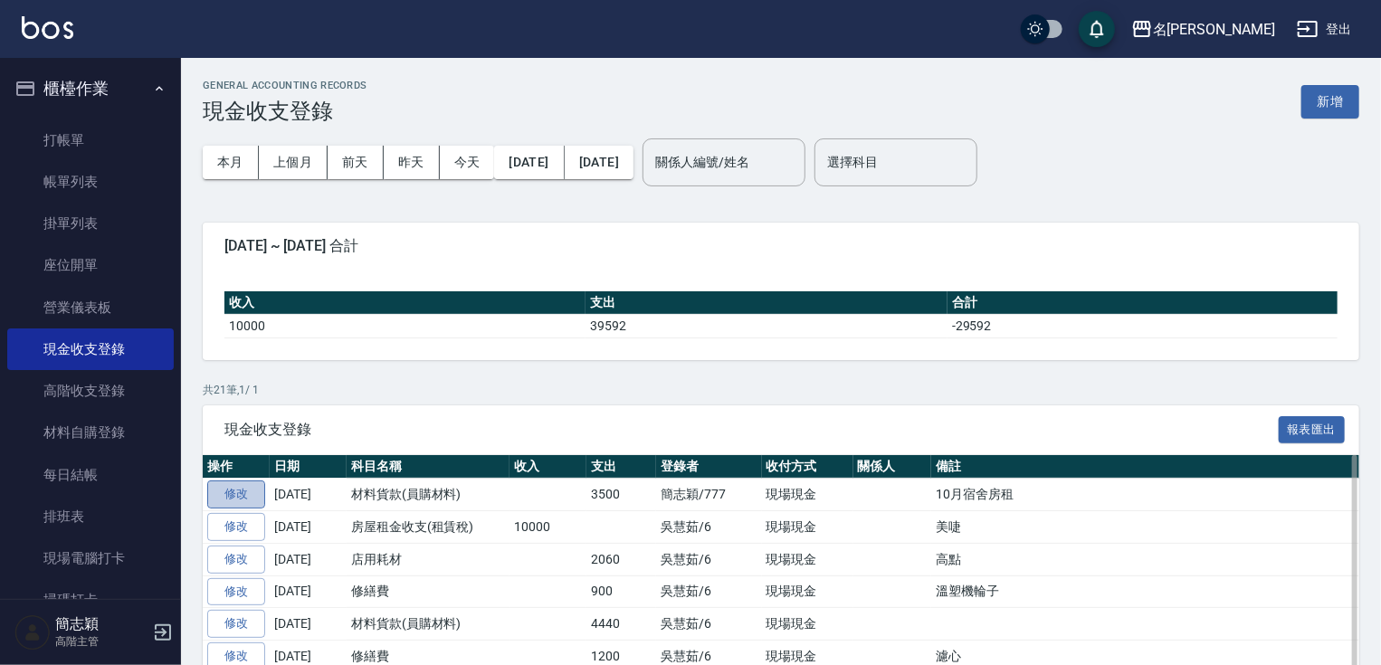
click at [235, 505] on link "修改" at bounding box center [236, 495] width 58 height 28
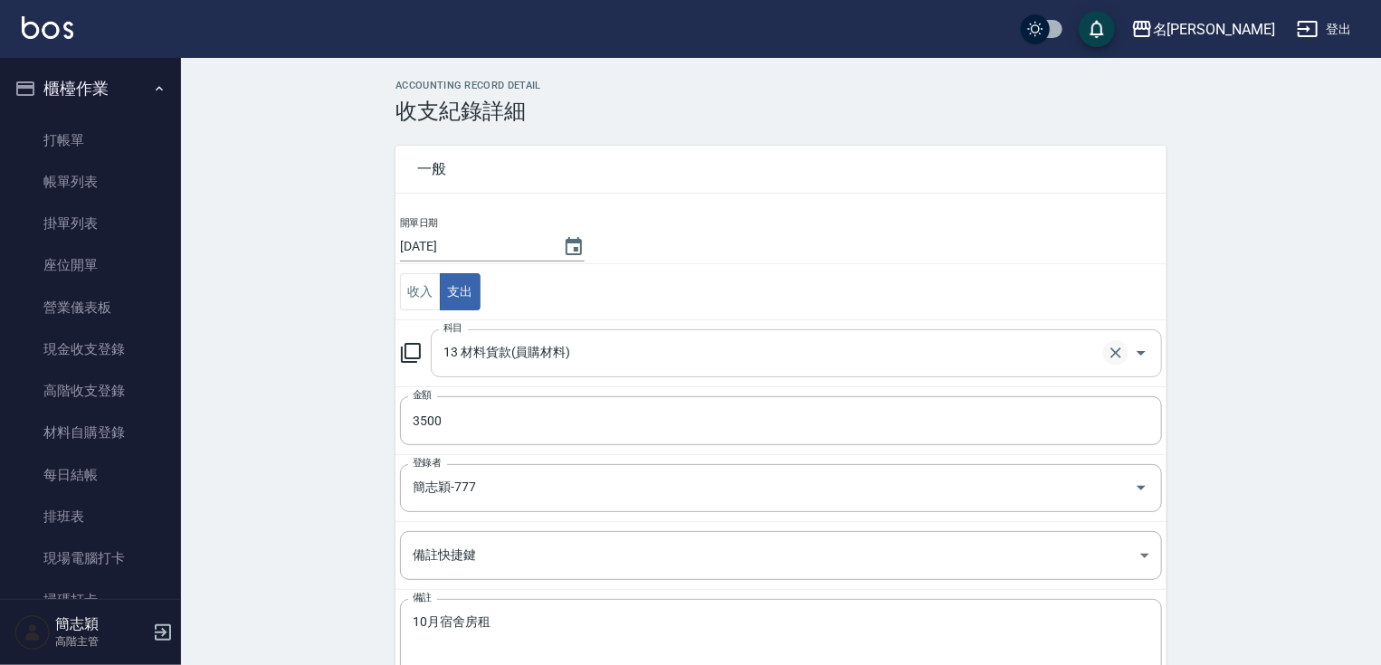
click at [1119, 357] on icon "Clear" at bounding box center [1116, 353] width 18 height 18
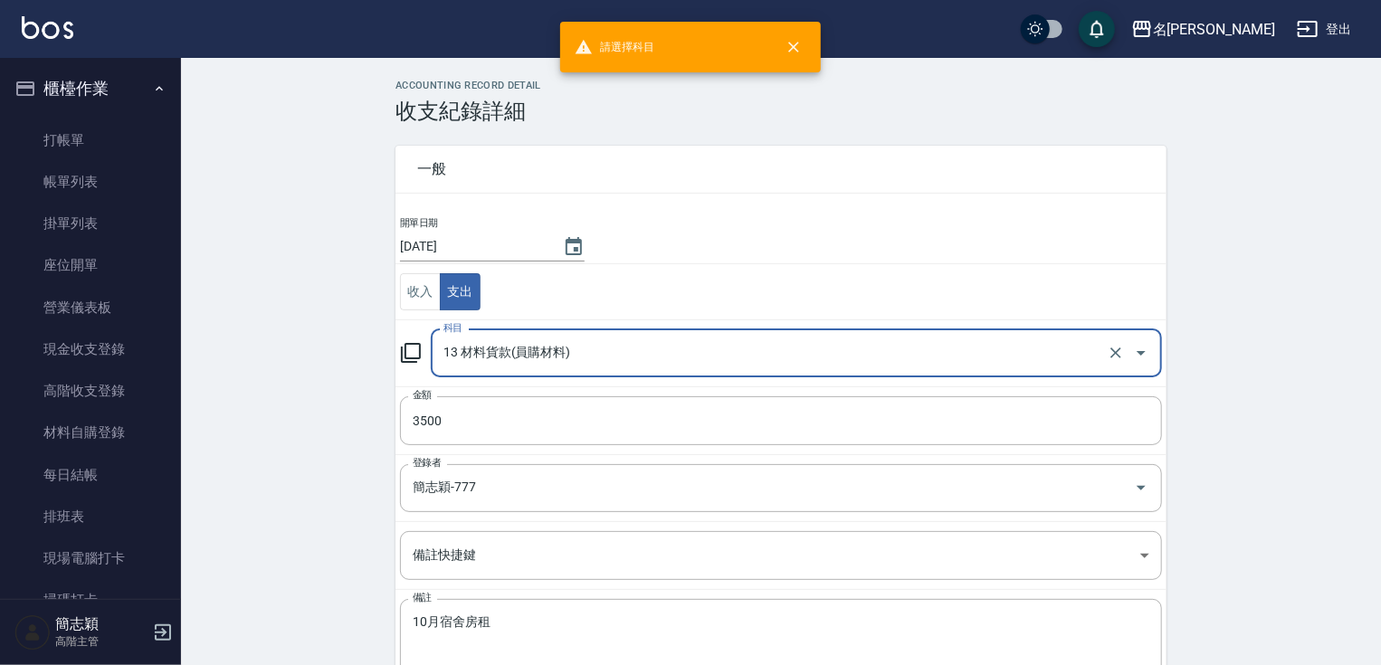
click at [1051, 352] on input "13 材料貨款(員購材料)" at bounding box center [771, 354] width 664 height 32
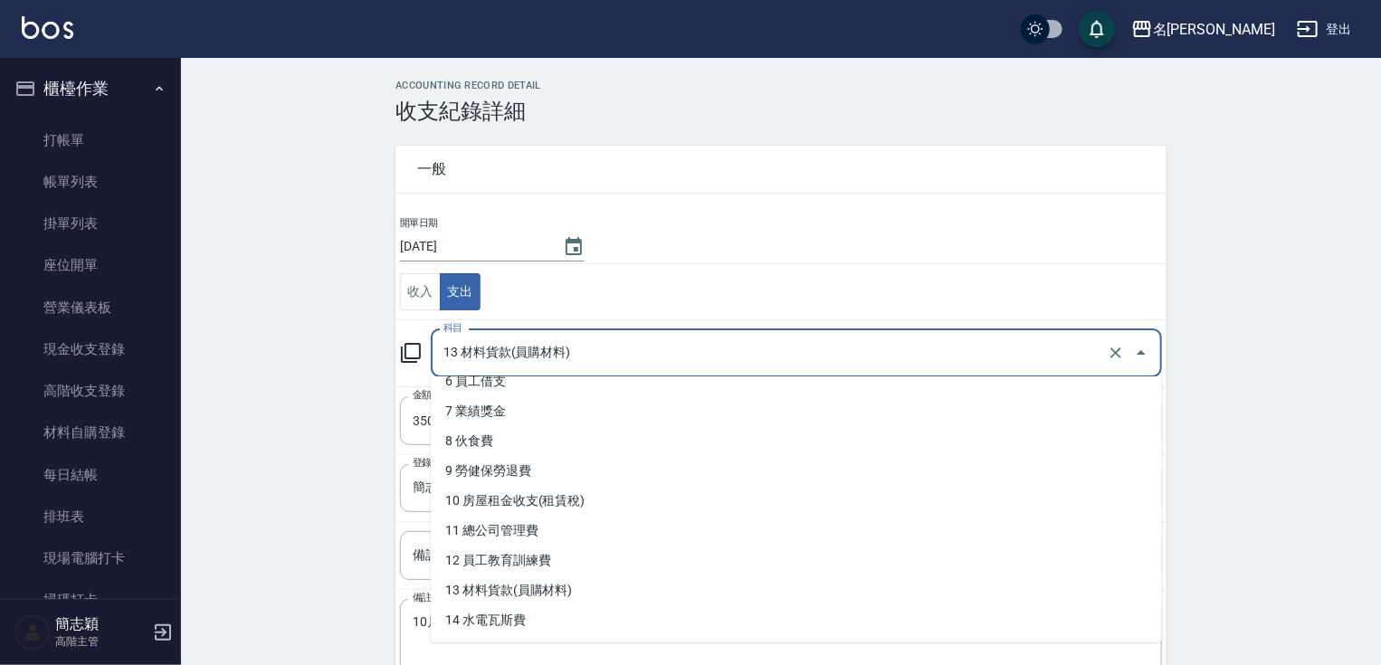
scroll to position [199, 0]
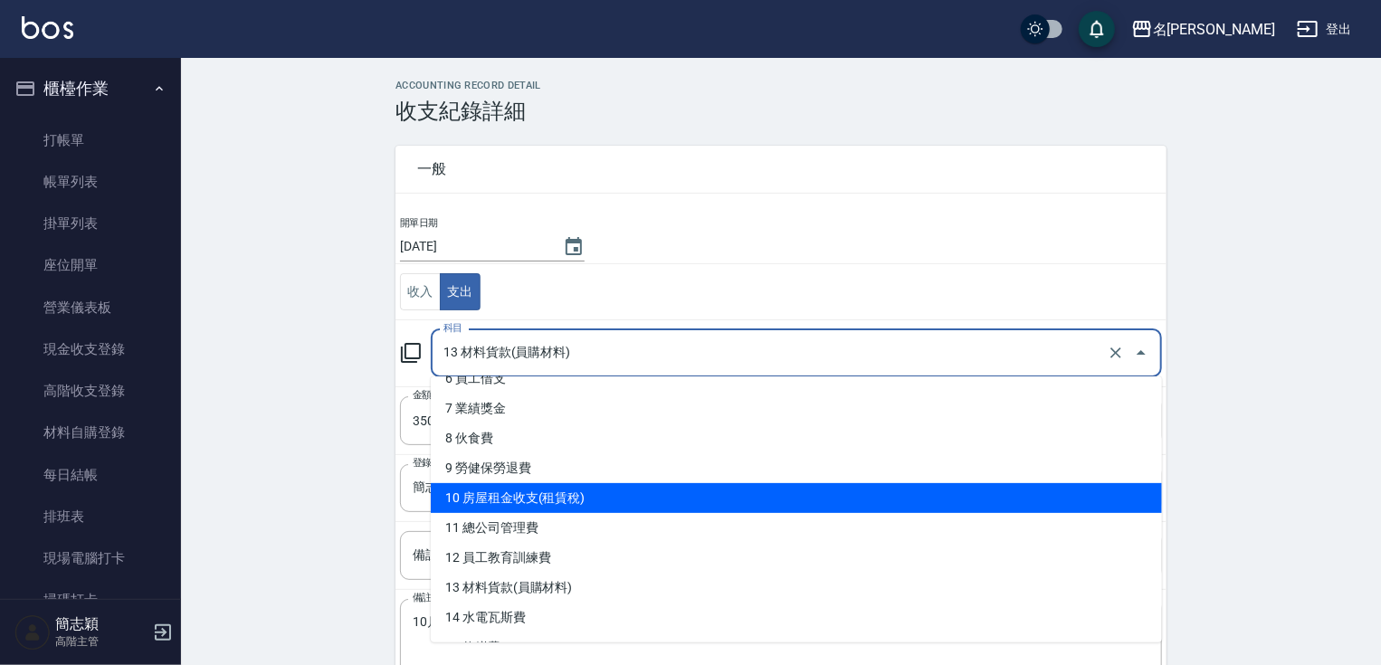
click at [1035, 497] on li "10 房屋租金收支(租賃稅)" at bounding box center [796, 498] width 731 height 30
type input "10 房屋租金收支(租賃稅)"
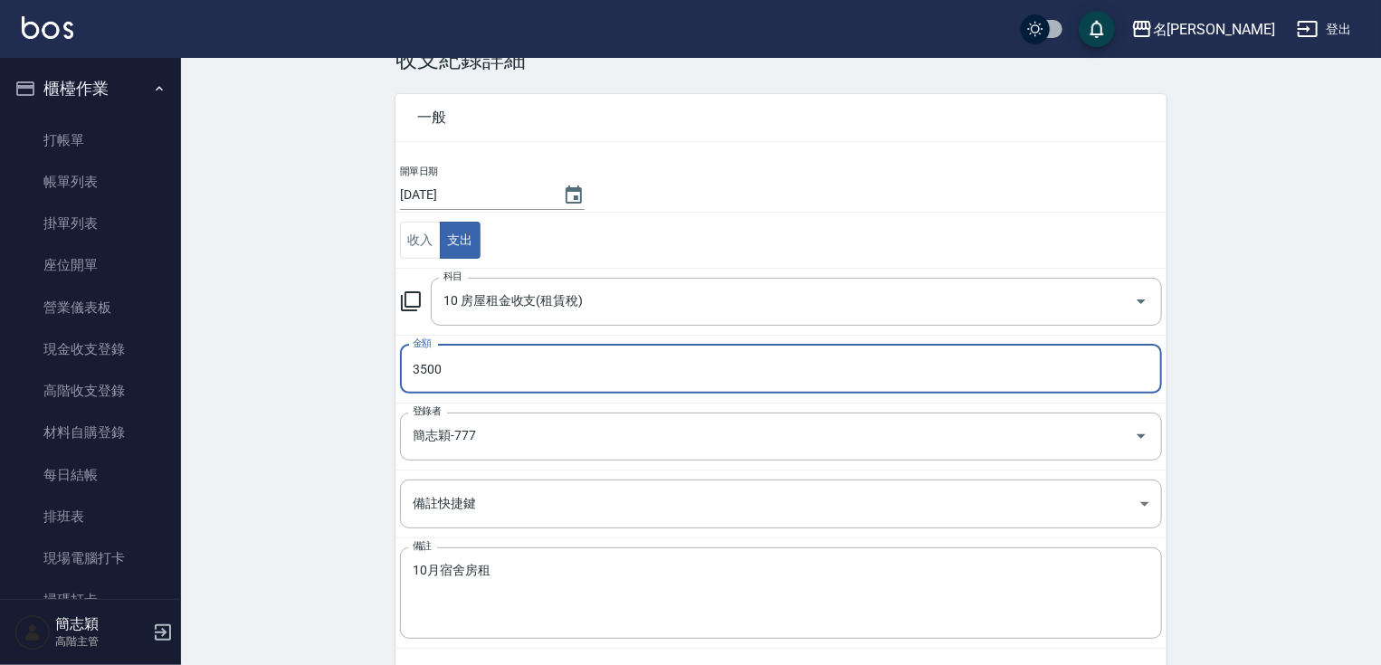
scroll to position [109, 0]
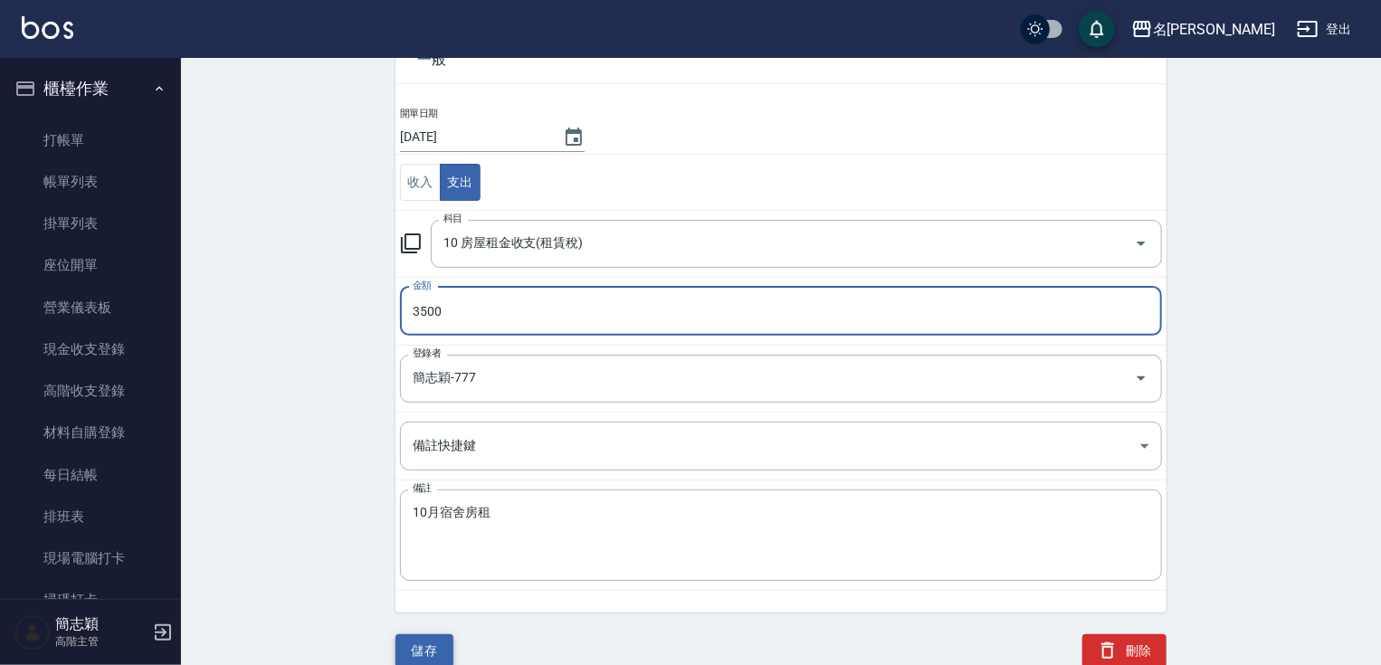
click at [433, 641] on button "儲存" at bounding box center [424, 650] width 58 height 33
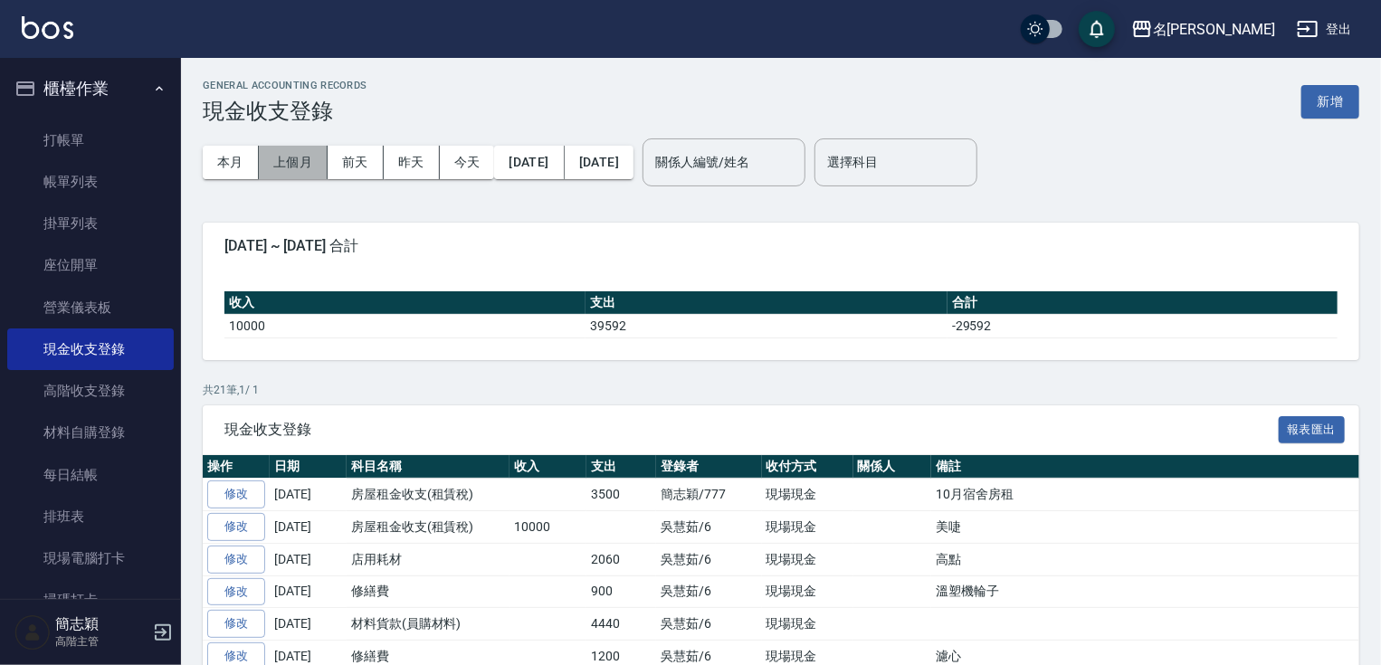
click at [276, 164] on button "上個月" at bounding box center [293, 162] width 69 height 33
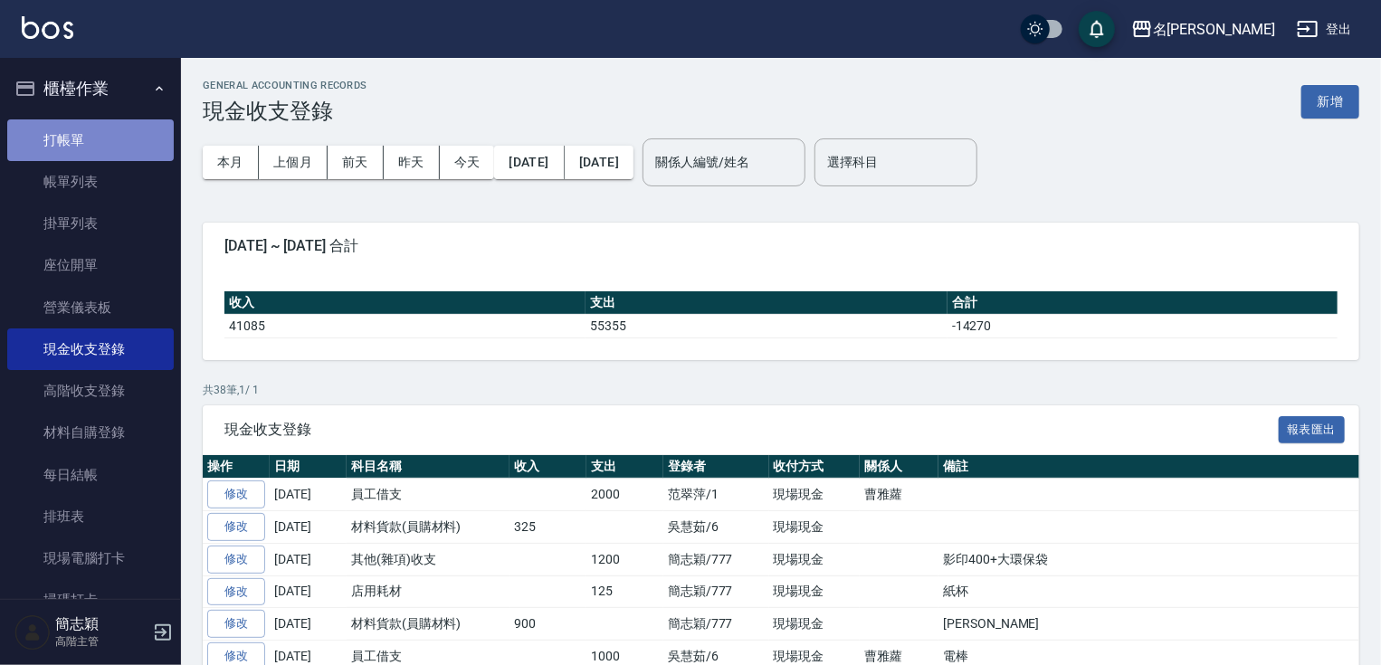
click at [111, 128] on link "打帳單" at bounding box center [90, 140] width 167 height 42
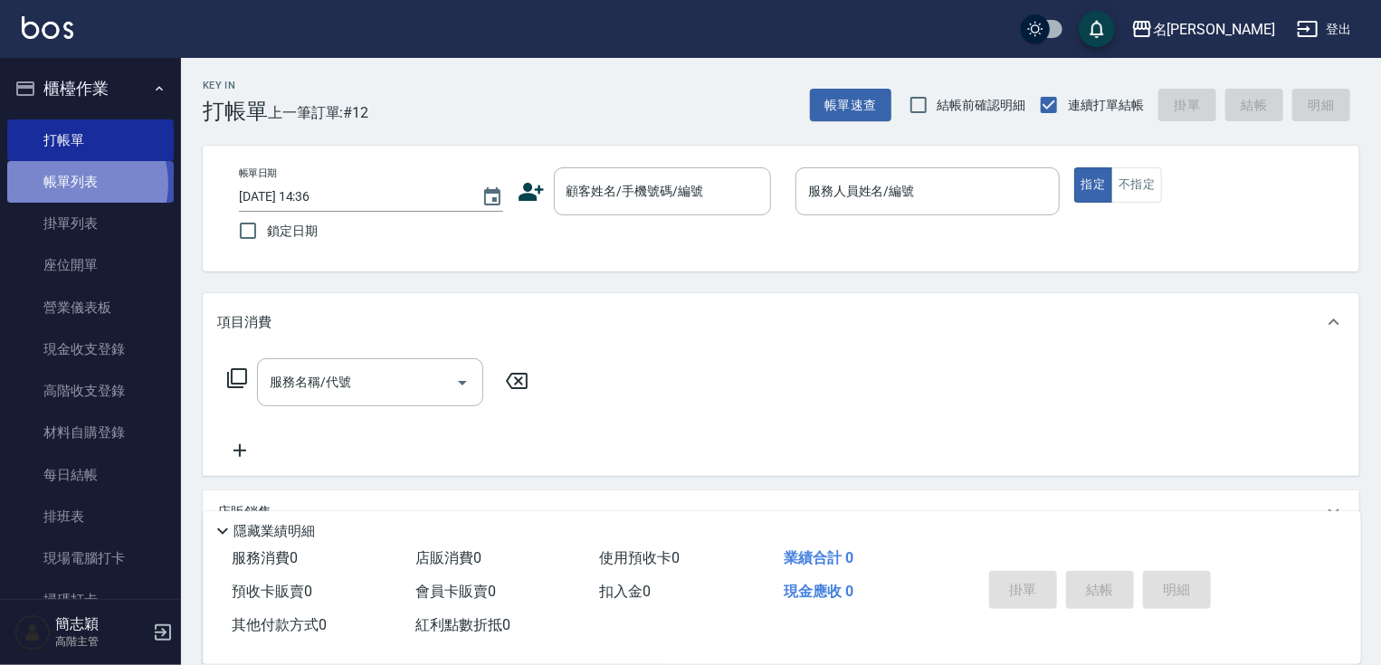
click at [73, 184] on link "帳單列表" at bounding box center [90, 182] width 167 height 42
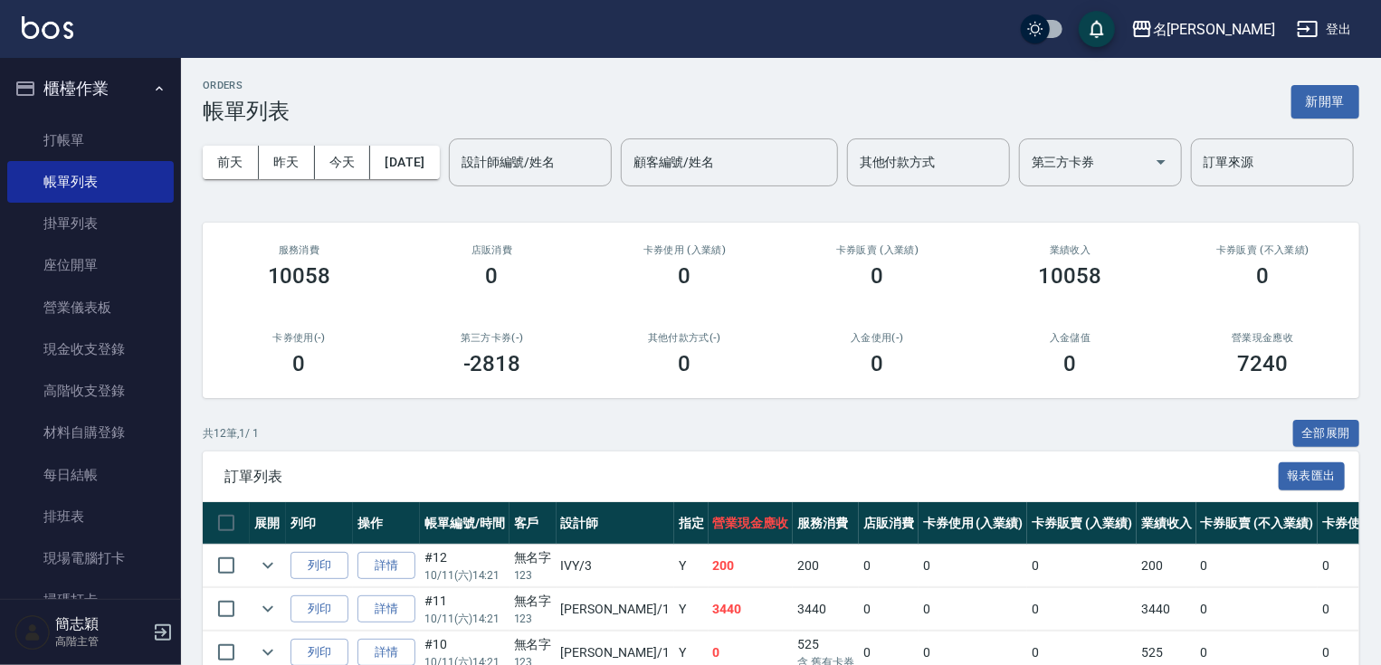
drag, startPoint x: 167, startPoint y: 471, endPoint x: 170, endPoint y: 487, distance: 16.7
click at [170, 487] on nav "櫃檯作業 打帳單 帳單列表 掛單列表 座位開單 營業儀表板 現金收支登錄 高階收支登錄 材料自購登錄 每日結帳 排班表 現場電腦打卡 掃碼打卡 預約管理 預約…" at bounding box center [90, 328] width 181 height 541
click at [170, 471] on nav "櫃檯作業 打帳單 帳單列表 掛單列表 座位開單 營業儀表板 現金收支登錄 高階收支登錄 材料自購登錄 每日結帳 排班表 現場電腦打卡 掃碼打卡 預約管理 預約…" at bounding box center [90, 328] width 181 height 541
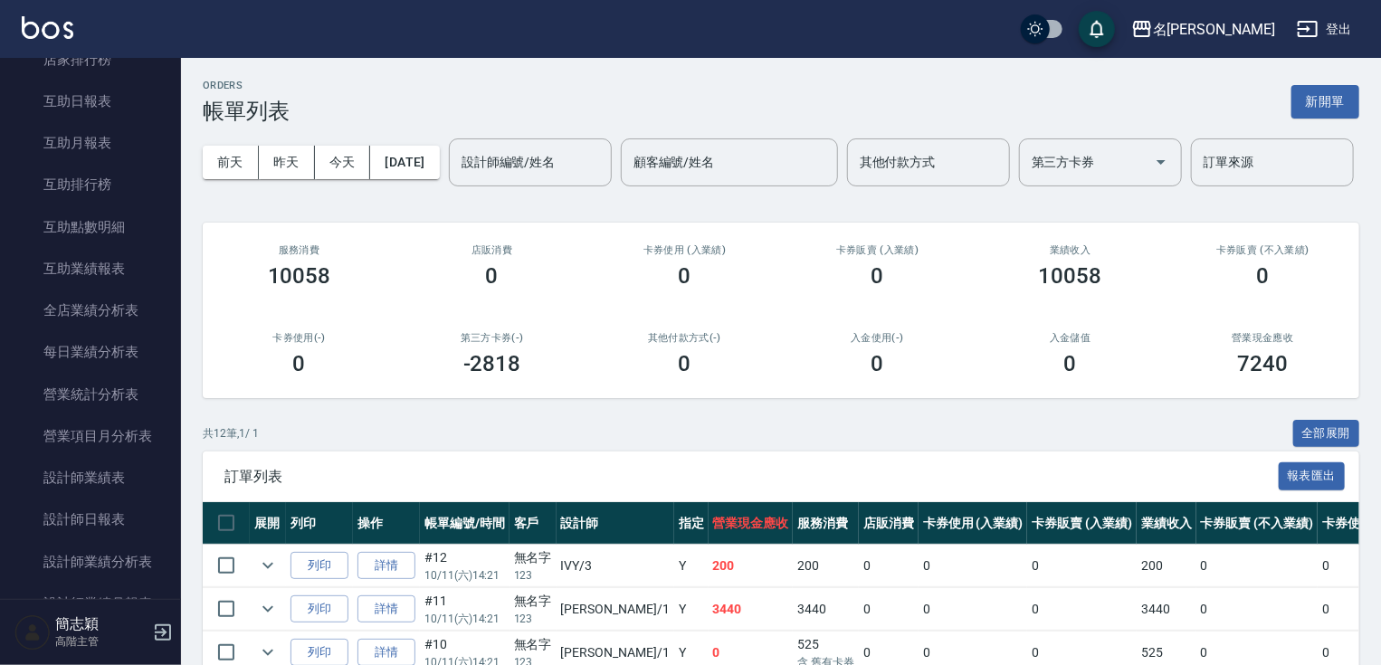
scroll to position [894, 0]
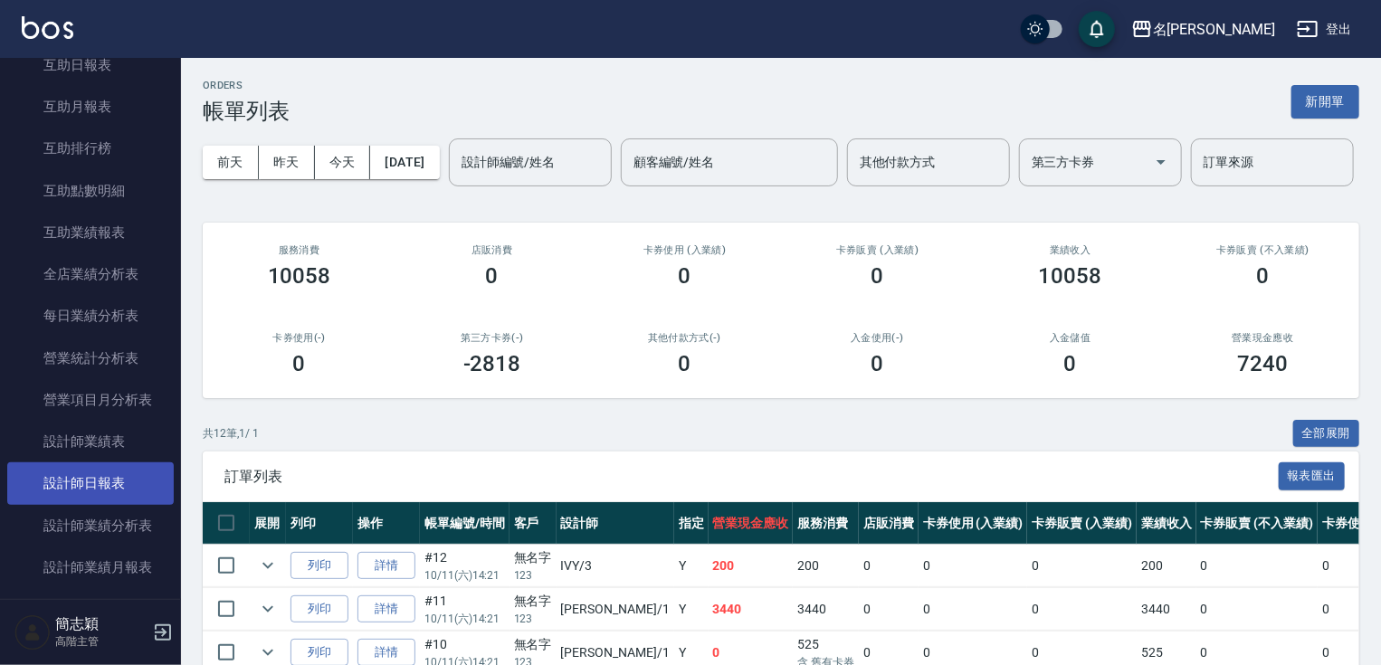
click at [123, 468] on link "設計師日報表" at bounding box center [90, 483] width 167 height 42
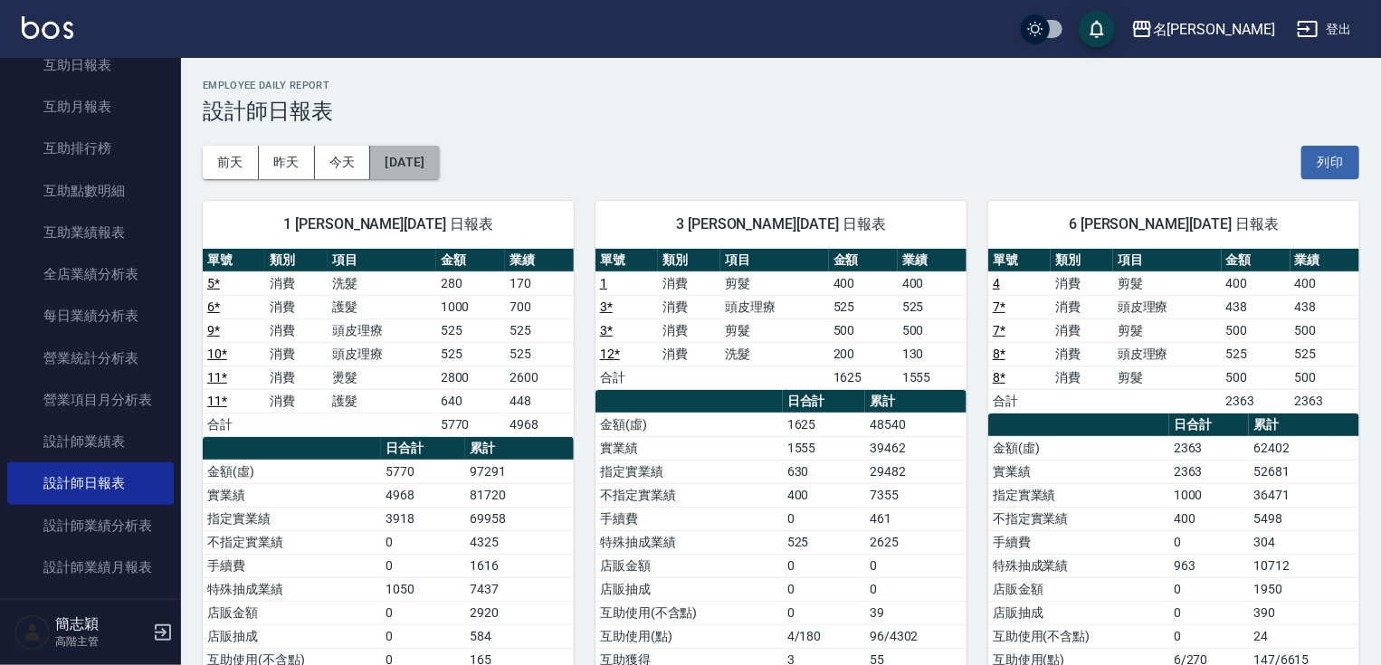
click at [434, 170] on button "[DATE]" at bounding box center [404, 162] width 69 height 33
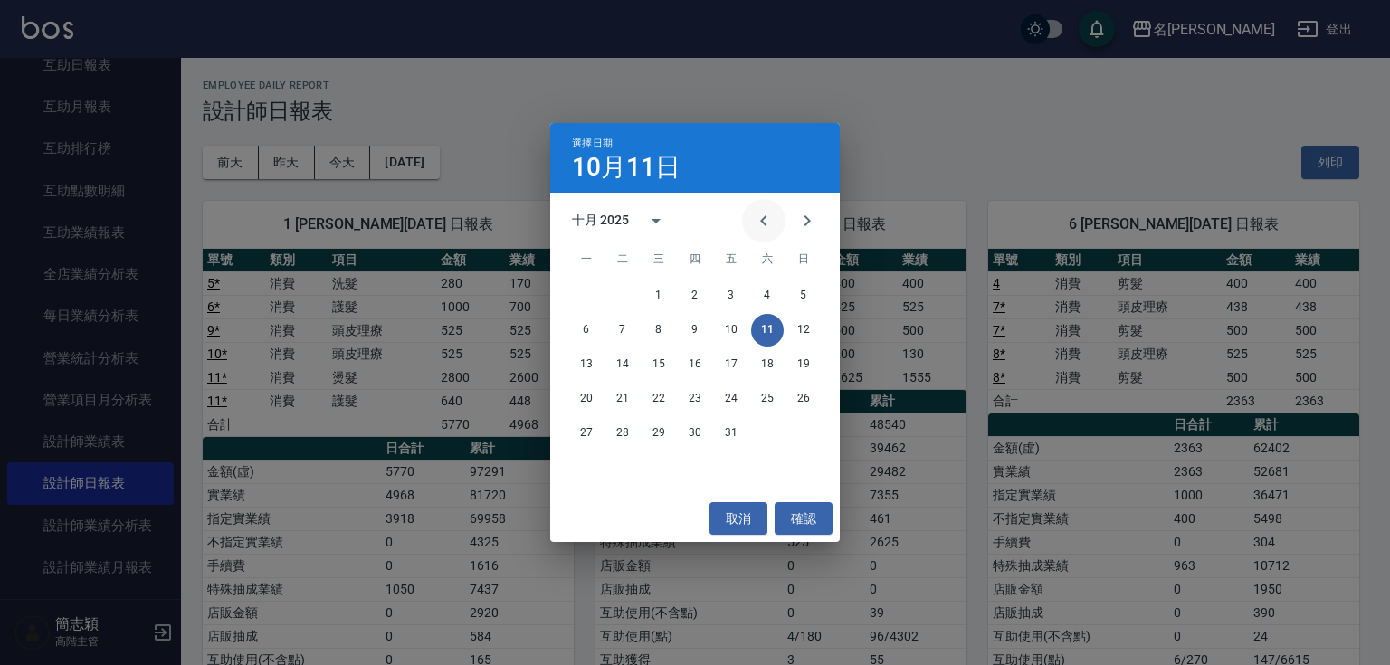
click at [756, 224] on icon "Previous month" at bounding box center [764, 221] width 22 height 22
click at [772, 287] on button "6" at bounding box center [767, 296] width 33 height 33
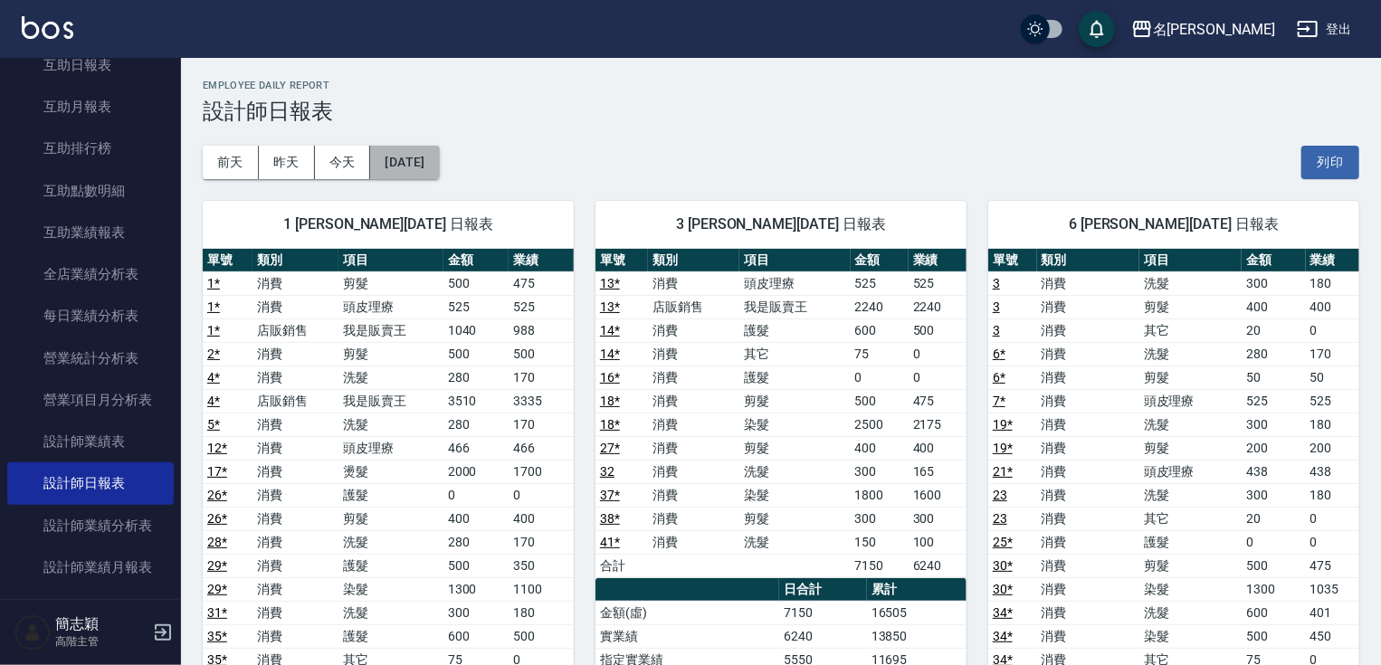
click at [439, 160] on button "2025/09/06" at bounding box center [404, 162] width 69 height 33
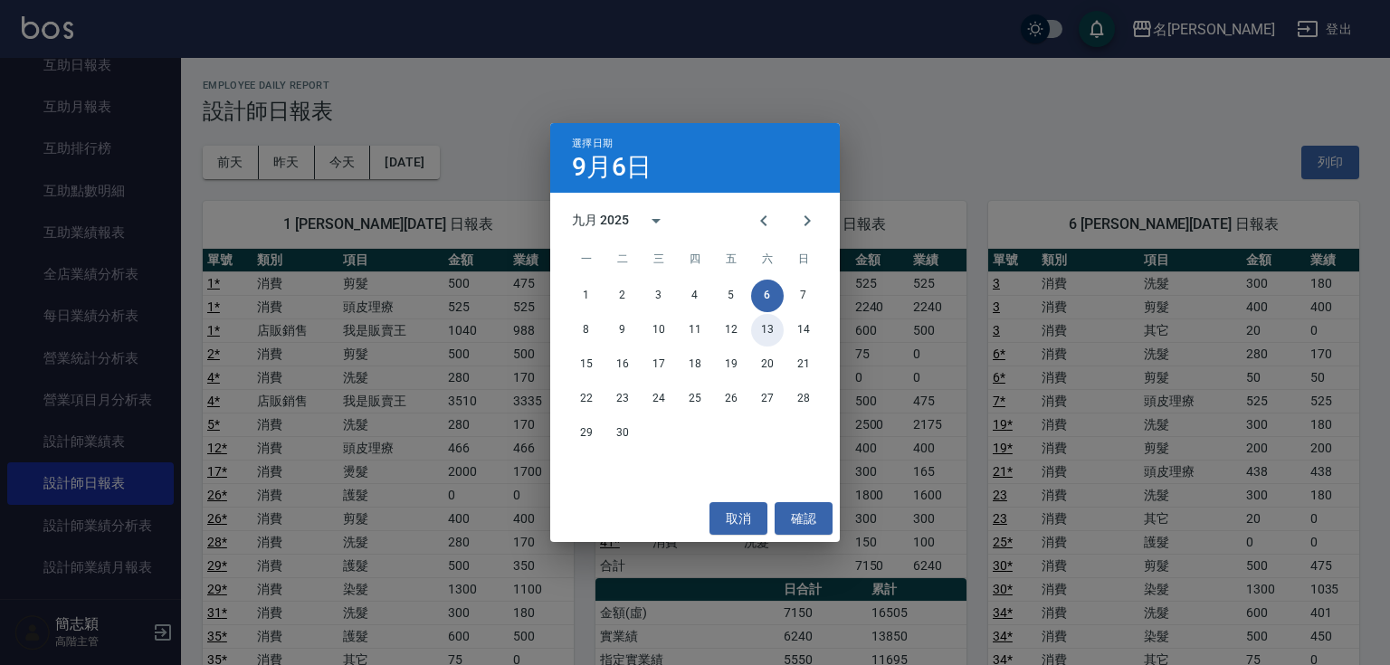
click at [775, 316] on button "13" at bounding box center [767, 330] width 33 height 33
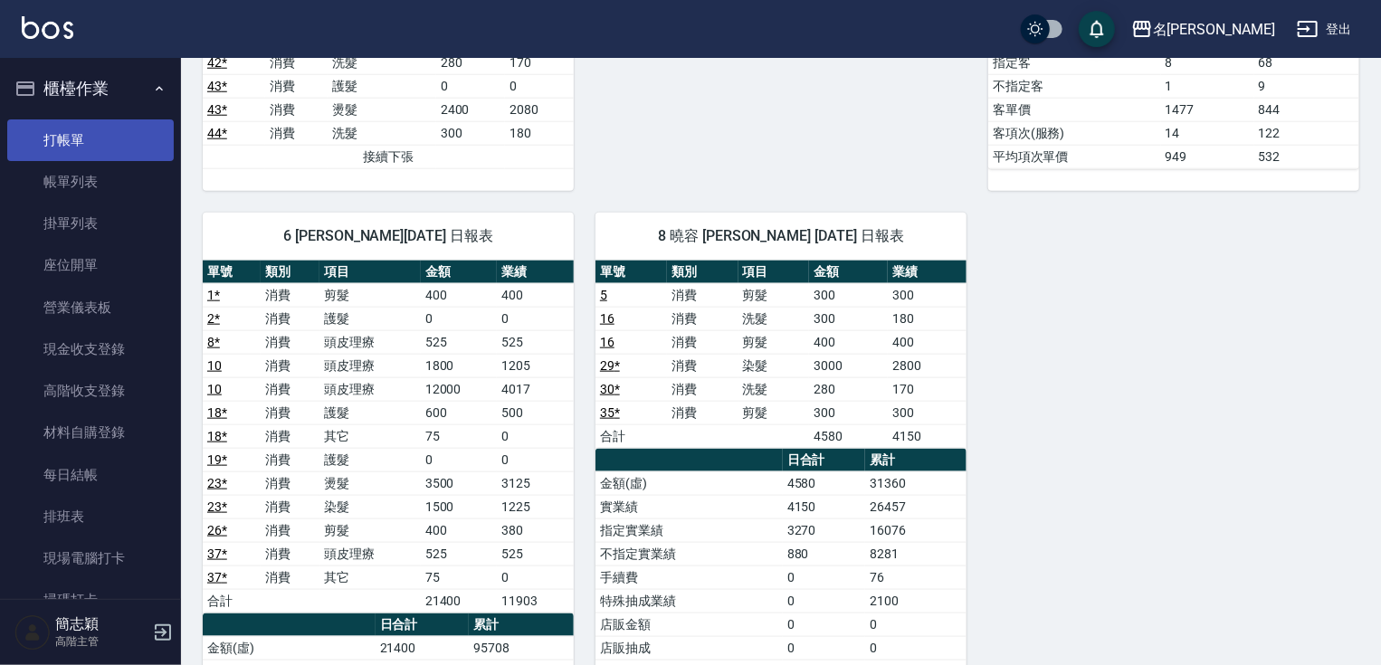
click at [102, 140] on link "打帳單" at bounding box center [90, 140] width 167 height 42
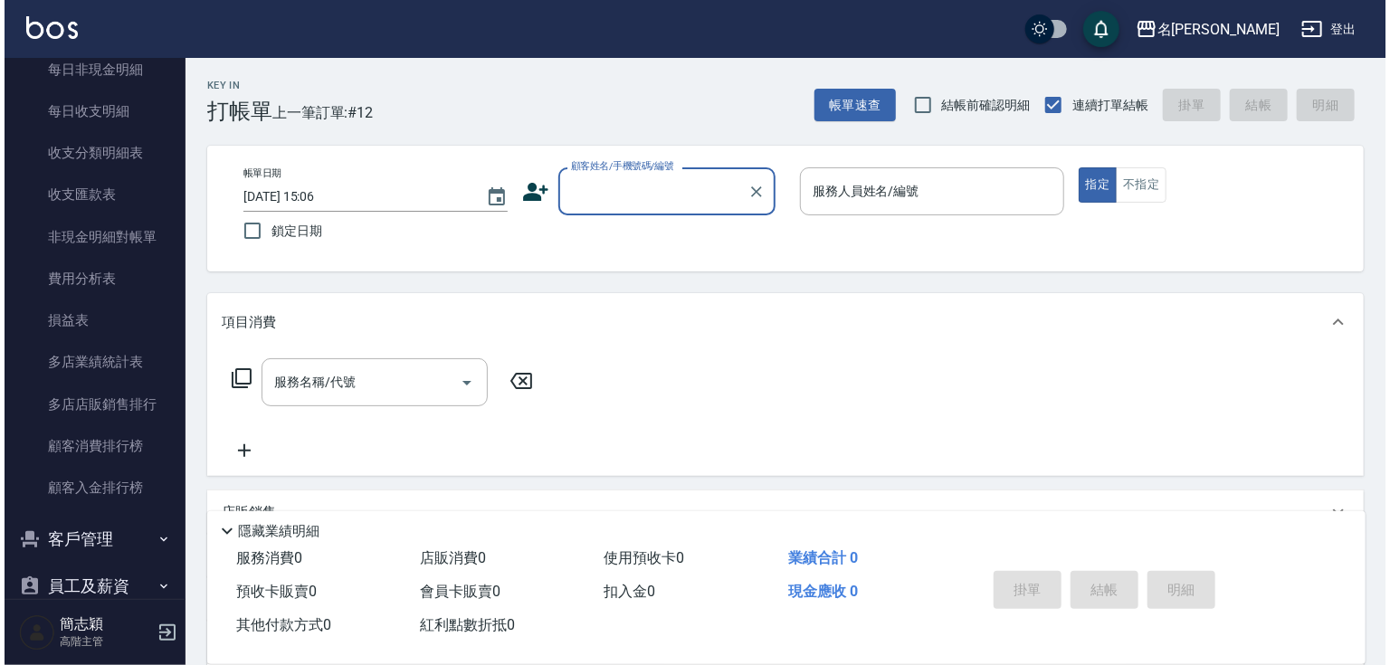
scroll to position [2045, 0]
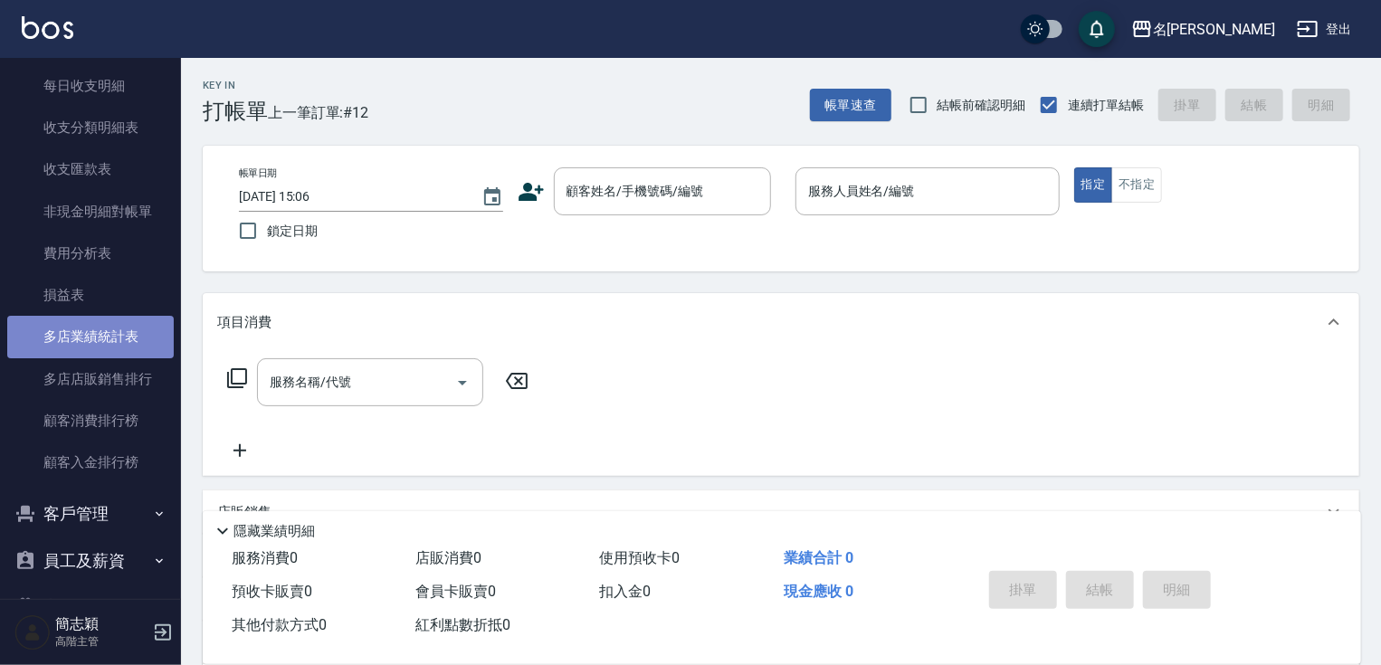
click at [103, 343] on link "多店業績統計表" at bounding box center [90, 337] width 167 height 42
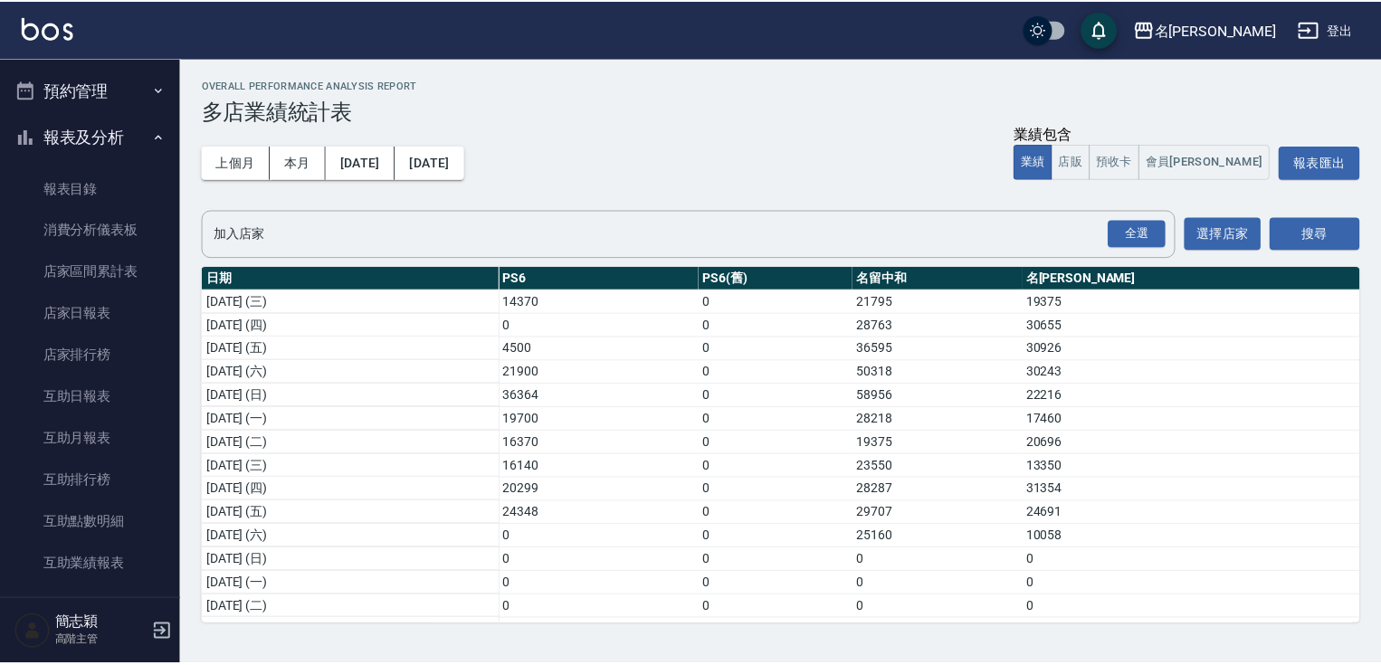
scroll to position [452, 0]
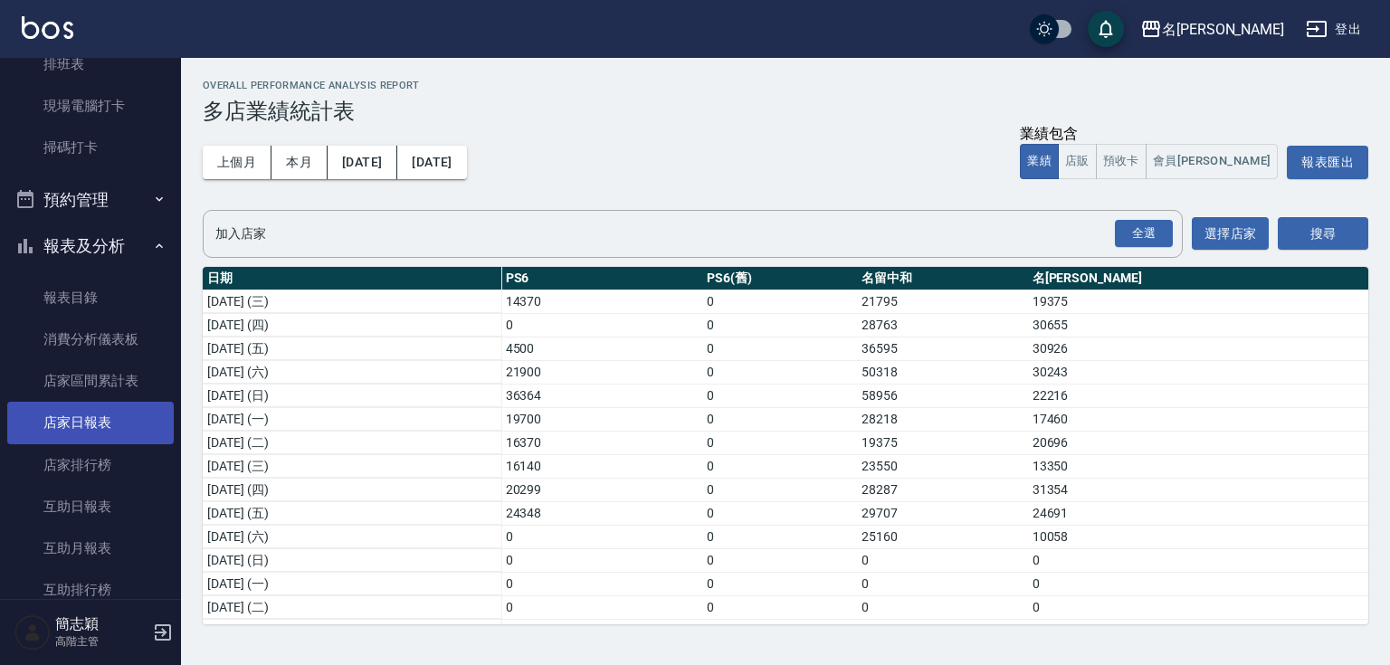
click at [92, 428] on link "店家日報表" at bounding box center [90, 423] width 167 height 42
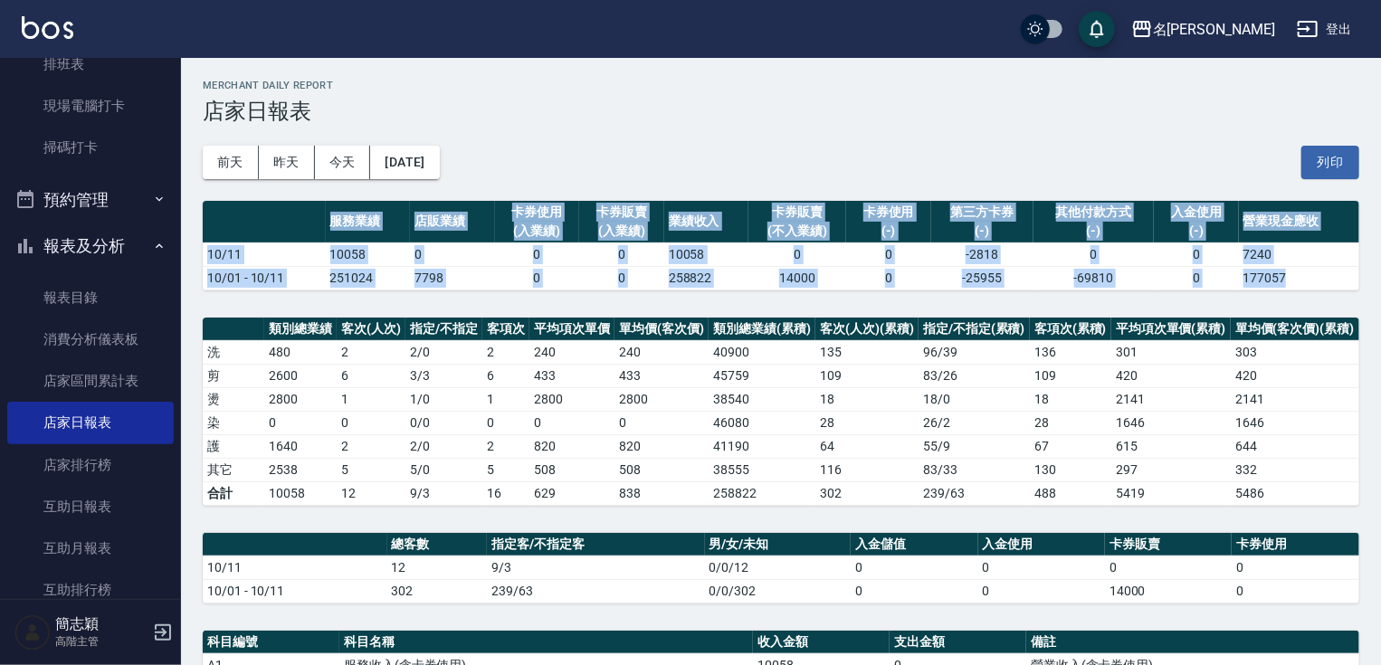
drag, startPoint x: 1379, startPoint y: 212, endPoint x: 1389, endPoint y: 313, distance: 101.8
click at [1381, 313] on html "名留竹林 登出 櫃檯作業 打帳單 帳單列表 掛單列表 座位開單 營業儀表板 現金收支登錄 高階收支登錄 材料自購登錄 每日結帳 排班表 現場電腦打卡 掃碼打卡…" at bounding box center [690, 516] width 1381 height 1032
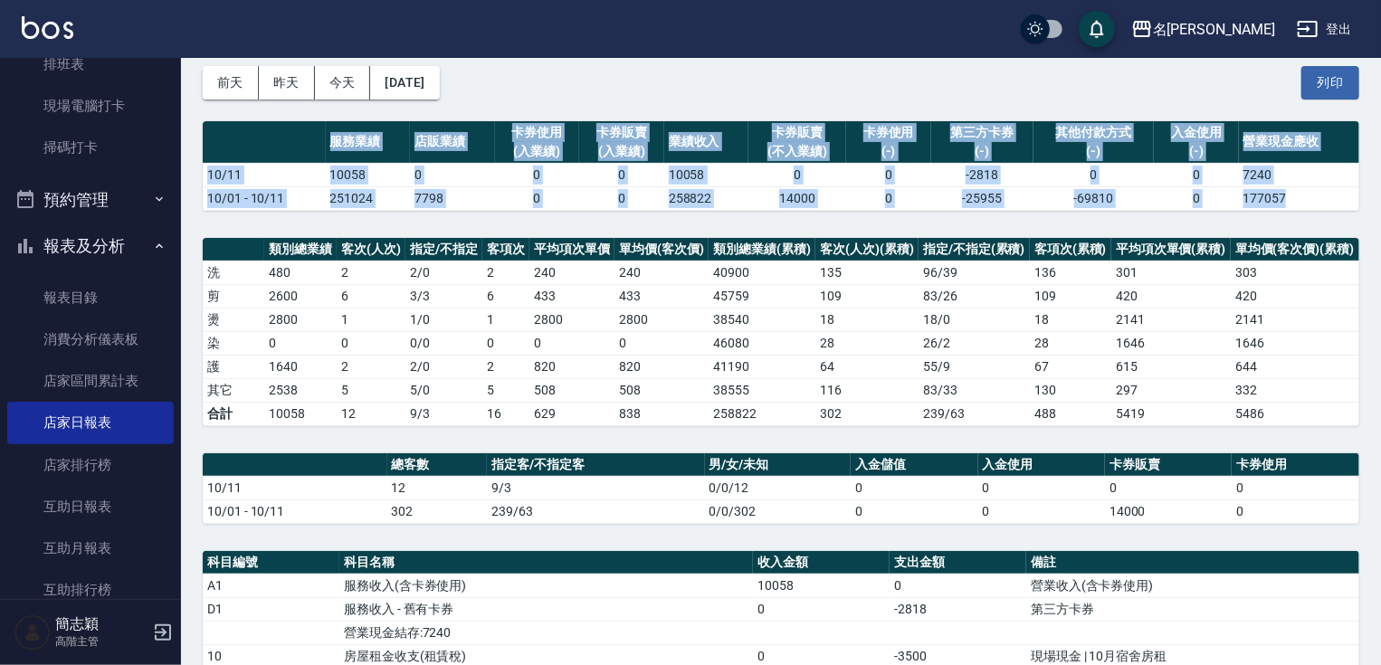
scroll to position [147, 0]
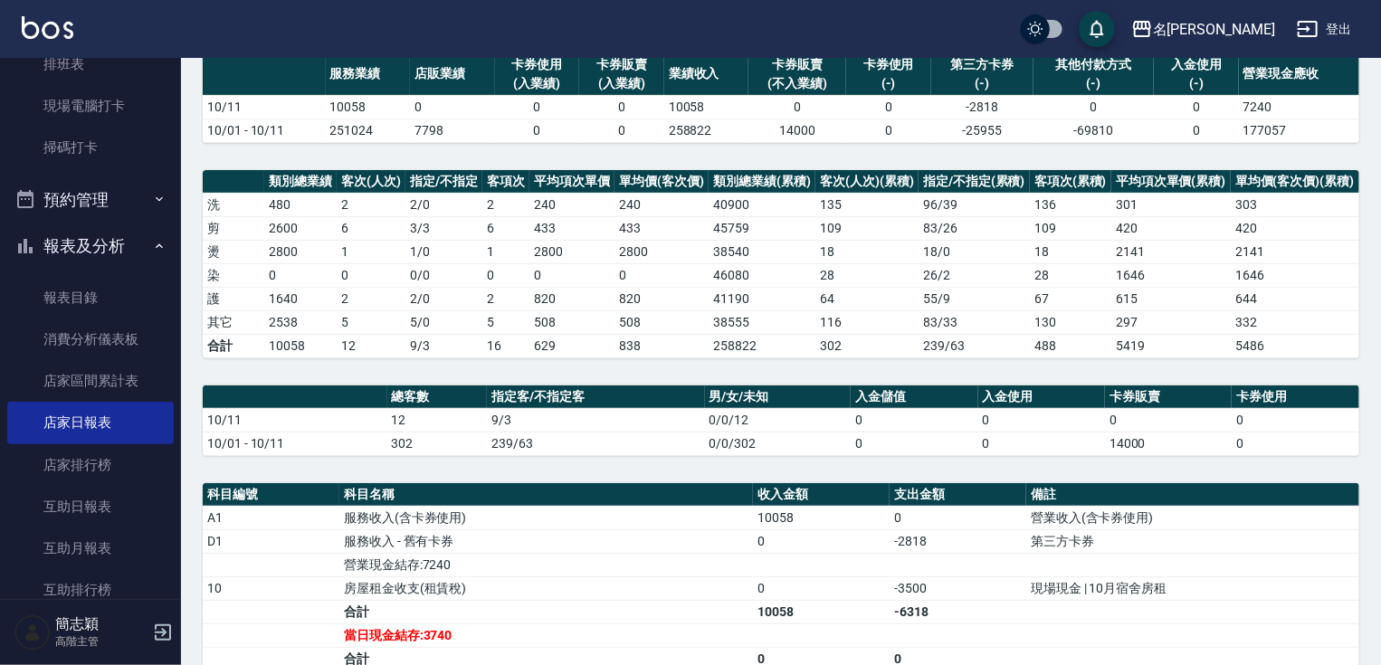
click at [1308, 558] on td "a dense table" at bounding box center [1192, 565] width 333 height 24
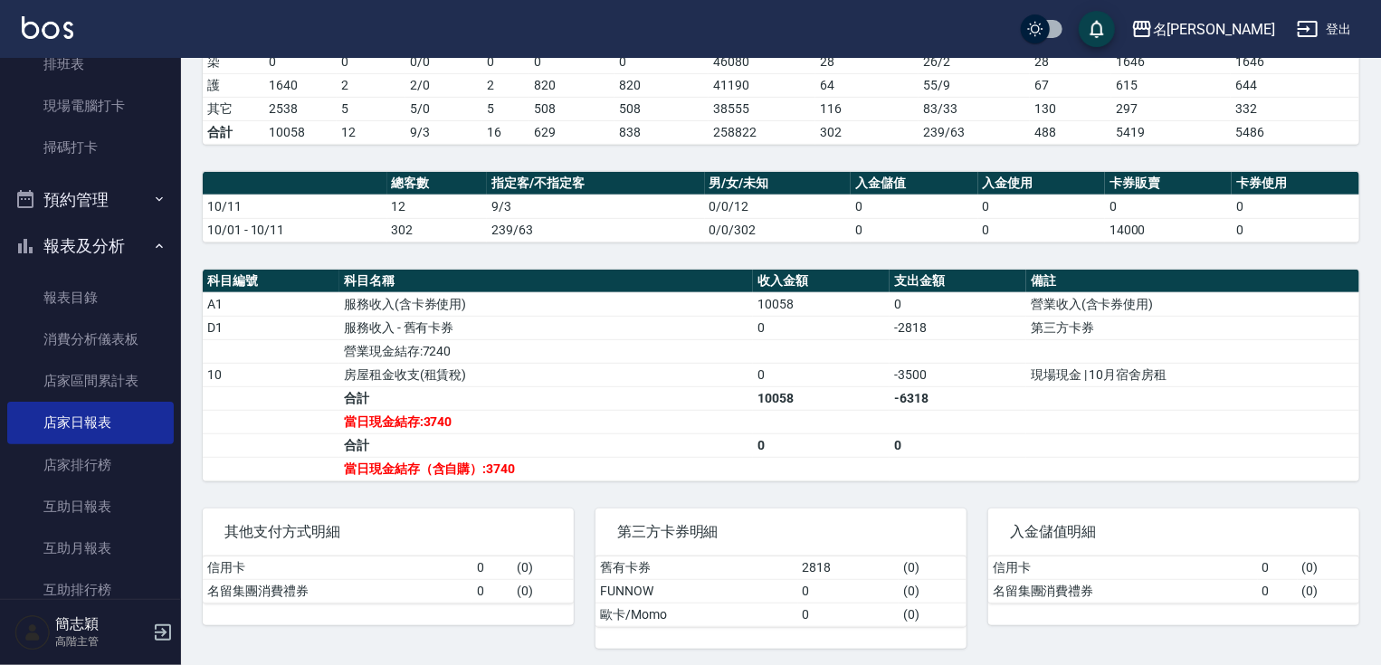
scroll to position [0, 0]
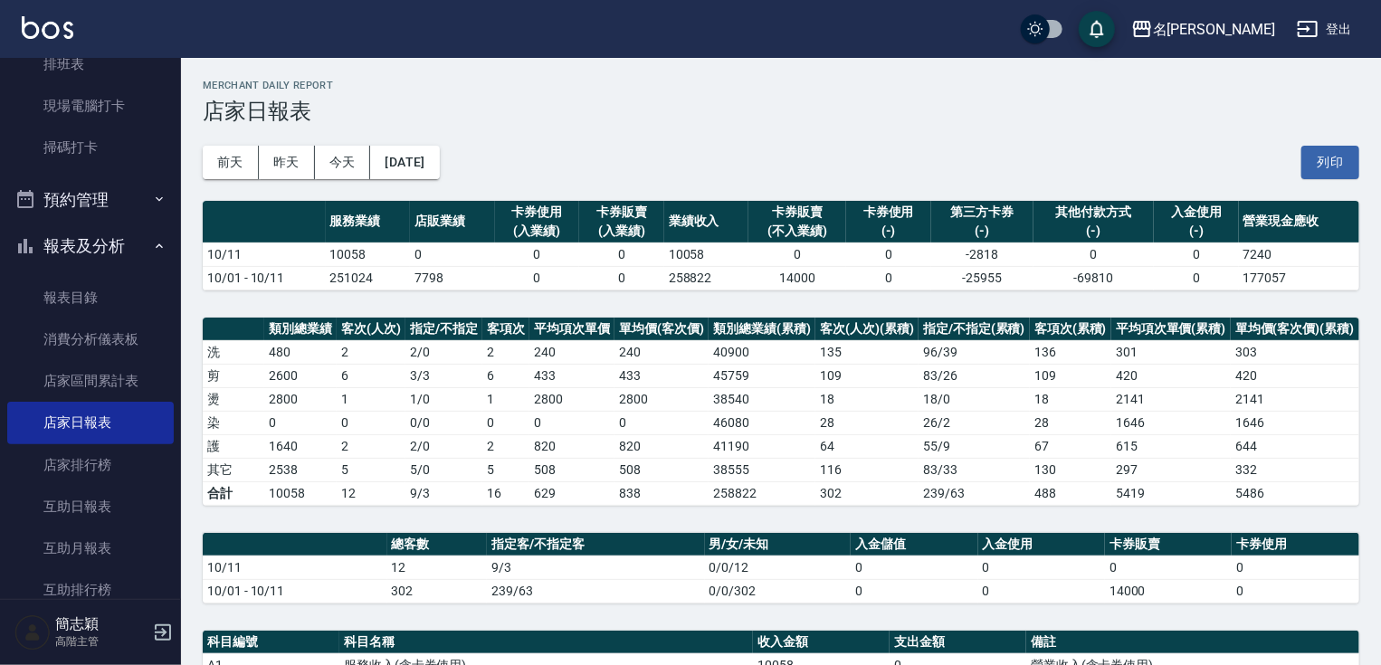
click at [69, 241] on button "報表及分析" at bounding box center [90, 246] width 167 height 47
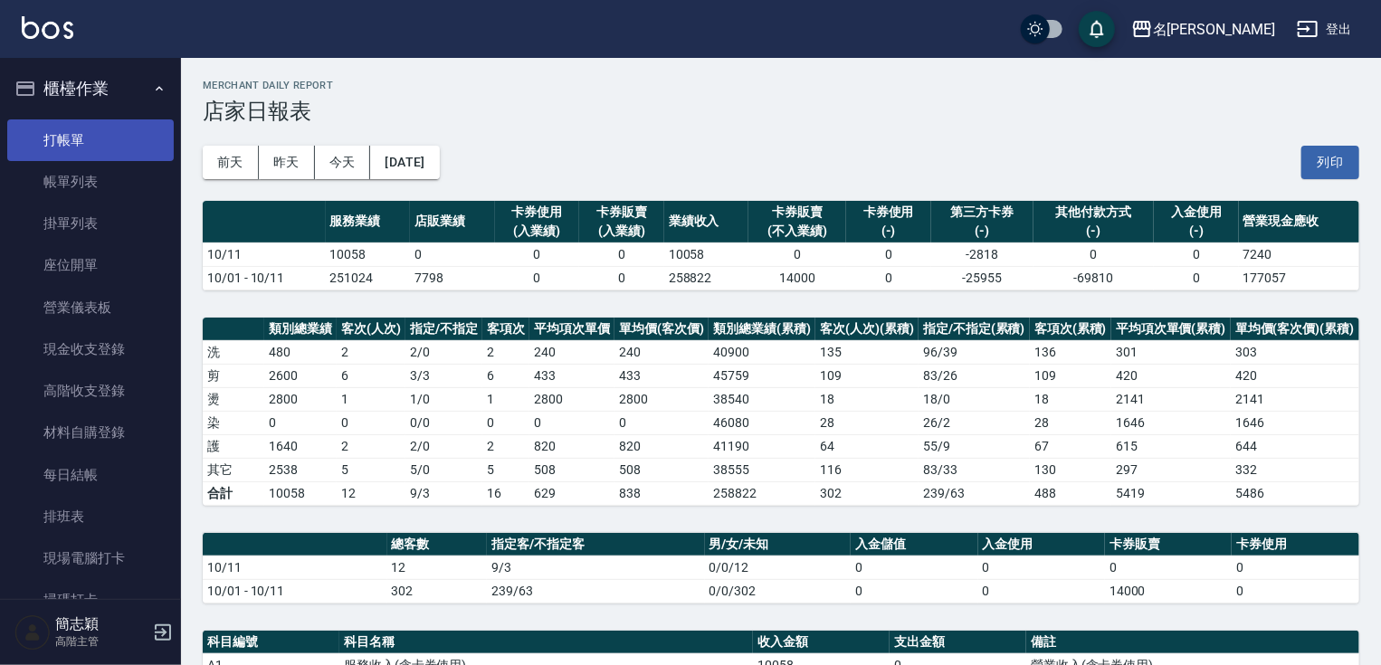
click at [100, 138] on link "打帳單" at bounding box center [90, 140] width 167 height 42
